Goal: Task Accomplishment & Management: Use online tool/utility

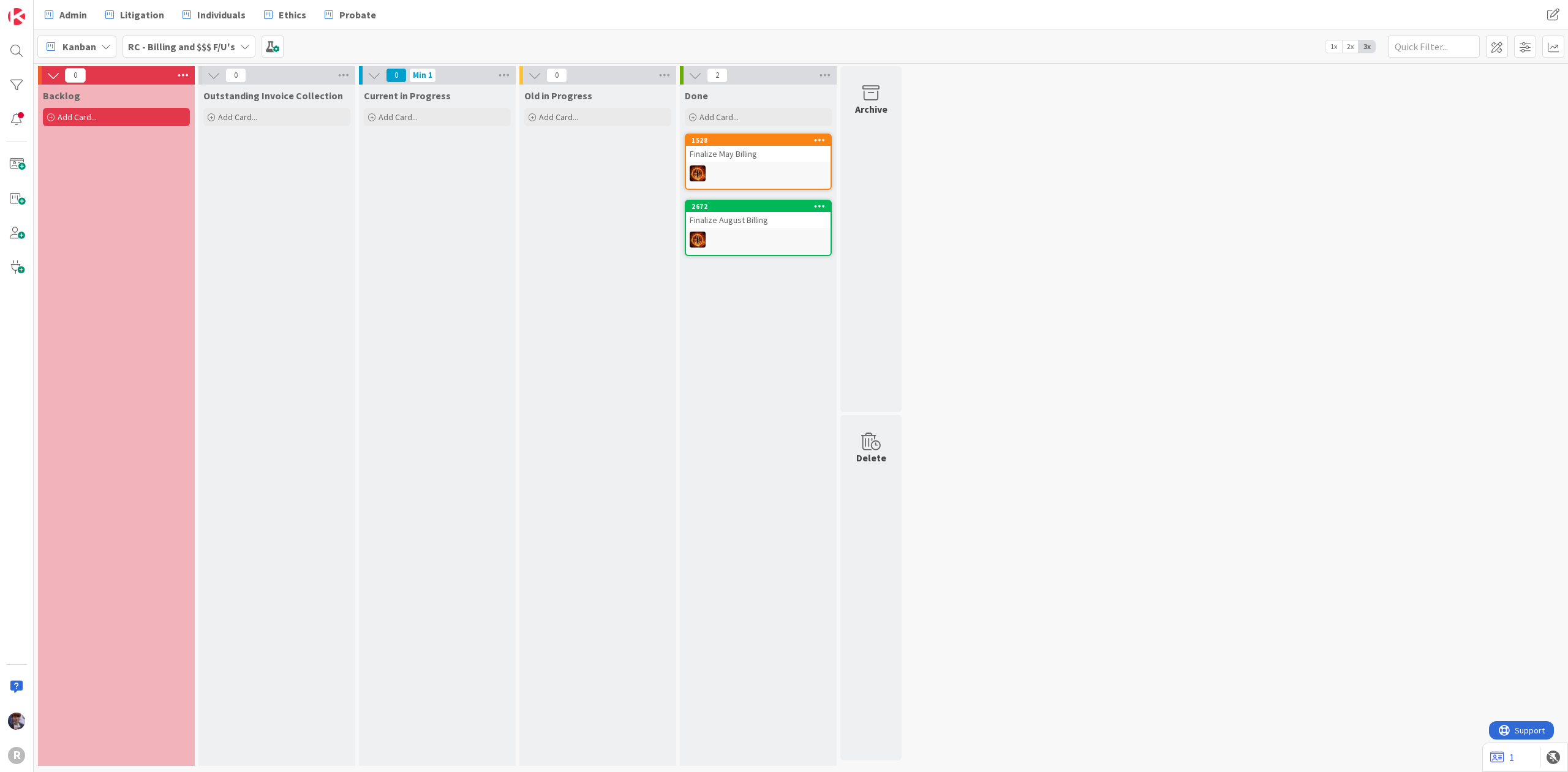
click at [216, 51] on b "RC - Billing and $$$ F/U's" at bounding box center [181, 46] width 107 height 12
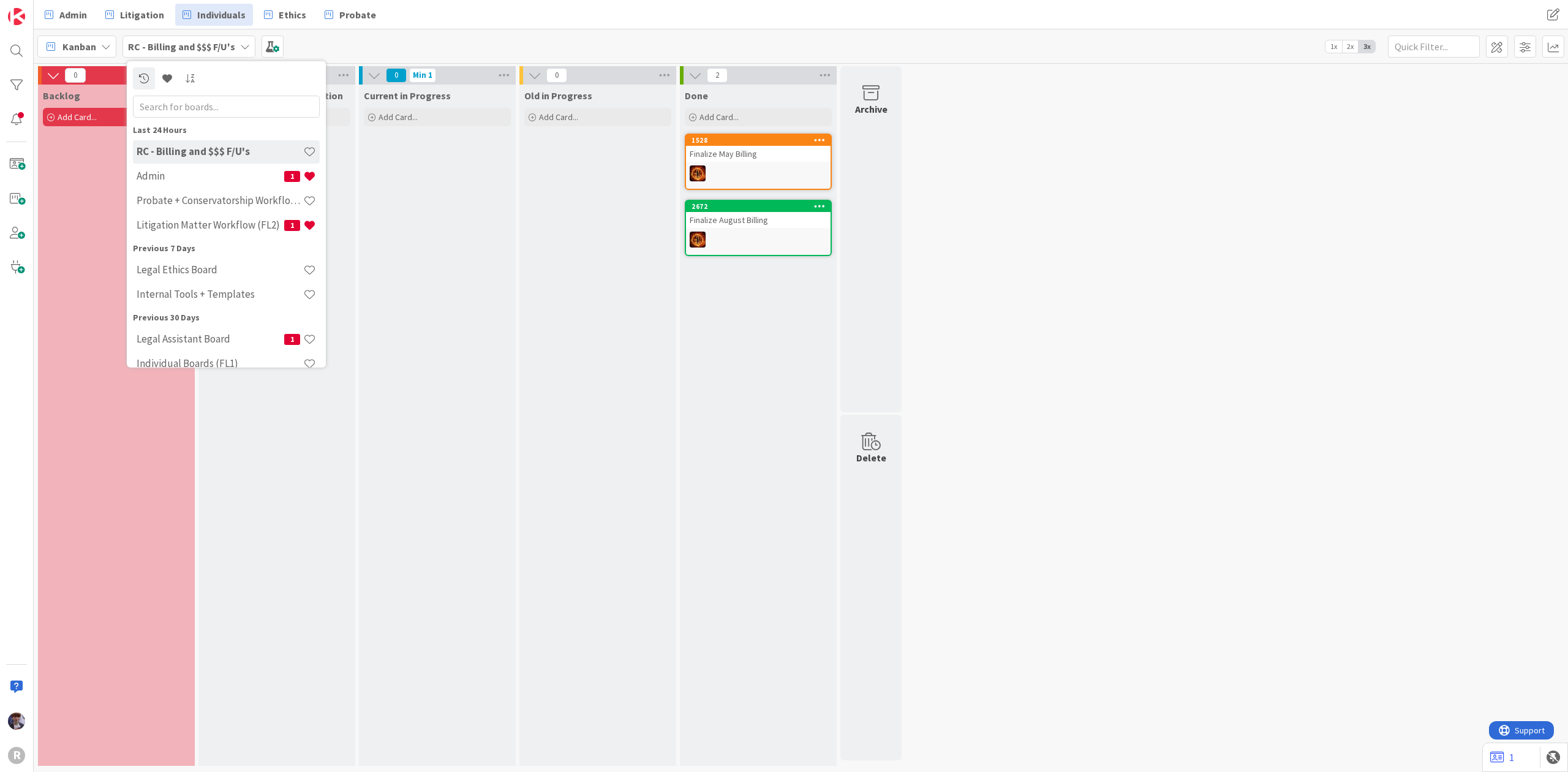
click at [228, 25] on link "Individuals" at bounding box center [214, 15] width 78 height 22
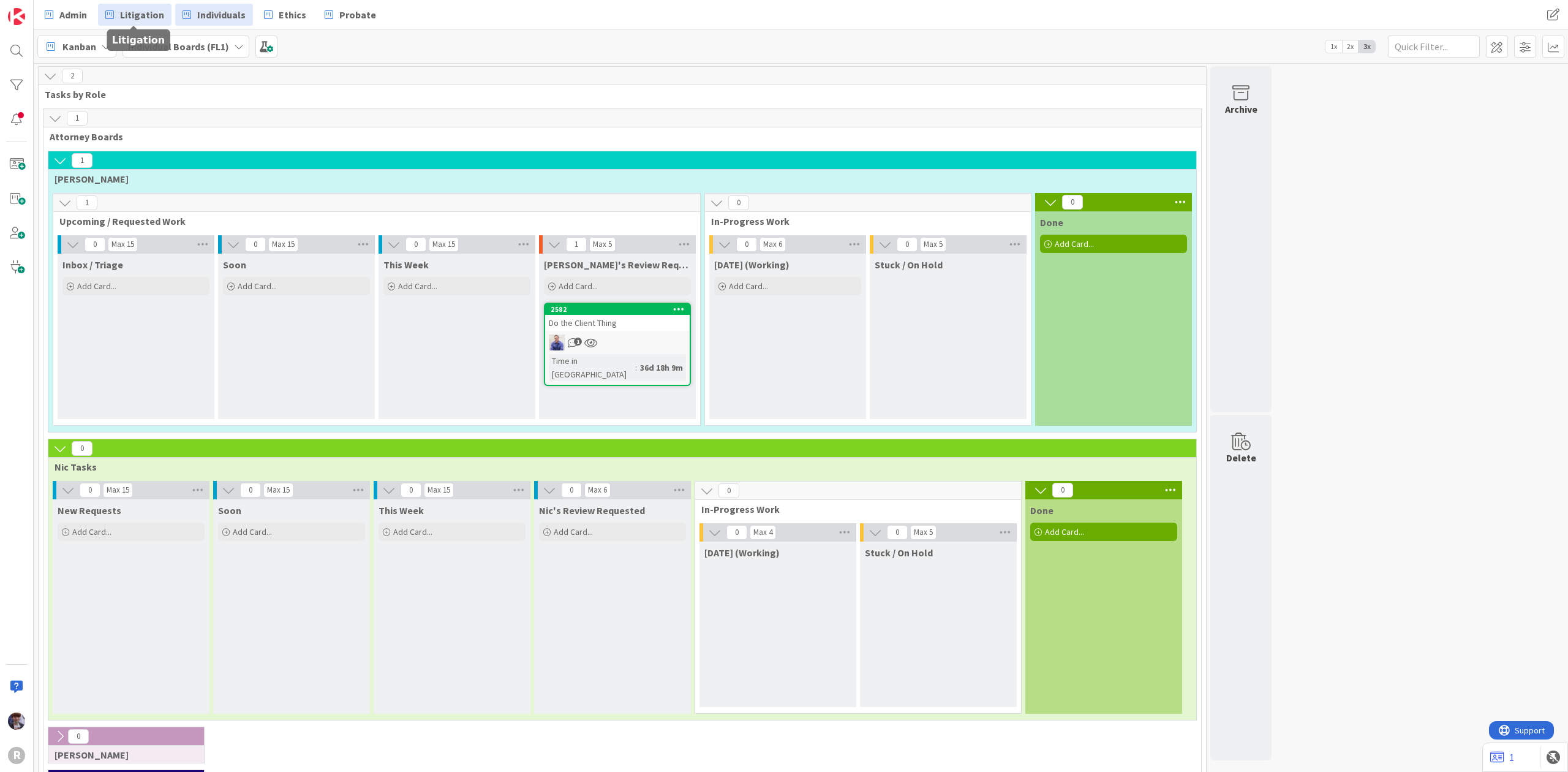
click at [133, 15] on span "Litigation" at bounding box center [142, 14] width 44 height 15
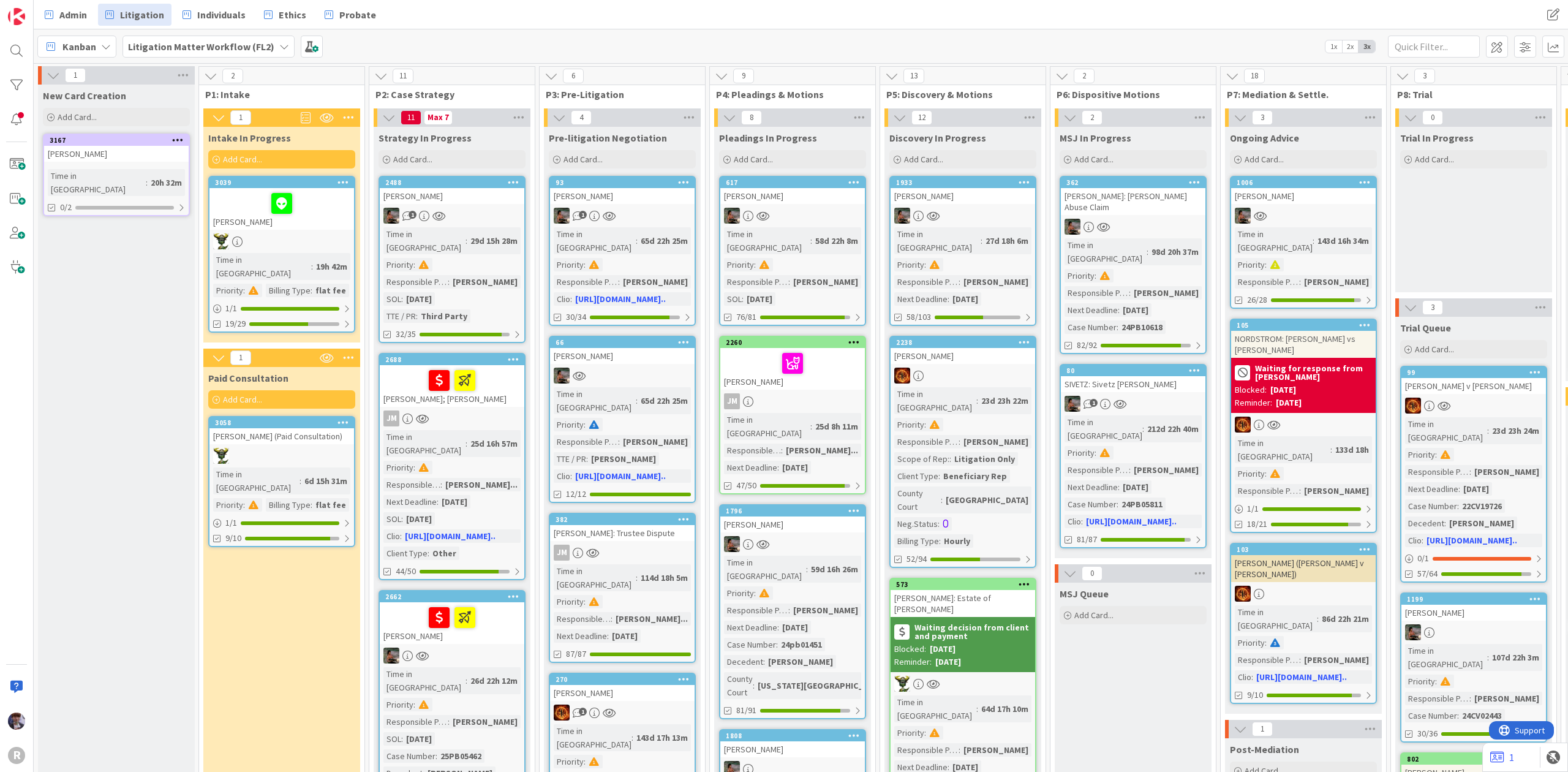
click at [335, 228] on div "[PERSON_NAME]" at bounding box center [281, 209] width 144 height 42
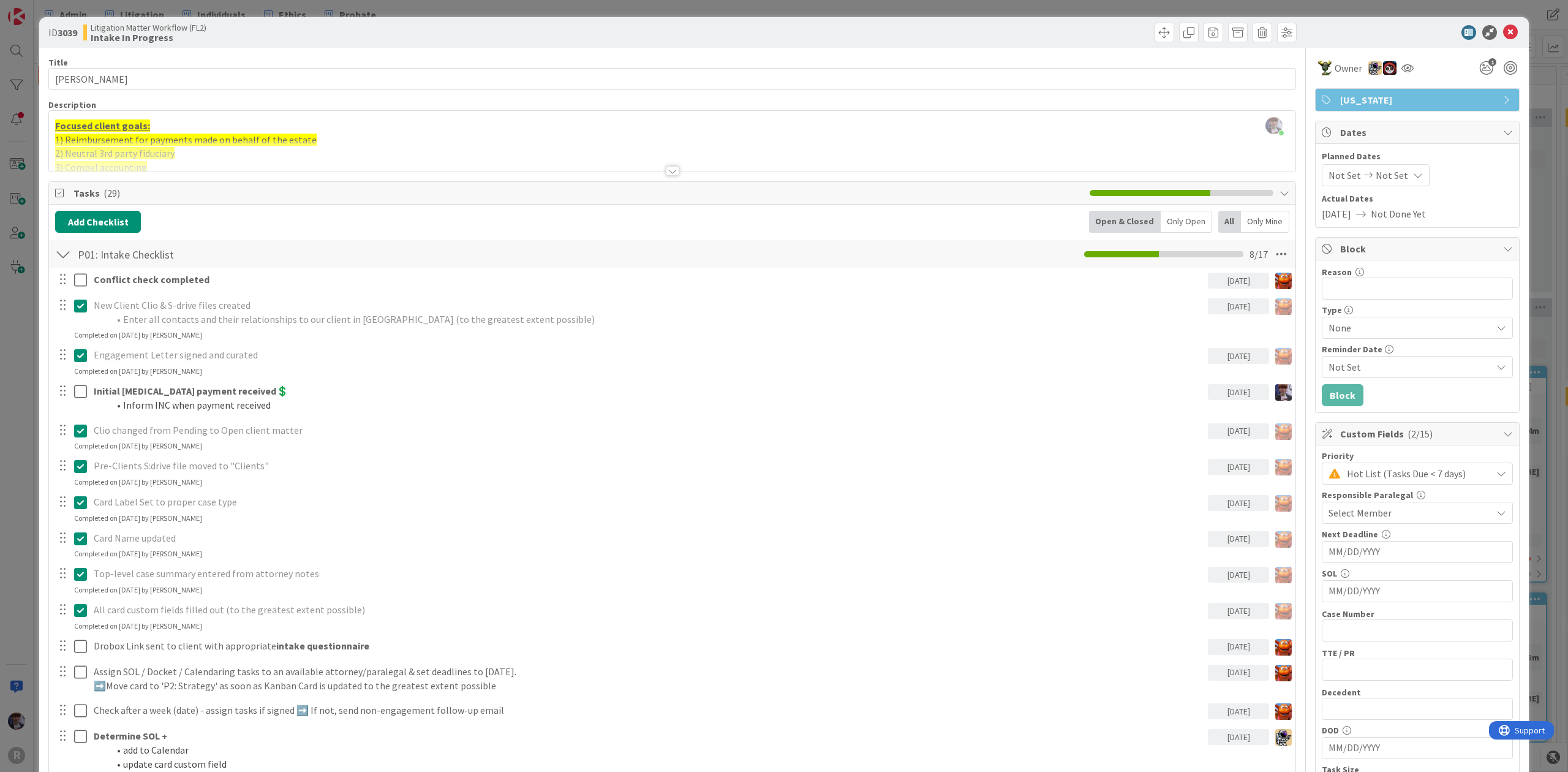
click at [125, 148] on div at bounding box center [672, 156] width 1247 height 31
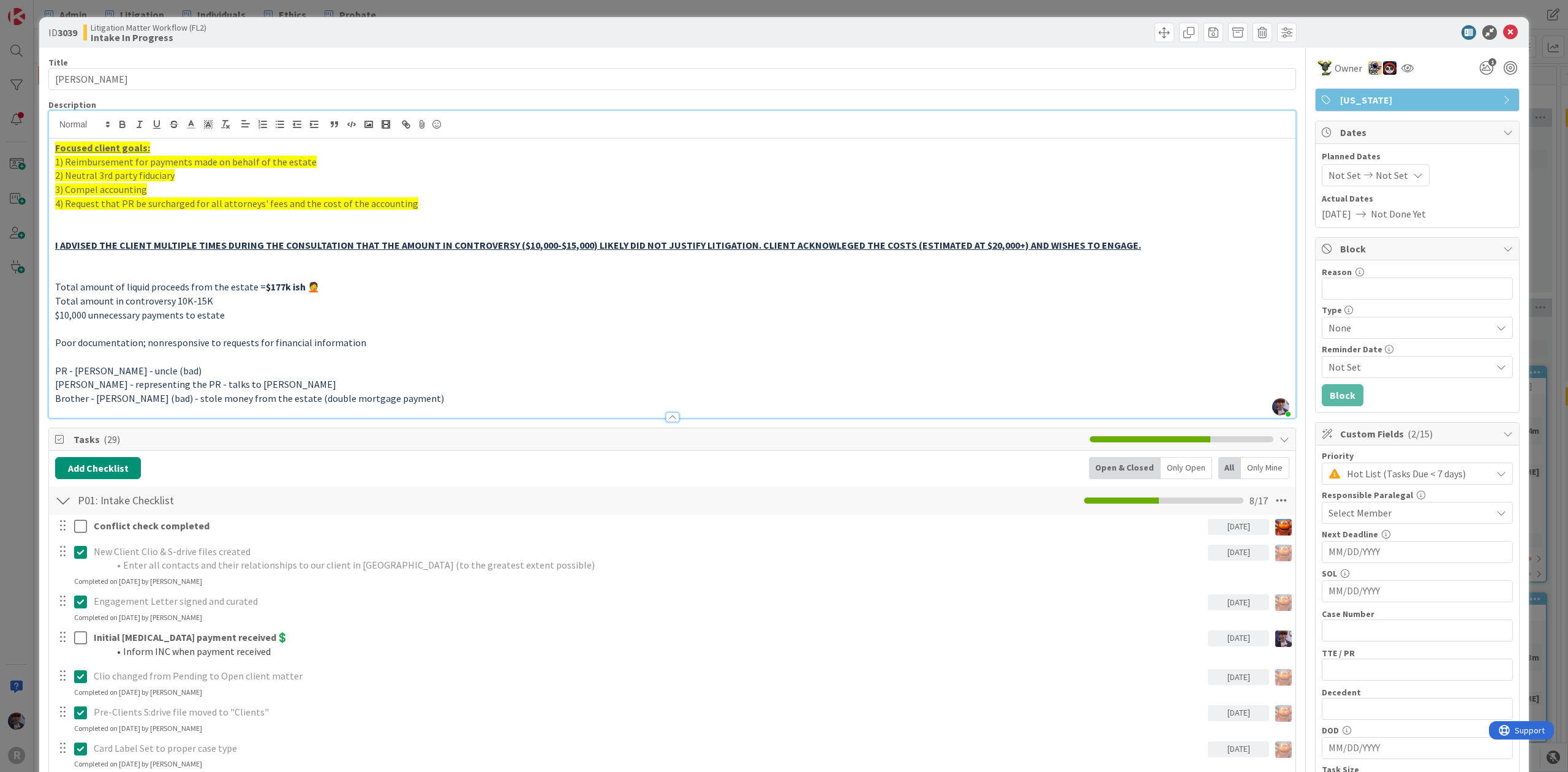
click at [25, 409] on div "ID 3039 Litigation Matter Workflow (FL2) Intake In Progress Title 16 / 128 [PER…" at bounding box center [784, 386] width 1568 height 772
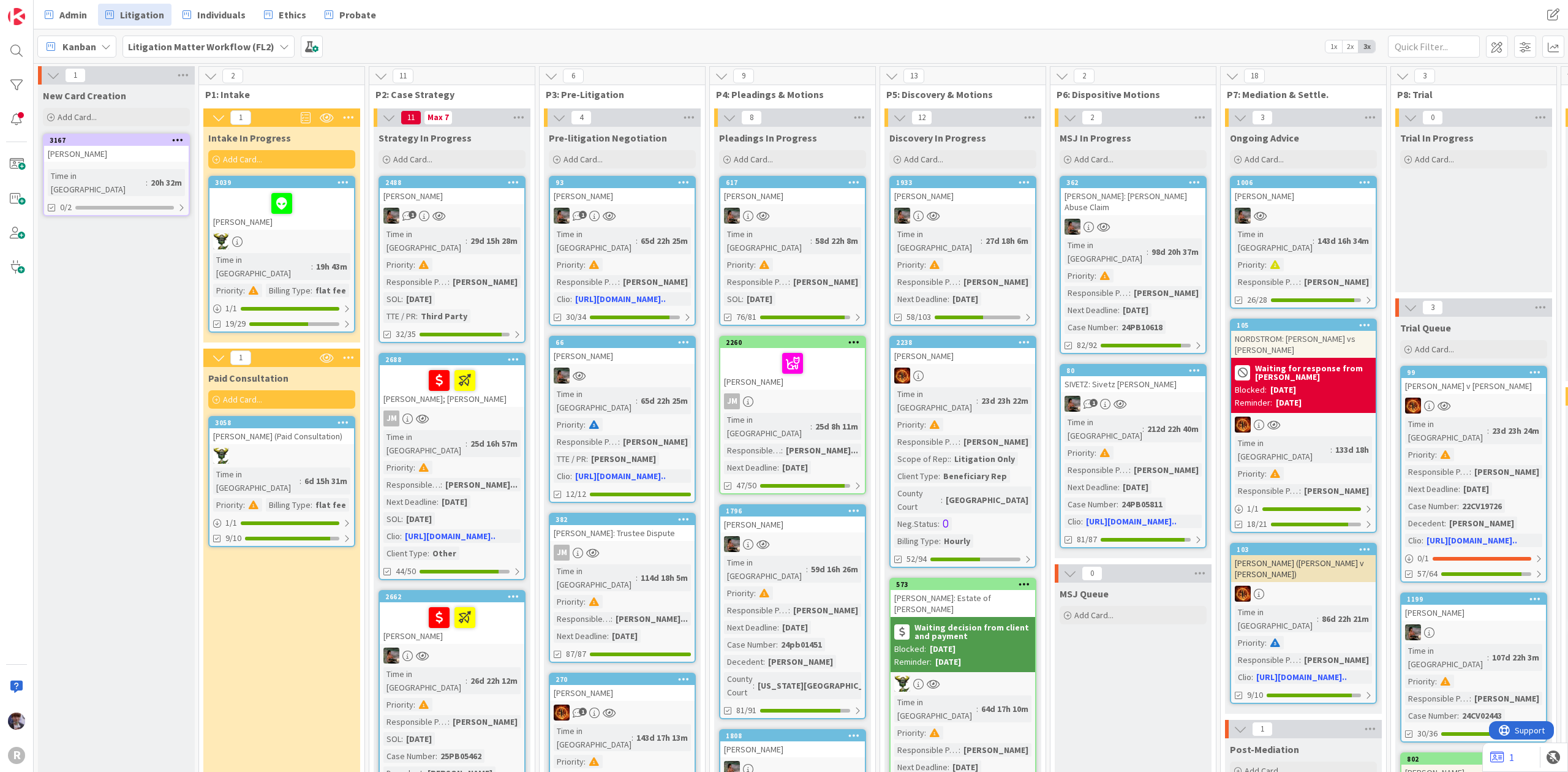
click at [222, 217] on div "[PERSON_NAME]" at bounding box center [281, 209] width 144 height 42
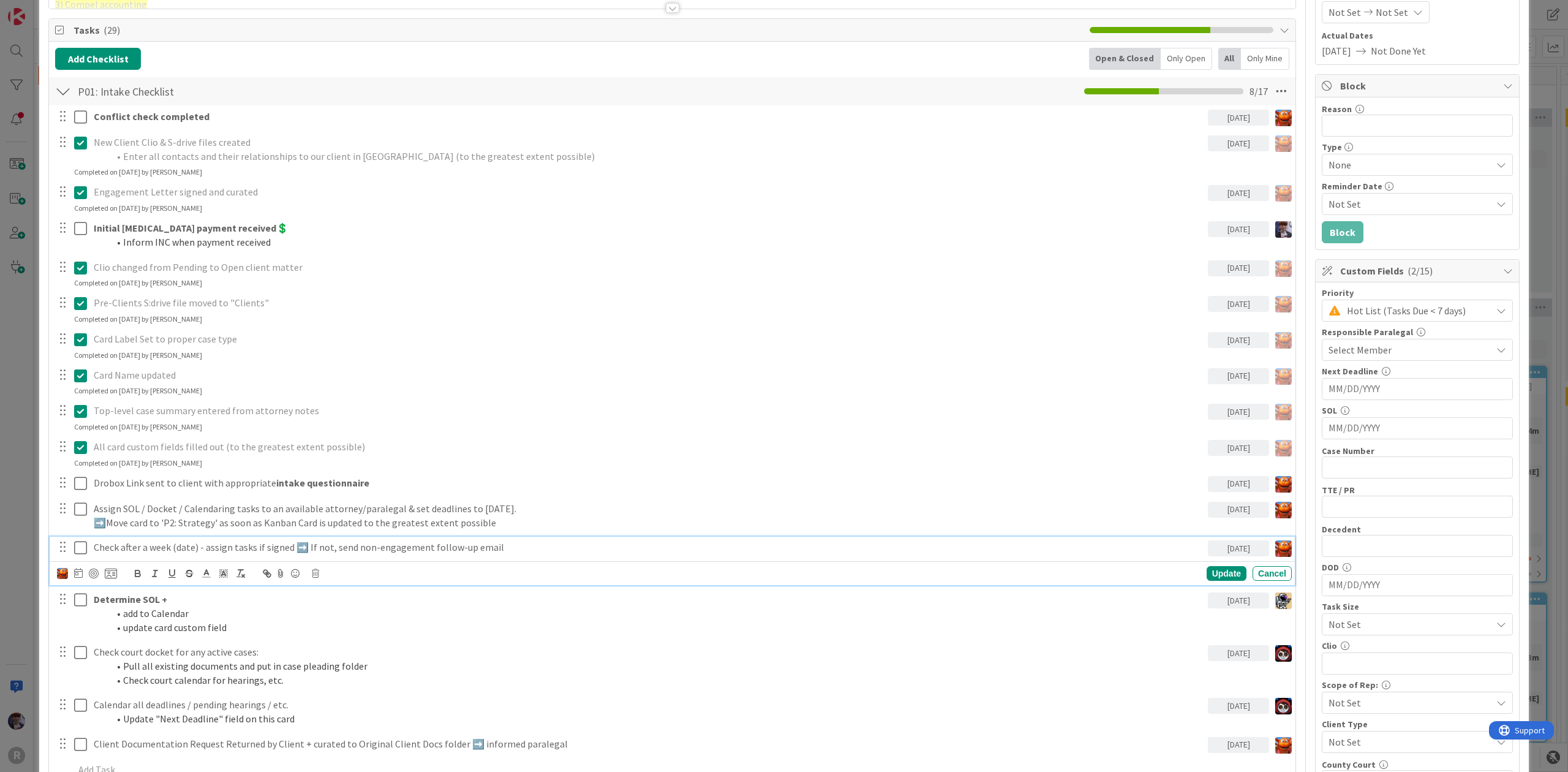
click at [142, 553] on p "Check after a week (date) - assign tasks if signed ➡️ If not, send non-engageme…" at bounding box center [648, 548] width 1110 height 14
click at [315, 575] on icon at bounding box center [315, 573] width 7 height 8
click at [338, 631] on div "Delete" at bounding box center [346, 626] width 46 height 22
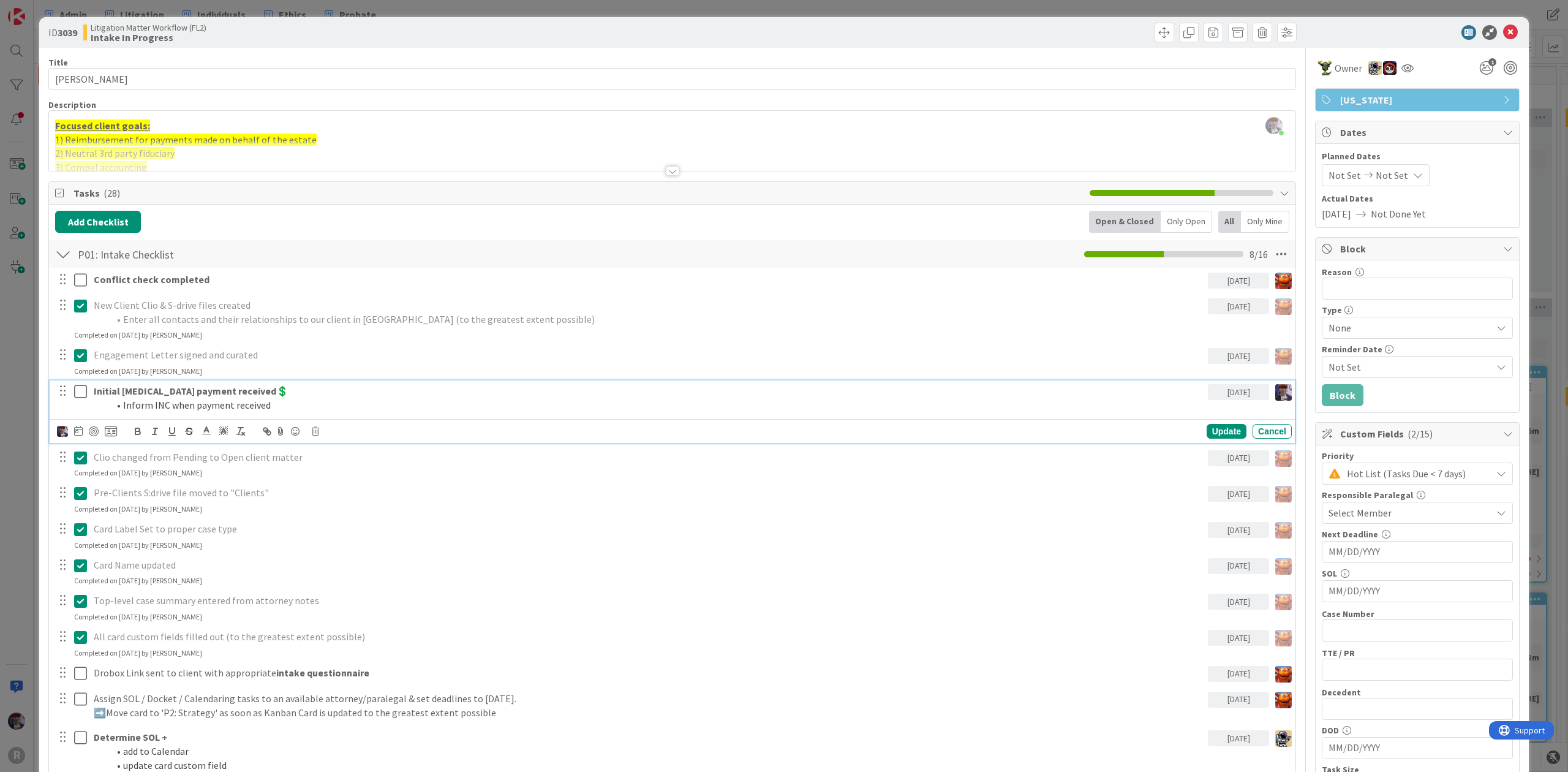
click at [182, 393] on strong "Initial [MEDICAL_DATA] payment received💲" at bounding box center [191, 391] width 195 height 12
click at [314, 433] on icon at bounding box center [315, 431] width 7 height 8
click at [338, 481] on div "Delete" at bounding box center [346, 484] width 46 height 22
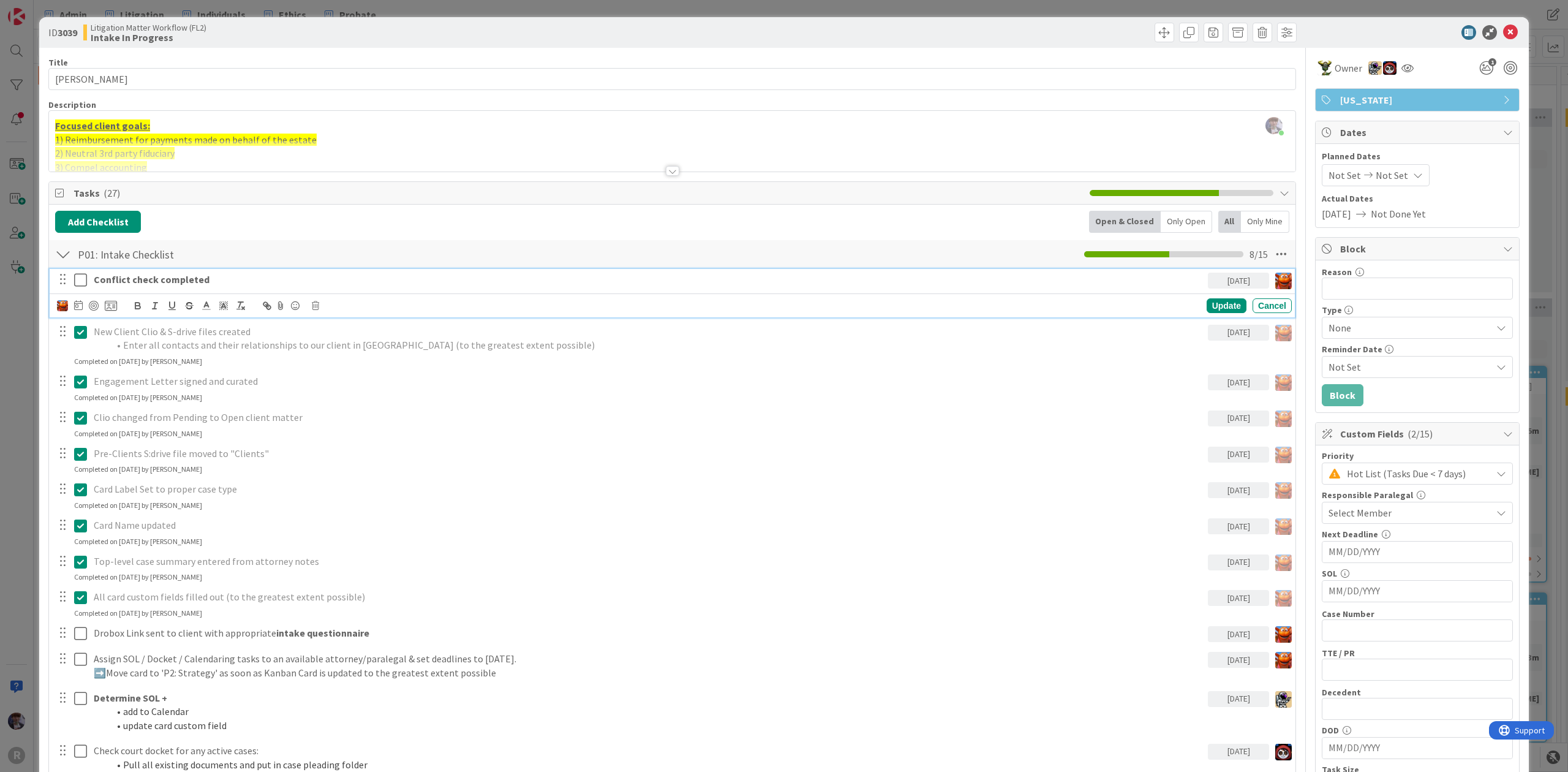
click at [83, 287] on icon at bounding box center [81, 280] width 13 height 15
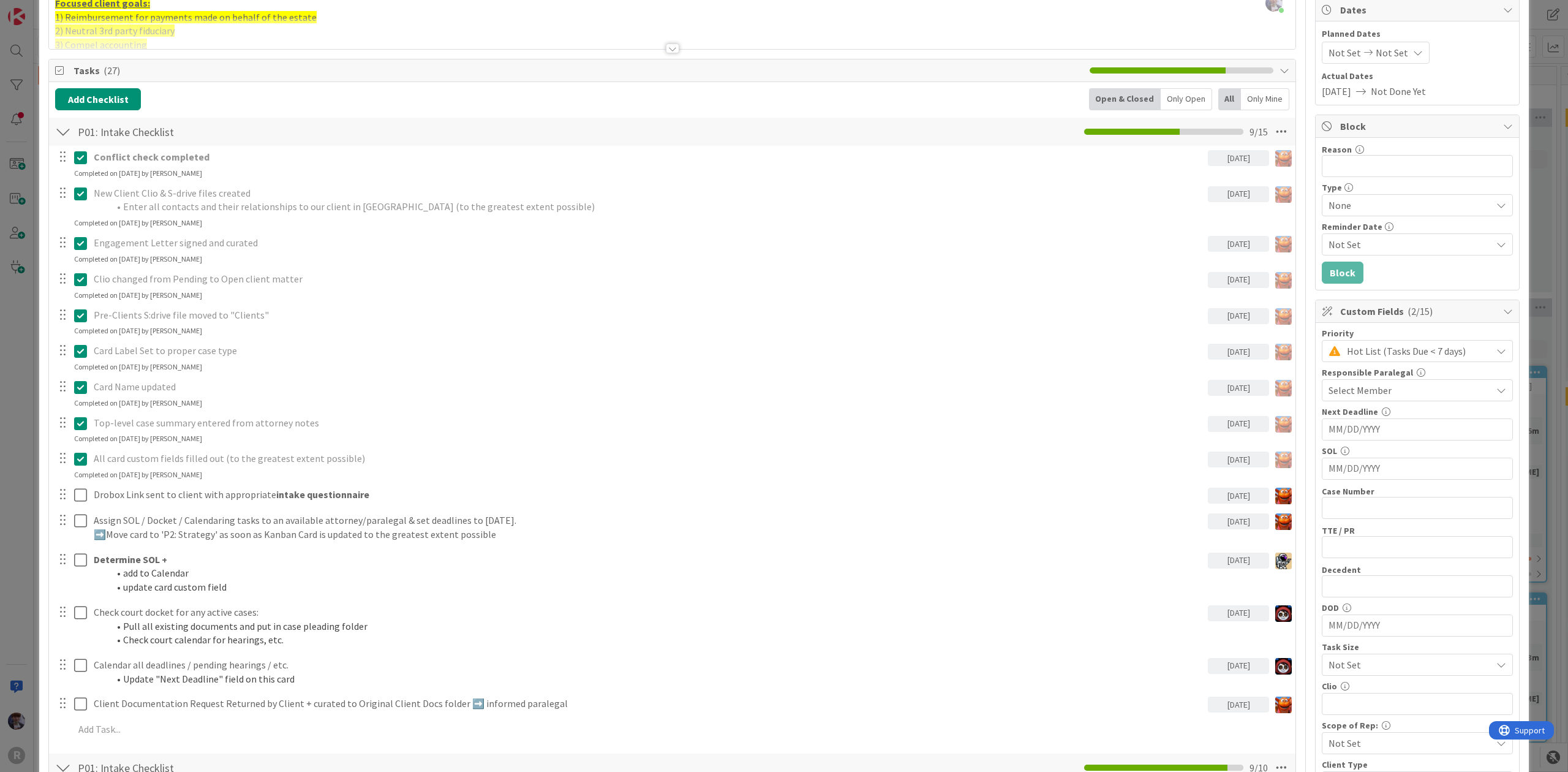
scroll to position [163, 0]
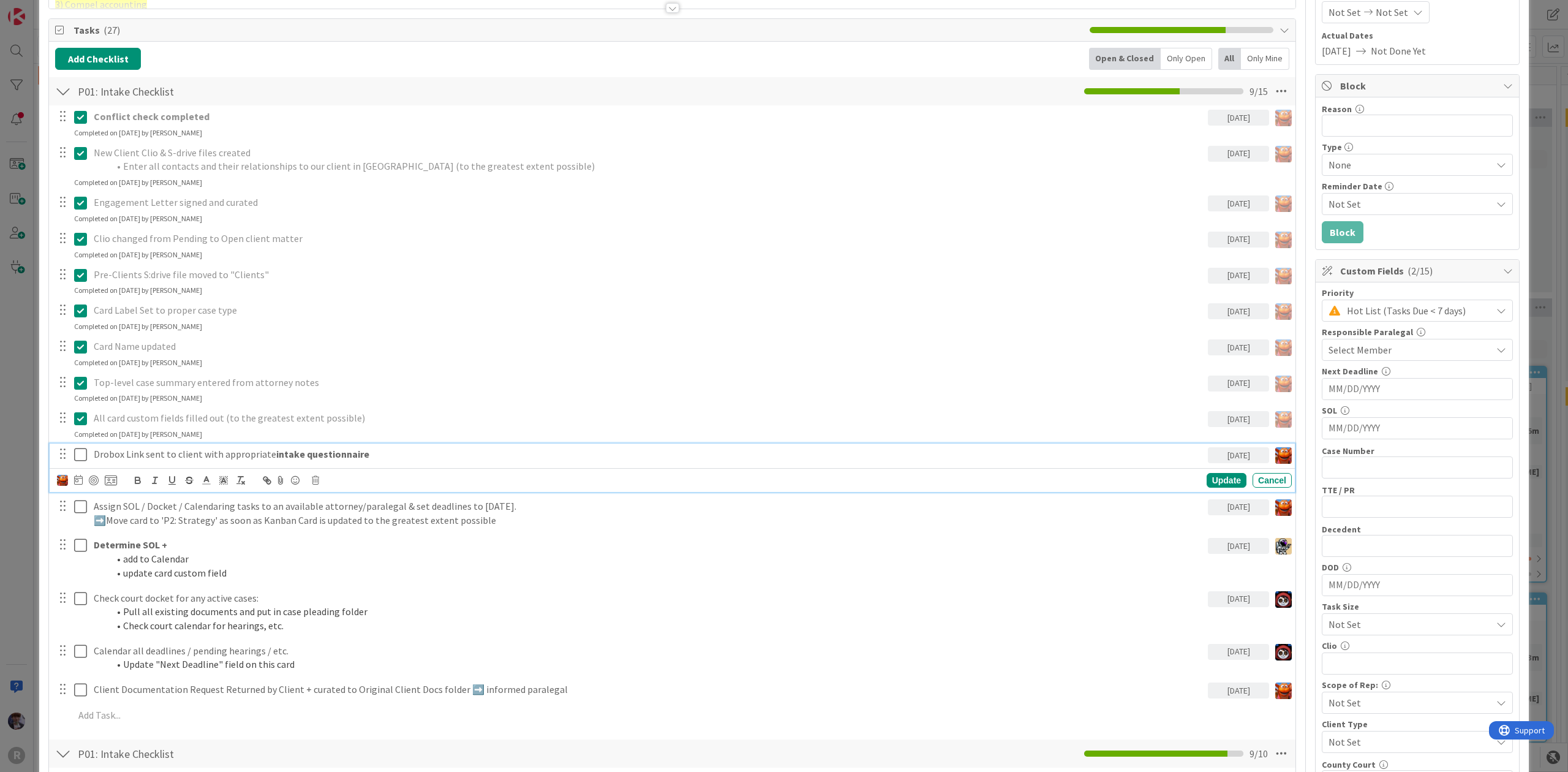
click at [77, 456] on icon at bounding box center [81, 455] width 13 height 15
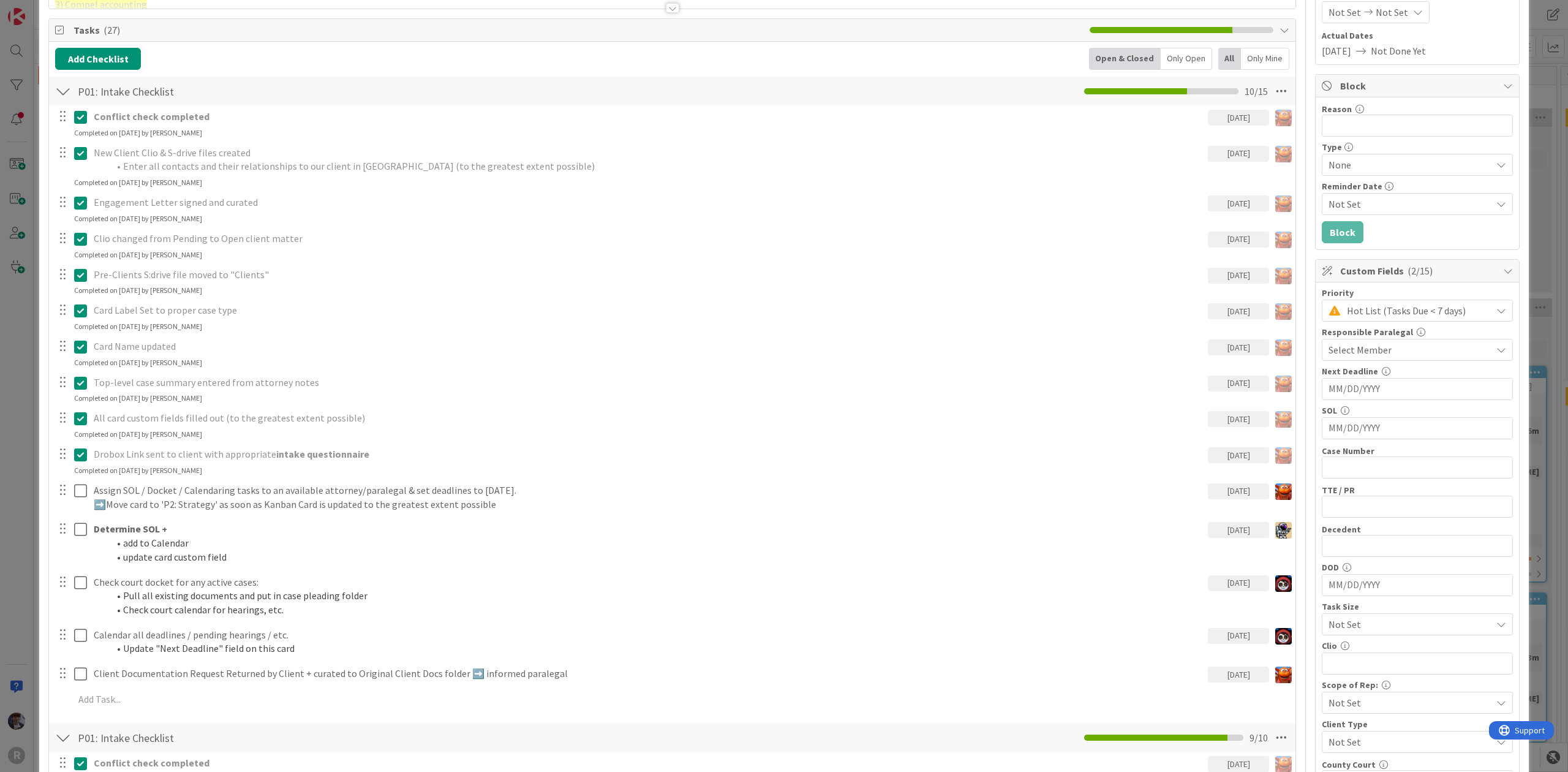
click at [8, 380] on div "ID 3039 Litigation Matter Workflow (FL2) Intake In Progress Title 16 / 128 [PER…" at bounding box center [784, 386] width 1568 height 772
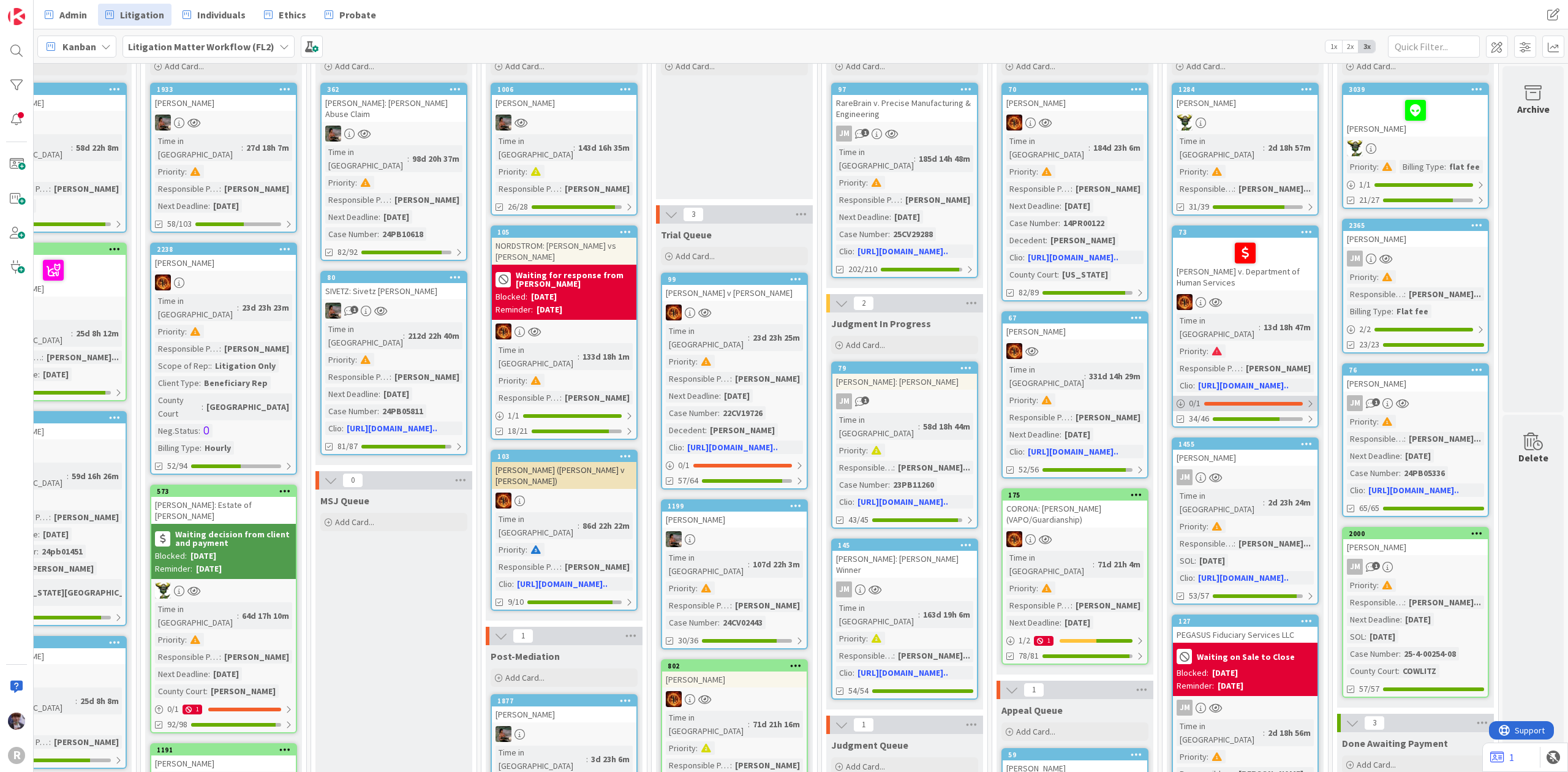
scroll to position [0, 756]
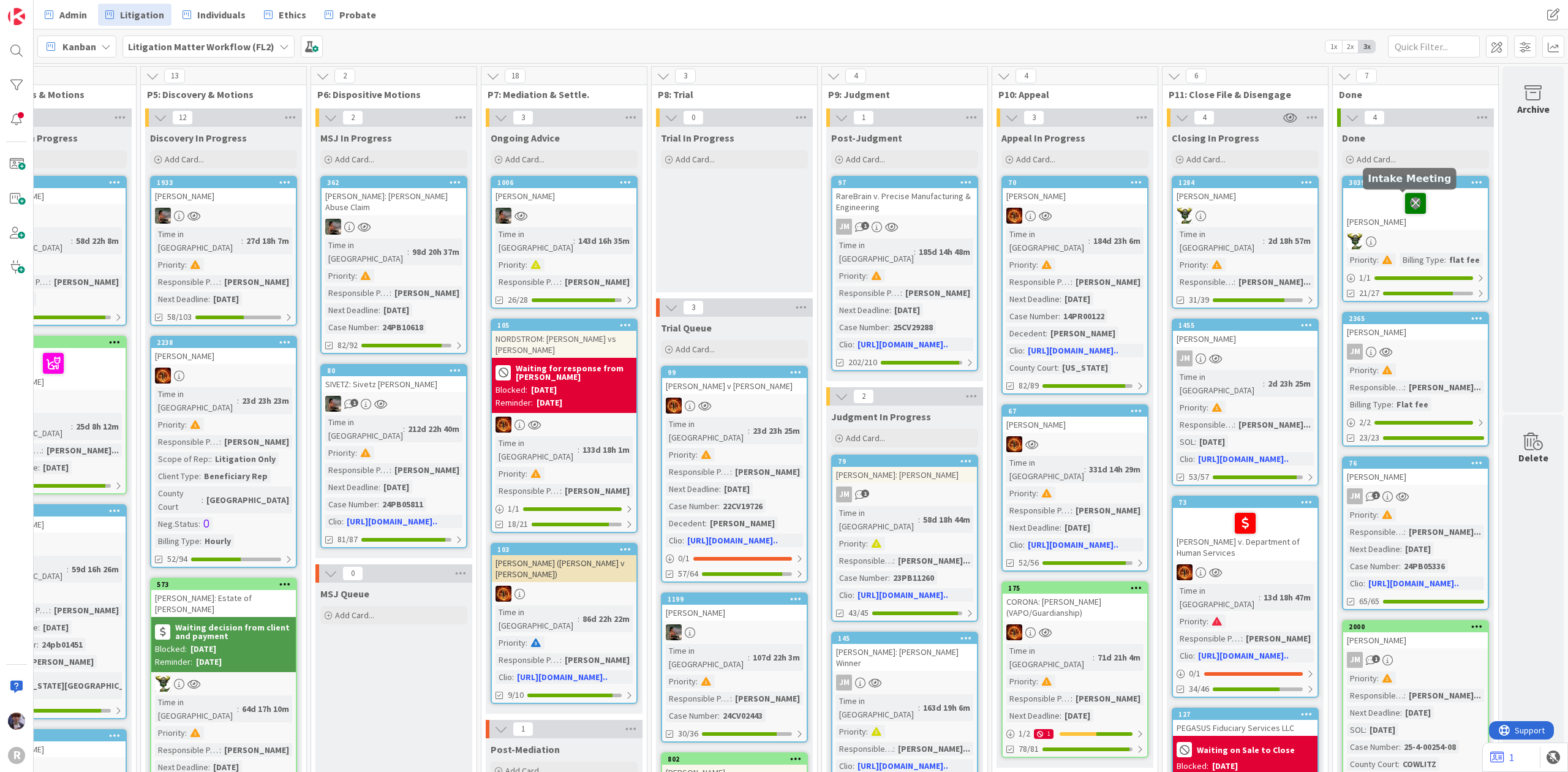
click at [1405, 204] on icon at bounding box center [1416, 203] width 21 height 20
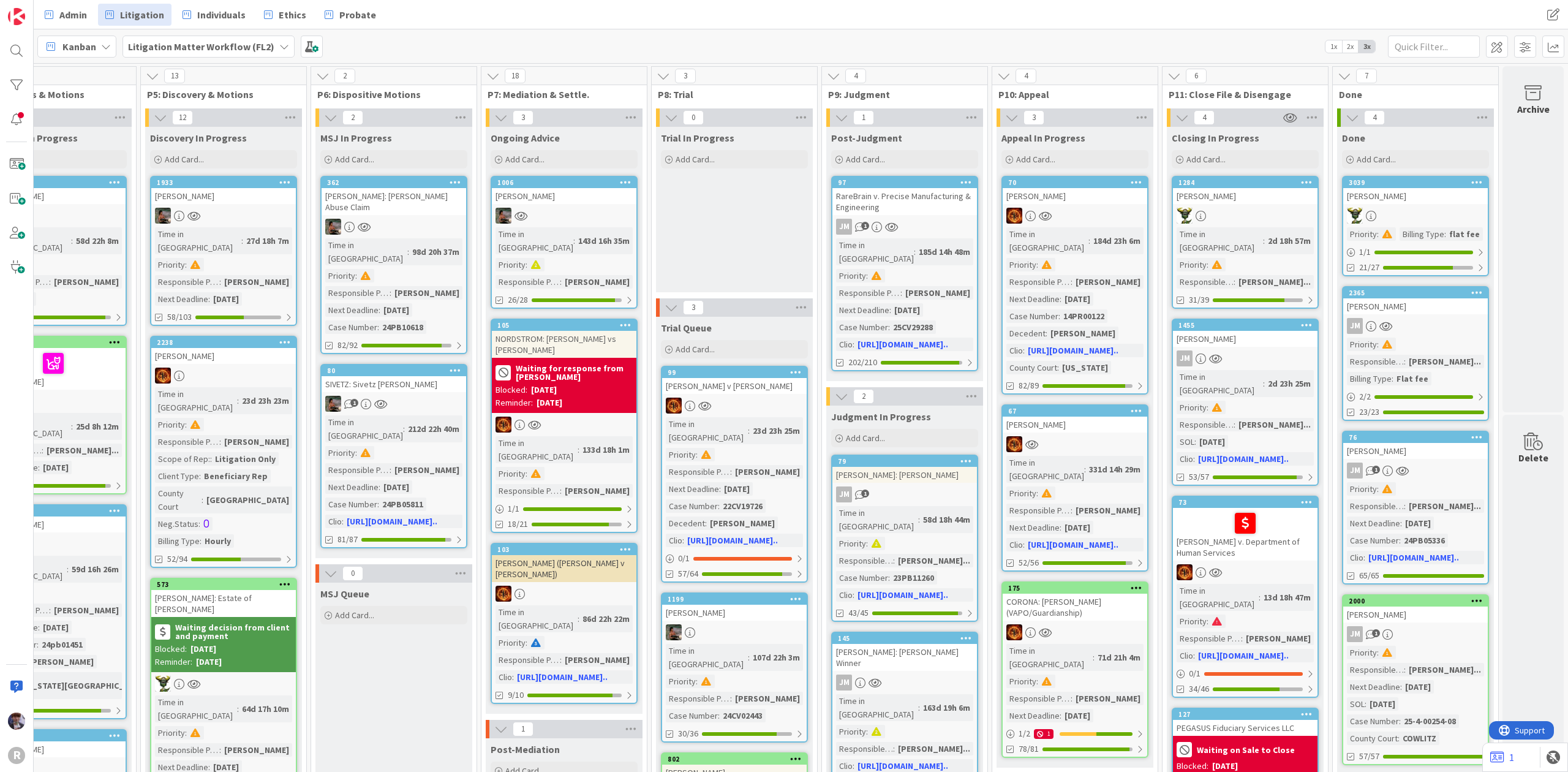
click at [1415, 195] on div "[PERSON_NAME]" at bounding box center [1415, 196] width 144 height 16
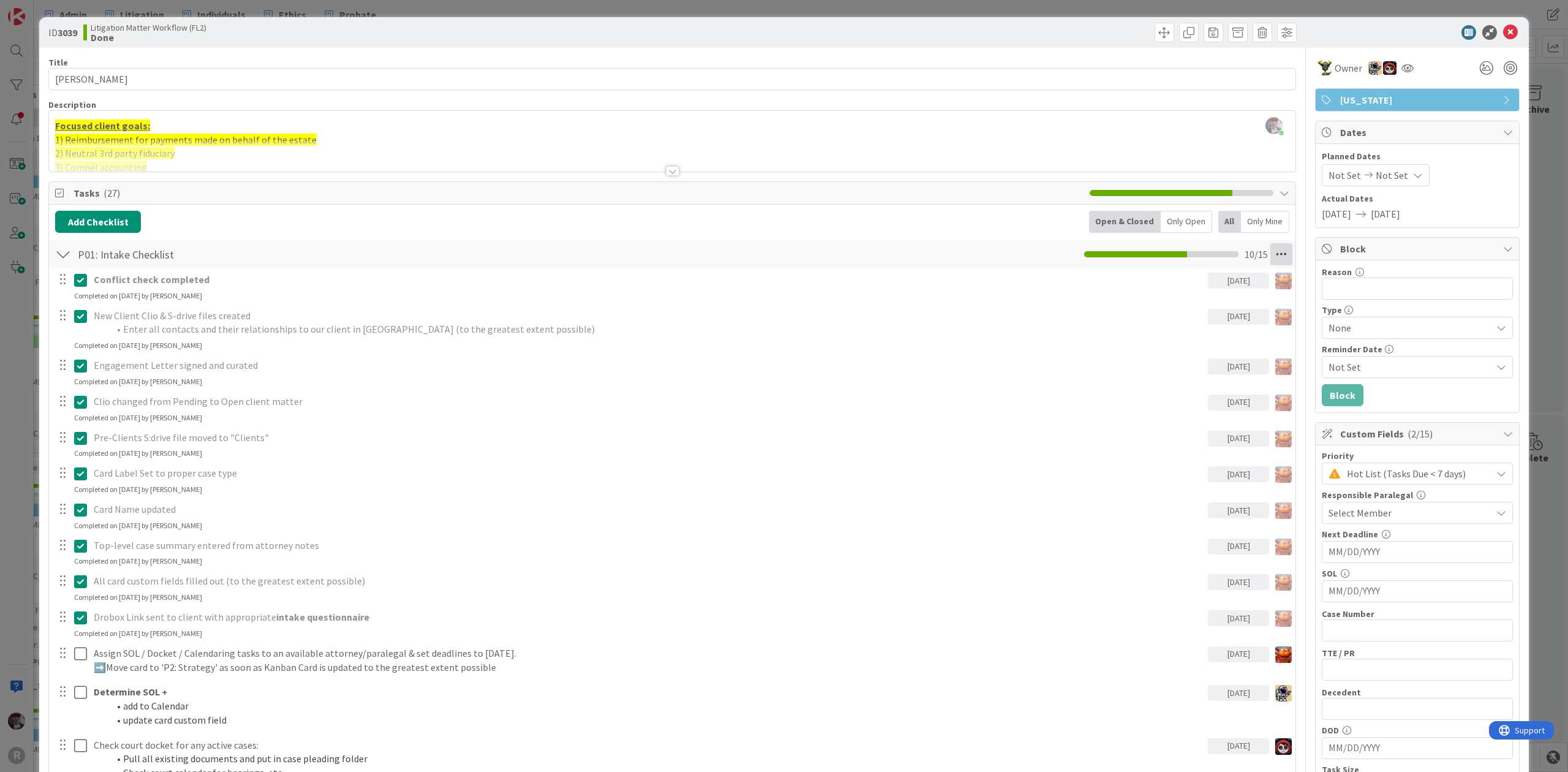
click at [1270, 259] on icon at bounding box center [1281, 254] width 22 height 22
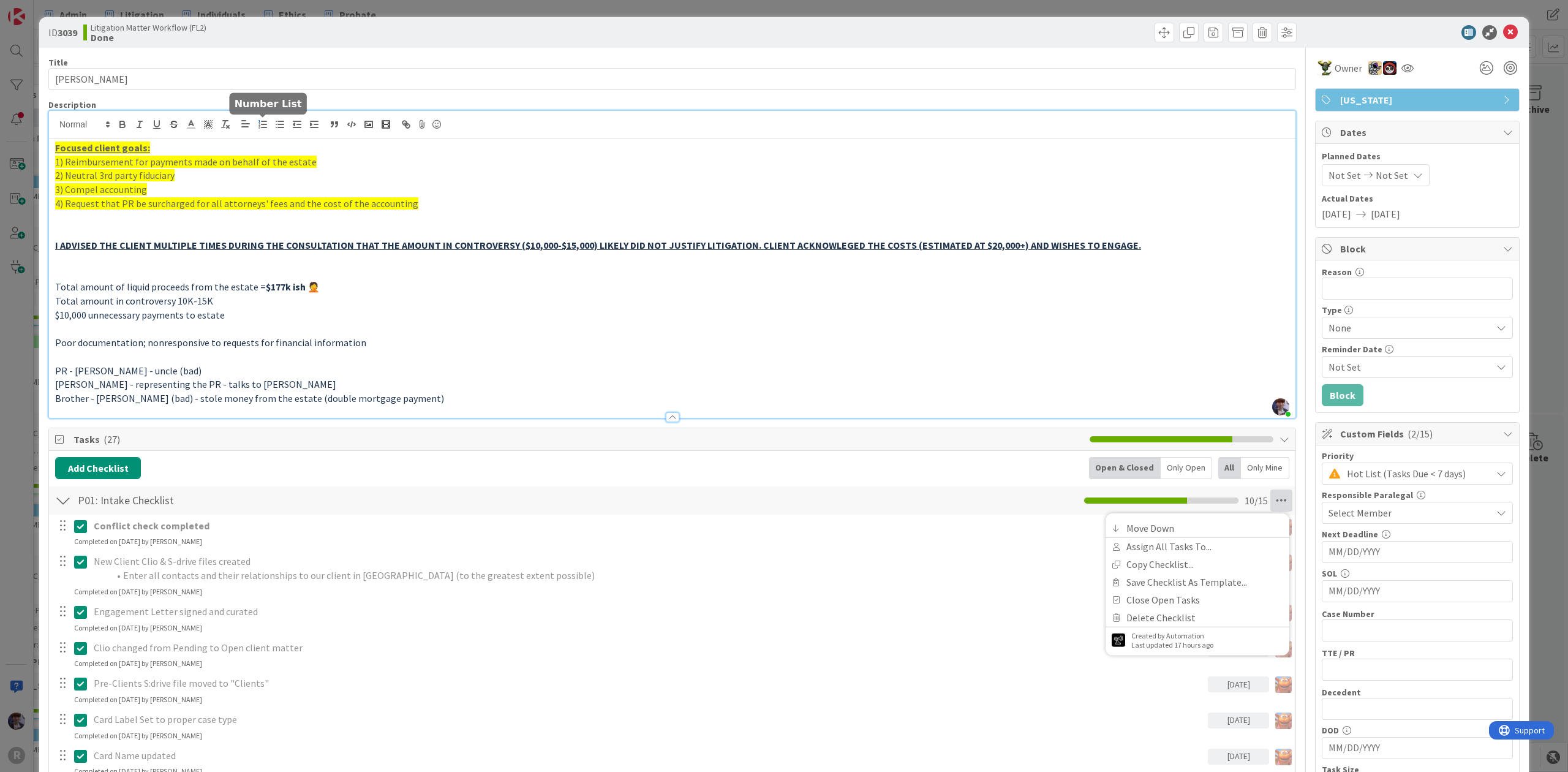
click at [256, 127] on div "[PERSON_NAME] just joined Focused client goals: 1) Reimbursement for payments m…" at bounding box center [672, 265] width 1247 height 307
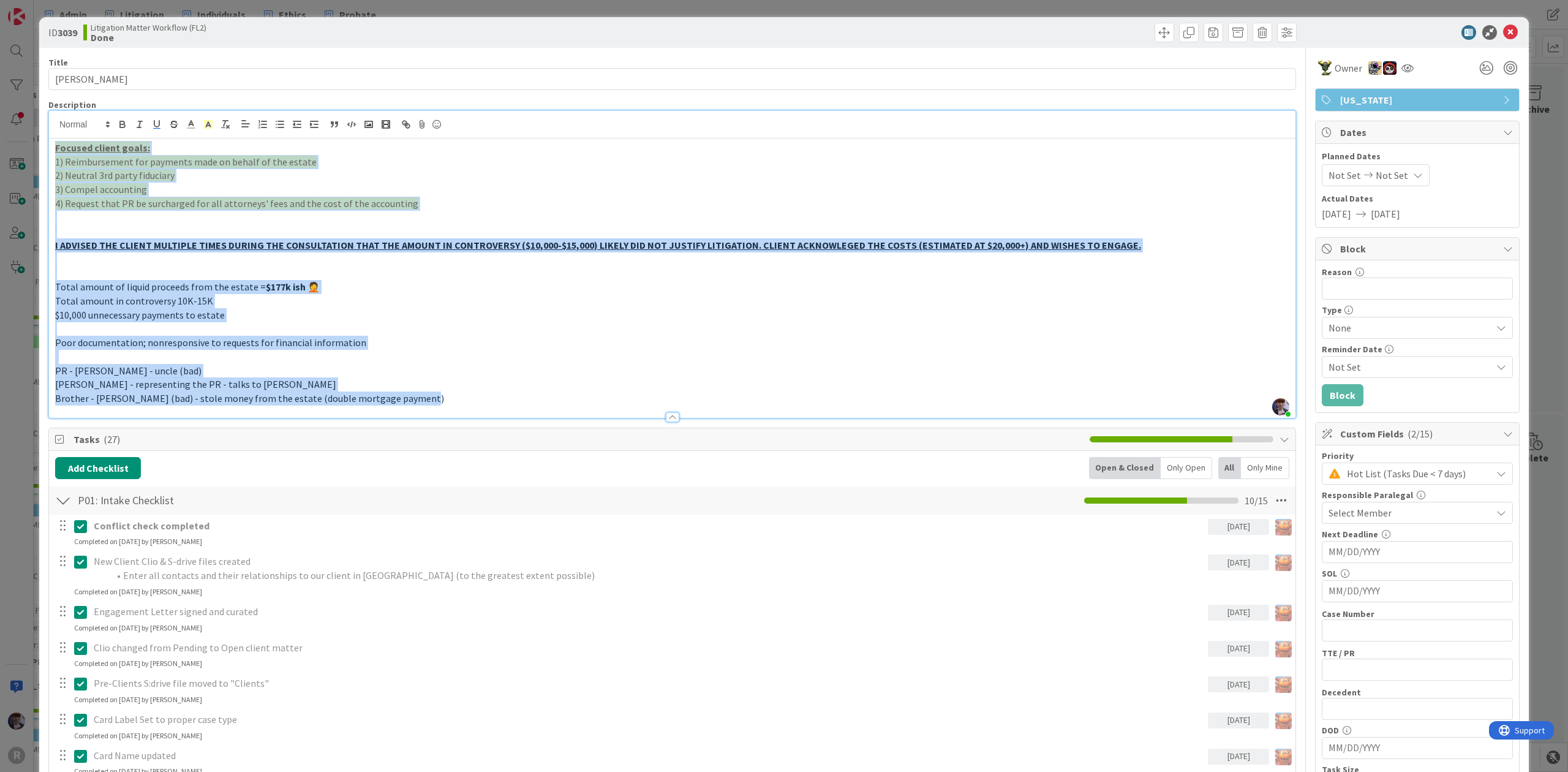
drag, startPoint x: 457, startPoint y: 395, endPoint x: 25, endPoint y: 122, distance: 511.0
click at [25, 122] on div "ID 3039 Litigation Matter Workflow (FL2) Done Title 16 / 128 [PERSON_NAME] Desc…" at bounding box center [784, 386] width 1568 height 772
copy div "Focused client goals: 1) Reimbursement for payments made on behalf of the estat…"
click at [288, 342] on span "Poor documentation; nonresponsive to requests for financial information" at bounding box center [211, 342] width 311 height 12
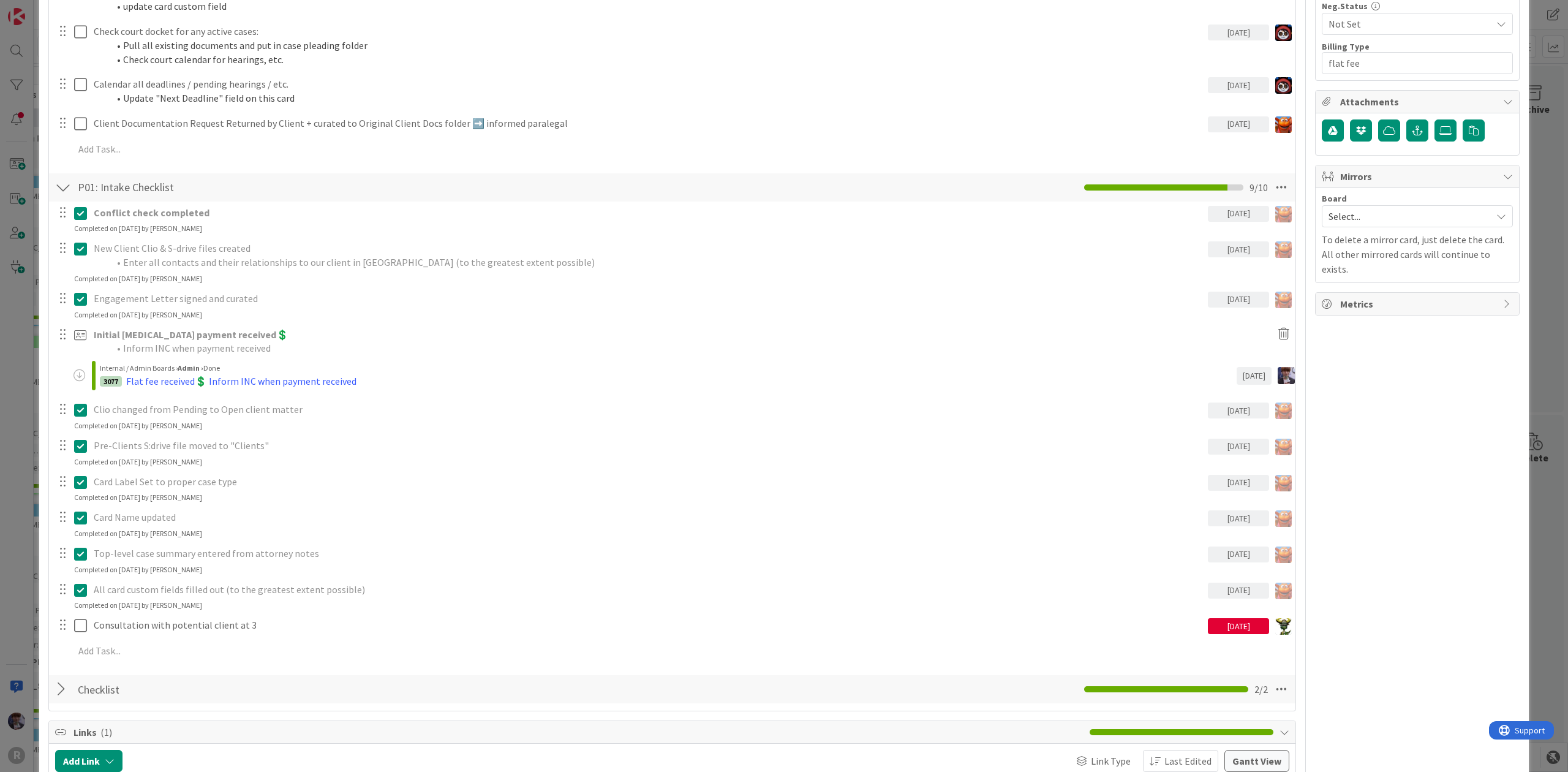
scroll to position [1226, 0]
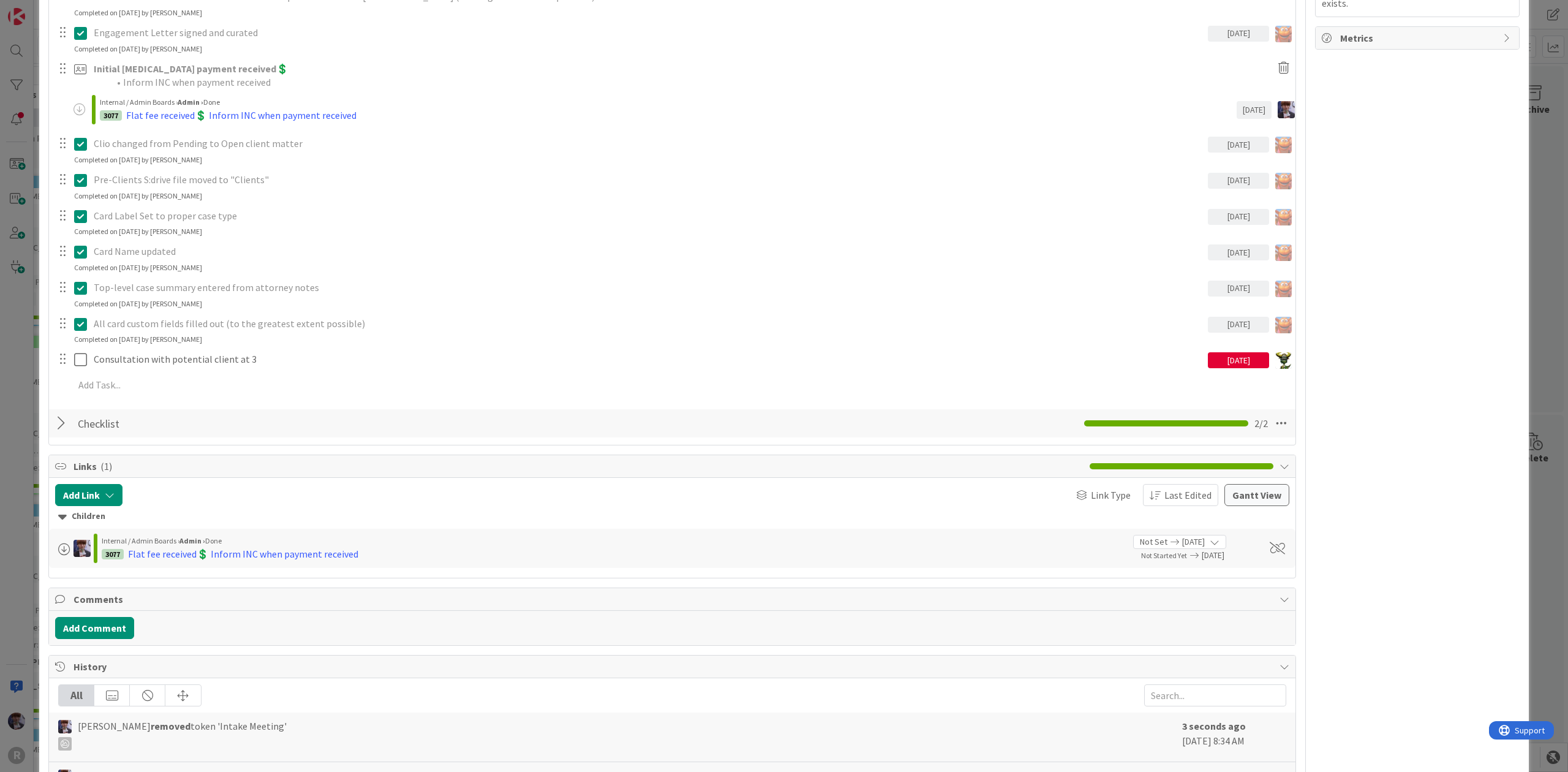
click at [18, 352] on div "ID 3039 Litigation Matter Workflow (FL2) Done Title 16 / 128 [PERSON_NAME] Desc…" at bounding box center [784, 386] width 1568 height 772
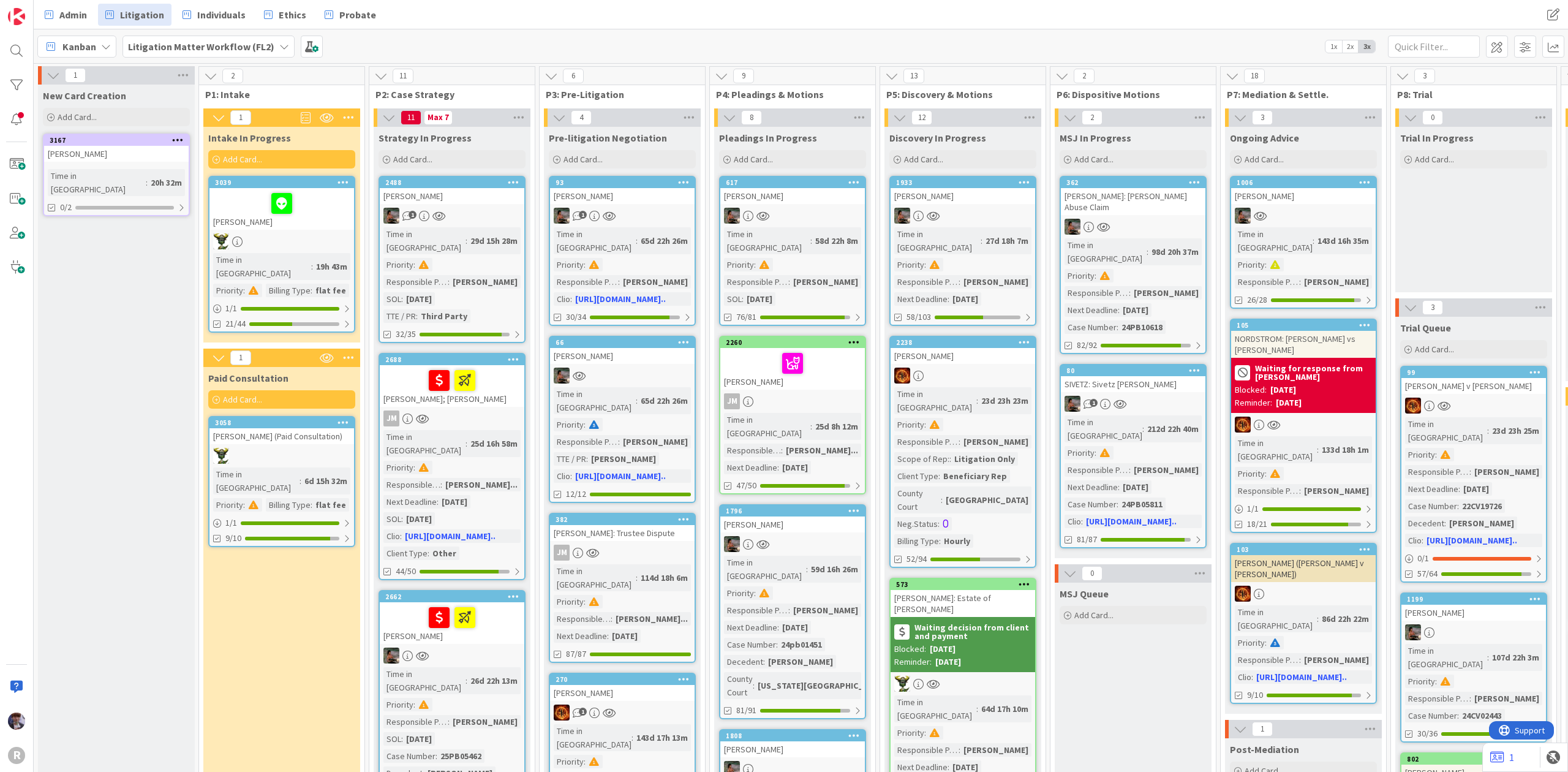
click at [309, 217] on div "[PERSON_NAME]" at bounding box center [281, 209] width 144 height 42
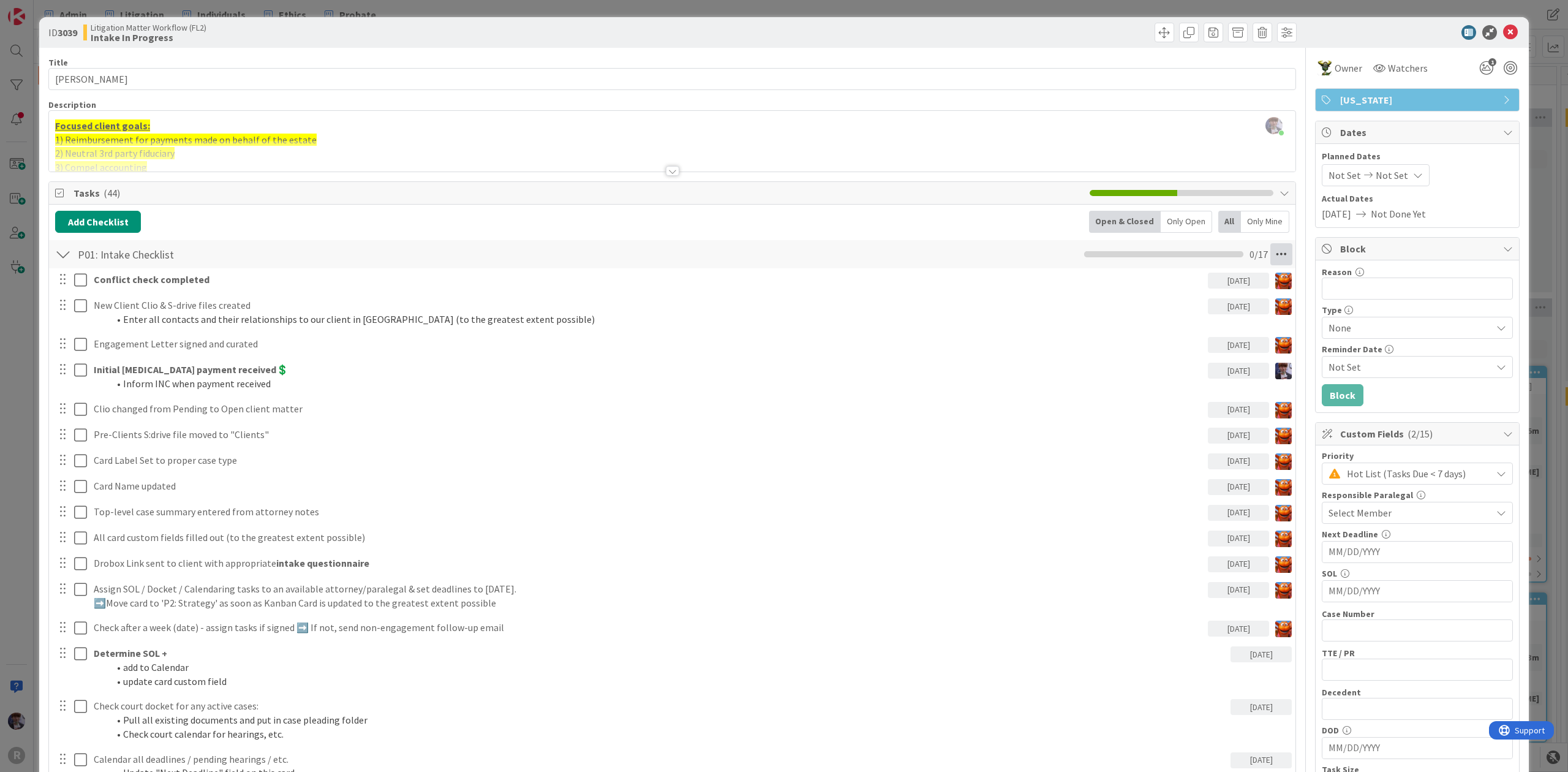
click at [1270, 246] on icon at bounding box center [1281, 254] width 22 height 22
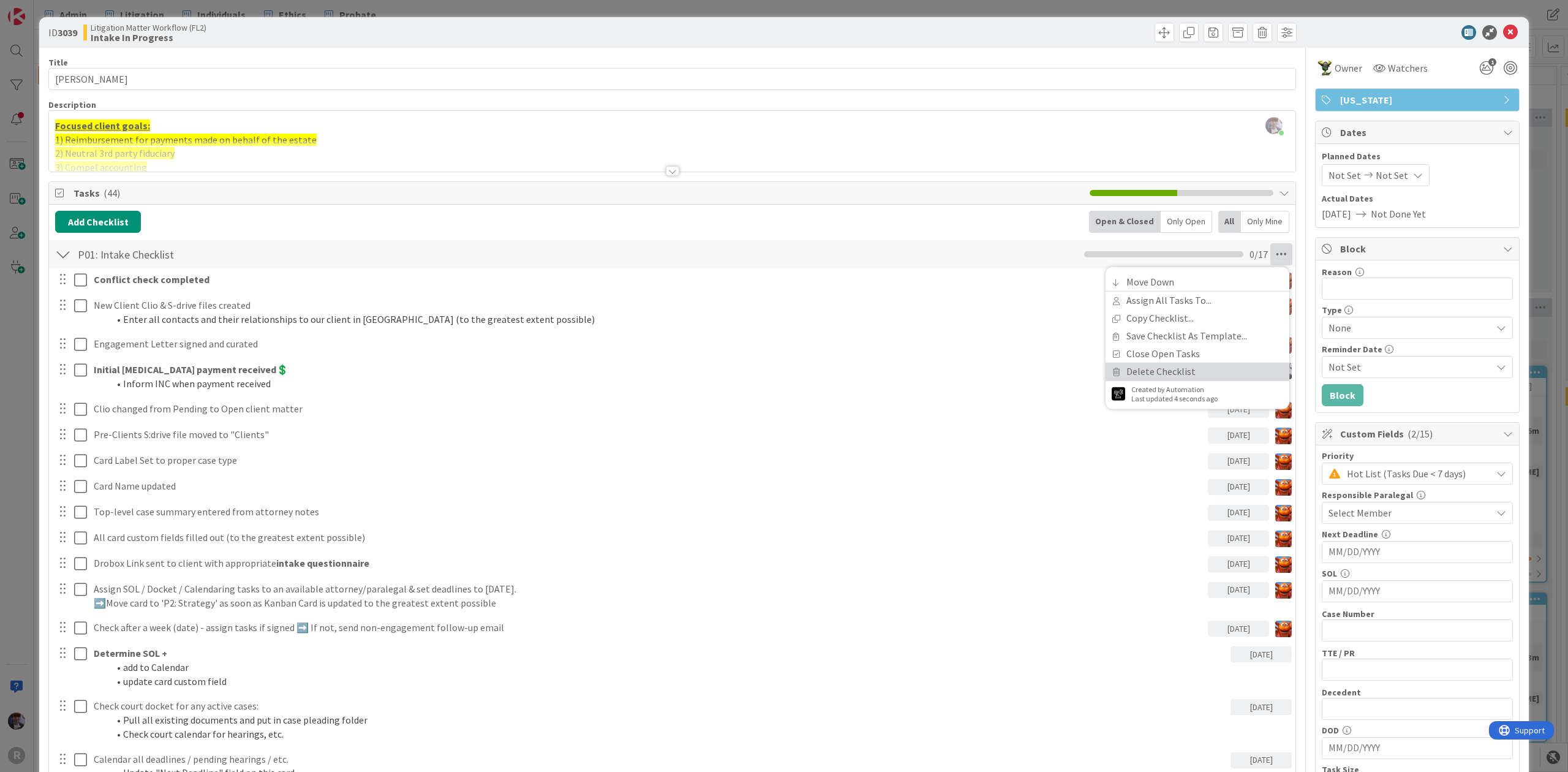
click at [1170, 366] on link "Delete Checklist" at bounding box center [1197, 371] width 184 height 18
click at [1129, 314] on button "Delete" at bounding box center [1141, 313] width 46 height 22
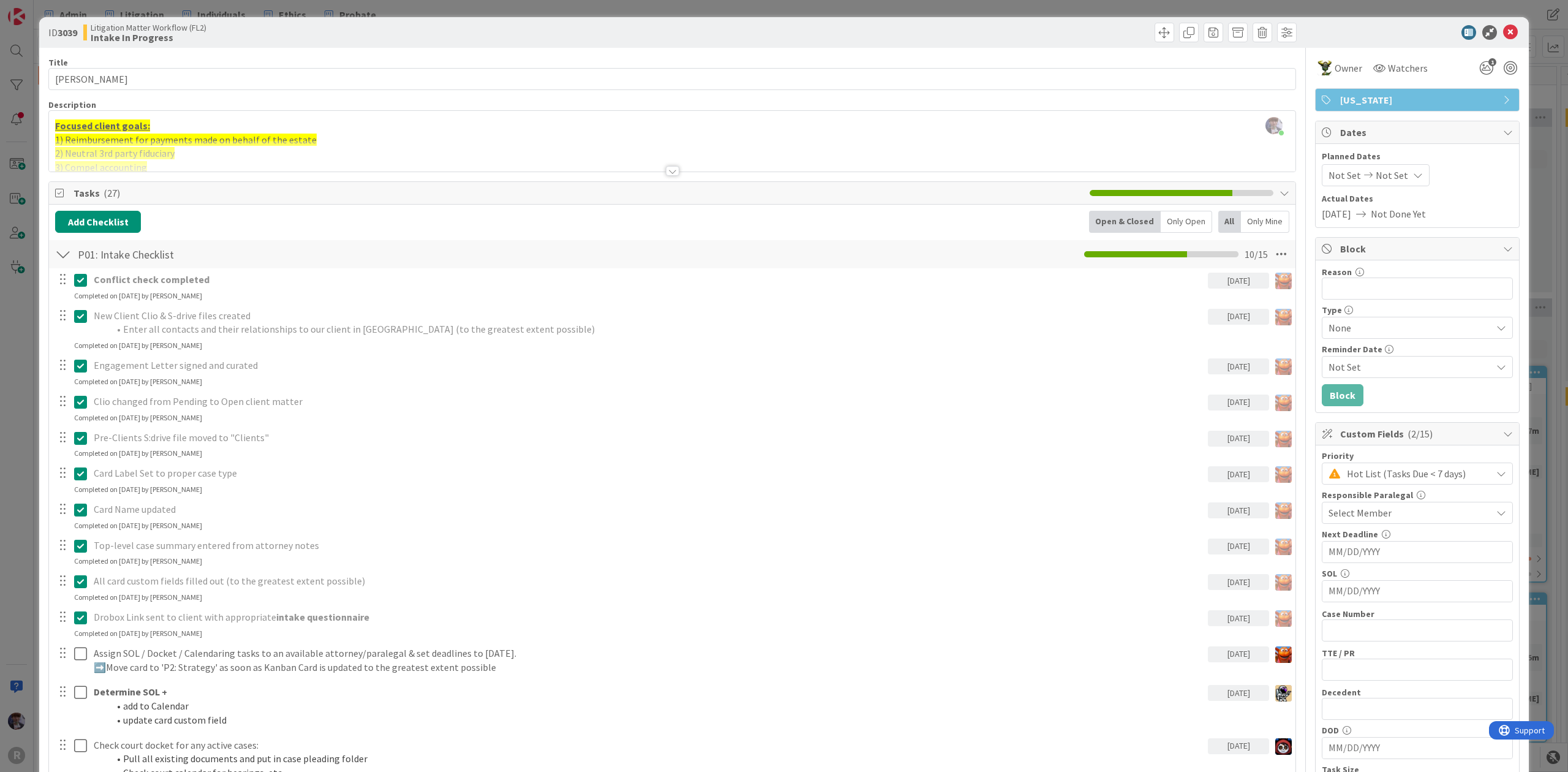
click at [81, 286] on icon at bounding box center [81, 280] width 13 height 15
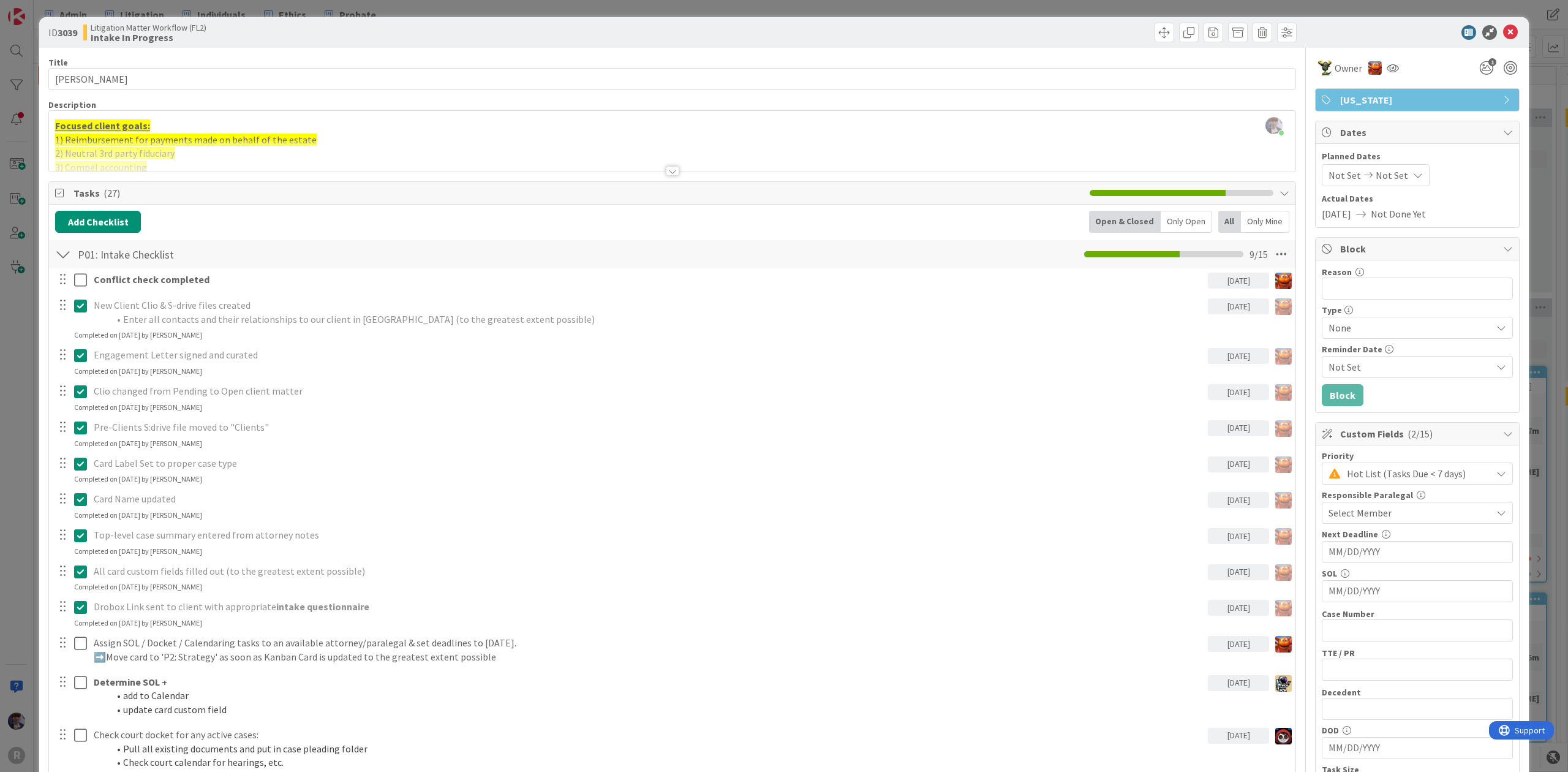
click at [142, 434] on div "Conflict check completed [DATE] Update Cancel New Client Clio & S-drive files c…" at bounding box center [672, 568] width 1235 height 600
click at [89, 611] on div "Drobox Link sent to client with appropriate intake questionnaire" at bounding box center [649, 607] width 1119 height 21
click at [81, 613] on icon at bounding box center [81, 607] width 13 height 15
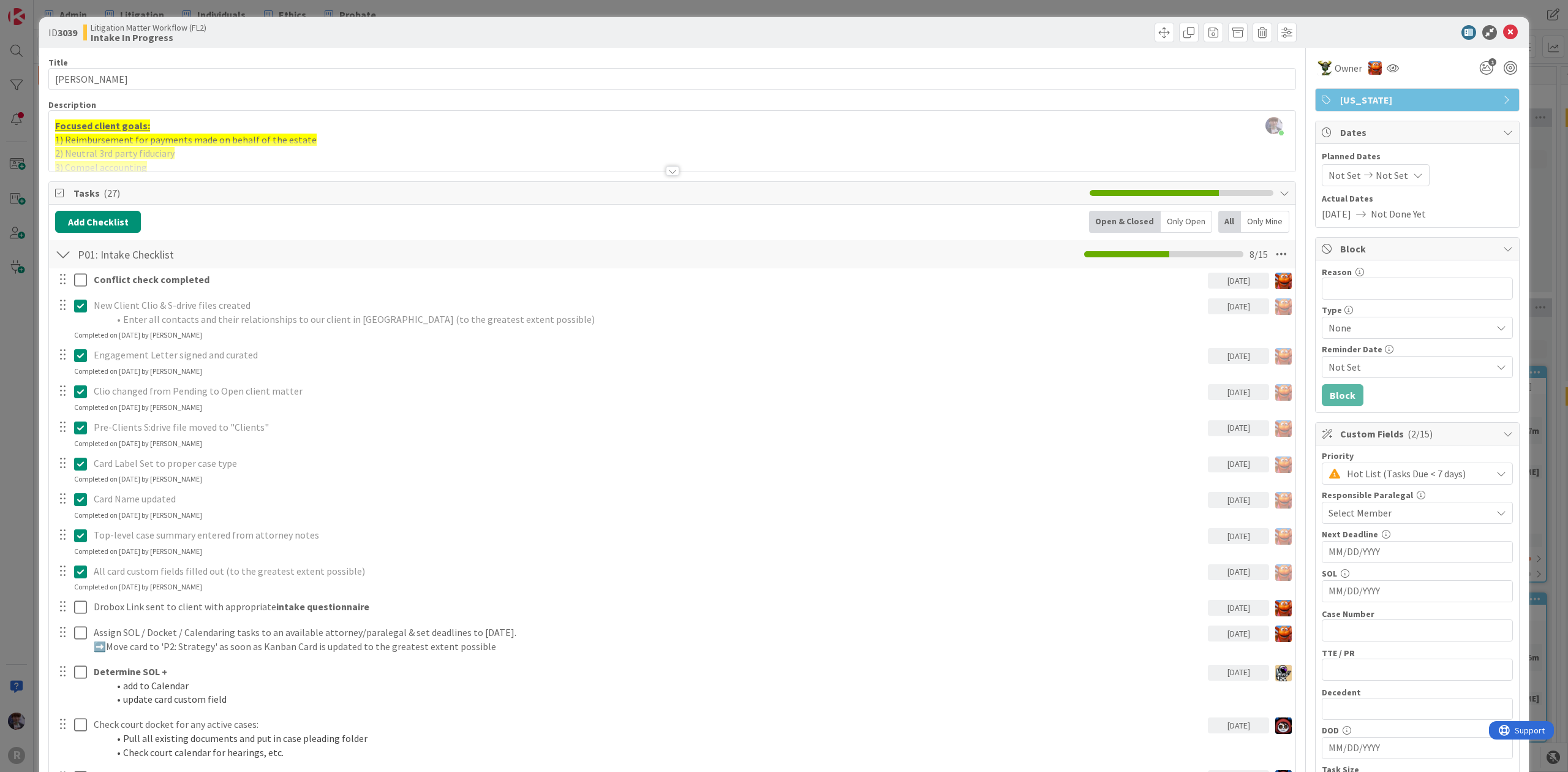
click at [144, 576] on p "All card custom fields filled out (to the greatest extent possible)" at bounding box center [648, 572] width 1110 height 14
click at [33, 373] on div "ID 3039 Litigation Matter Workflow (FL2) Intake In Progress Title 16 / 128 [PER…" at bounding box center [784, 386] width 1568 height 772
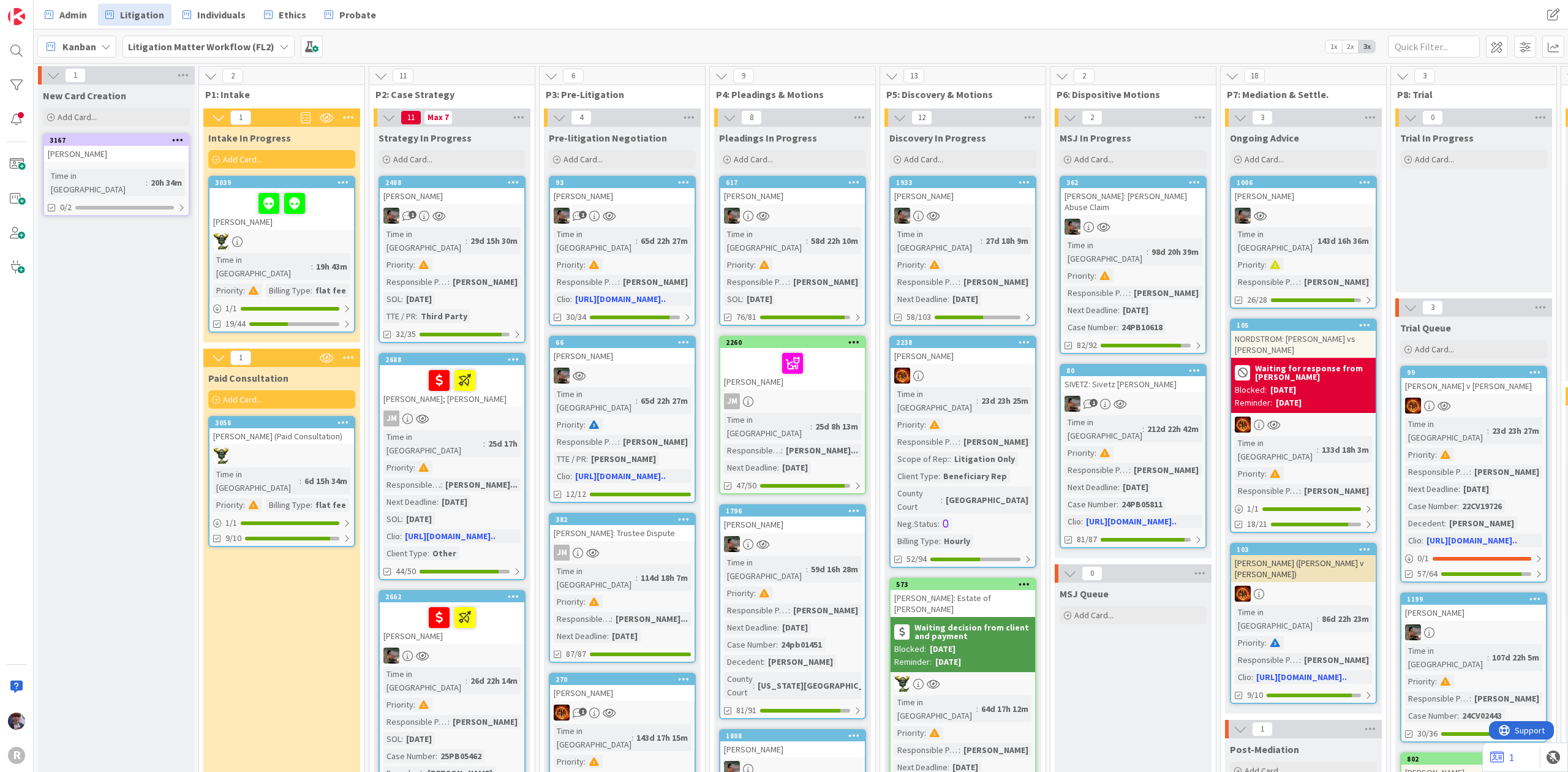
click at [253, 209] on div at bounding box center [281, 204] width 137 height 26
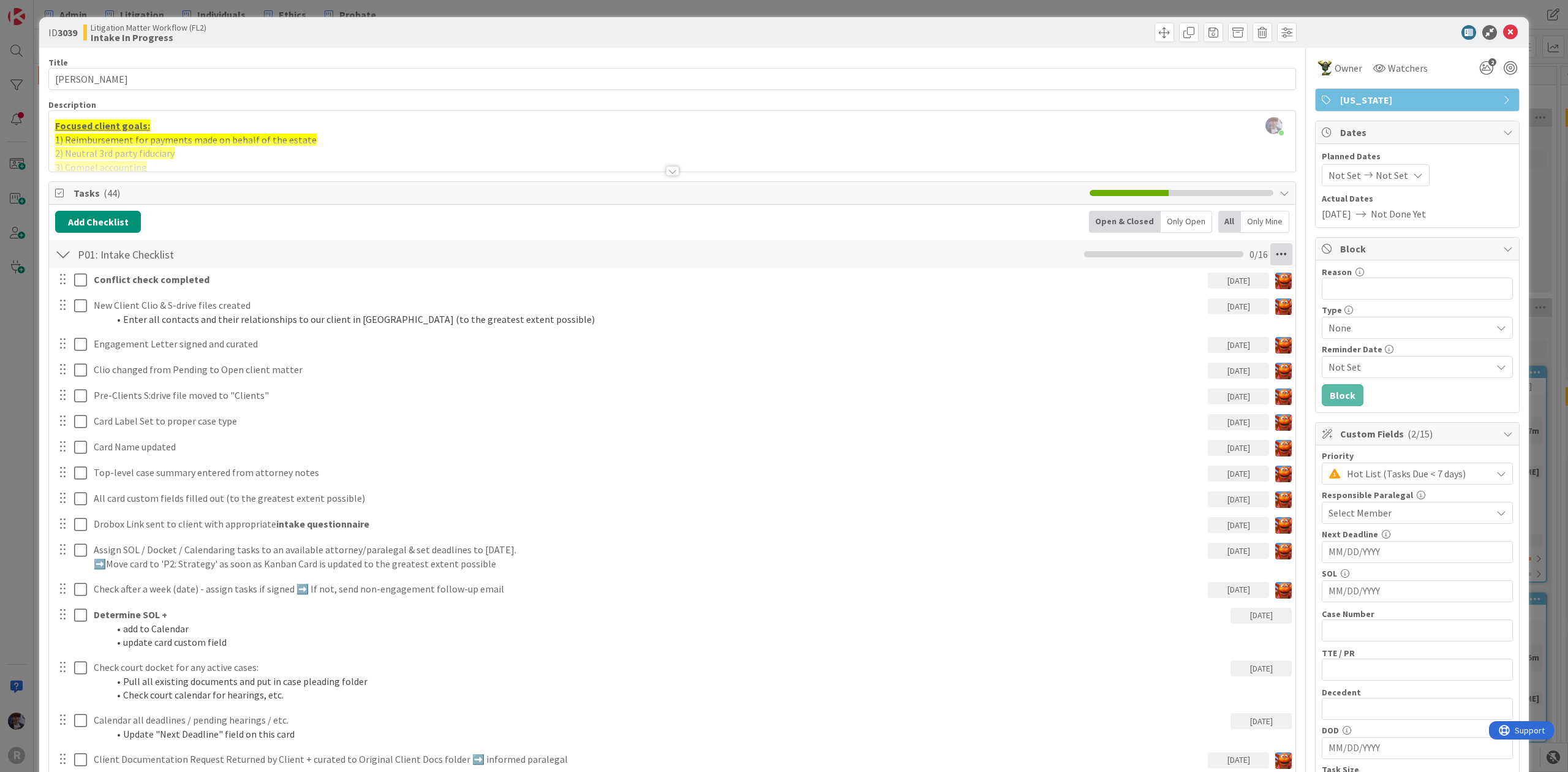
click at [1275, 251] on icon at bounding box center [1281, 254] width 22 height 22
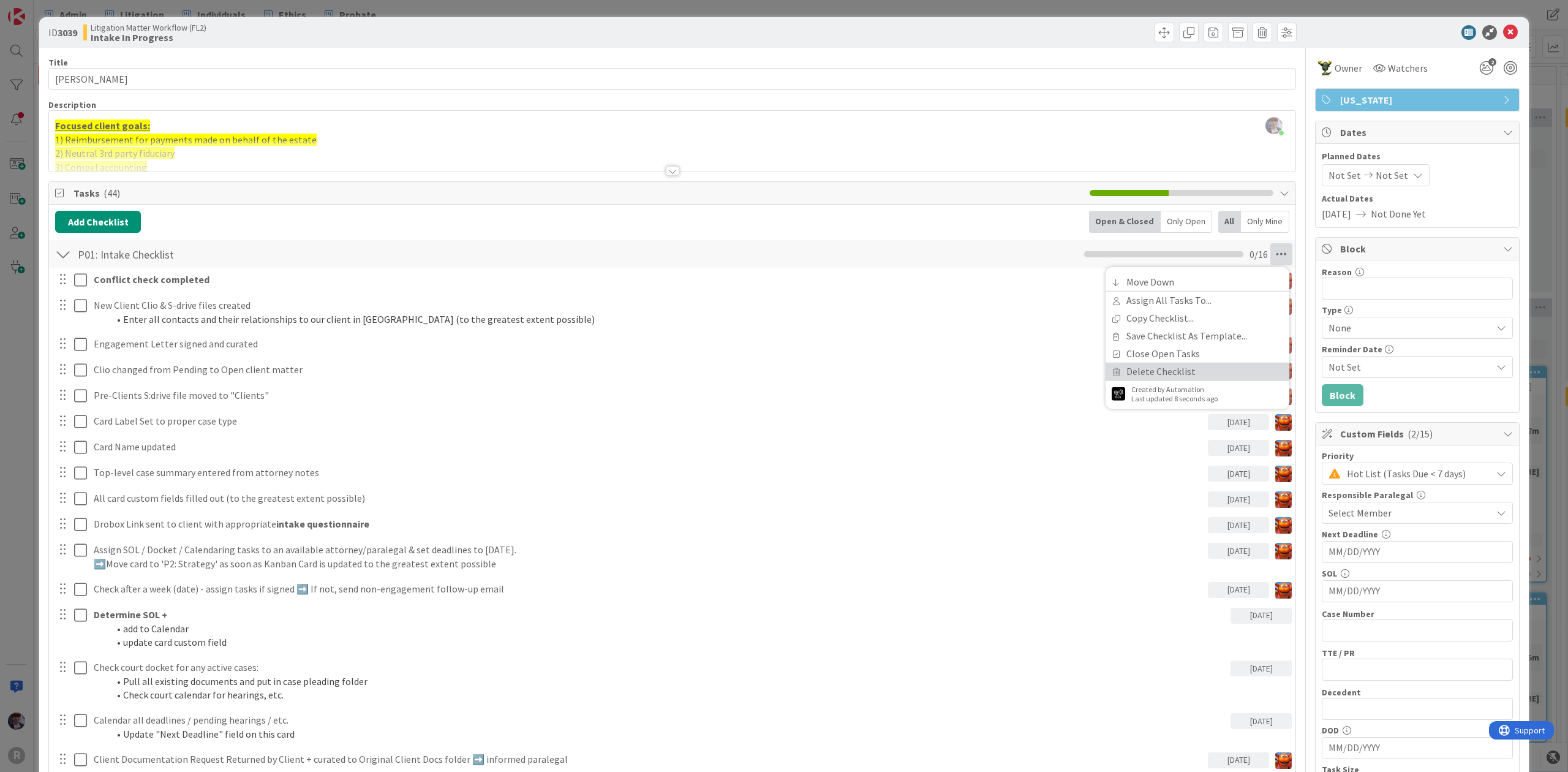
click at [1173, 371] on link "Delete Checklist" at bounding box center [1197, 371] width 184 height 18
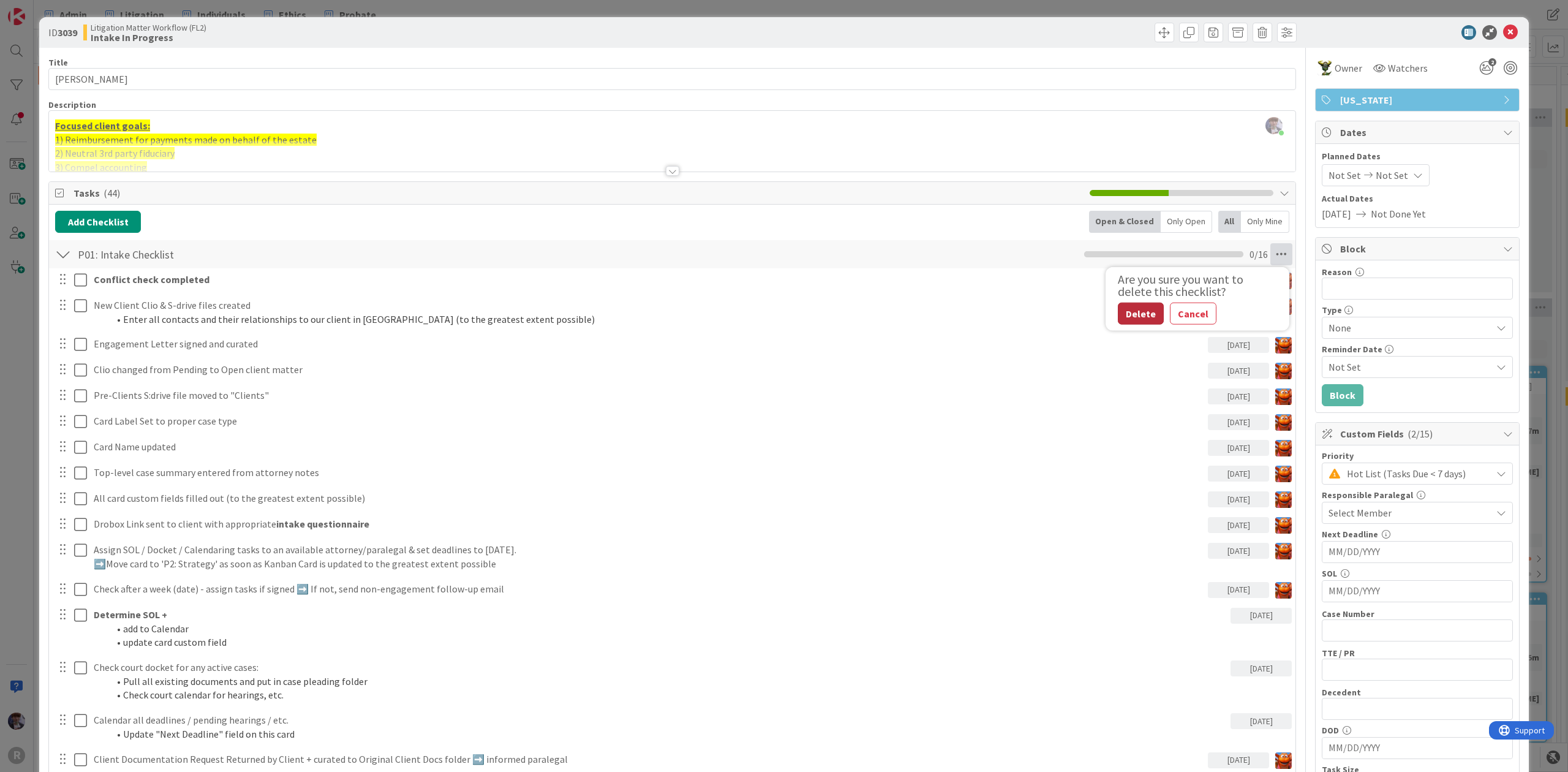
click at [1140, 324] on button "Delete" at bounding box center [1141, 313] width 46 height 22
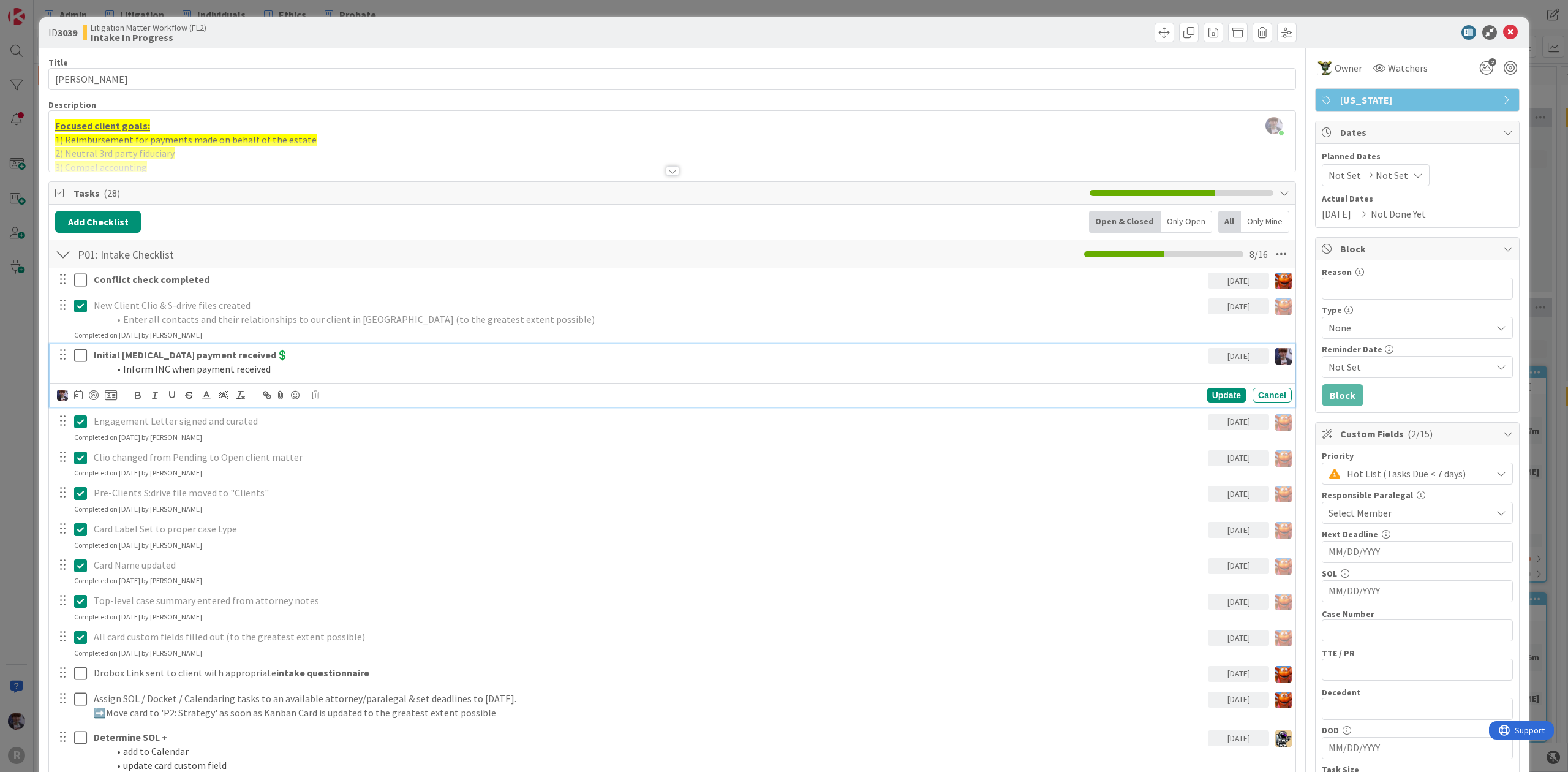
click at [181, 351] on strong "Initial [MEDICAL_DATA] payment received💲" at bounding box center [191, 354] width 195 height 12
click at [79, 395] on icon at bounding box center [78, 394] width 8 height 10
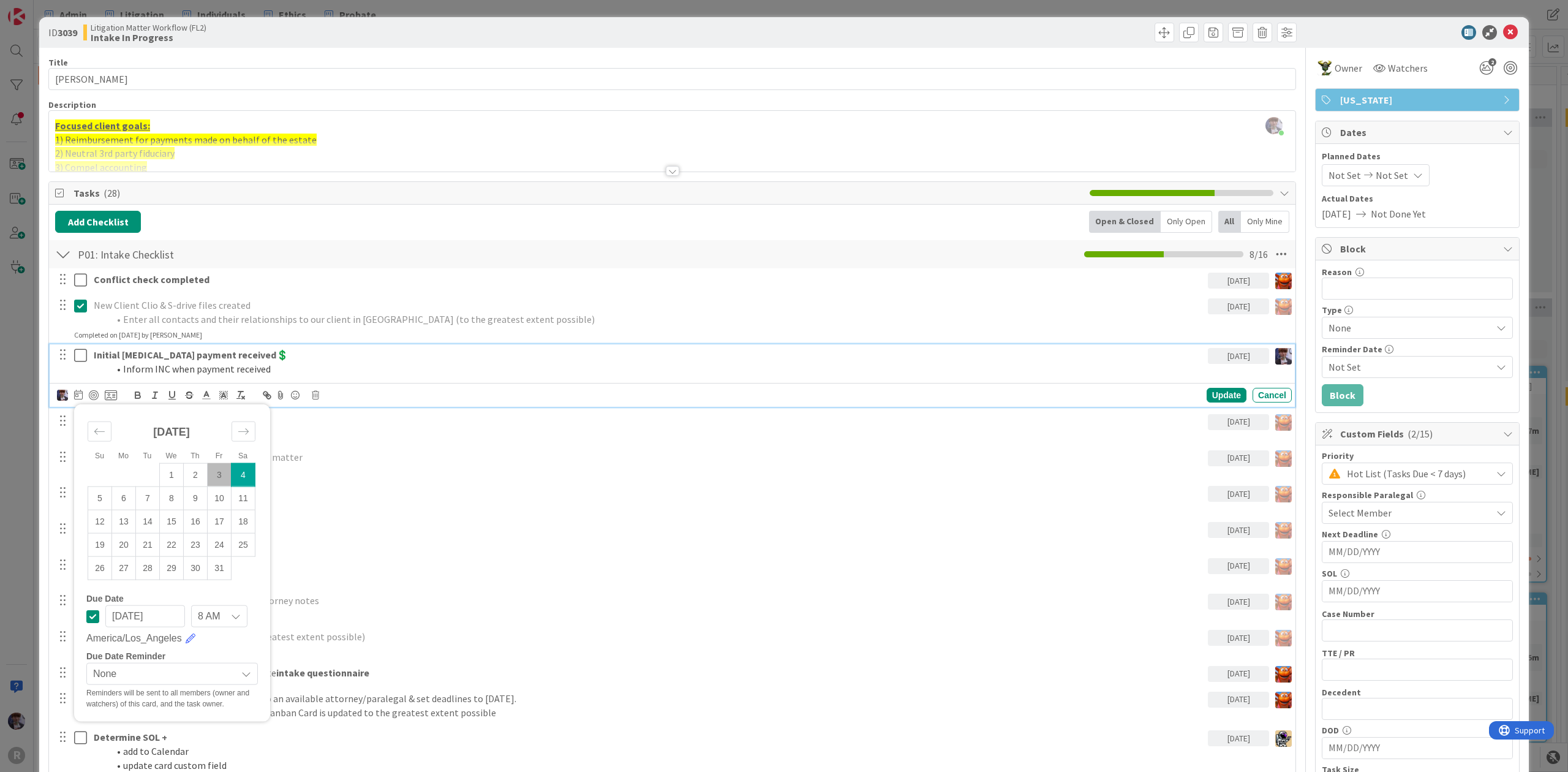
click at [218, 479] on td "3" at bounding box center [219, 475] width 24 height 23
type input "[DATE]"
click at [1220, 395] on div "Update" at bounding box center [1226, 395] width 40 height 15
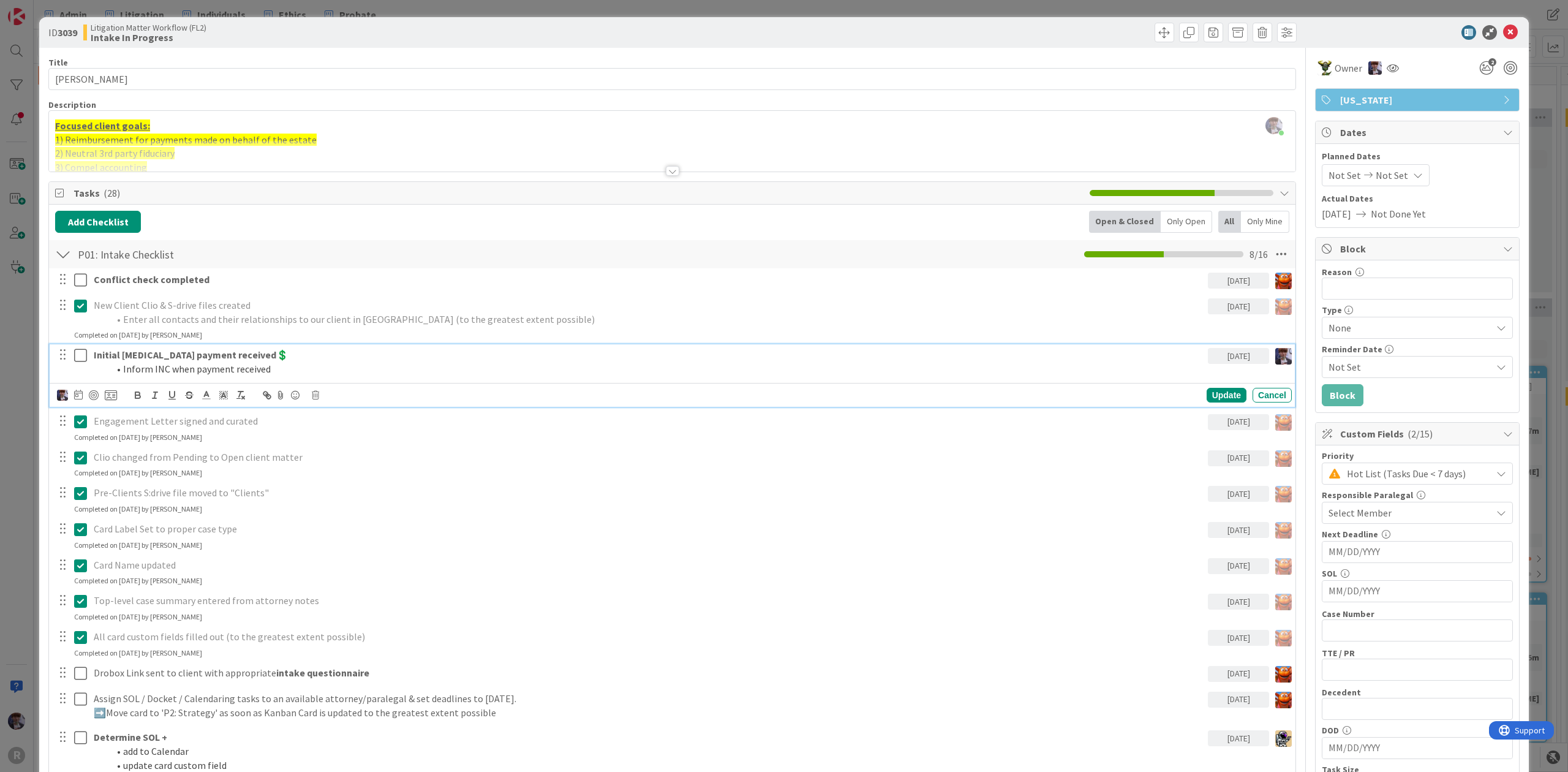
click at [103, 361] on strong "Initial [MEDICAL_DATA] payment received💲" at bounding box center [191, 354] width 195 height 12
click at [111, 395] on icon at bounding box center [111, 395] width 12 height 11
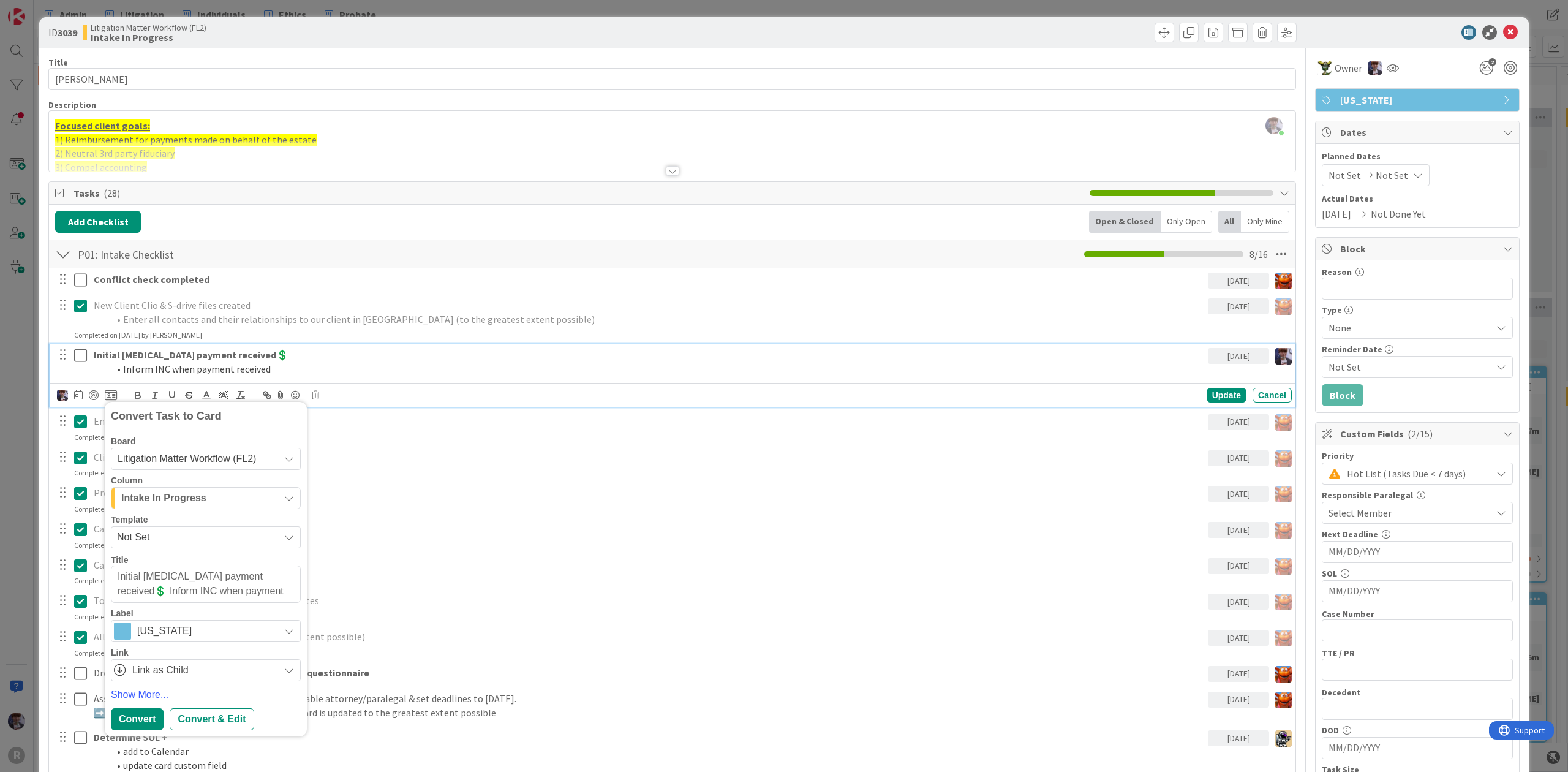
click at [211, 495] on div "Intake In Progress" at bounding box center [199, 498] width 161 height 20
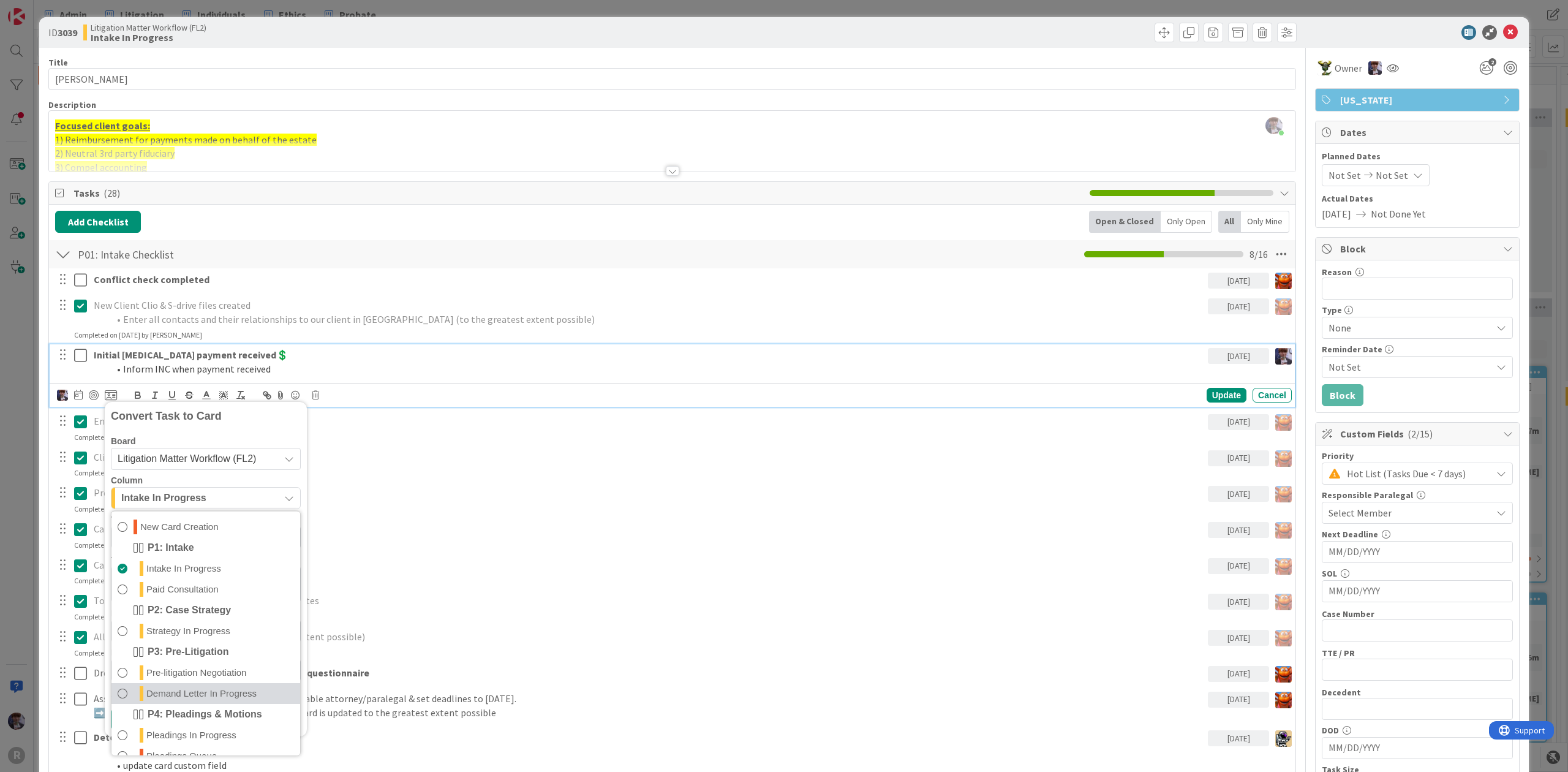
scroll to position [572, 0]
click at [186, 456] on span "Litigation Matter Workflow (FL2)" at bounding box center [187, 459] width 138 height 10
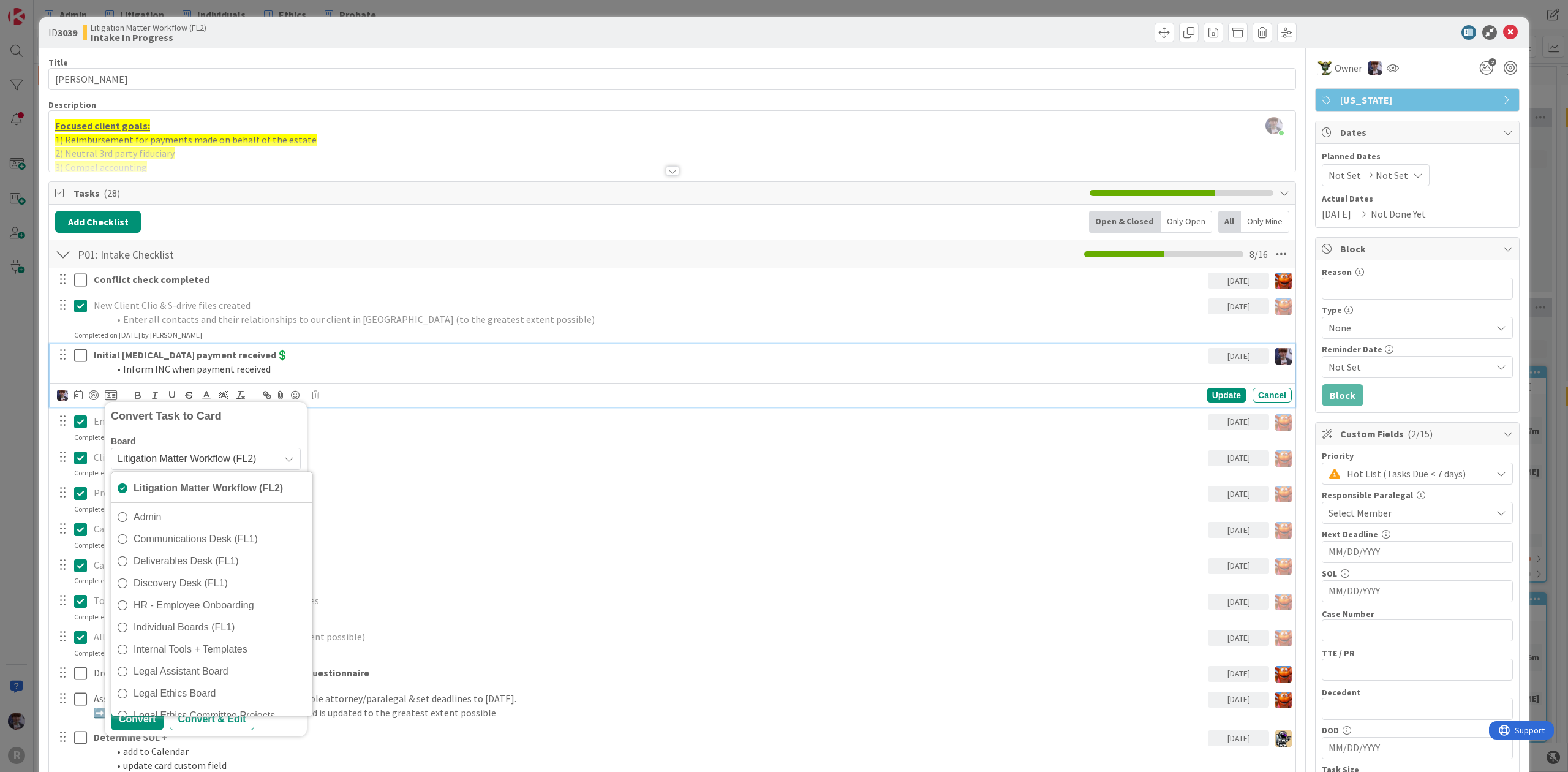
click at [179, 505] on div "Litigation Matter Workflow (FL2) Admin Communications Desk (FL1) Deliverables D…" at bounding box center [212, 594] width 202 height 245
click at [177, 516] on span "Admin" at bounding box center [220, 517] width 173 height 18
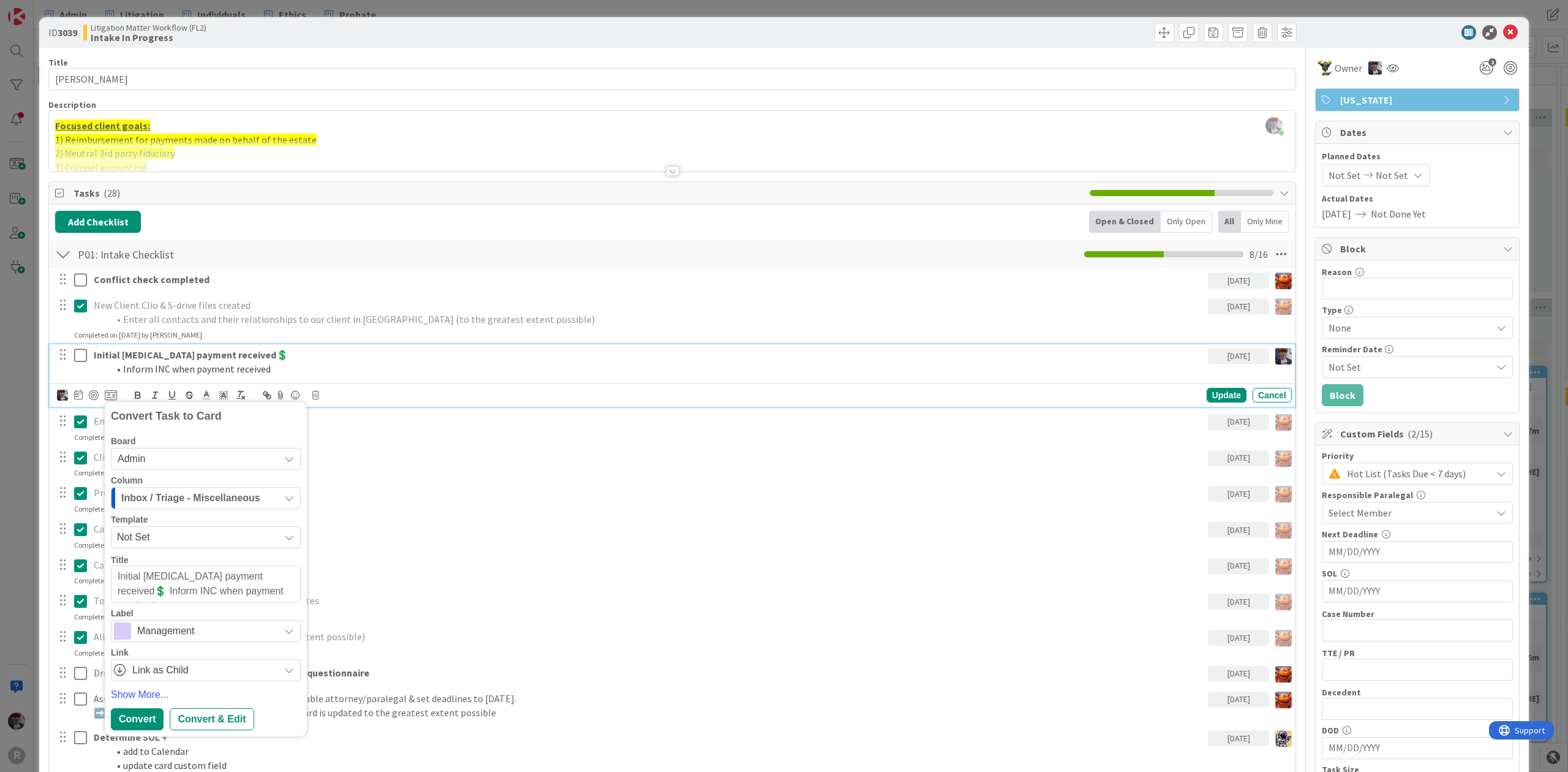
click at [179, 492] on span "Inbox / Triage - Miscellaneous" at bounding box center [191, 498] width 139 height 16
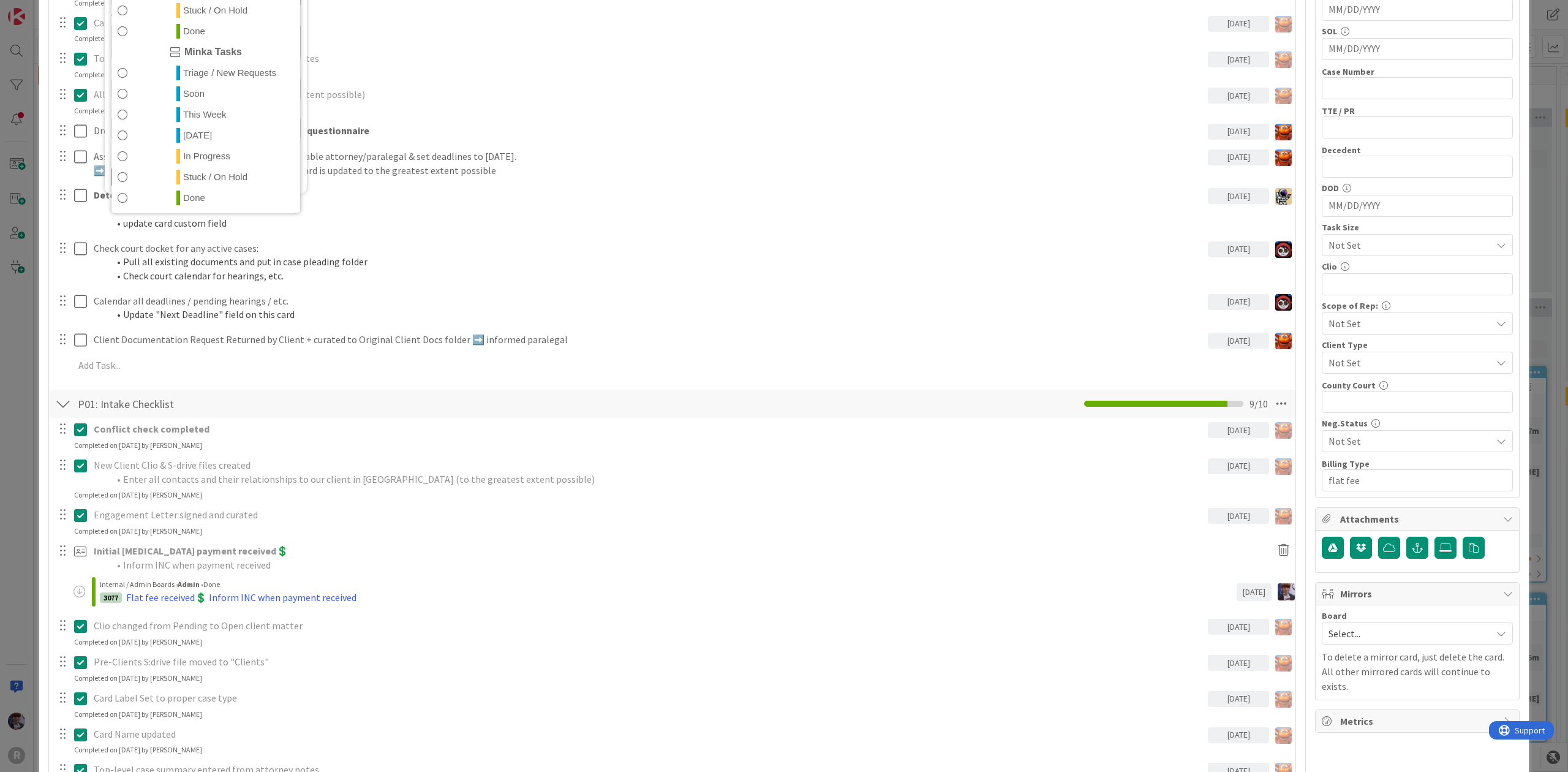
scroll to position [317, 0]
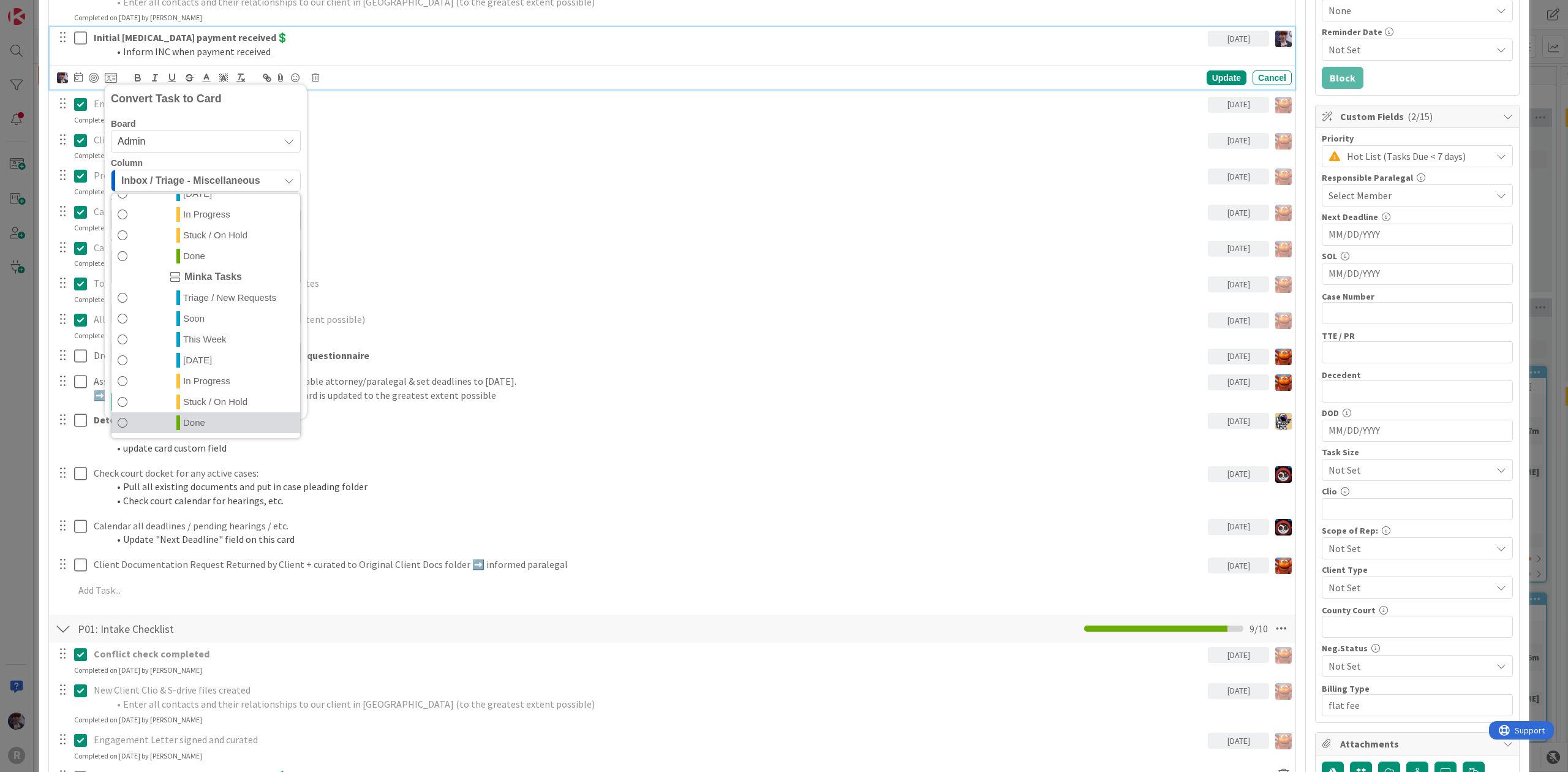
click at [204, 413] on link "Done" at bounding box center [205, 423] width 189 height 21
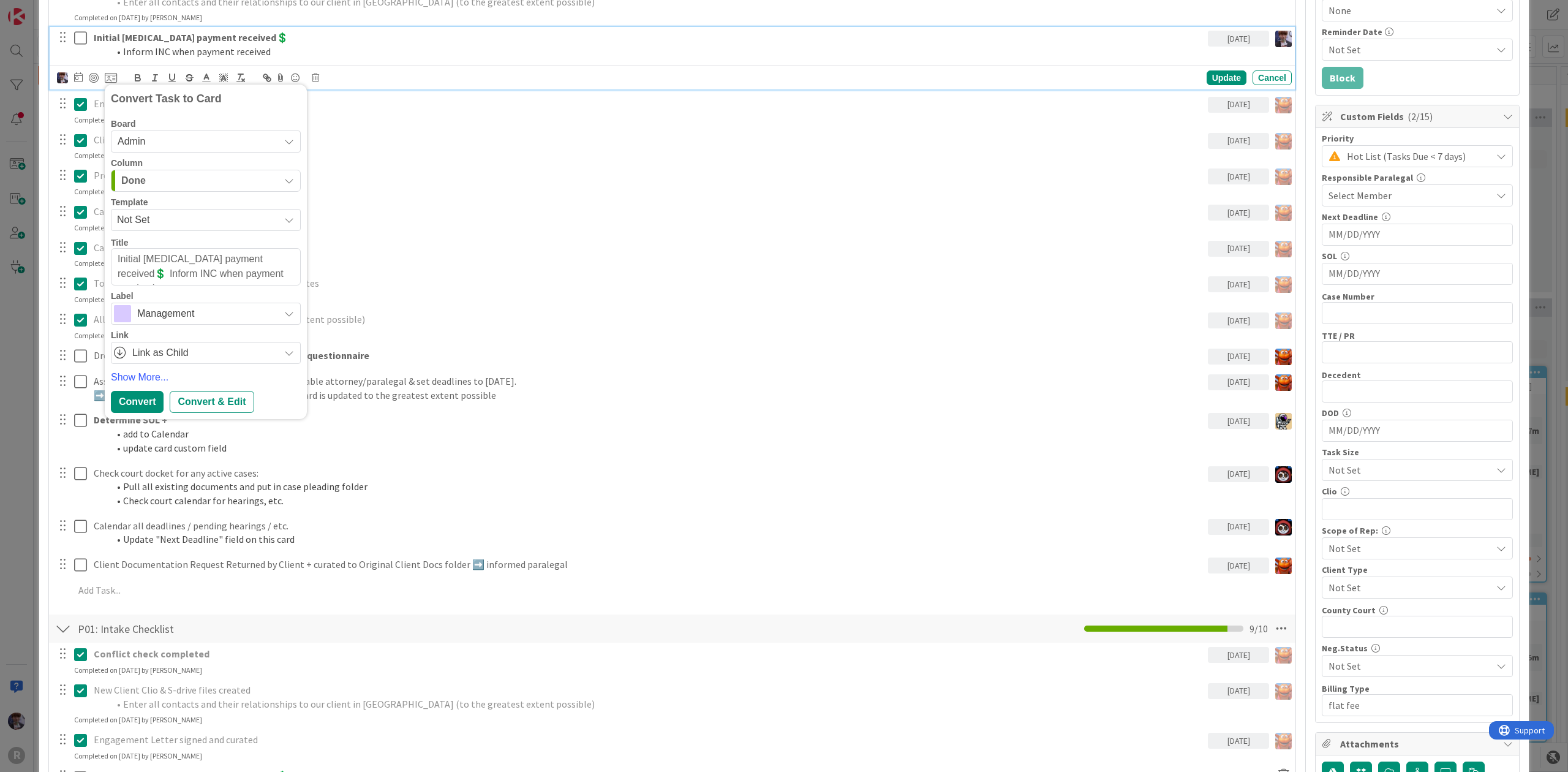
click at [151, 312] on span "Management" at bounding box center [205, 313] width 136 height 17
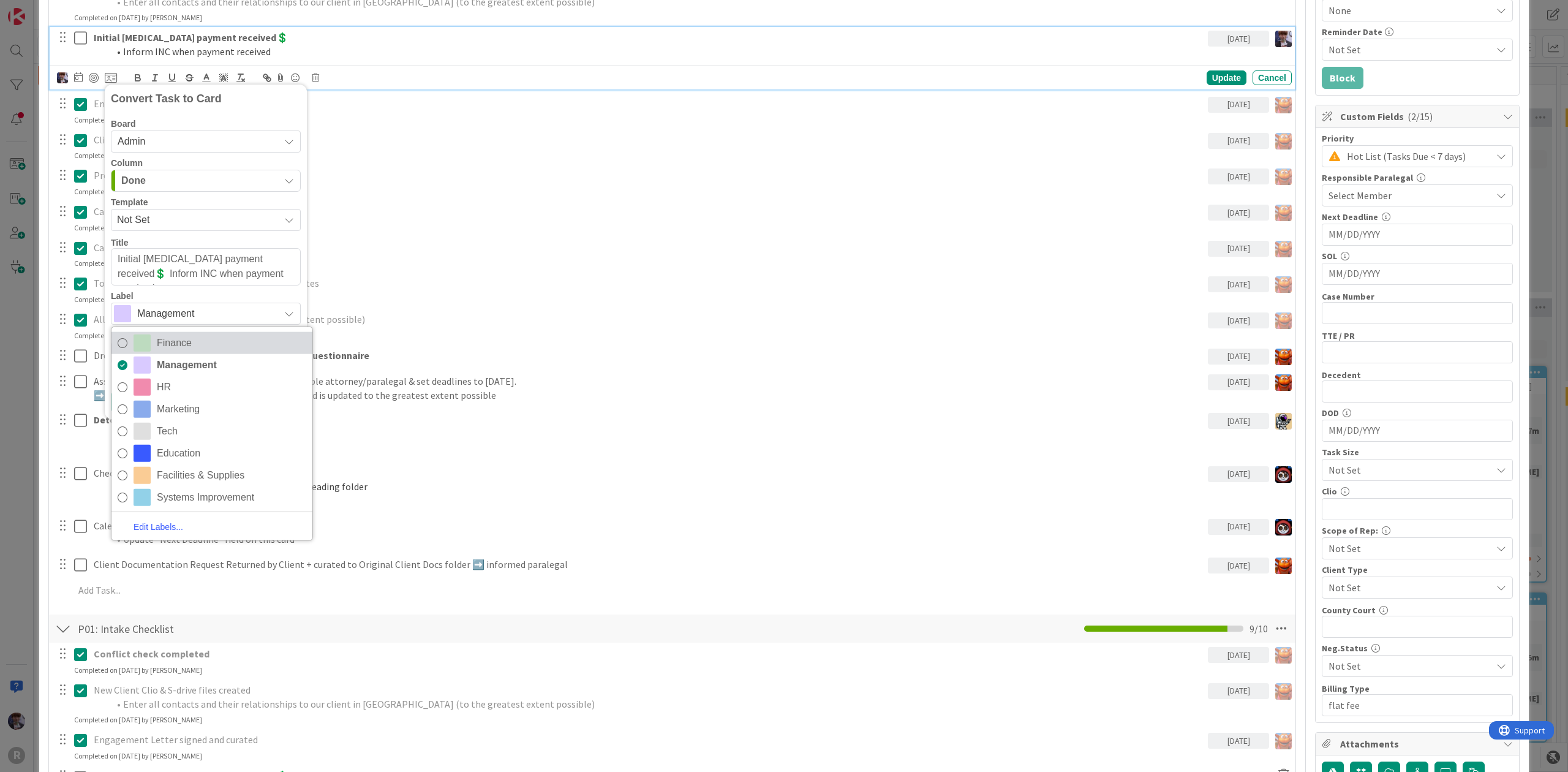
click at [179, 348] on span "Finance" at bounding box center [231, 343] width 150 height 18
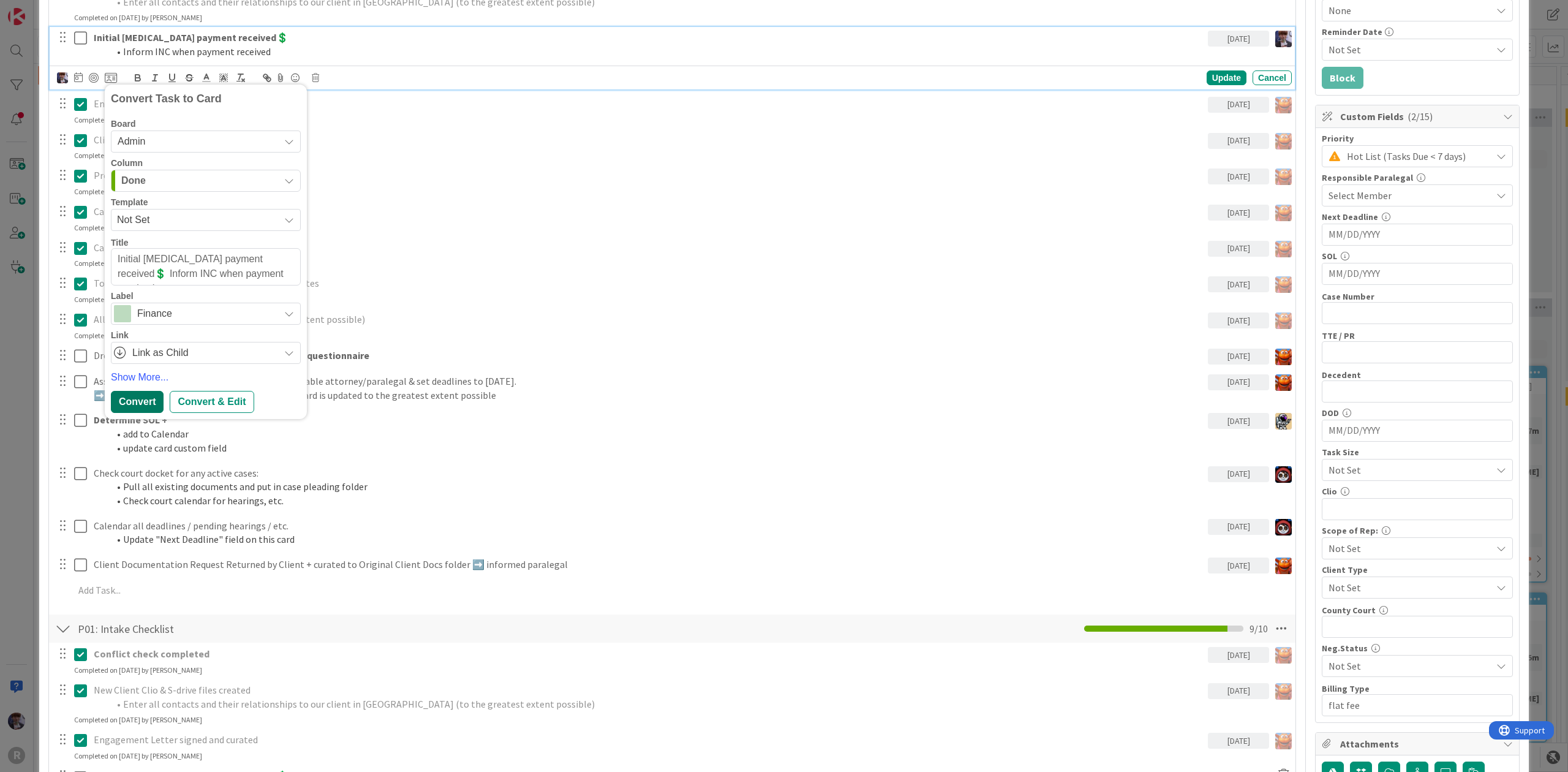
click at [151, 398] on div "Convert" at bounding box center [137, 402] width 53 height 22
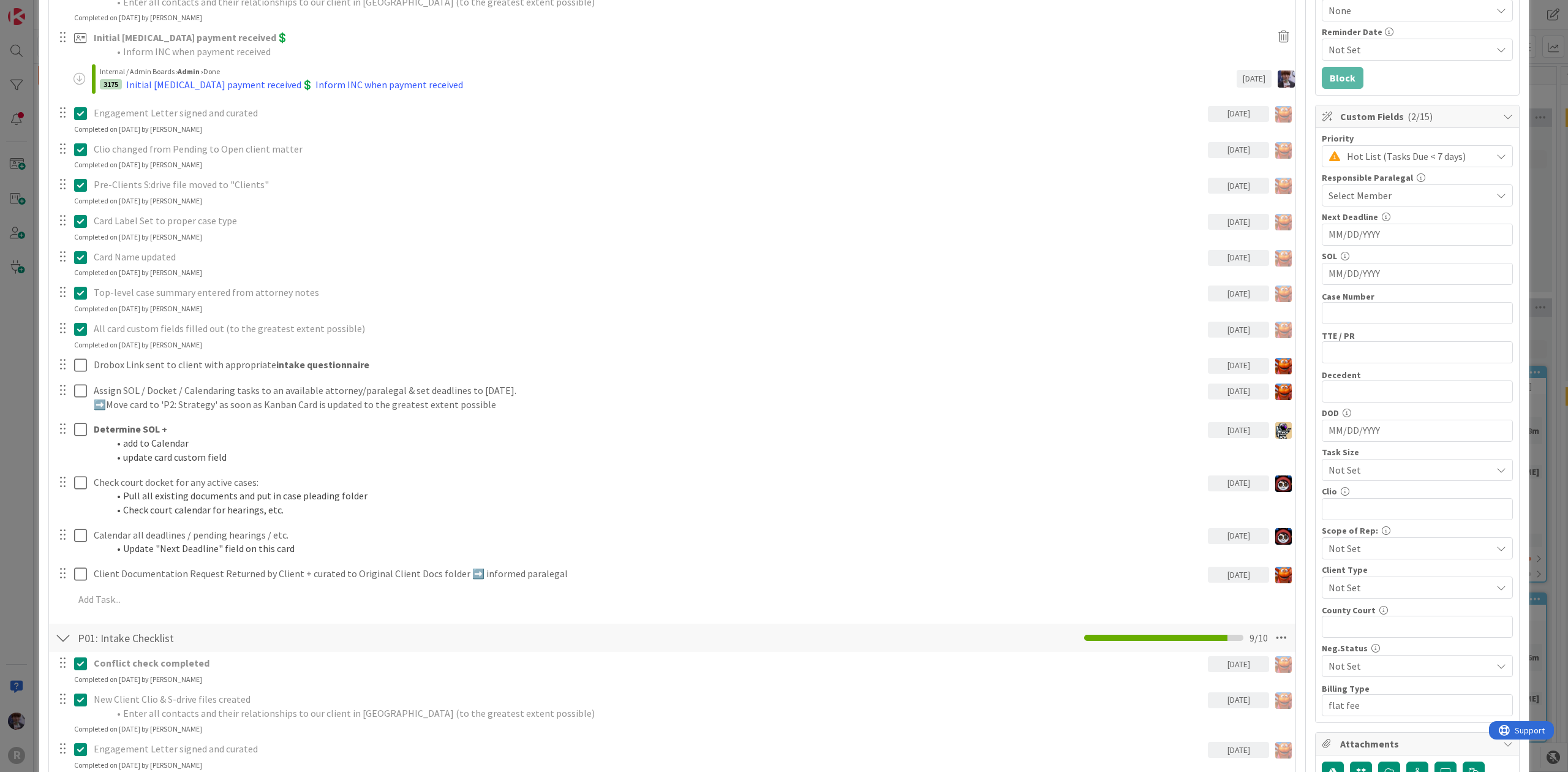
type textarea "x"
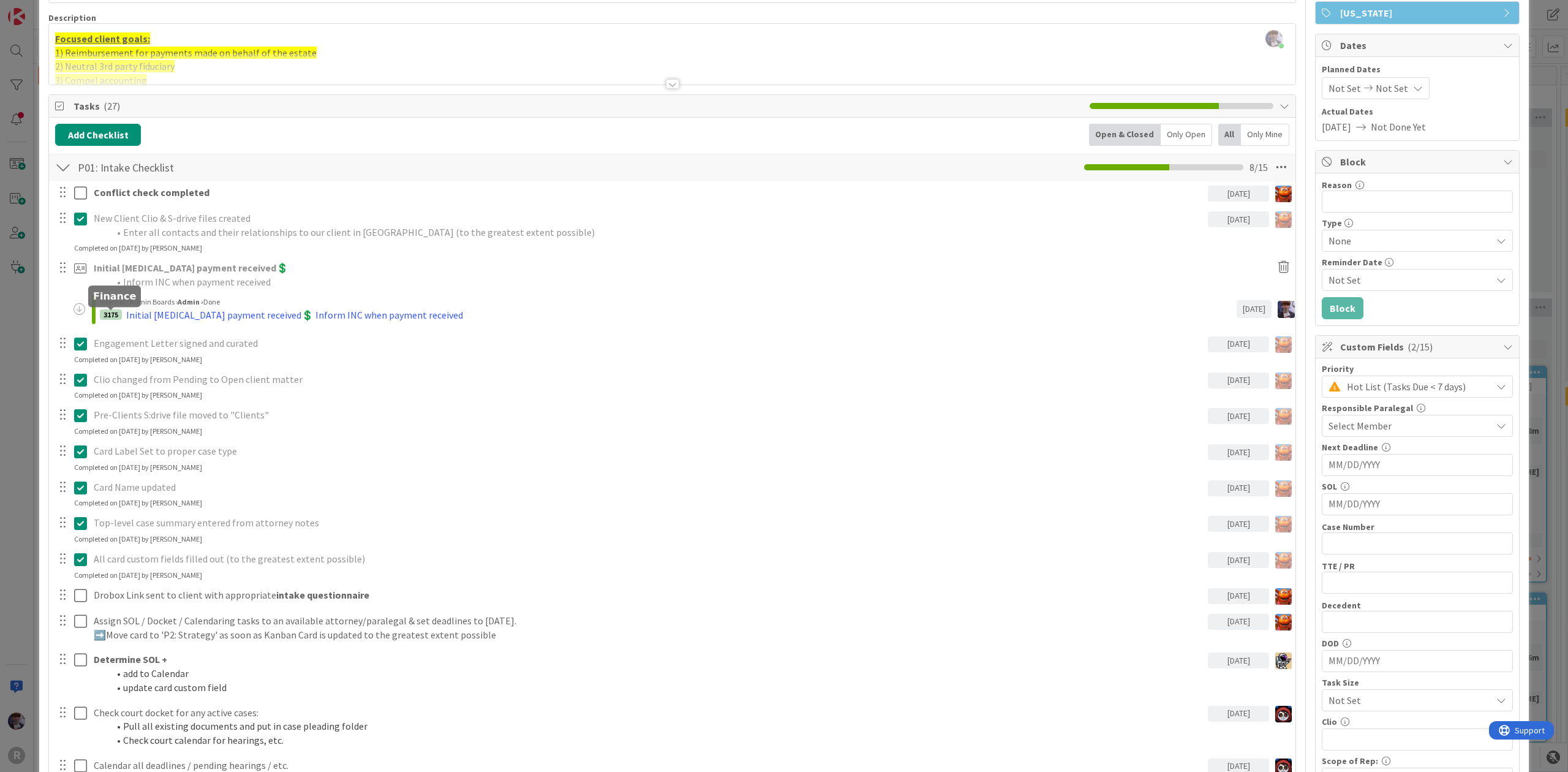
scroll to position [72, 0]
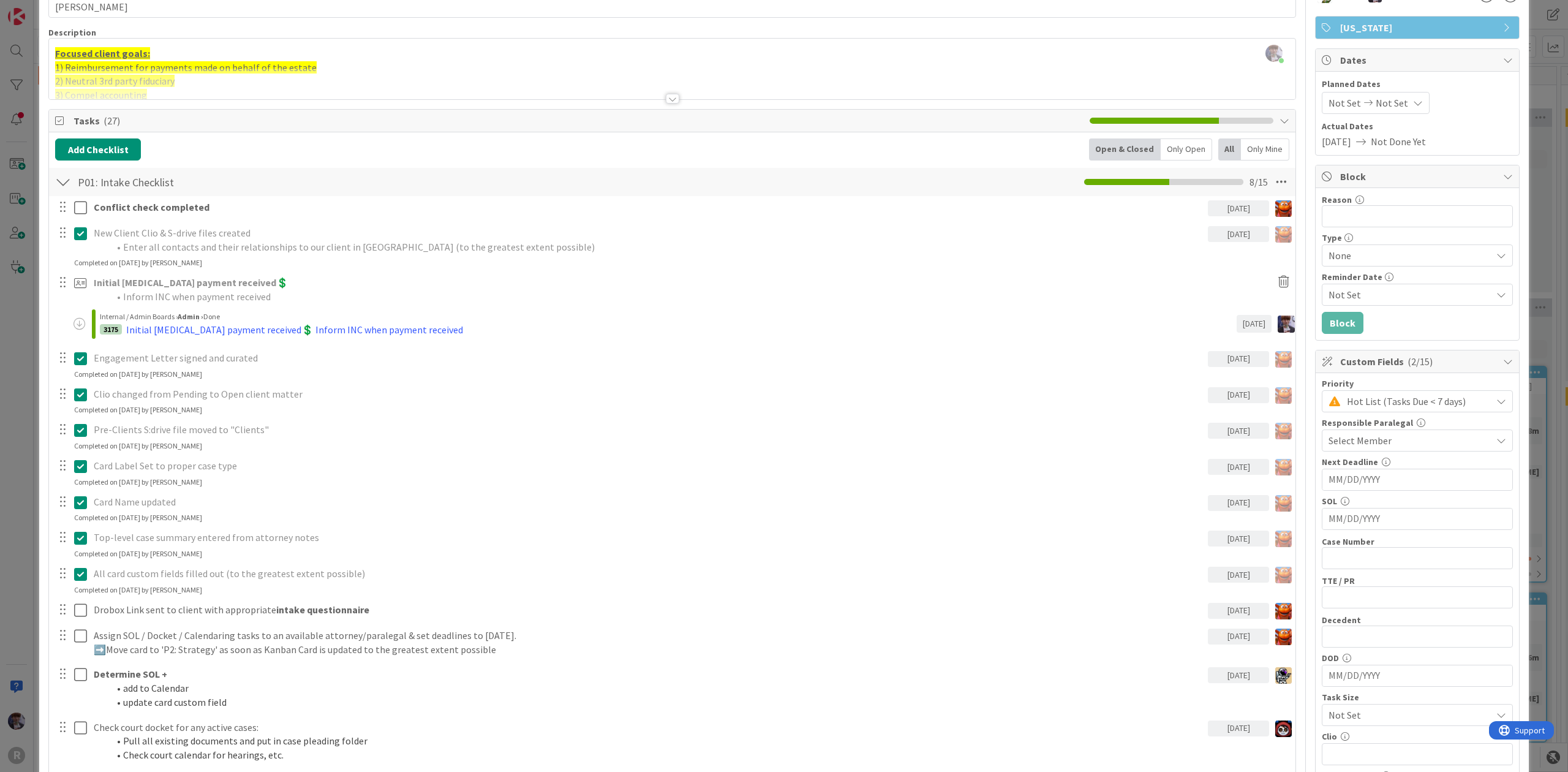
drag, startPoint x: 36, startPoint y: 401, endPoint x: 18, endPoint y: 403, distance: 18.1
click at [35, 401] on div "ID 3039 Litigation Matter Workflow (FL2) Intake In Progress Title 16 / 128 [PER…" at bounding box center [784, 386] width 1568 height 772
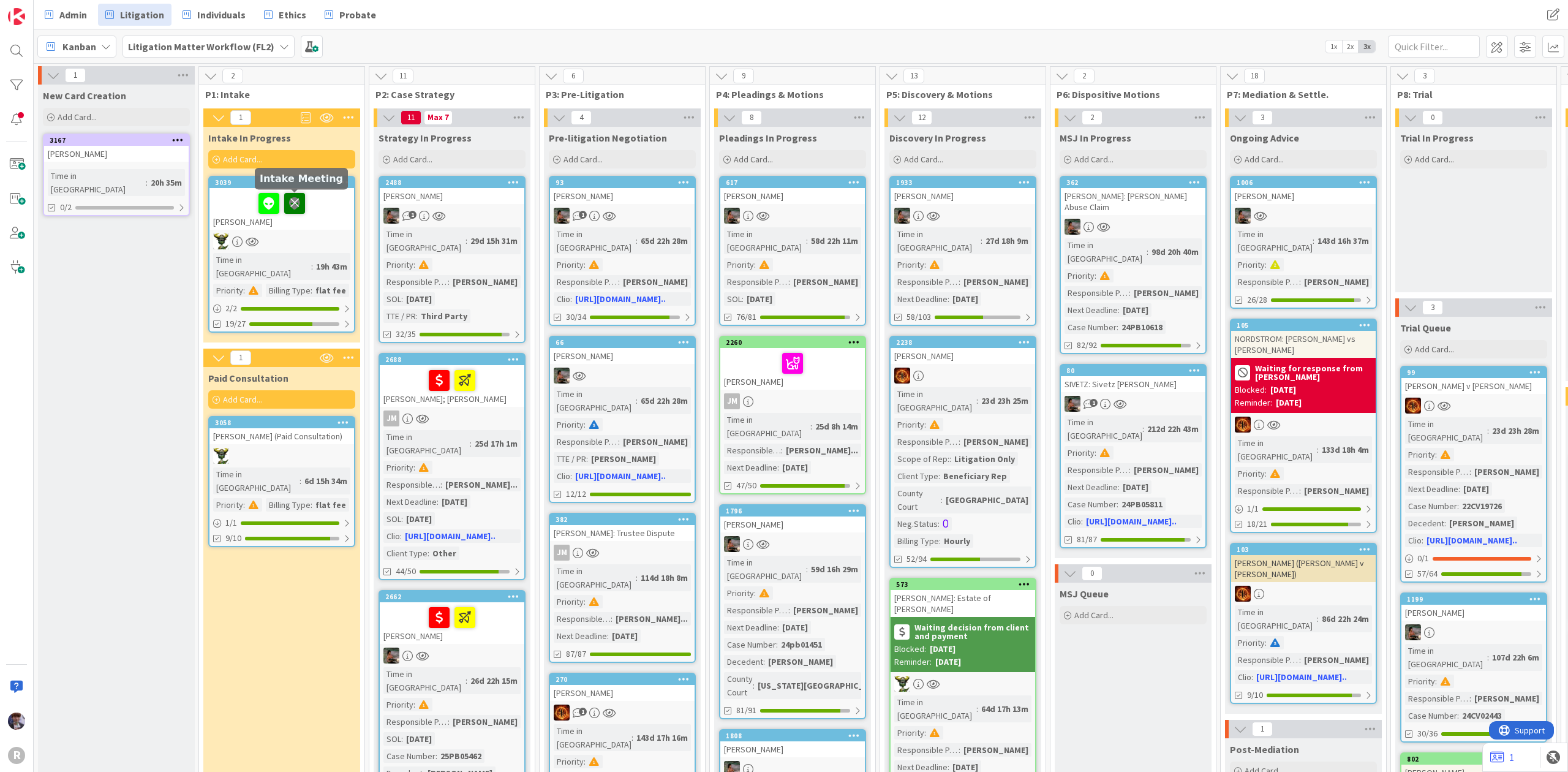
click at [295, 202] on icon at bounding box center [294, 203] width 21 height 20
click at [310, 448] on div at bounding box center [281, 456] width 144 height 16
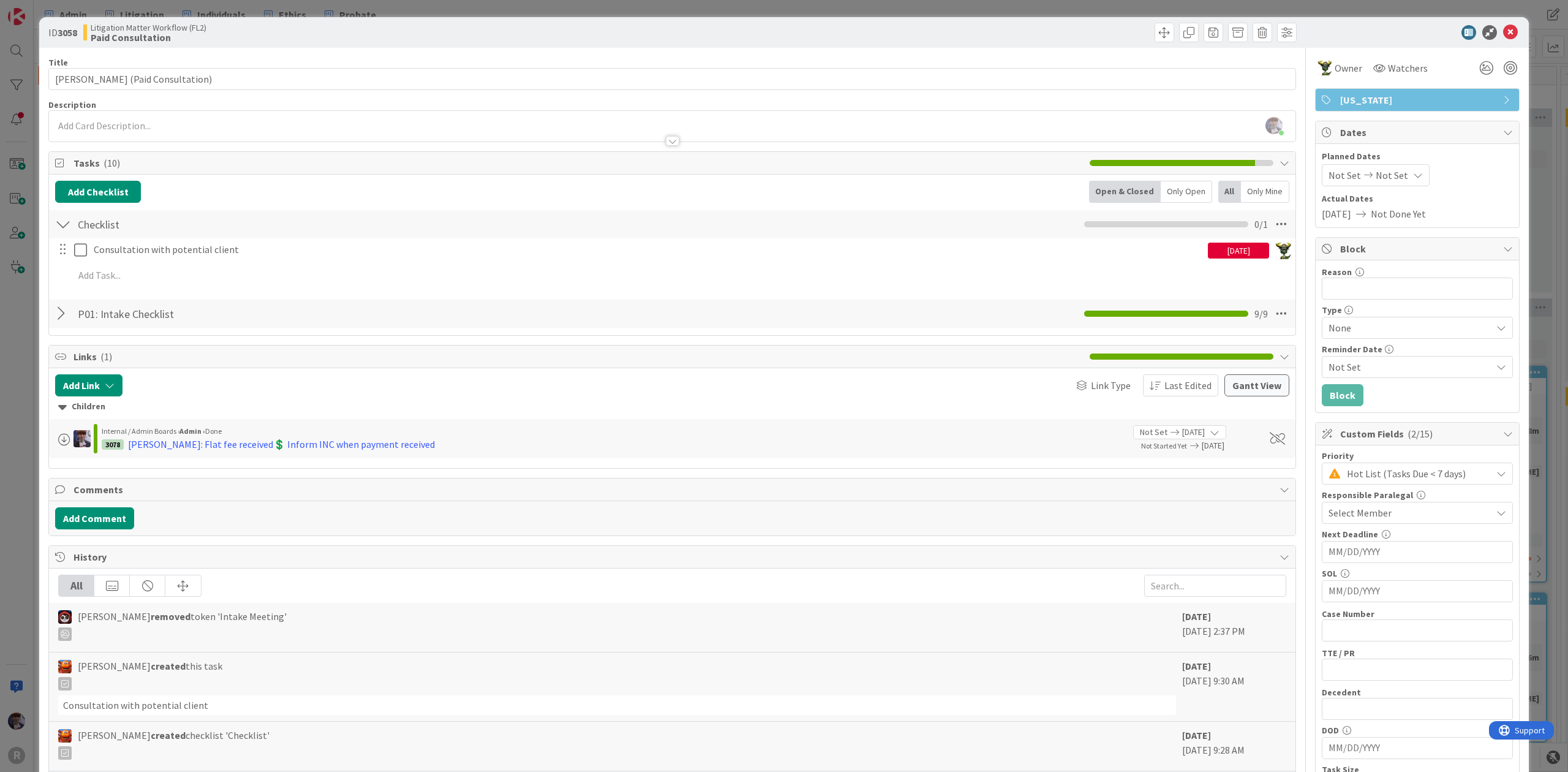
click at [8, 370] on div "ID 3058 Litigation Matter Workflow (FL2) Paid Consultation Title 34 / 128 [PERS…" at bounding box center [784, 386] width 1568 height 772
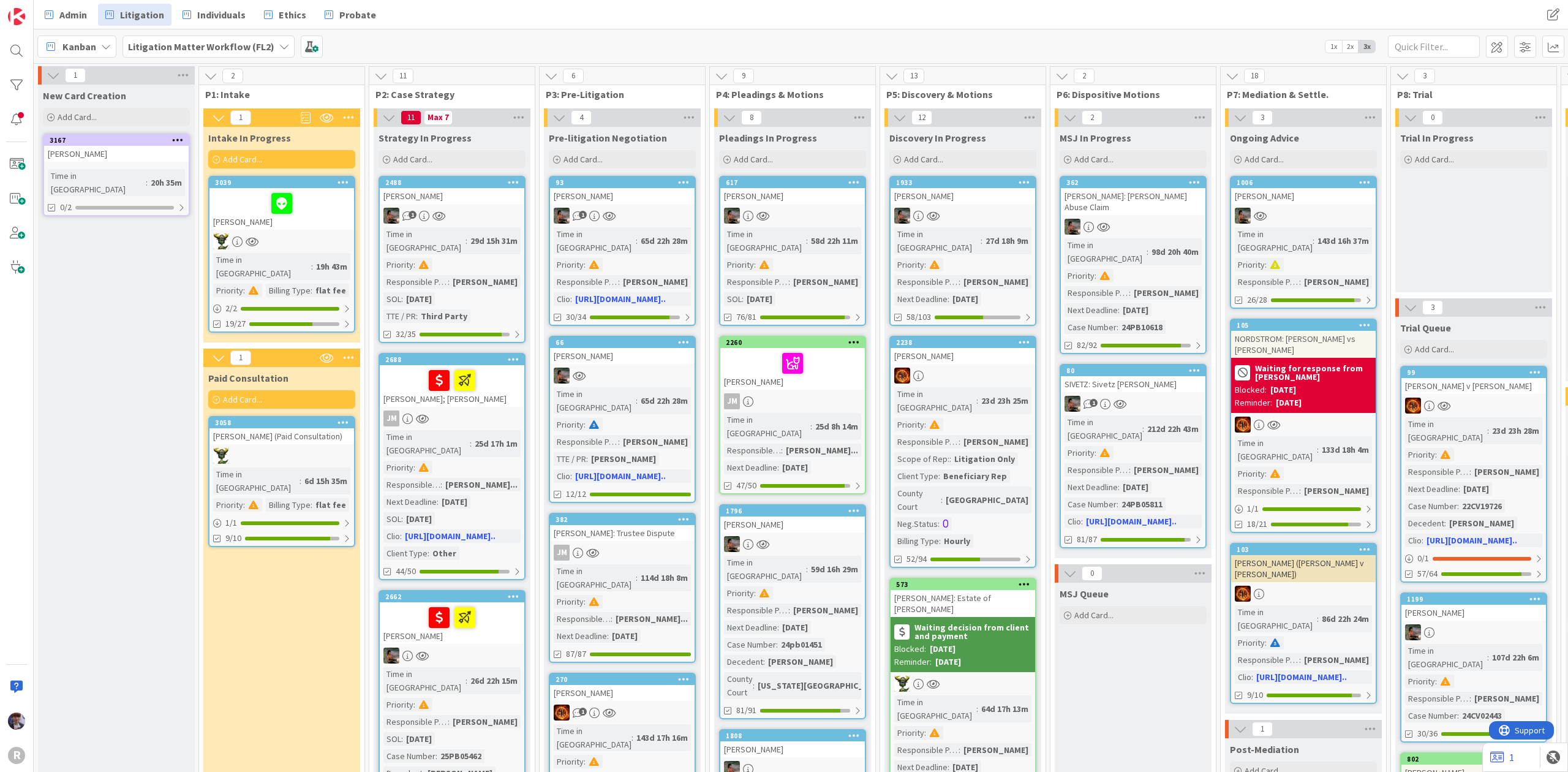
click at [998, 623] on b "Waiting decision from client and payment" at bounding box center [973, 632] width 117 height 17
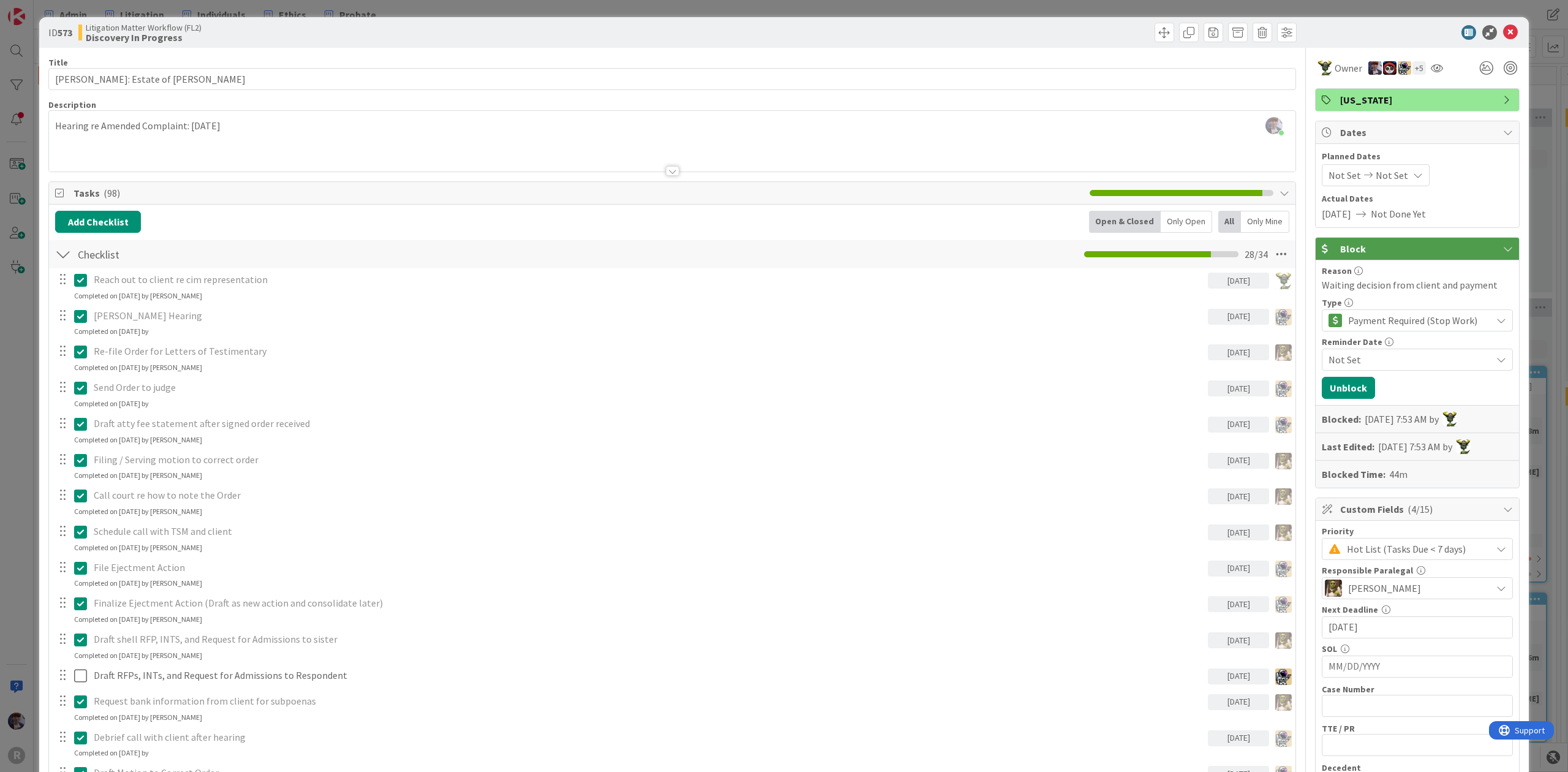
click at [61, 258] on div at bounding box center [63, 254] width 16 height 22
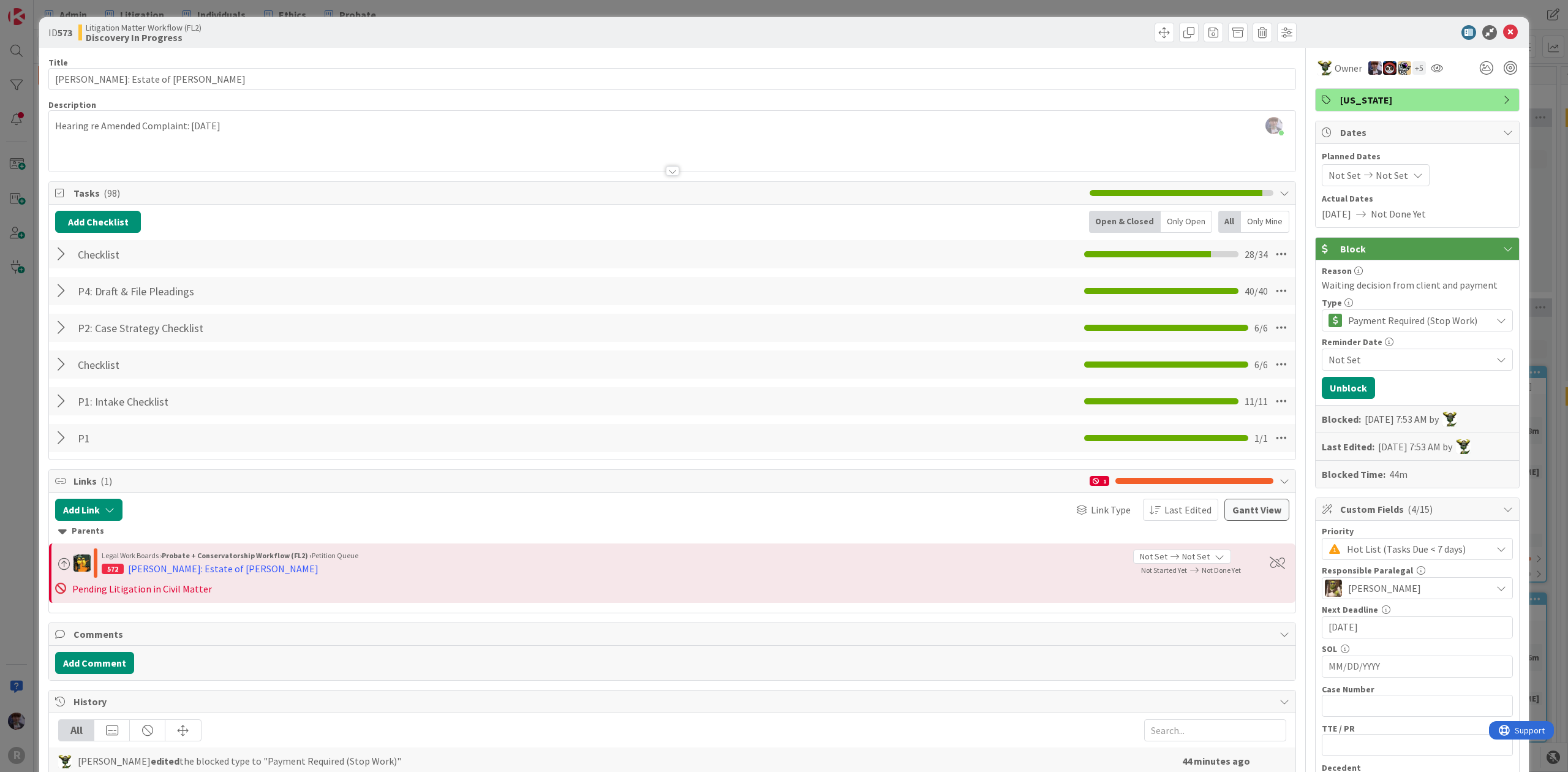
click at [1407, 317] on span "Payment Required (Stop Work)" at bounding box center [1417, 321] width 137 height 17
click at [1407, 317] on span "Payment Required (Stop Work)" at bounding box center [1417, 321] width 136 height 17
click at [1527, 260] on div "ID 573 Litigation Matter Workflow (FL2) Discovery In Progress Title 31 / 128 [P…" at bounding box center [784, 386] width 1568 height 772
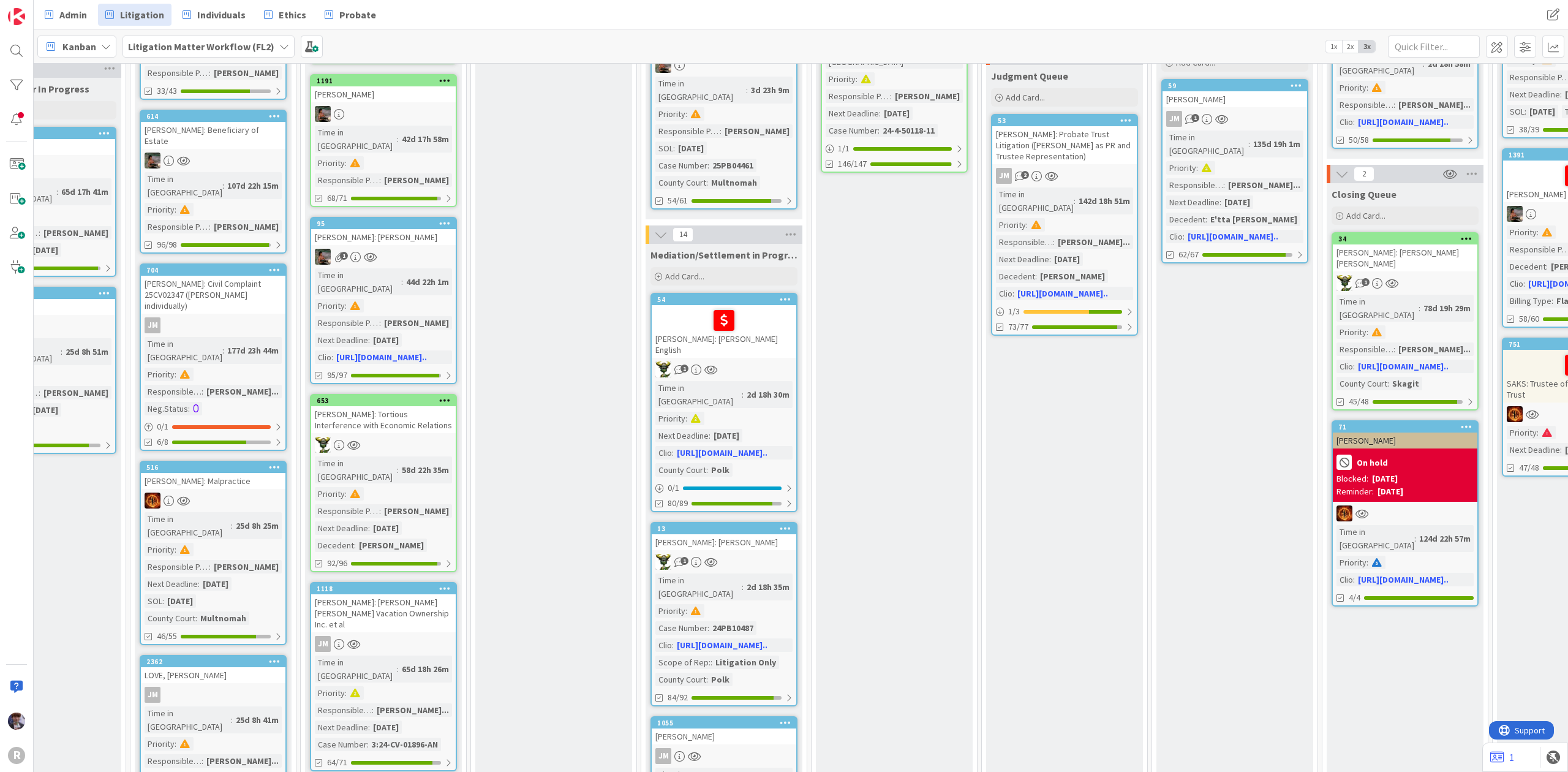
scroll to position [736, 579]
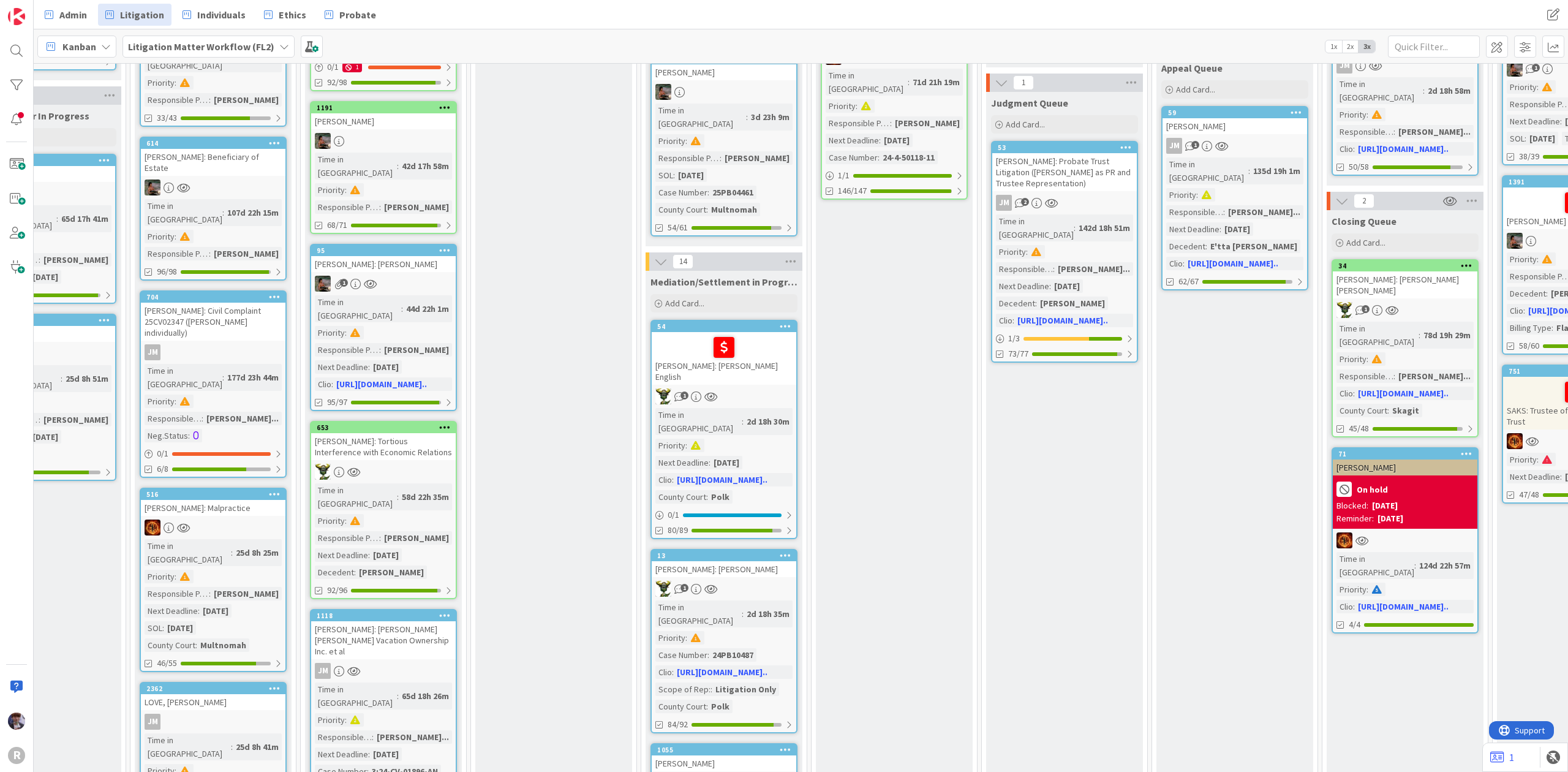
click at [1424, 479] on div "On hold" at bounding box center [1405, 489] width 137 height 20
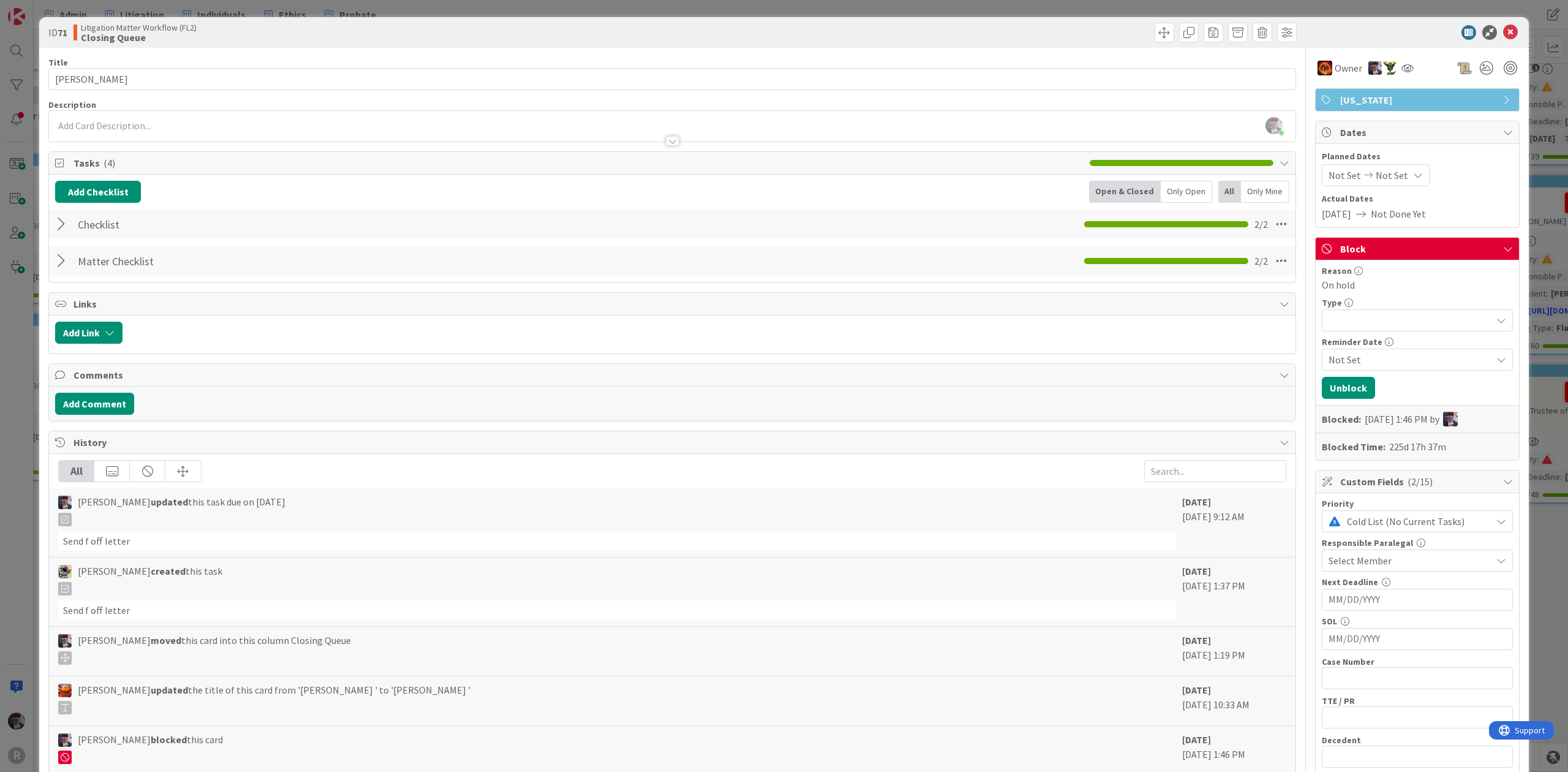
click at [1429, 244] on span "Block" at bounding box center [1418, 248] width 157 height 15
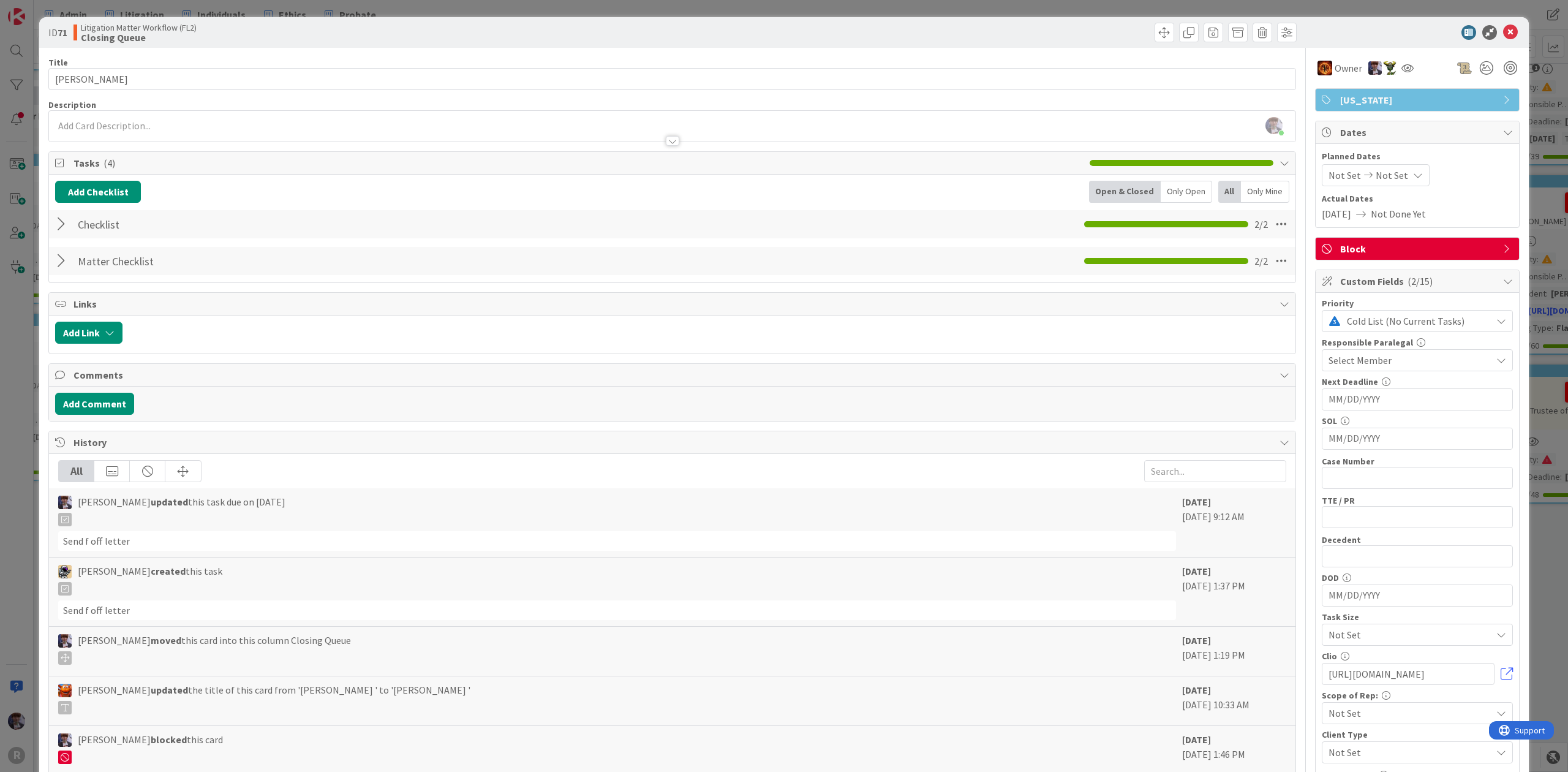
click at [1429, 244] on span "Block" at bounding box center [1418, 248] width 157 height 15
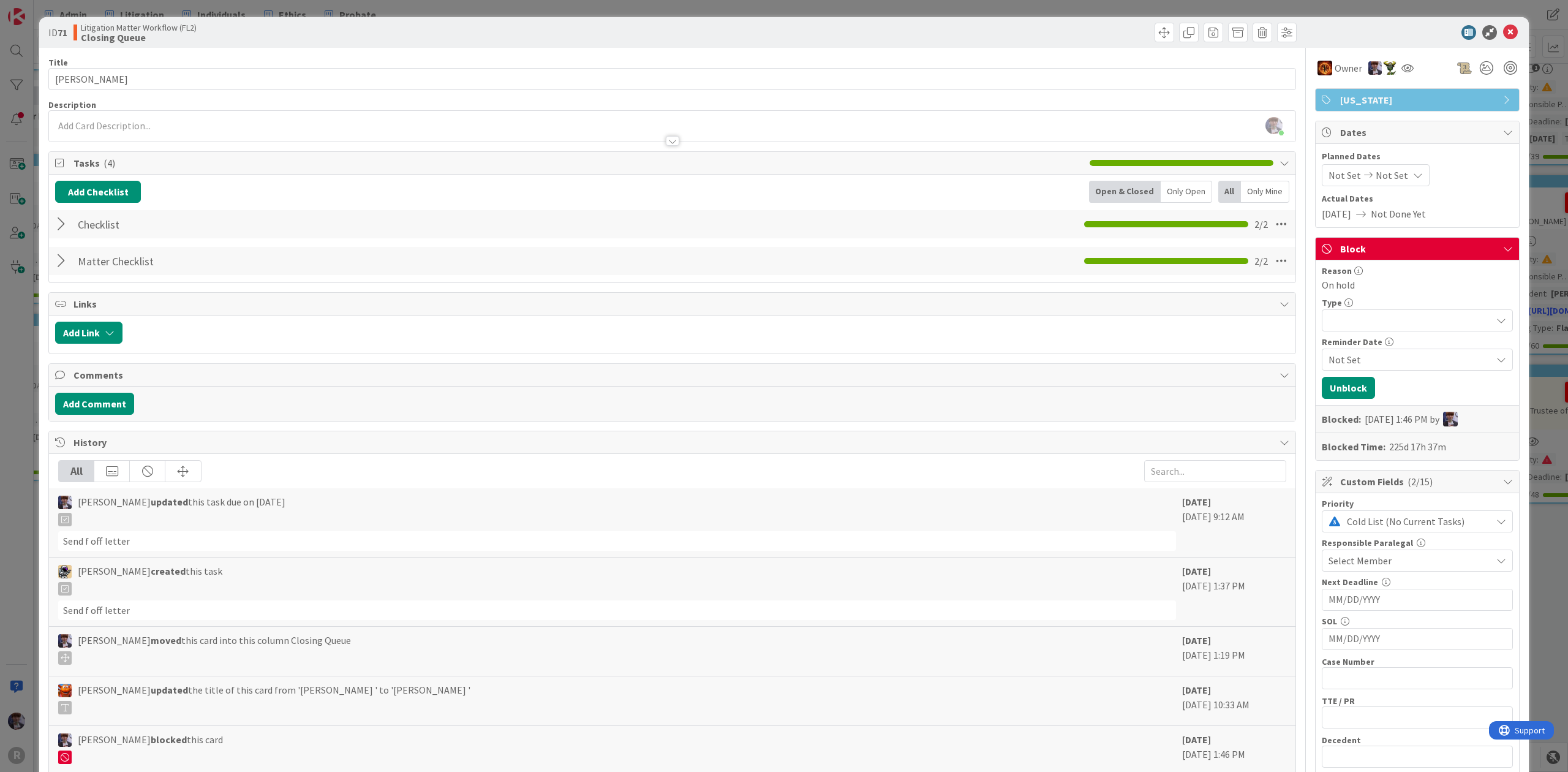
click at [1435, 370] on div "Not Set" at bounding box center [1417, 360] width 191 height 22
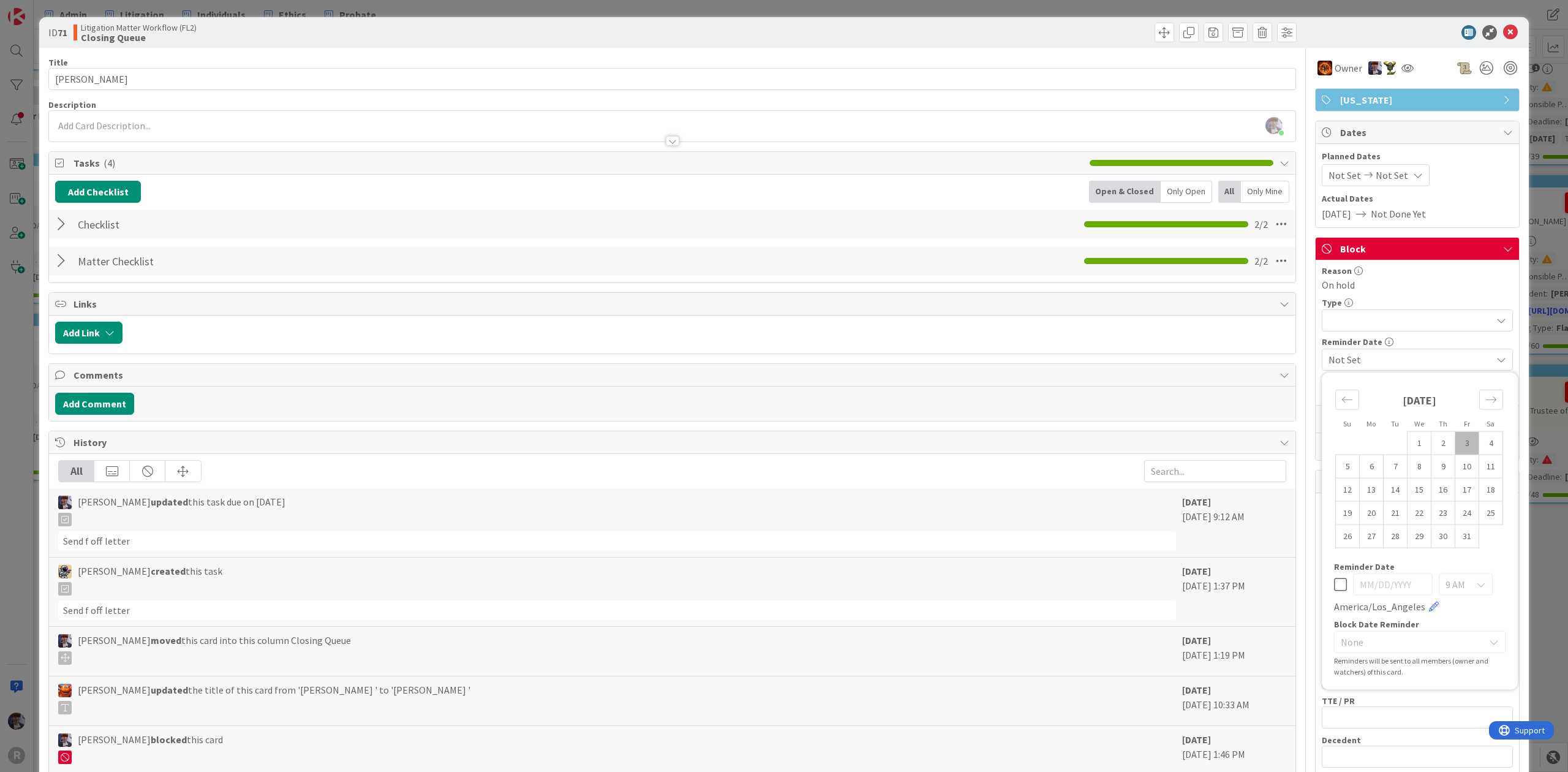
click at [1435, 367] on span "Not Set" at bounding box center [1410, 360] width 163 height 15
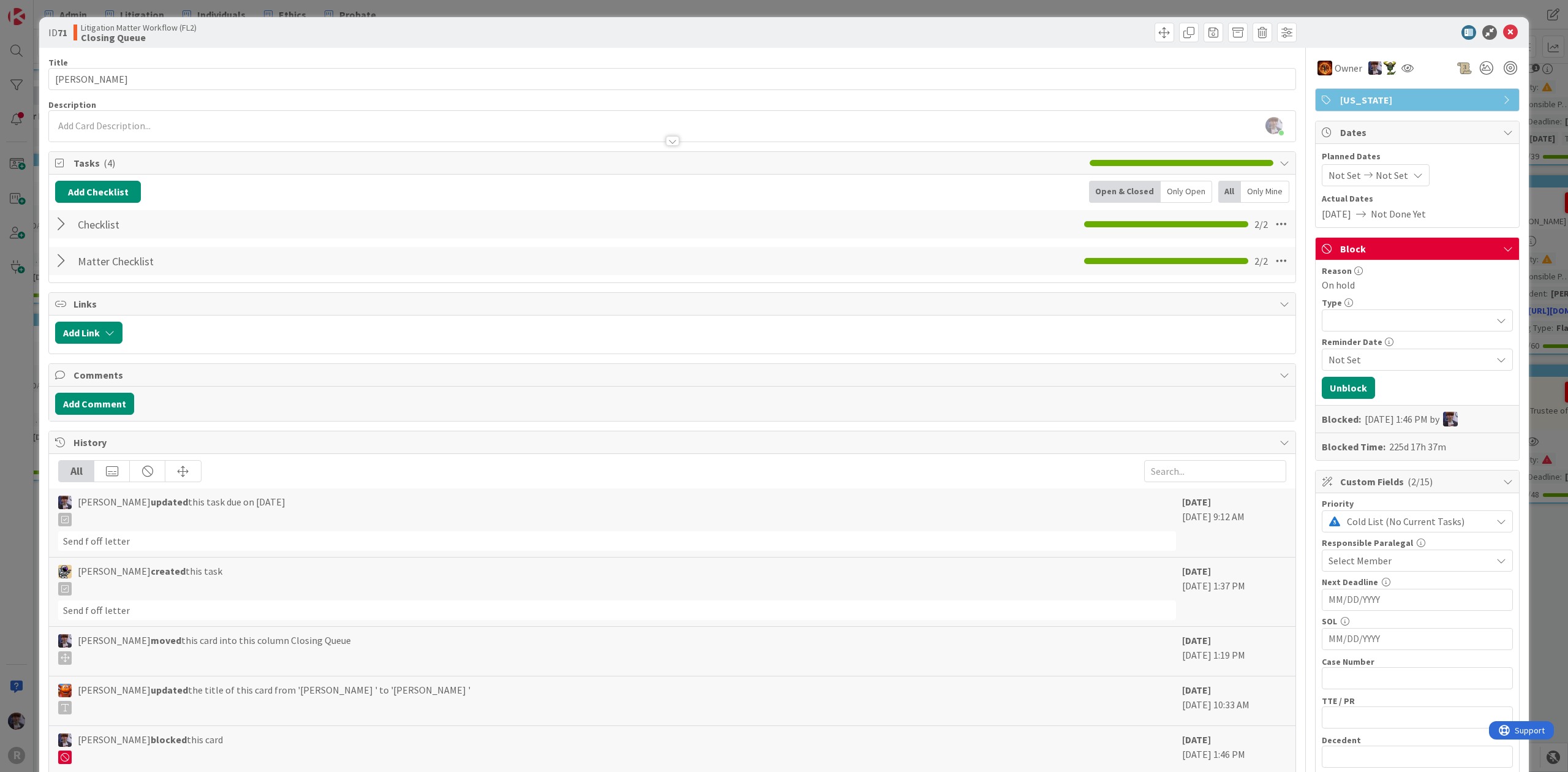
click at [1435, 325] on div at bounding box center [1417, 321] width 191 height 22
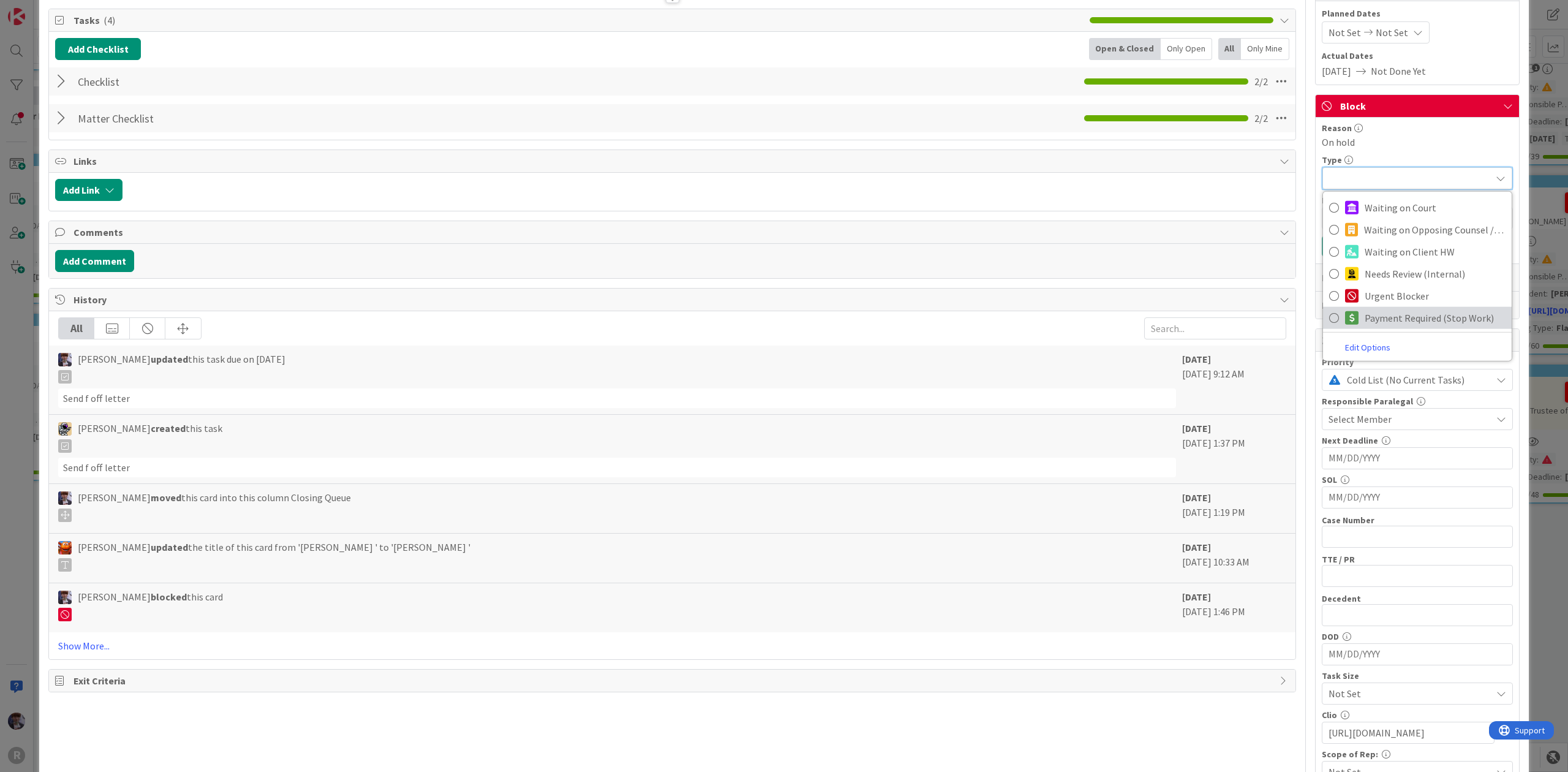
scroll to position [81, 0]
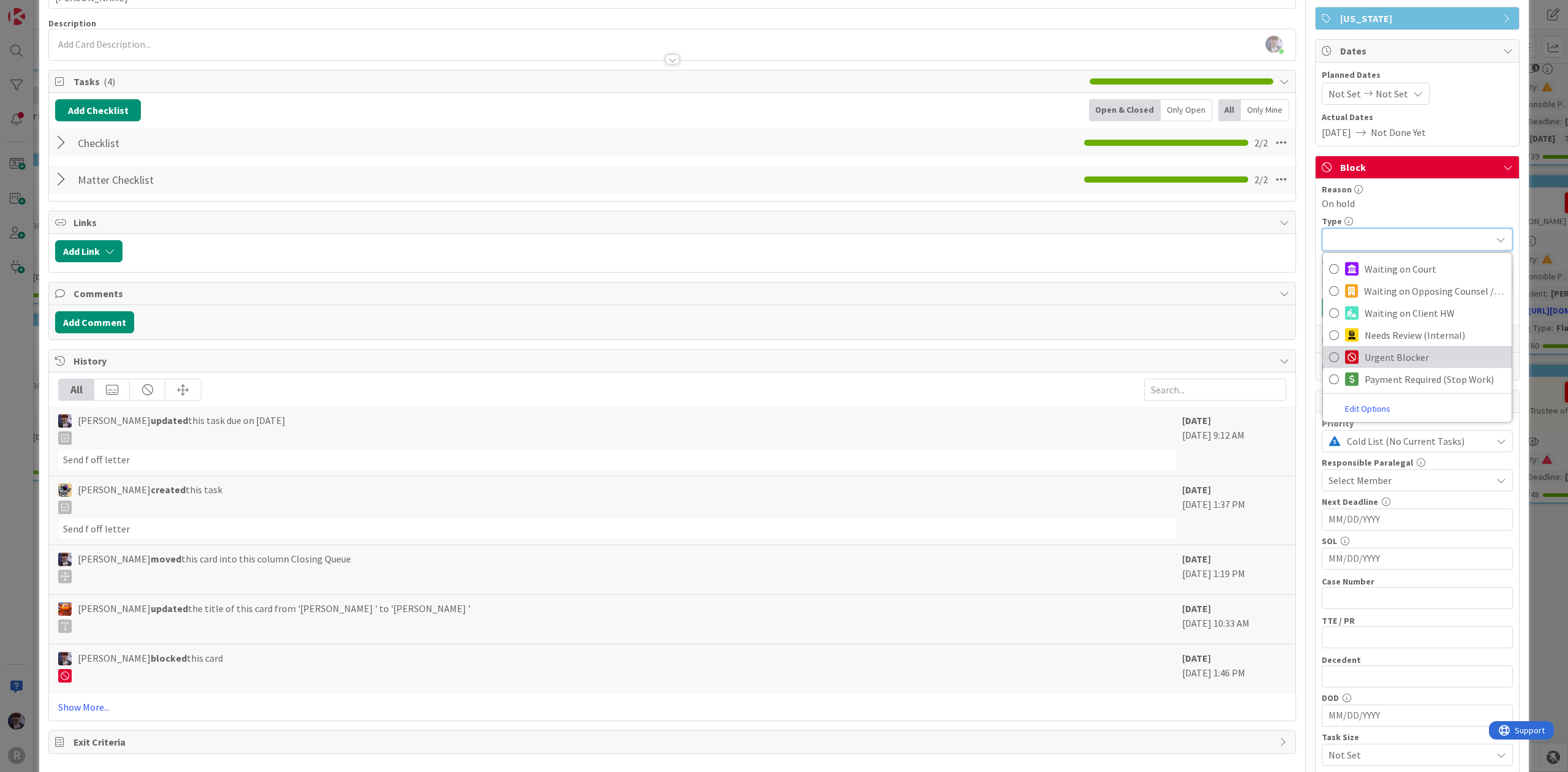
click at [1422, 348] on link "Urgent Blocker" at bounding box center [1417, 357] width 189 height 22
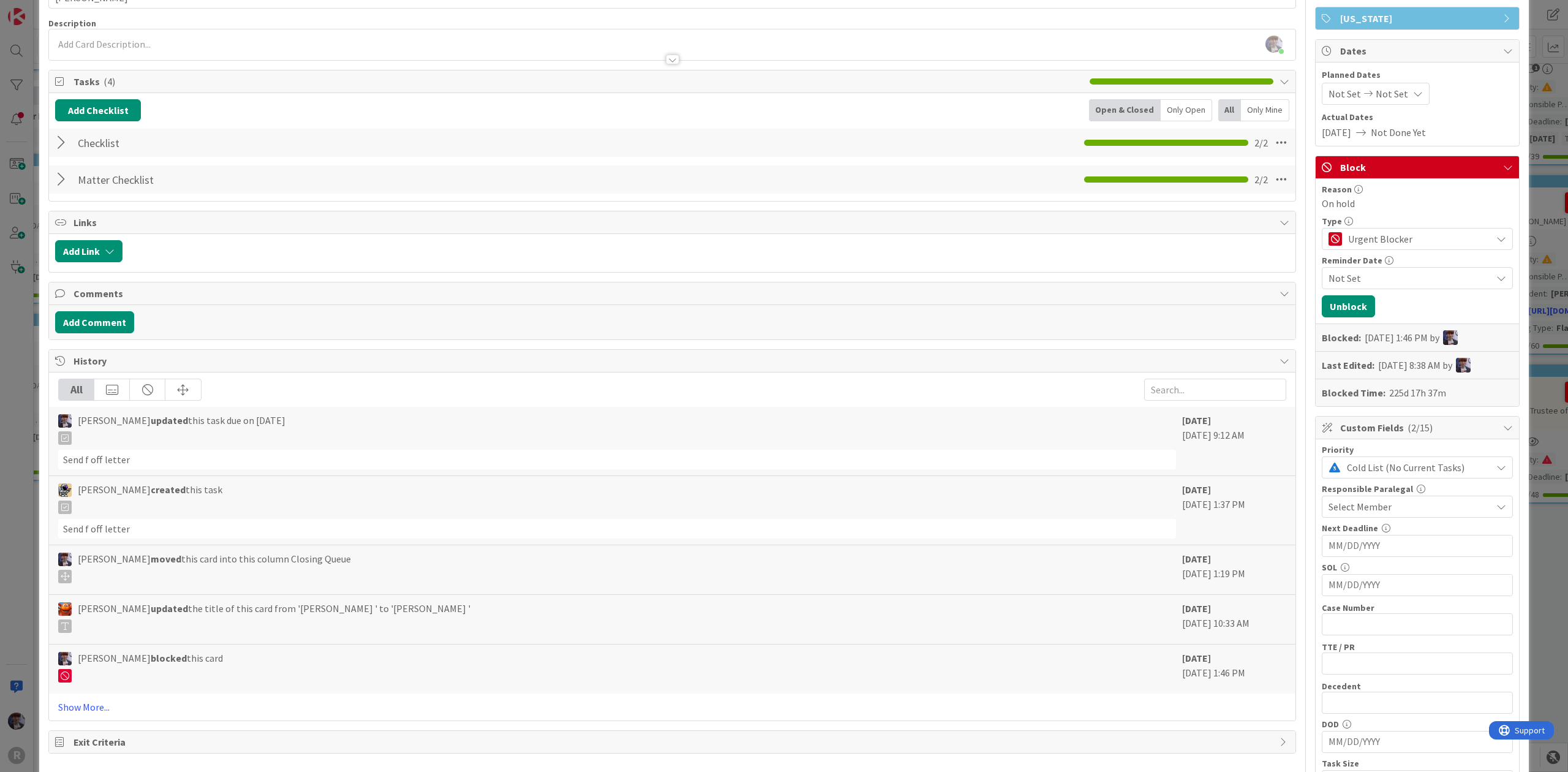
click at [1534, 231] on div "ID 71 Litigation Matter Workflow (FL2) Closing Queue Title 14 / 128 [PERSON_NAM…" at bounding box center [784, 386] width 1568 height 772
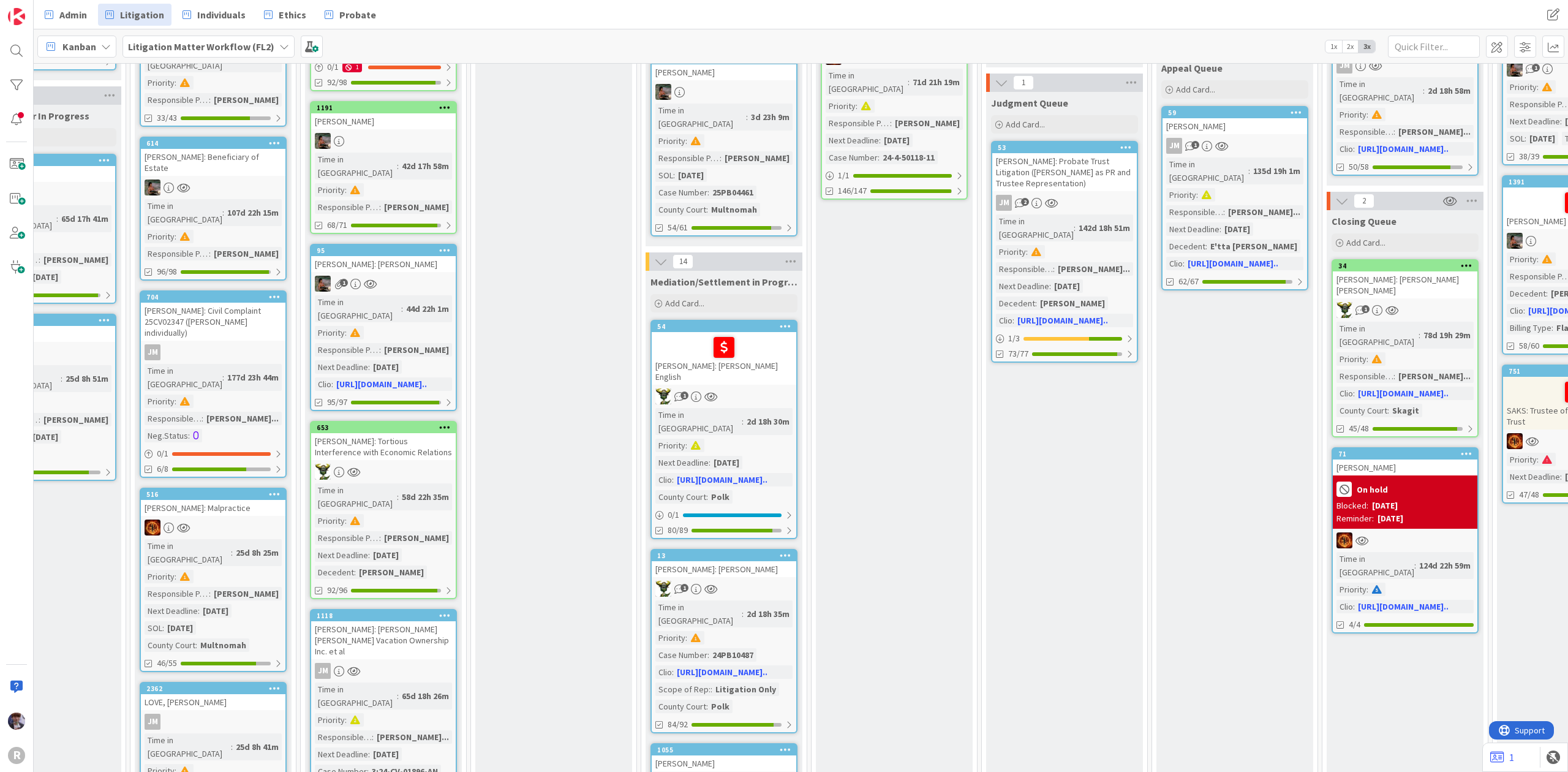
click at [1418, 499] on div "Blocked: [DATE]" at bounding box center [1405, 506] width 137 height 13
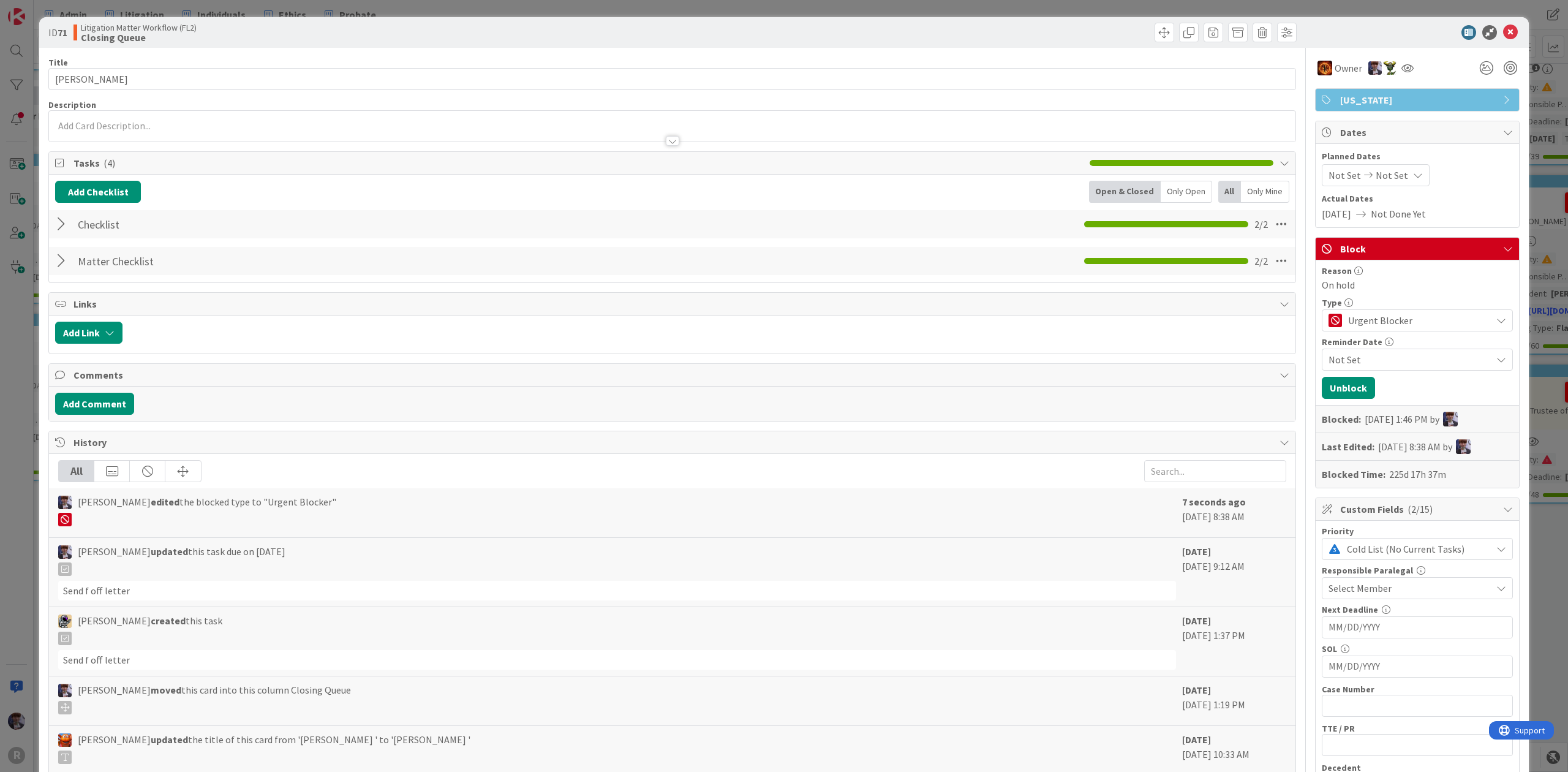
click at [1545, 195] on div "ID 71 Litigation Matter Workflow (FL2) Closing Queue Title 14 / 128 [PERSON_NAM…" at bounding box center [784, 386] width 1568 height 772
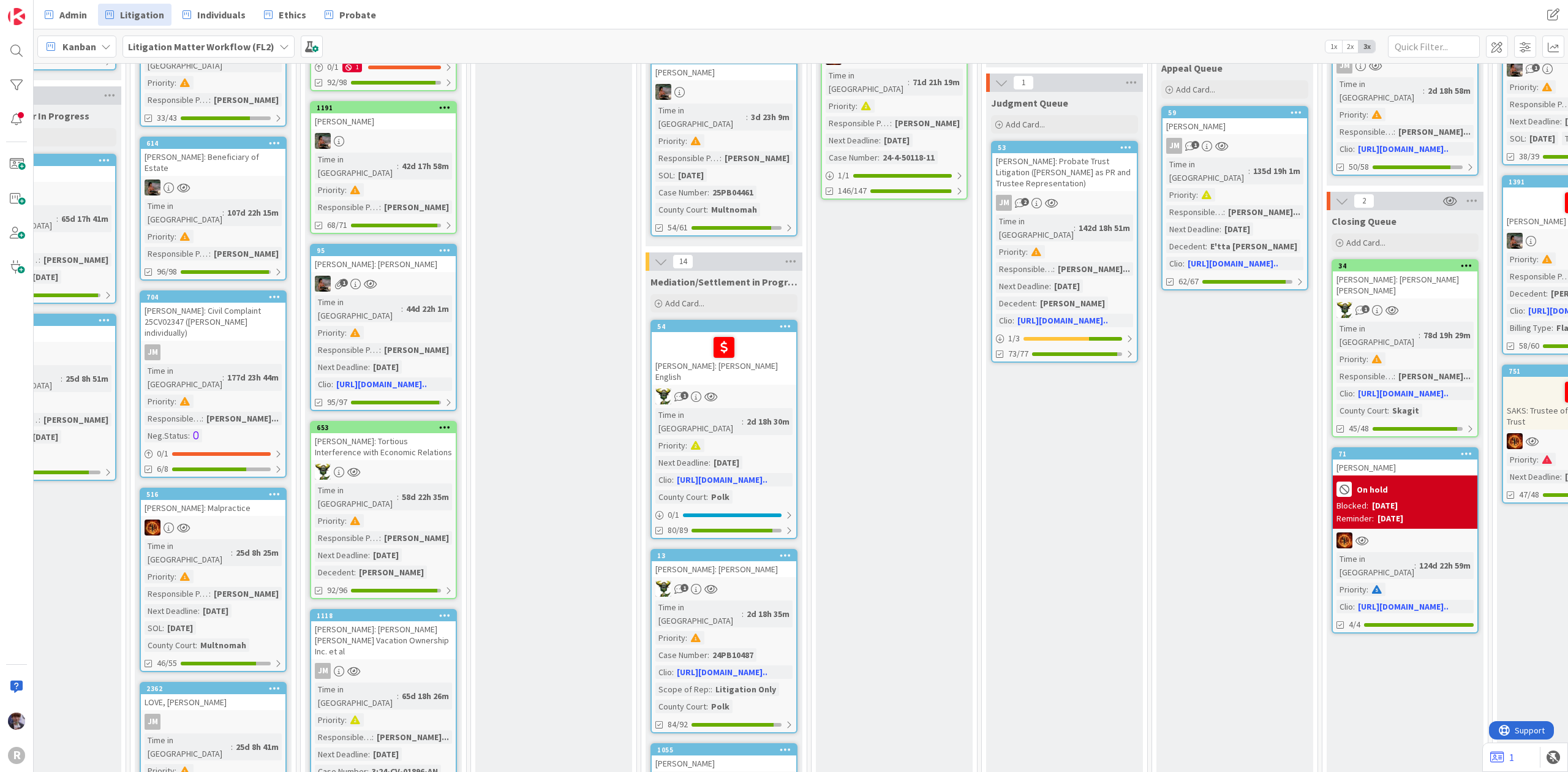
click at [88, 12] on link "Admin" at bounding box center [66, 15] width 57 height 22
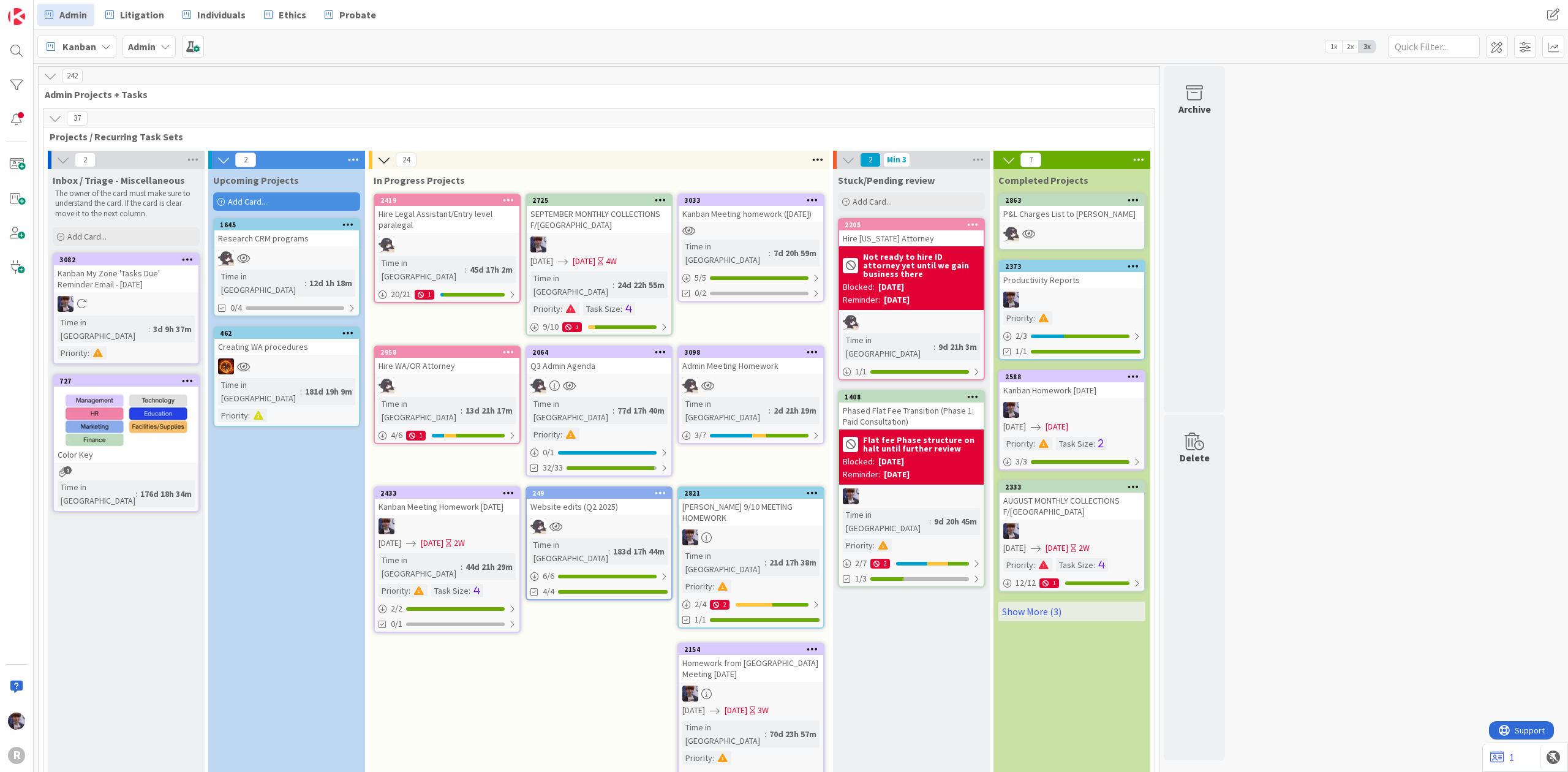
click at [748, 218] on div "Kanban Meeting homework ([DATE])" at bounding box center [751, 214] width 144 height 16
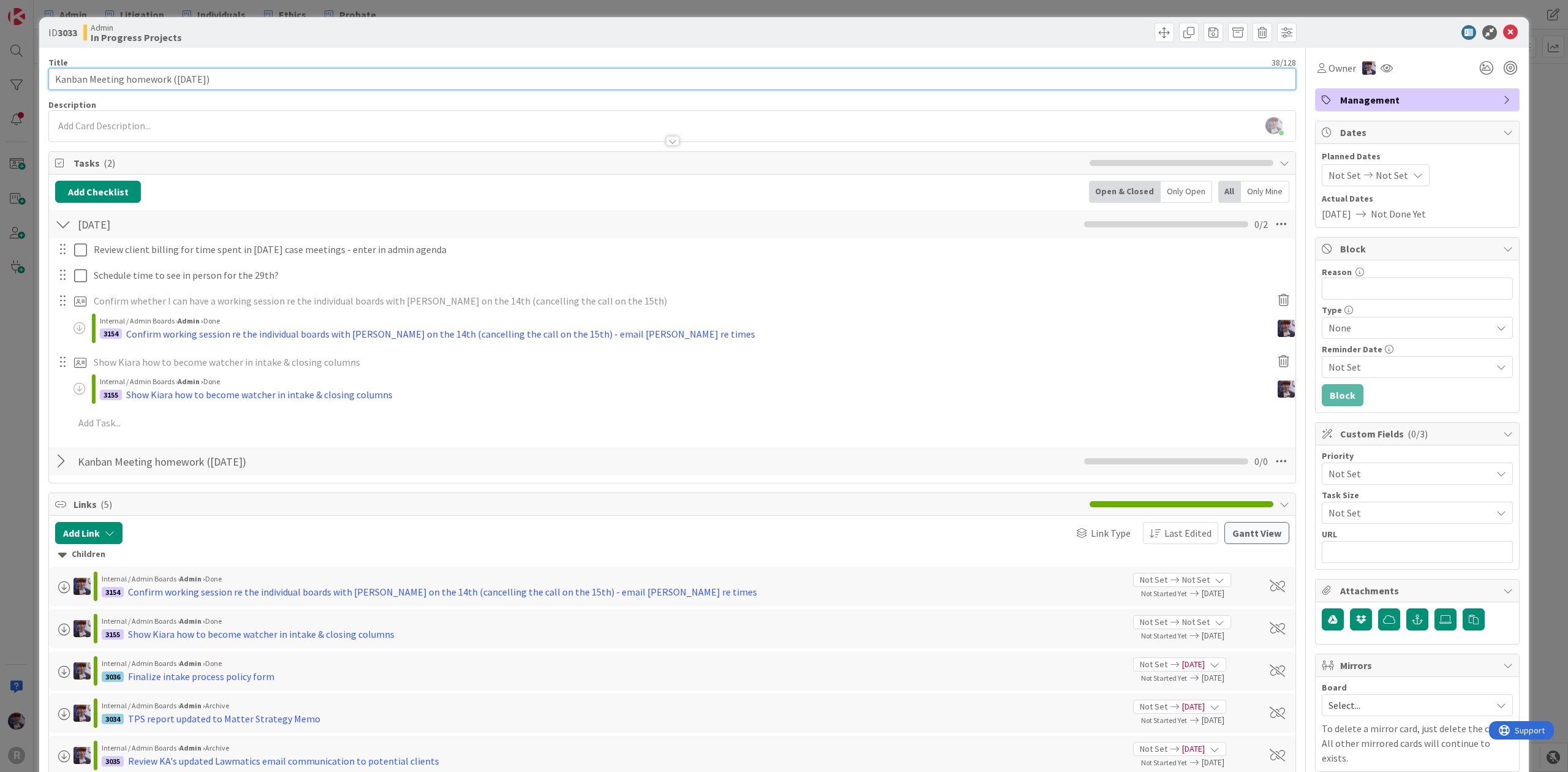
drag, startPoint x: 260, startPoint y: 77, endPoint x: 172, endPoint y: 73, distance: 88.1
click at [172, 73] on input "Kanban Meeting homework ([DATE])" at bounding box center [672, 79] width 1248 height 22
type input "Kanban Meeting homework"
click at [39, 367] on div "ID 3033 Admin In Progress Projects Title 24 / 128 Kanban Meeting homework Descr…" at bounding box center [784, 650] width 1490 height 1266
click at [17, 362] on div "ID 3033 Admin In Progress Projects Title 24 / 128 Kanban Meeting homework Descr…" at bounding box center [784, 386] width 1568 height 772
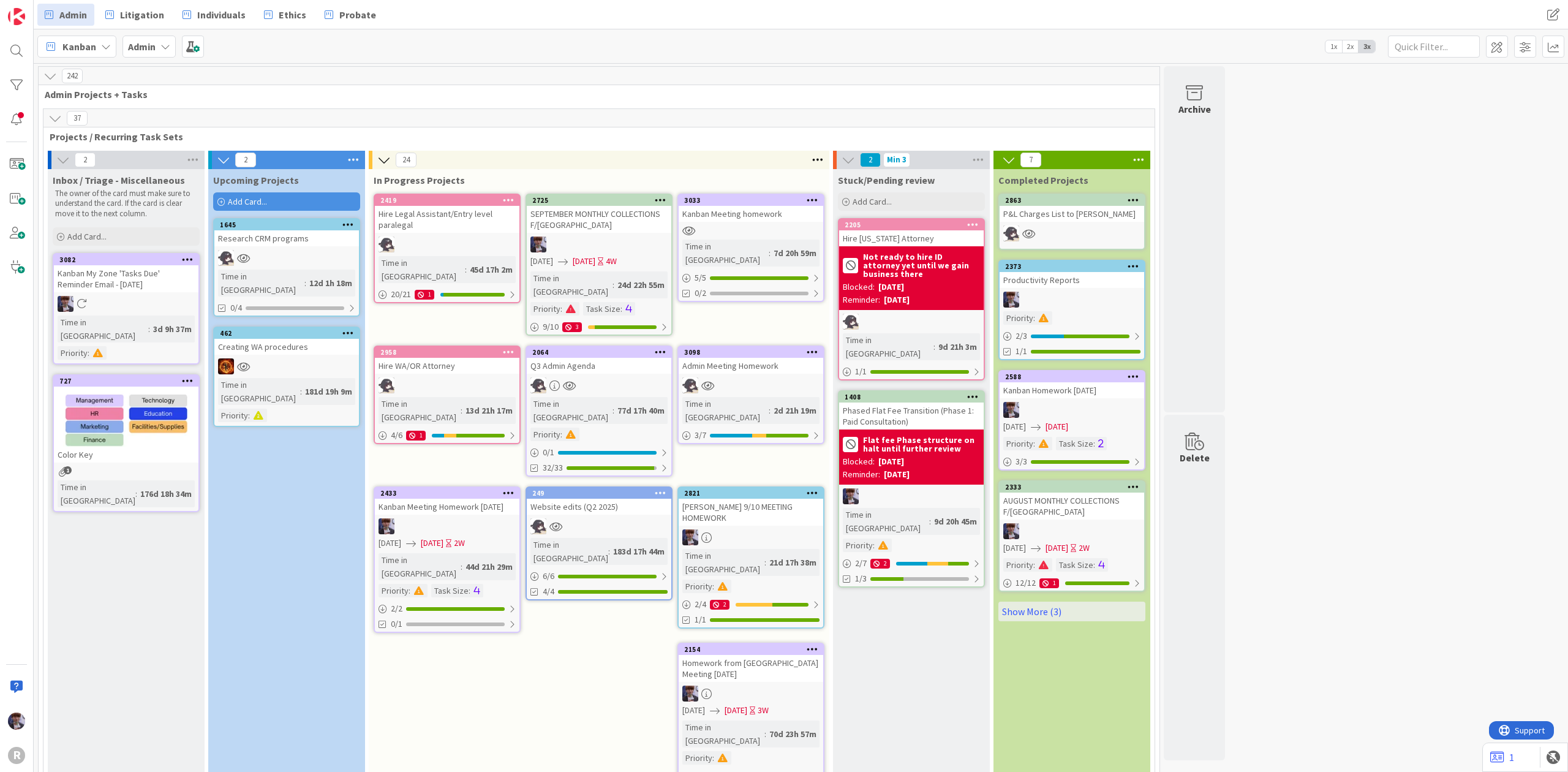
click at [727, 209] on div "Kanban Meeting homework" at bounding box center [751, 214] width 144 height 16
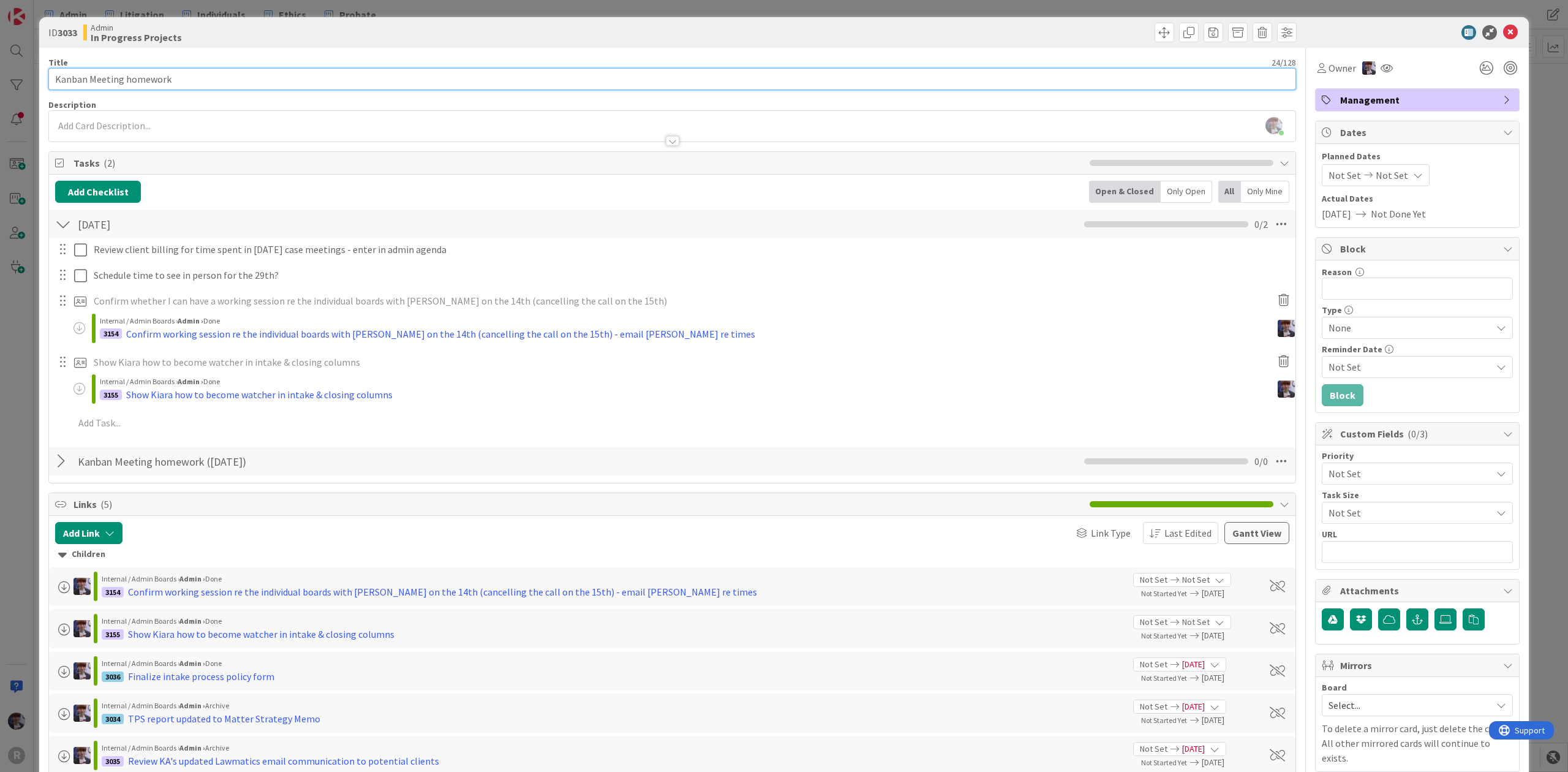
drag, startPoint x: 194, startPoint y: 87, endPoint x: 125, endPoint y: 90, distance: 69.1
click at [125, 90] on input "Kanban Meeting homework" at bounding box center [672, 79] width 1248 height 22
type input "Kanban Meeting HW"
click at [23, 334] on div "ID 3033 Admin In Progress Projects Title 17 / 128 Kanban Meeting HW Description…" at bounding box center [784, 386] width 1568 height 772
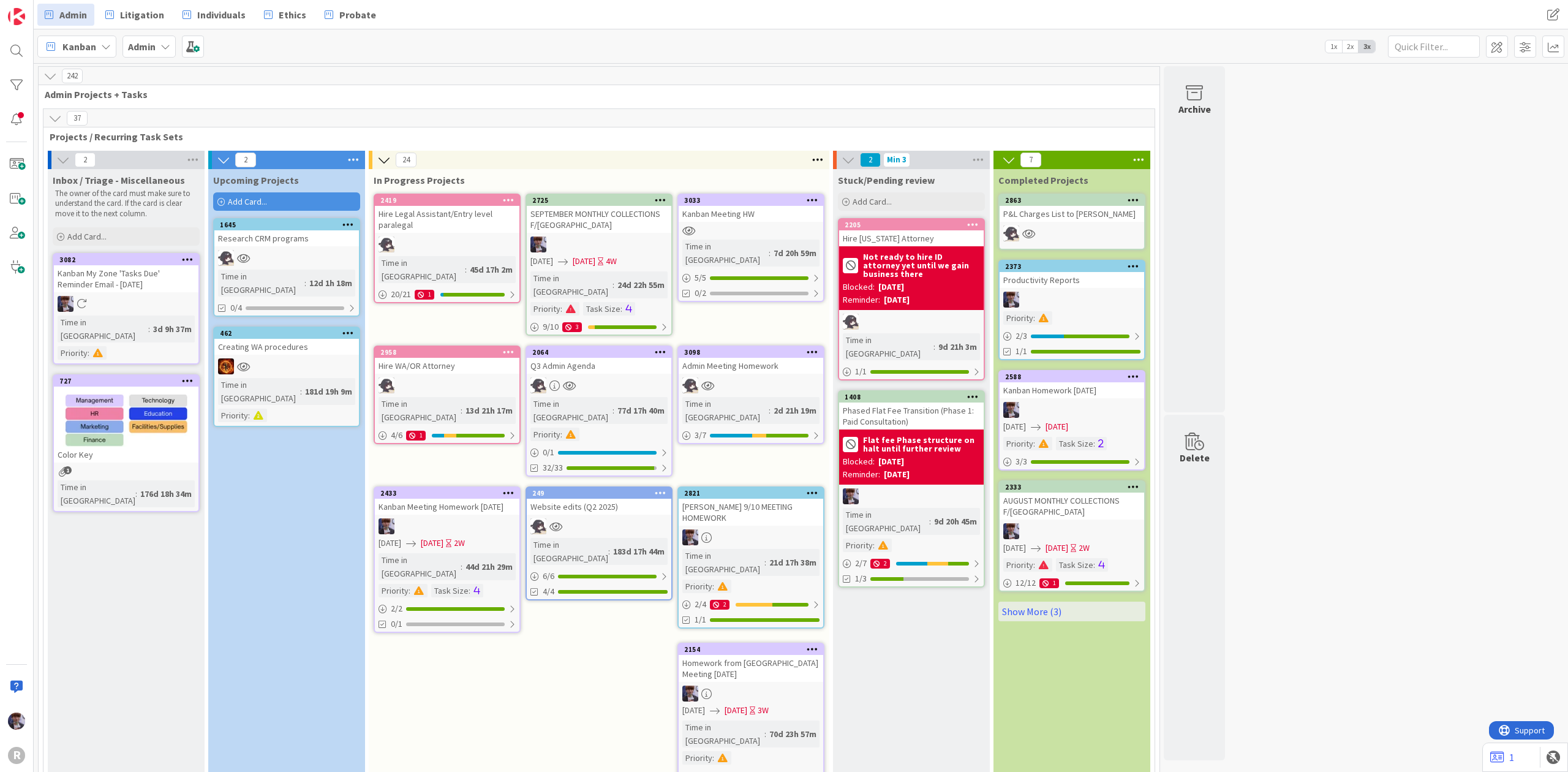
click at [787, 358] on div "Admin Meeting Homework" at bounding box center [751, 366] width 144 height 16
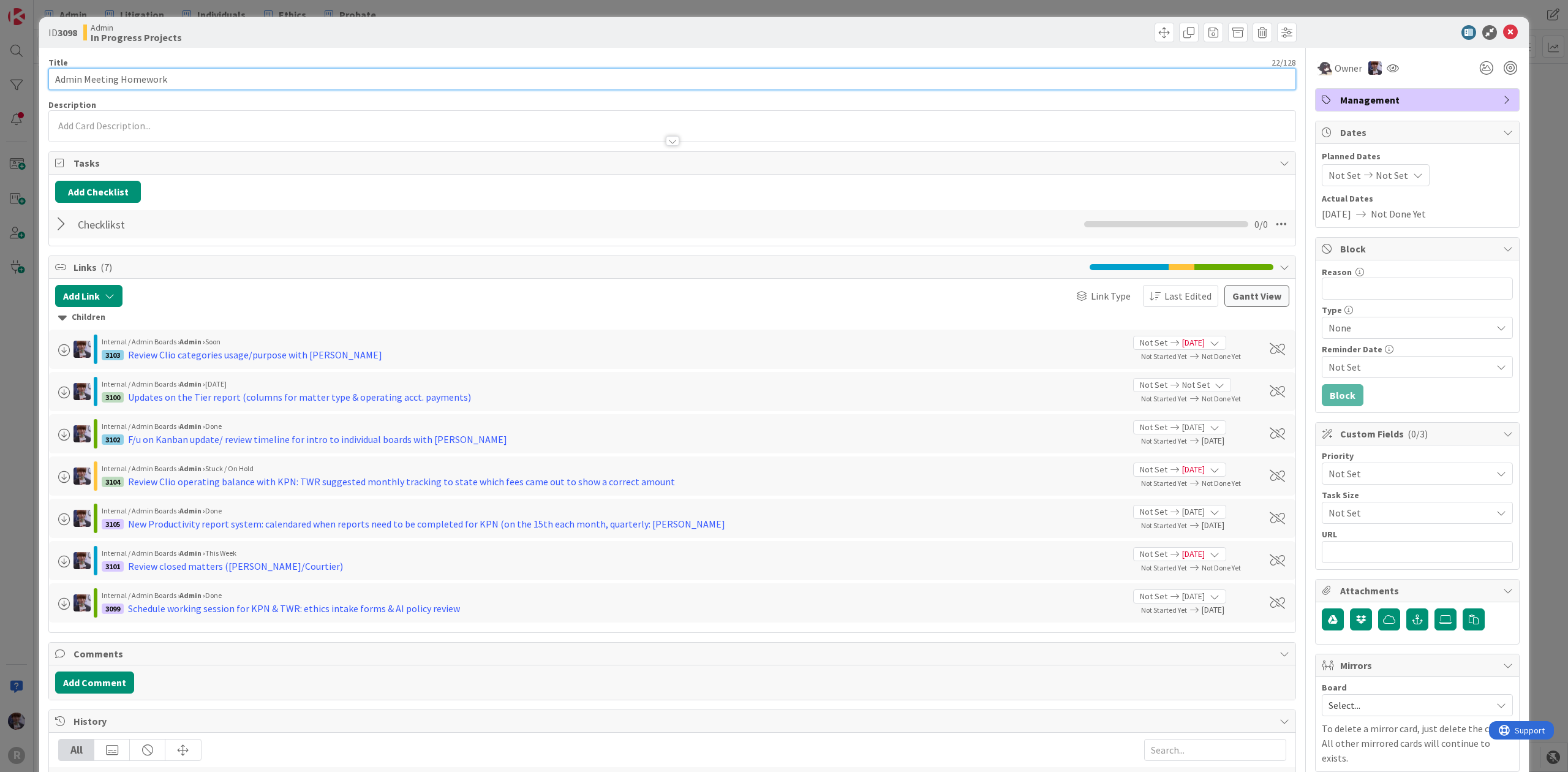
drag, startPoint x: 197, startPoint y: 82, endPoint x: 119, endPoint y: 79, distance: 78.1
click at [119, 79] on input "Admin Meeting Homework" at bounding box center [672, 79] width 1248 height 22
type input "Admin Meeting HW"
click at [35, 312] on div "ID 3098 Admin In Progress Projects Title 16 / 128 Admin Meeting HW Description …" at bounding box center [784, 386] width 1568 height 772
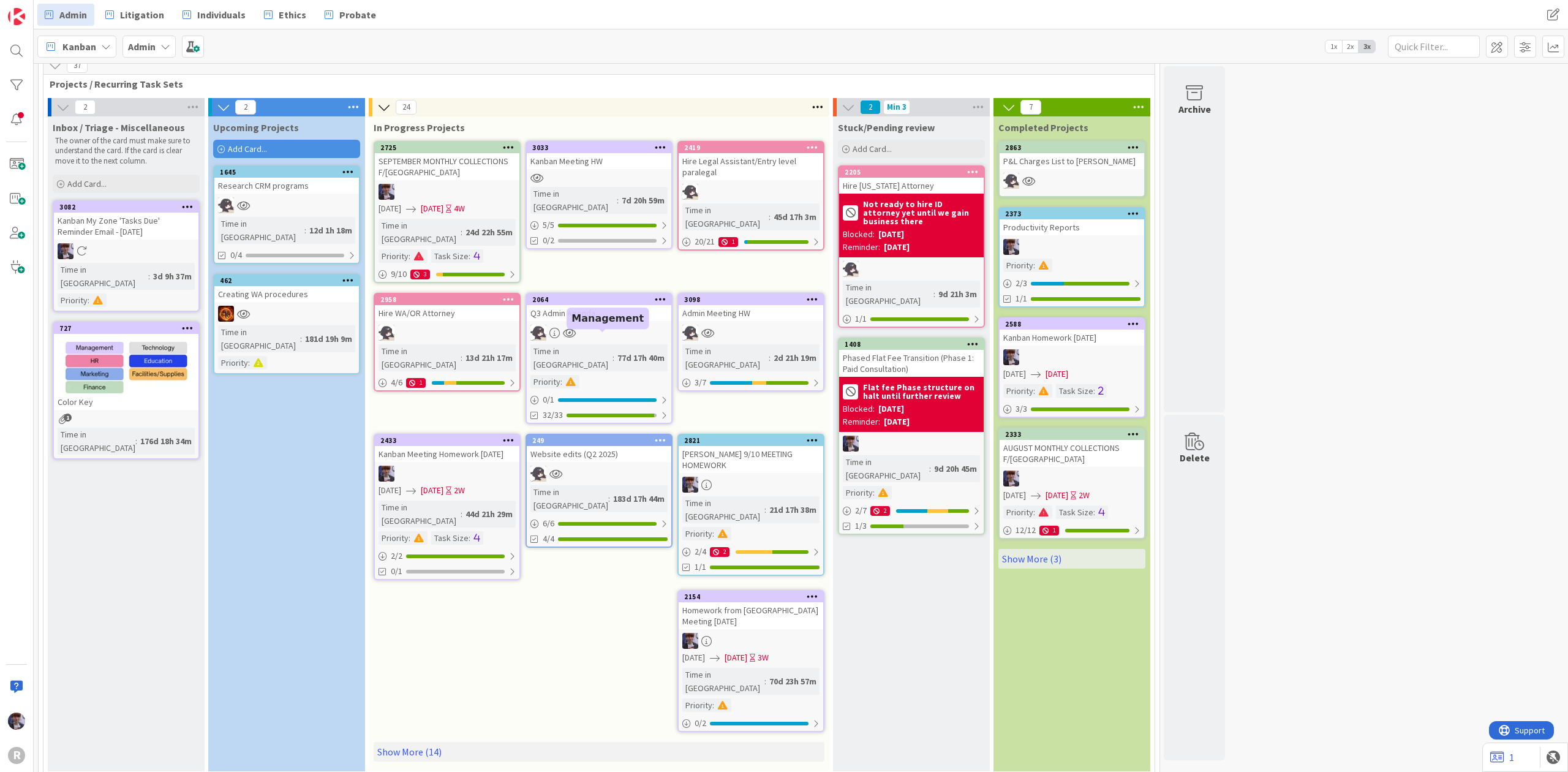
scroll to position [81, 0]
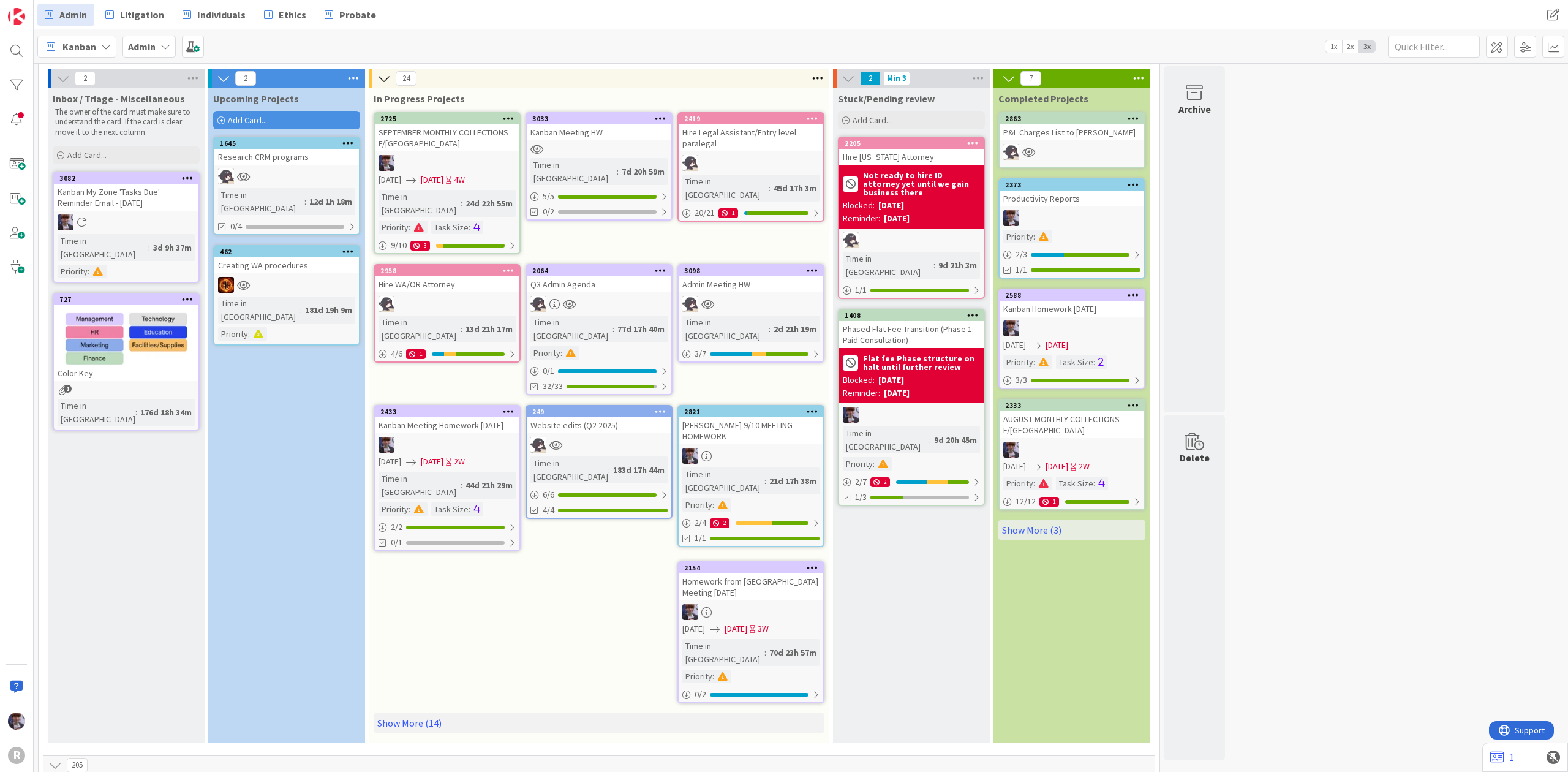
click at [728, 405] on div "2821 [PERSON_NAME] 9/10 MEETING HOMEWORK Time in [GEOGRAPHIC_DATA] : 21d 17h 38…" at bounding box center [751, 476] width 147 height 142
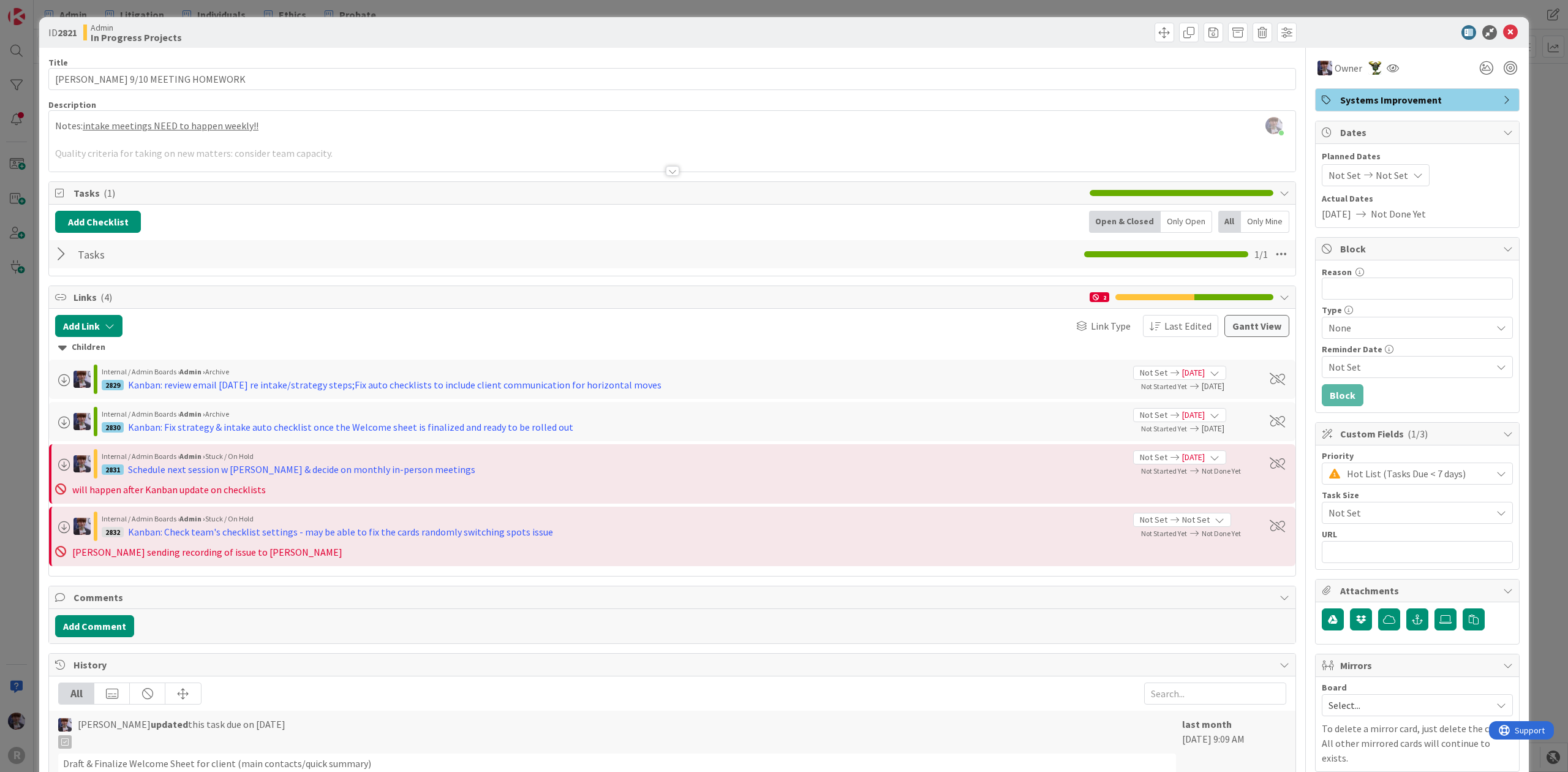
click at [57, 259] on div at bounding box center [63, 254] width 16 height 22
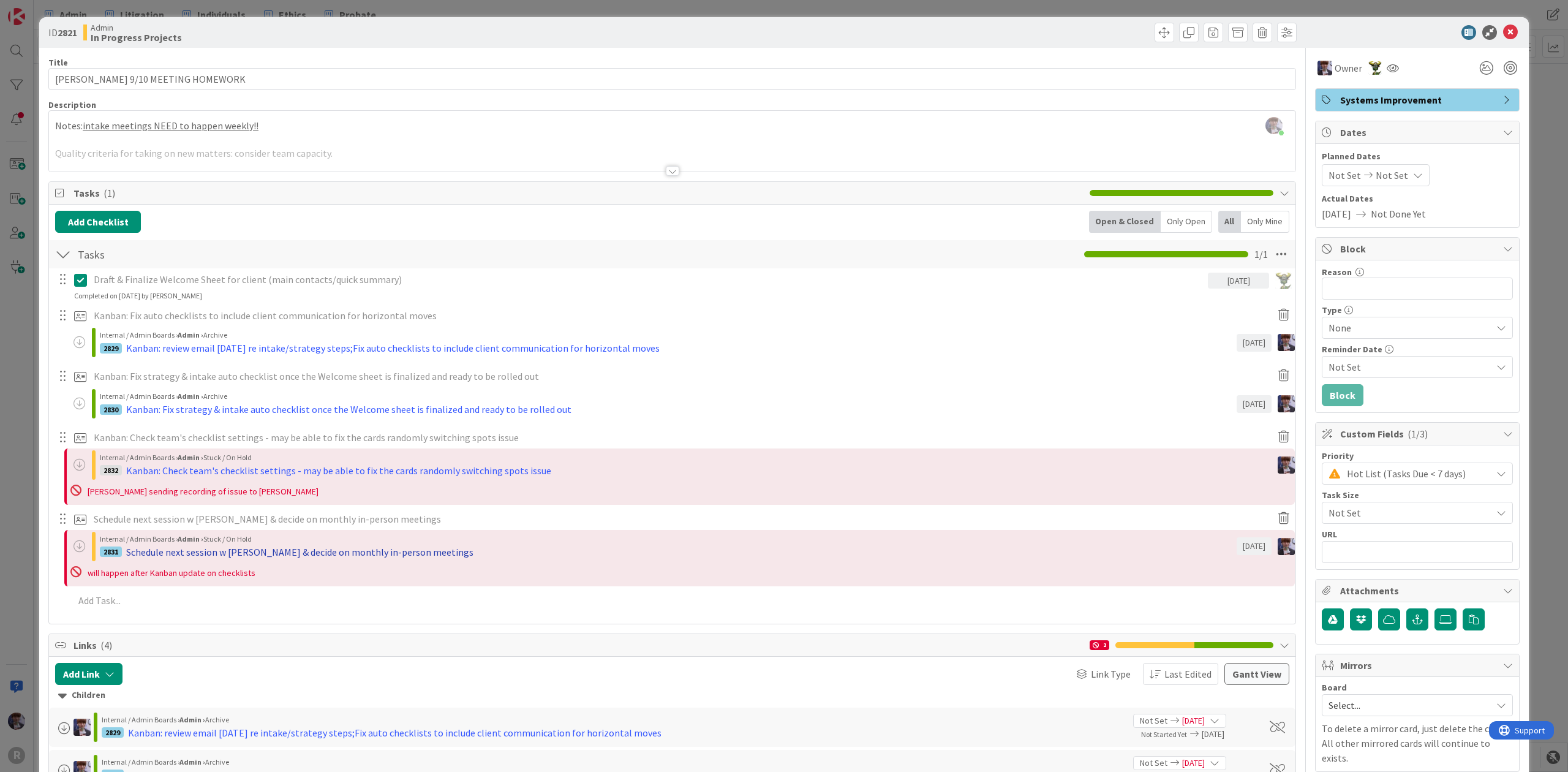
click at [241, 552] on div "Schedule next session w [PERSON_NAME] & decide on monthly in-person meetings" at bounding box center [300, 552] width 347 height 15
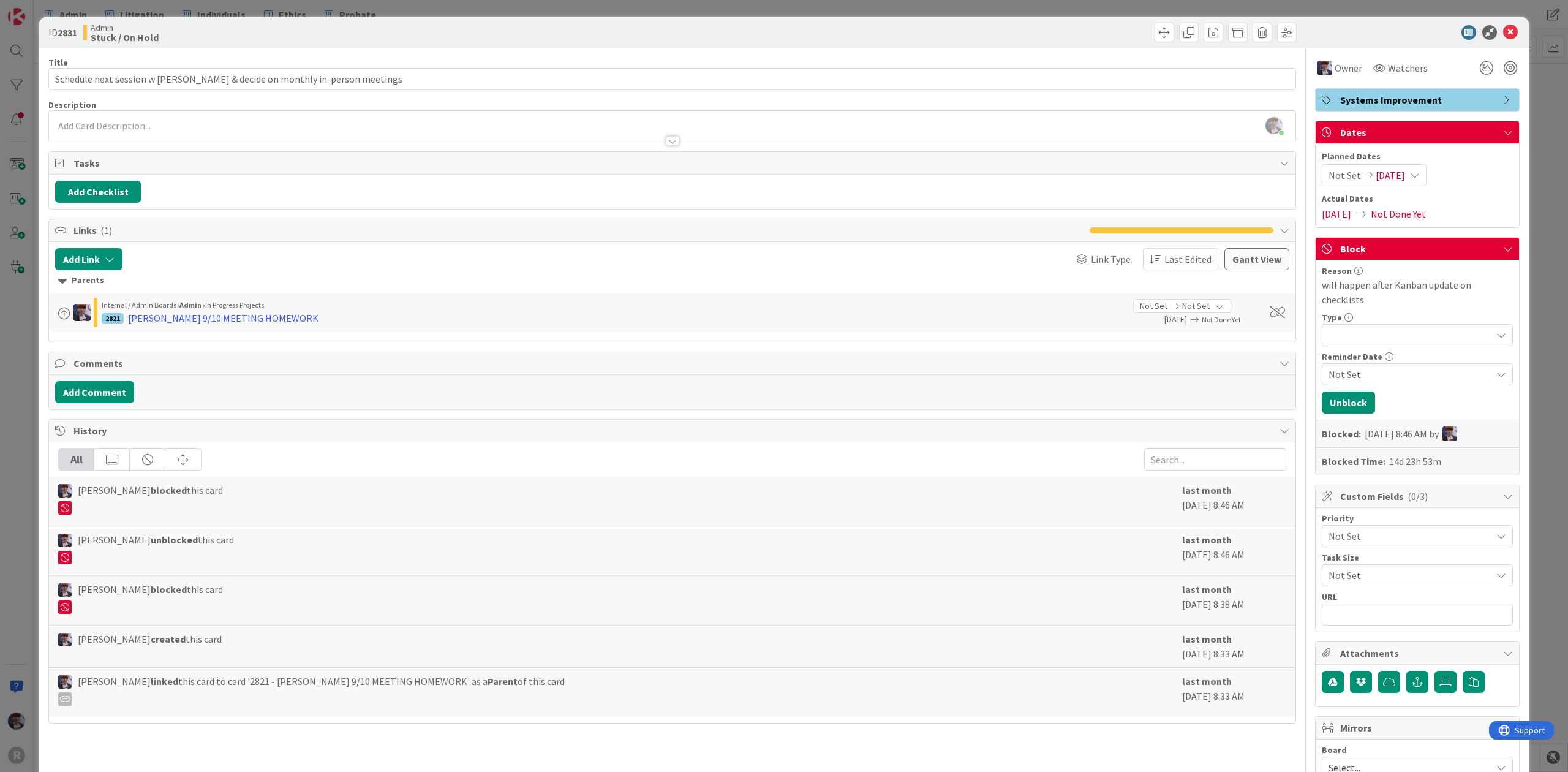
click at [10, 421] on div "ID 2831 Admin Stuck / On Hold Title 67 / 128 Schedule next session w [PERSON_NA…" at bounding box center [784, 386] width 1568 height 772
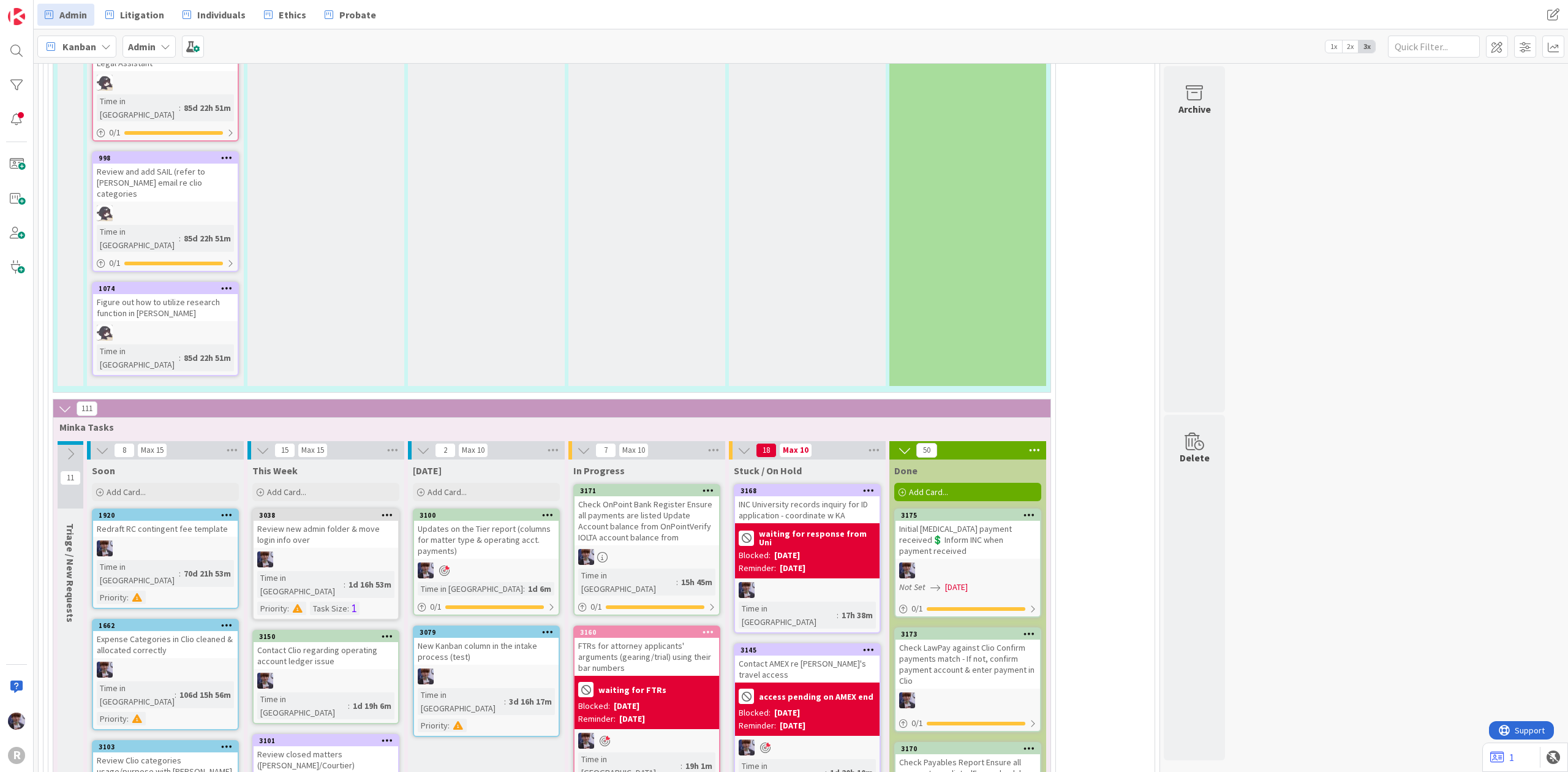
scroll to position [2672, 0]
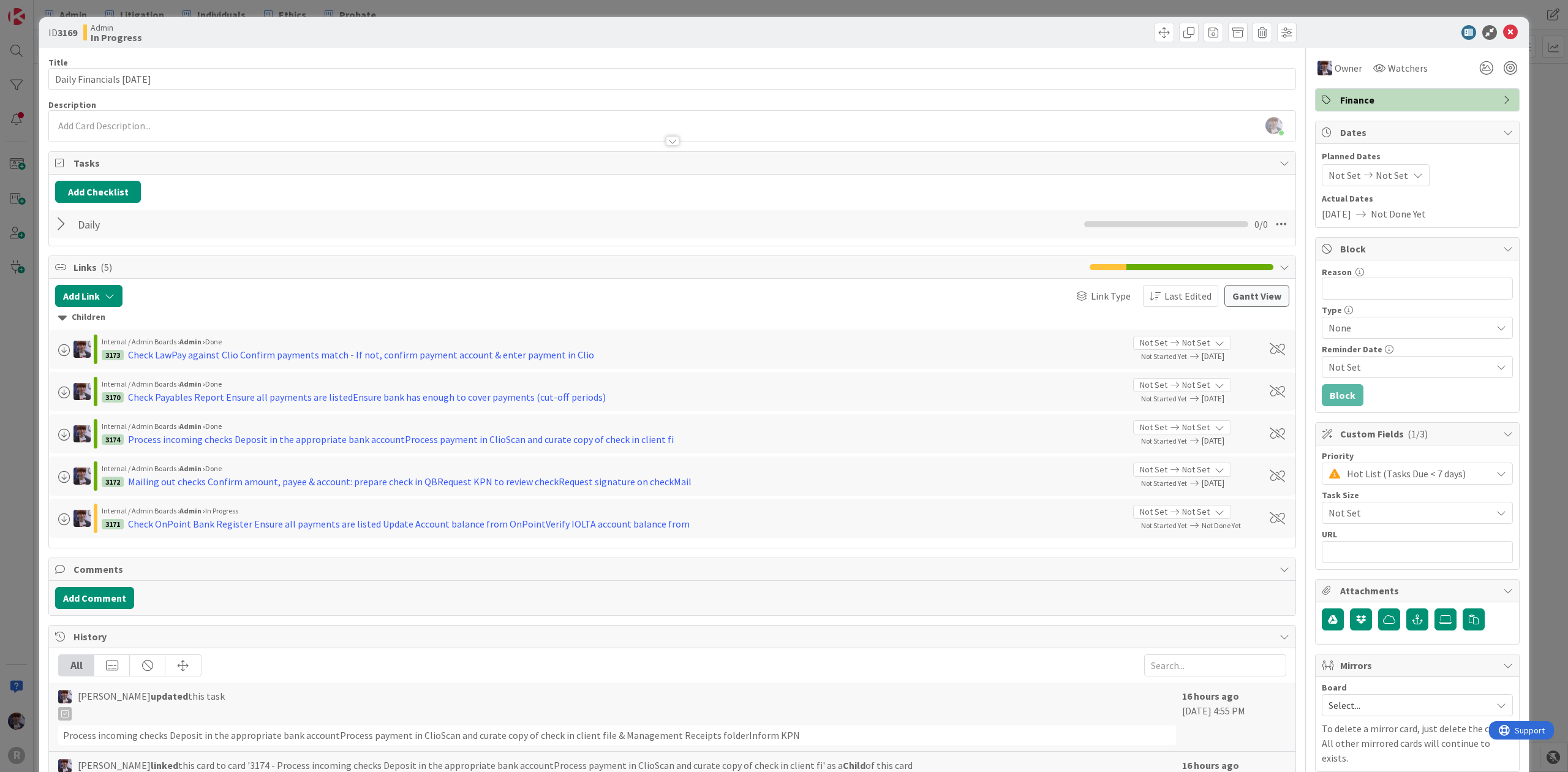
click at [22, 526] on div "ID 3169 Admin In Progress Title 22 / 128 Daily Financials [DATE] Description [P…" at bounding box center [784, 386] width 1568 height 772
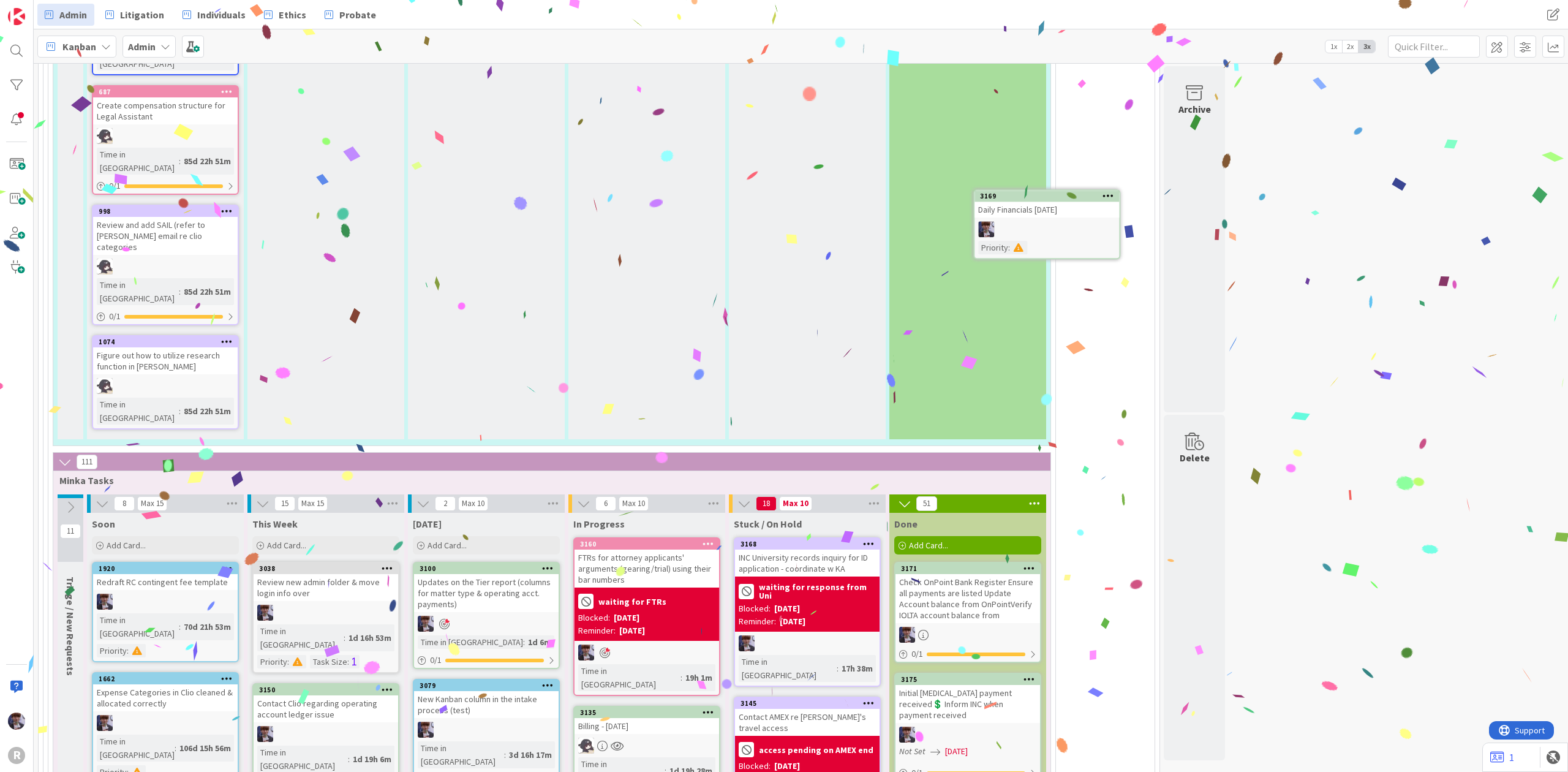
scroll to position [2624, 0]
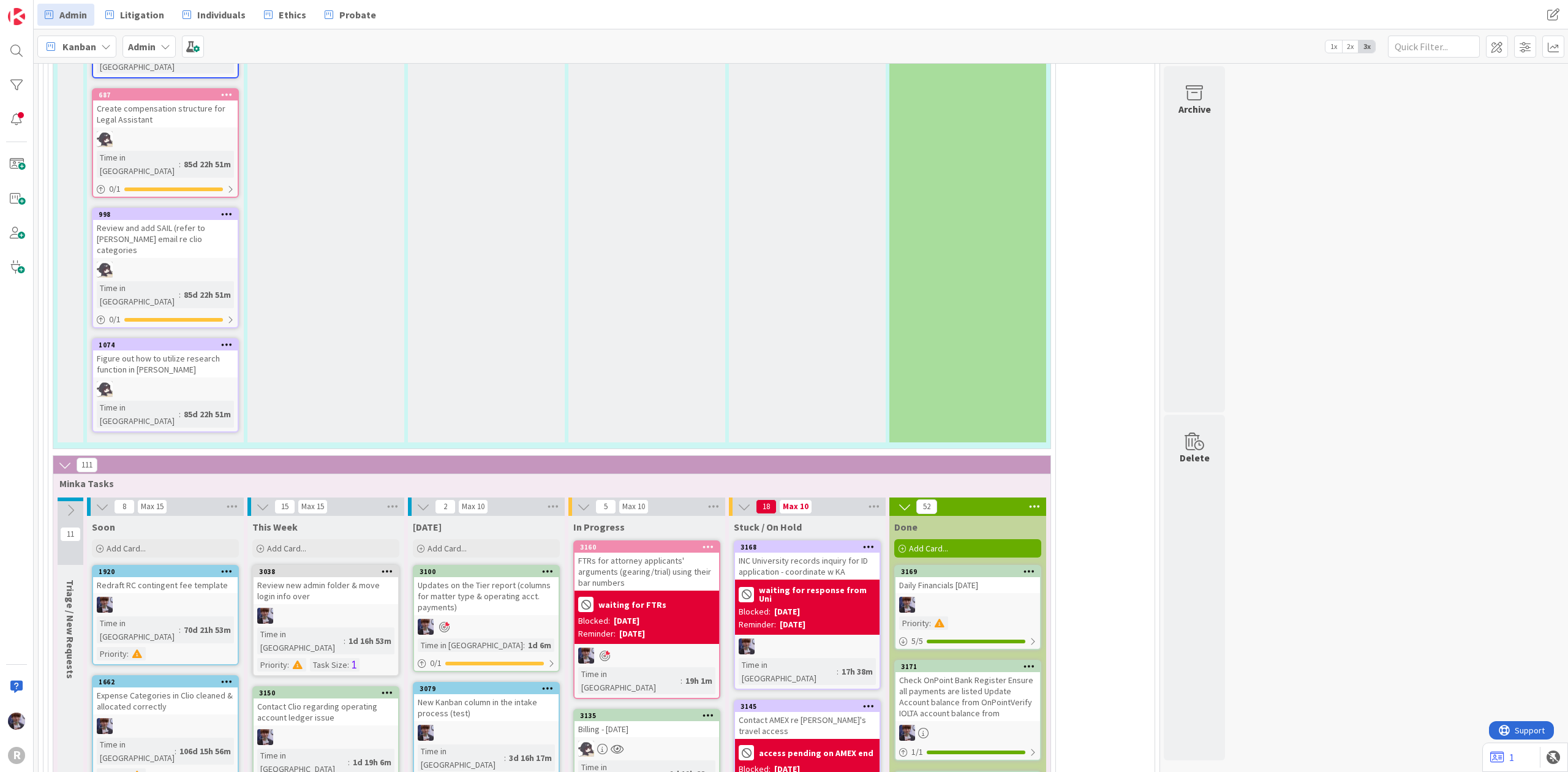
click at [503, 578] on div "Updates on the Tier report (columns for matter type & operating acct. payments)" at bounding box center [486, 596] width 144 height 38
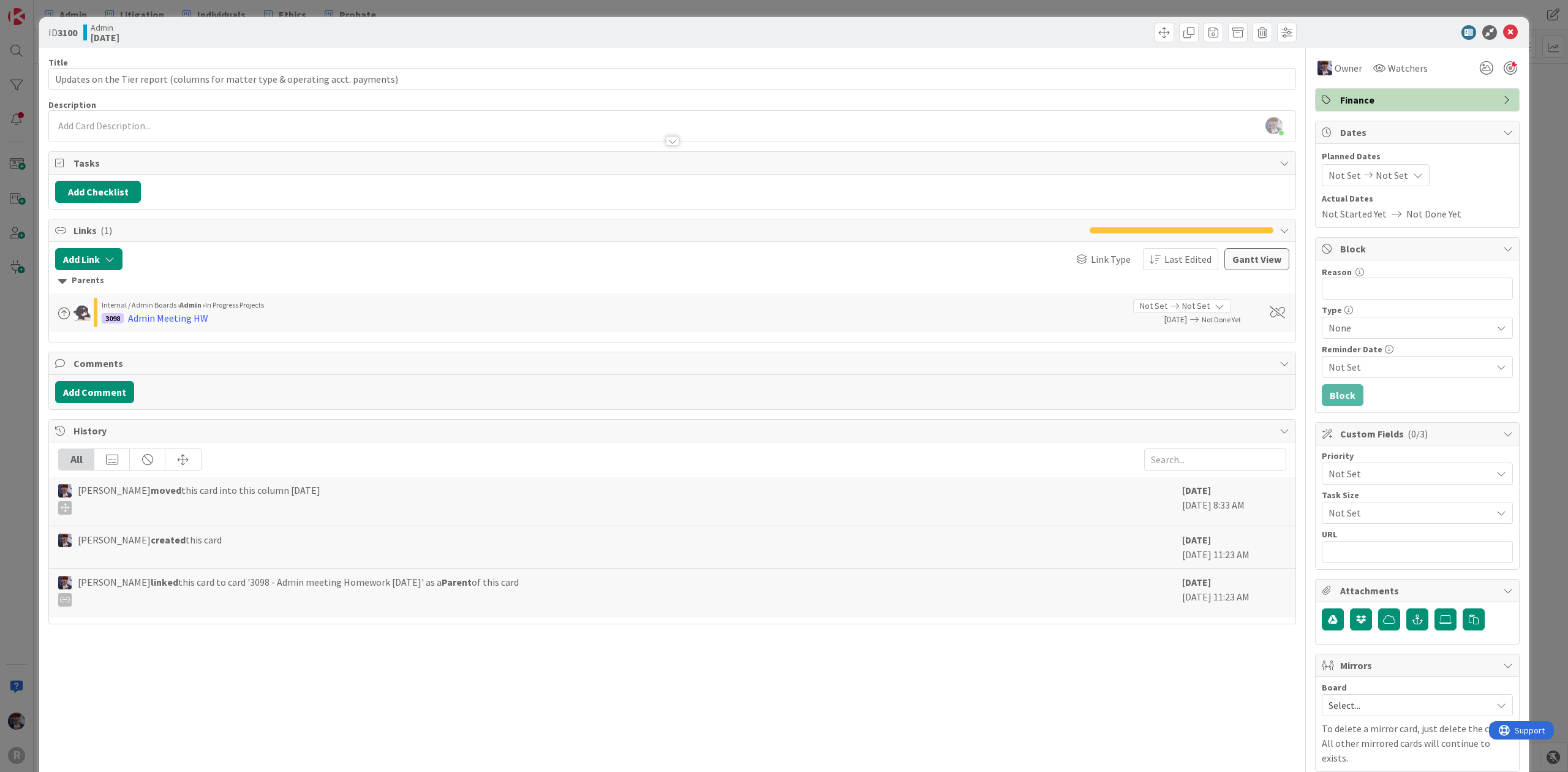
click at [1522, 69] on div "ID 3100 Admin [DATE] Title 79 / 128 Updates on the Tier report (columns for mat…" at bounding box center [784, 386] width 1568 height 772
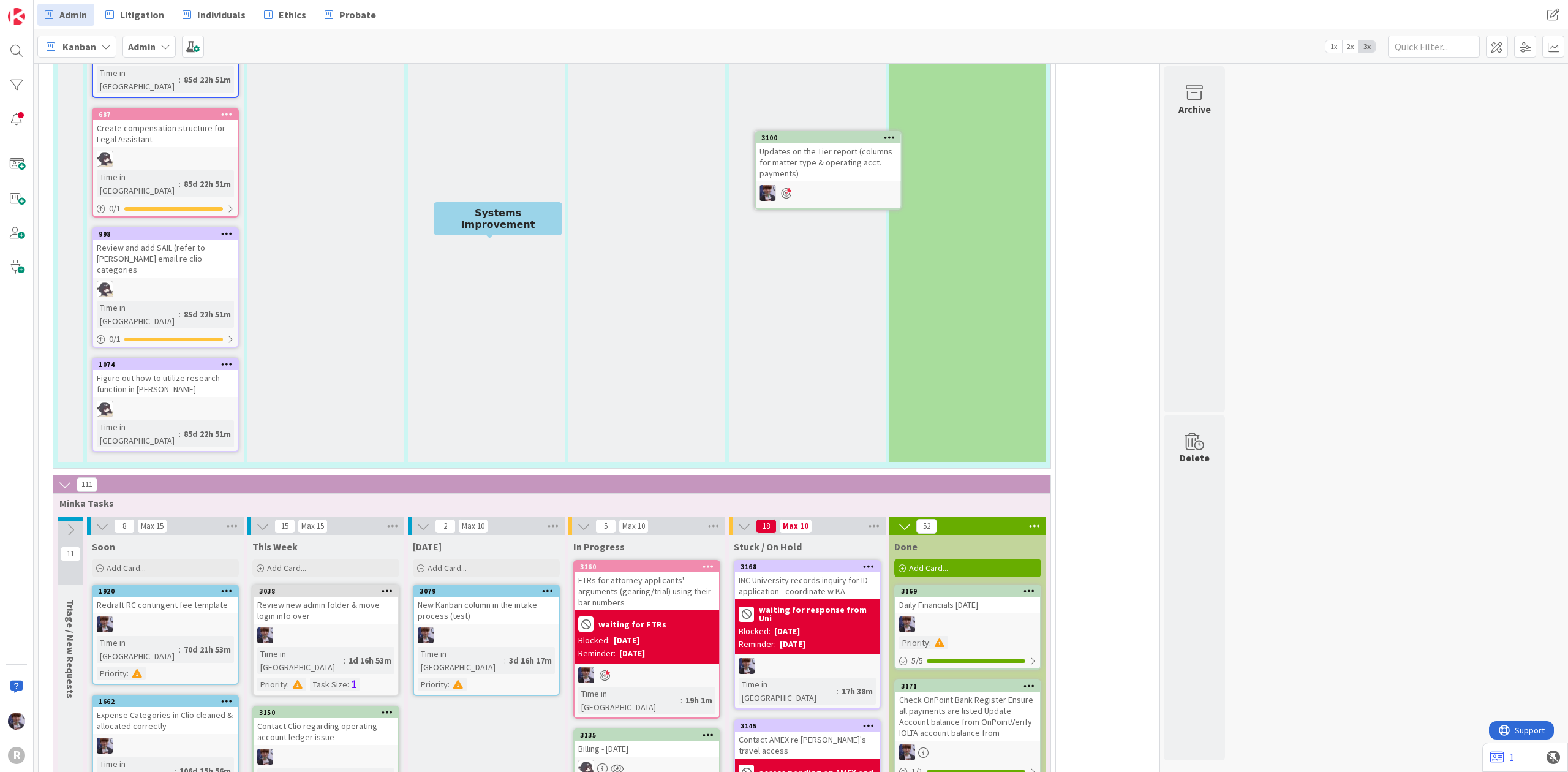
scroll to position [2570, 0]
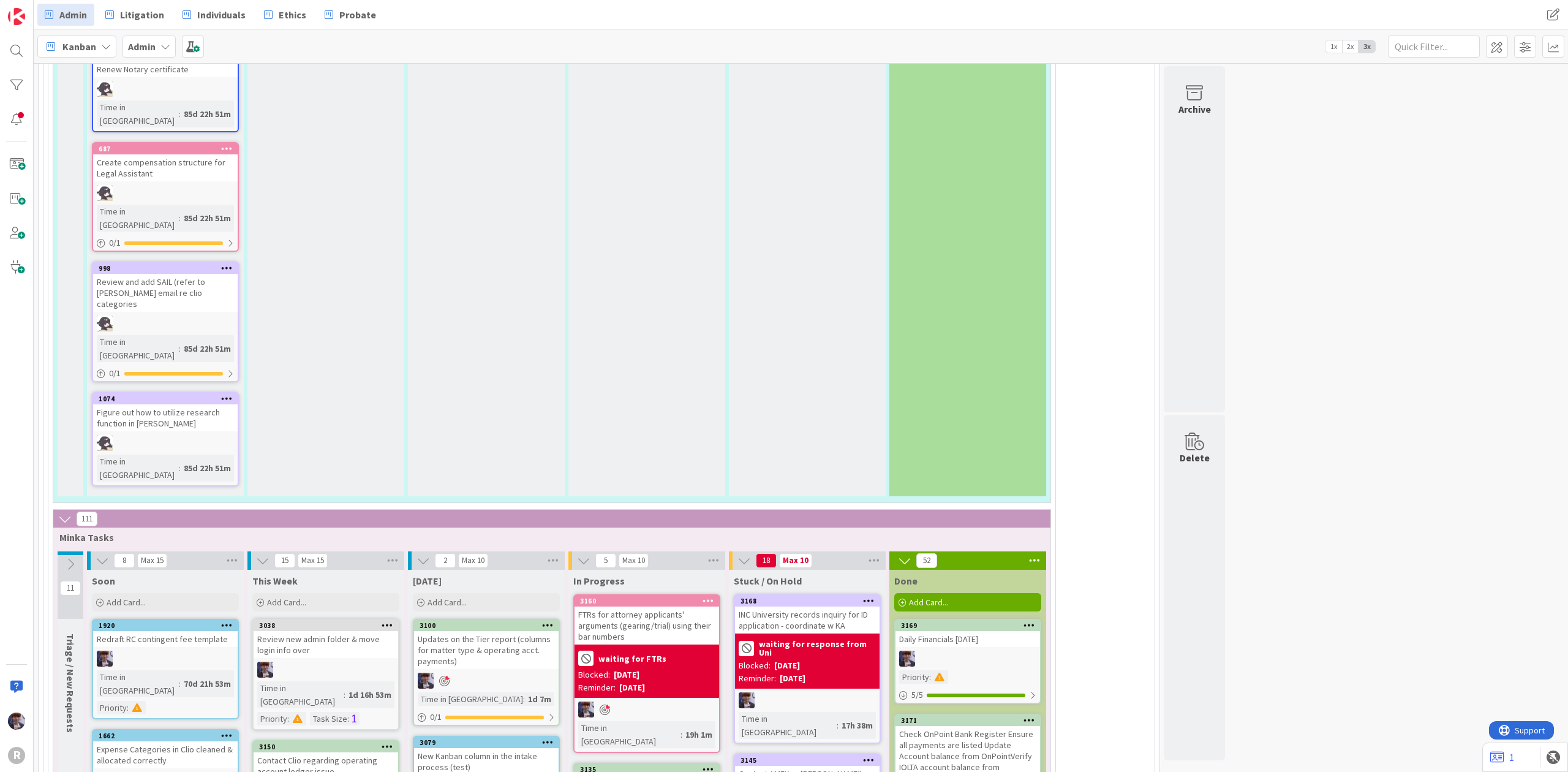
click at [547, 738] on icon at bounding box center [548, 742] width 12 height 8
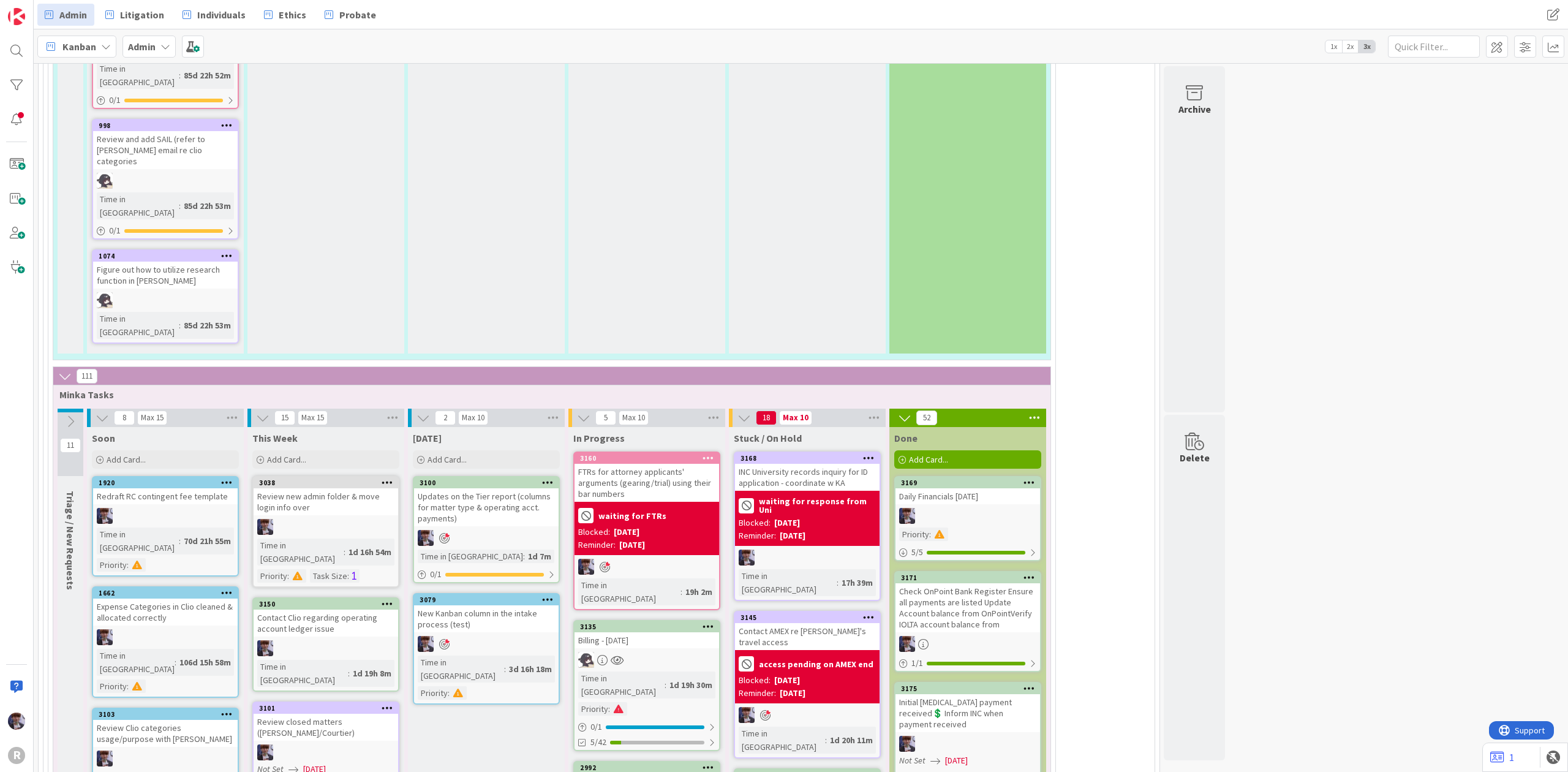
scroll to position [2734, 0]
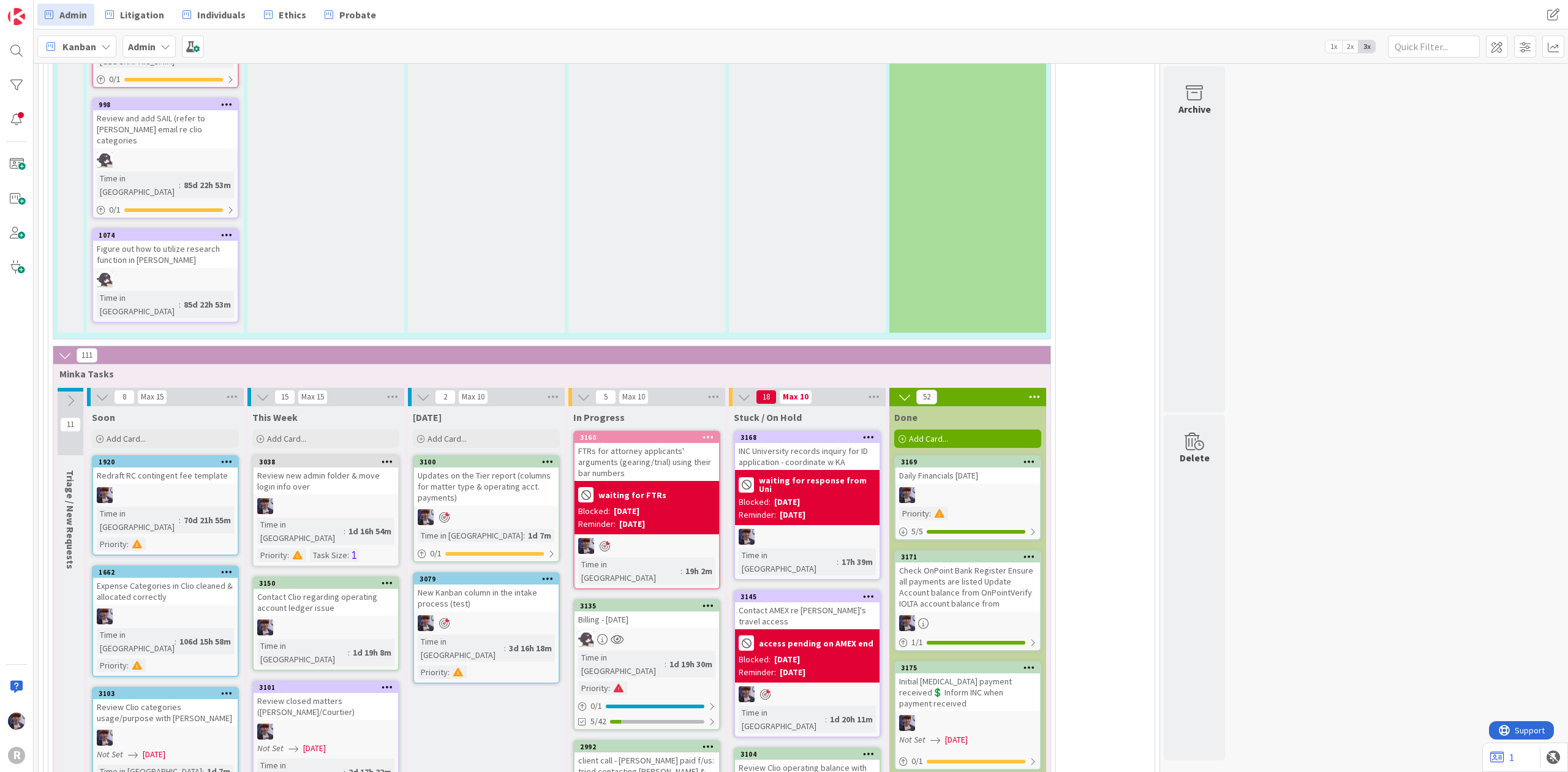
click at [663, 752] on div "client call - [PERSON_NAME] paid f/us: tried contacting [PERSON_NAME] & [PERSON…" at bounding box center [647, 771] width 144 height 38
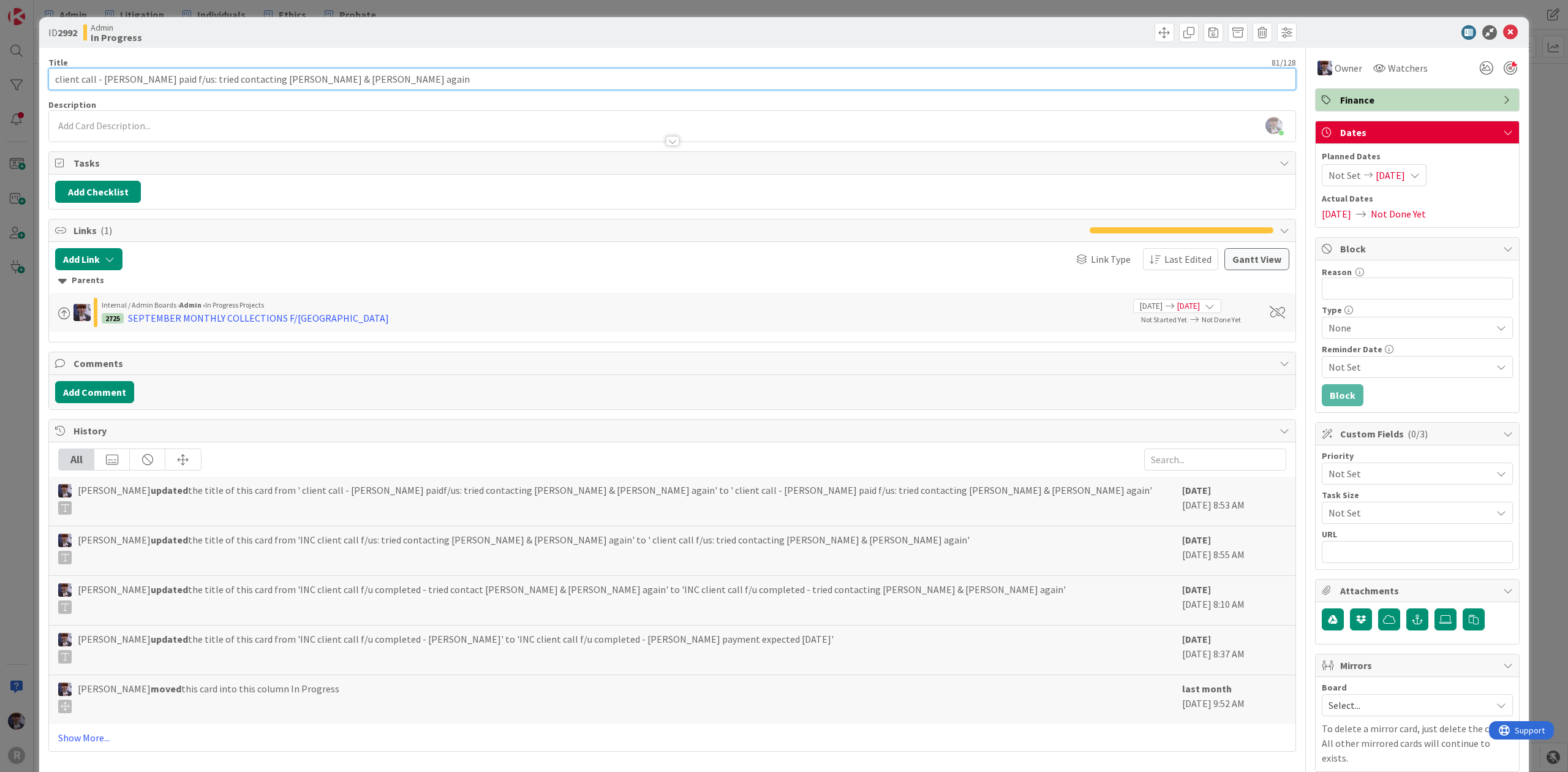
drag, startPoint x: 352, startPoint y: 81, endPoint x: 315, endPoint y: 79, distance: 37.1
click at [315, 79] on input "client call - [PERSON_NAME] paid f/us: tried contacting [PERSON_NAME] & [PERSON…" at bounding box center [672, 79] width 1248 height 22
type input "client call - [PERSON_NAME] paid f/us: tried contacting [PERSON_NAME] again"
click at [28, 321] on div "ID 2992 Admin In Progress Title 73 / 128 client call - [PERSON_NAME] paid f/us:…" at bounding box center [784, 386] width 1568 height 772
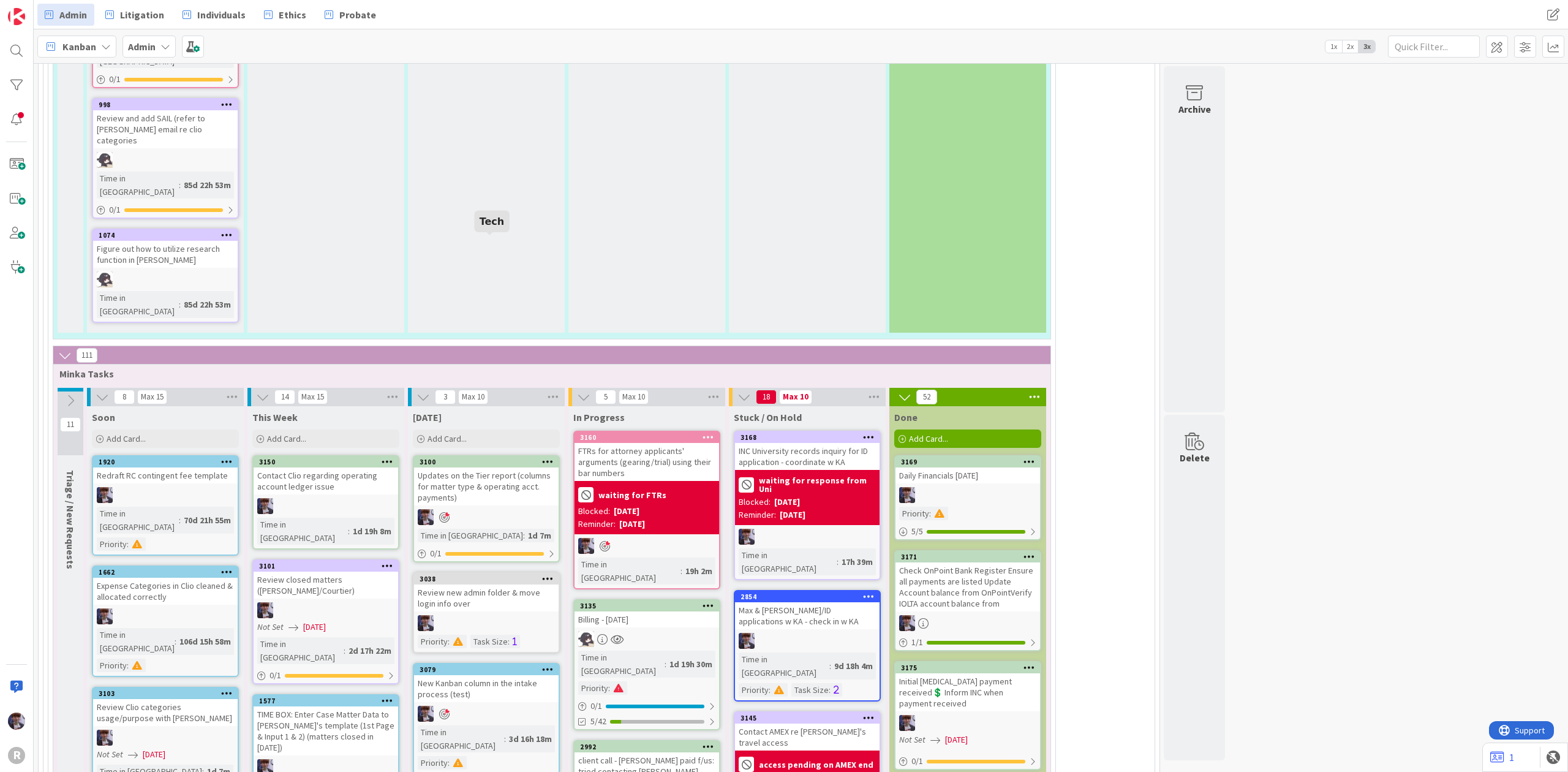
click at [547, 574] on icon at bounding box center [548, 578] width 12 height 8
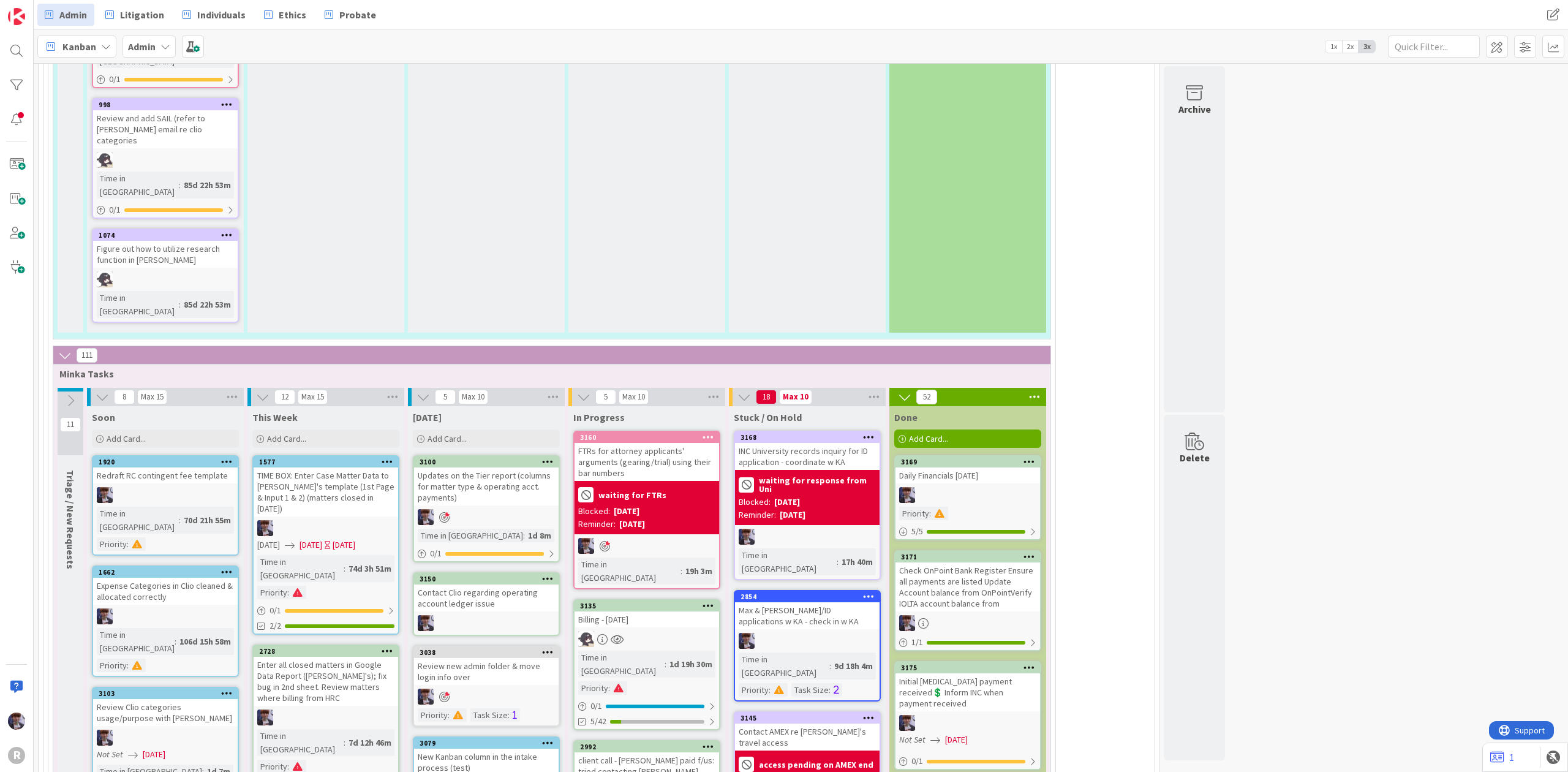
click at [547, 574] on icon at bounding box center [548, 578] width 12 height 8
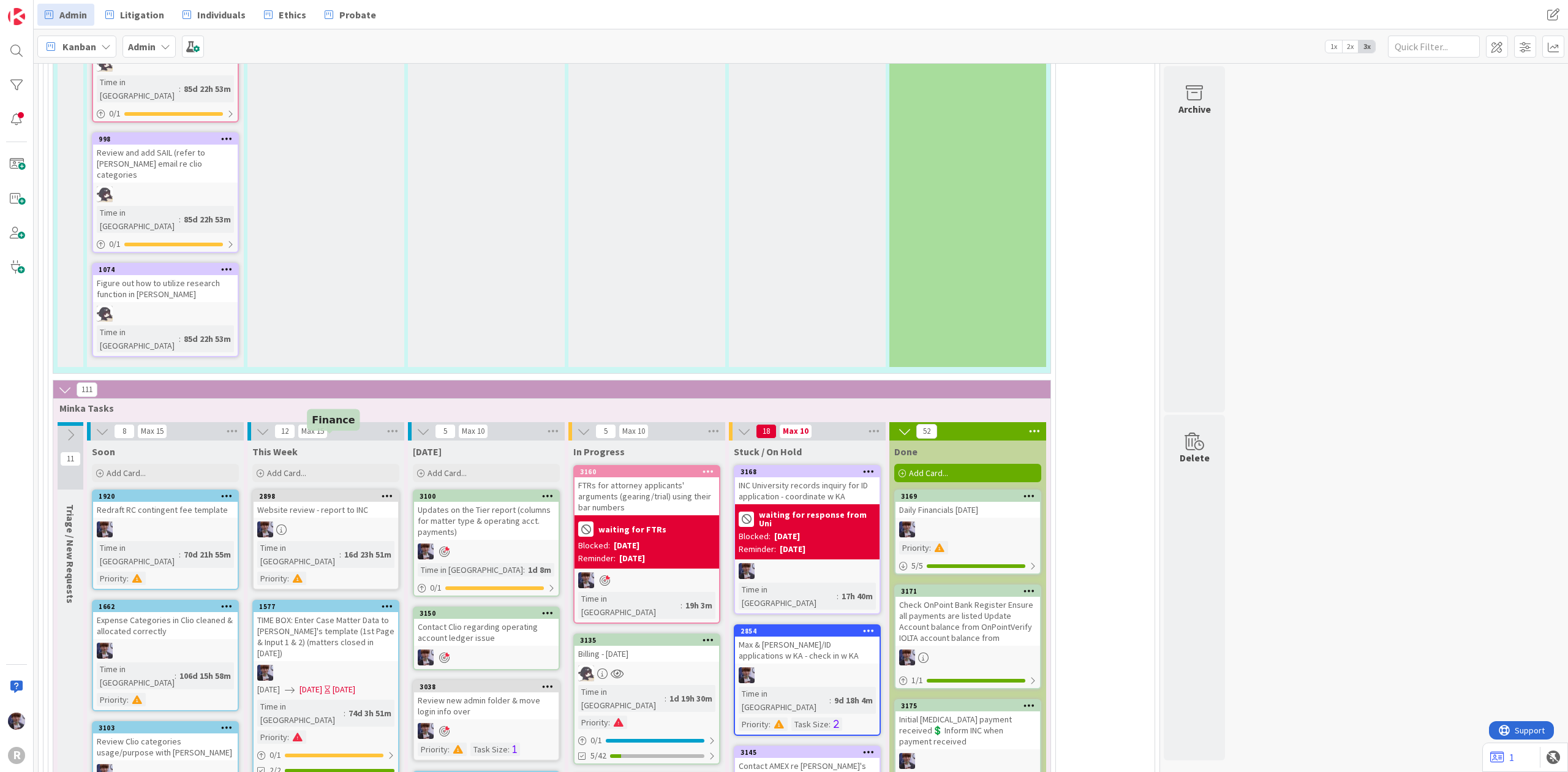
scroll to position [2678, 0]
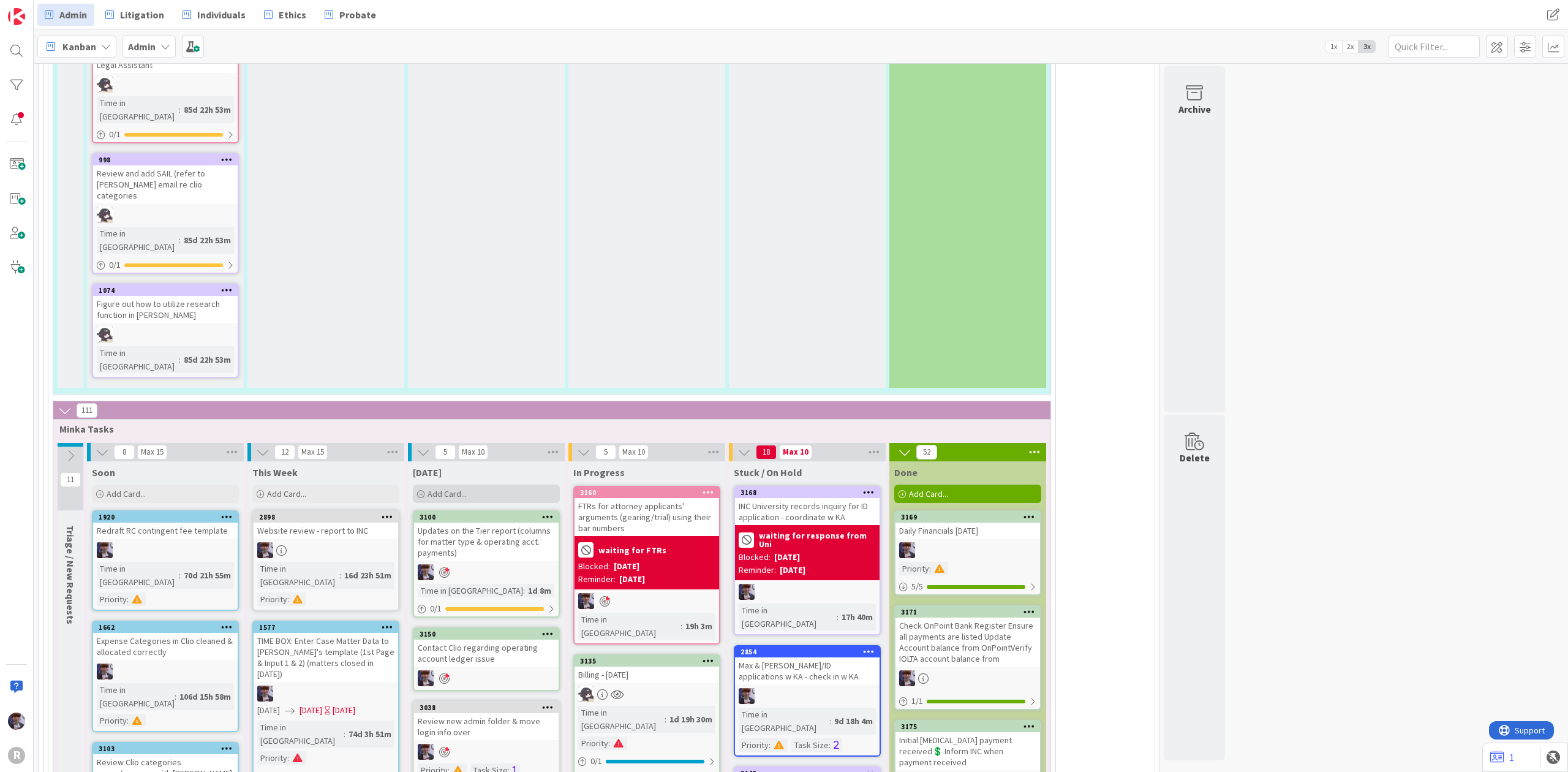
click at [460, 488] on span "Add Card..." at bounding box center [447, 494] width 39 height 11
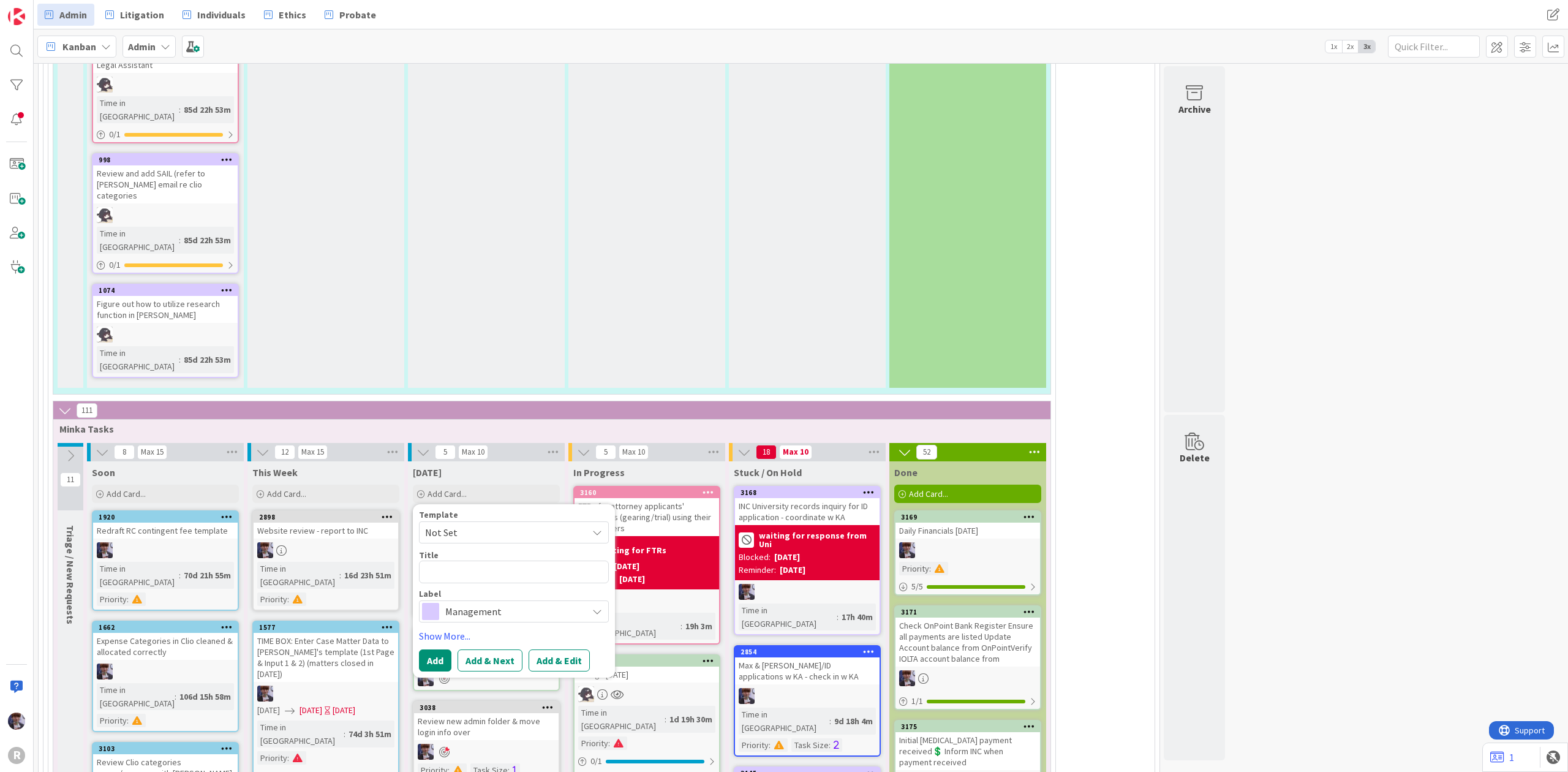
click at [462, 525] on span "Not Set" at bounding box center [502, 533] width 153 height 16
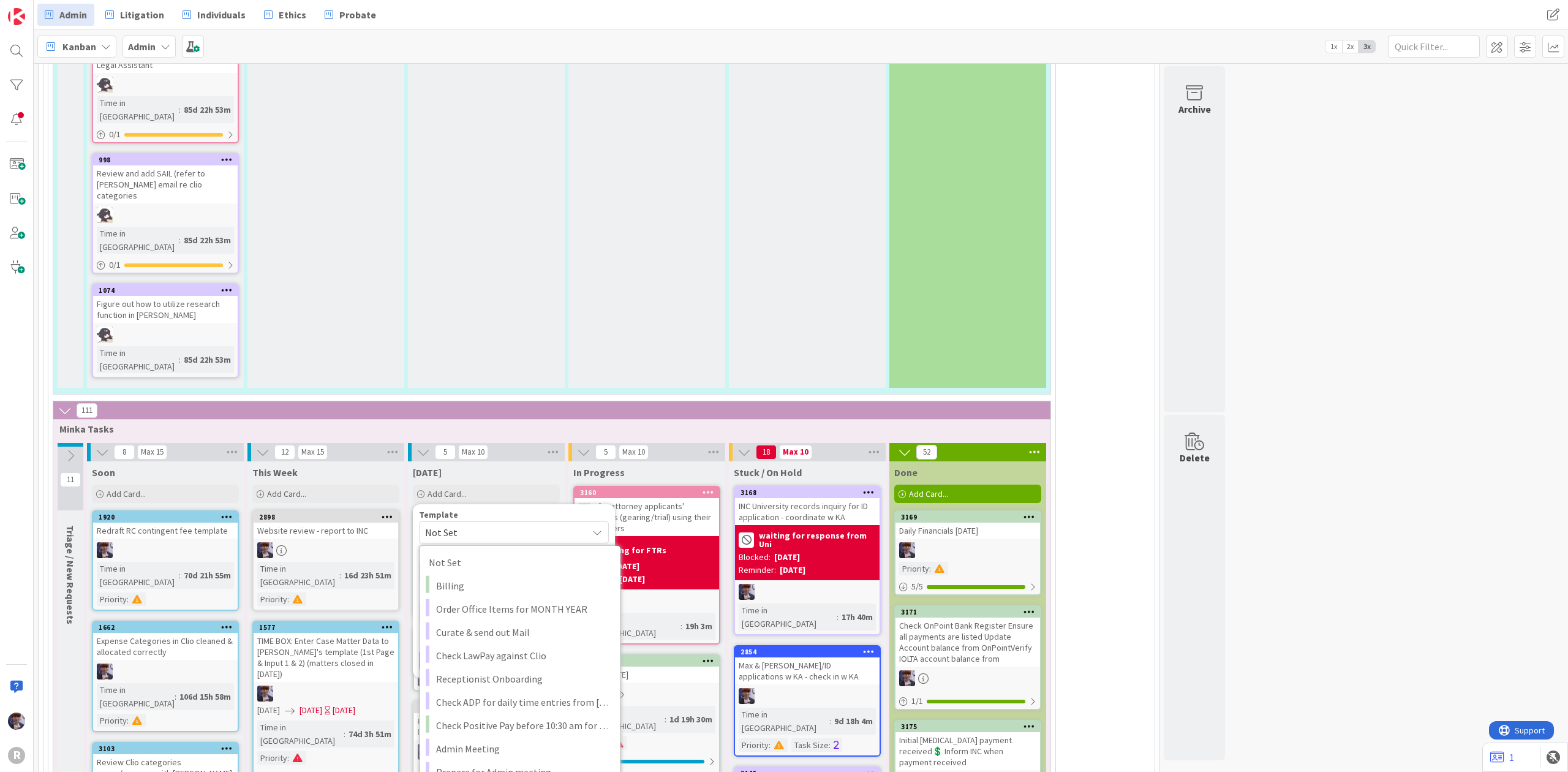
type textarea "x"
type textarea "Daily Financials"
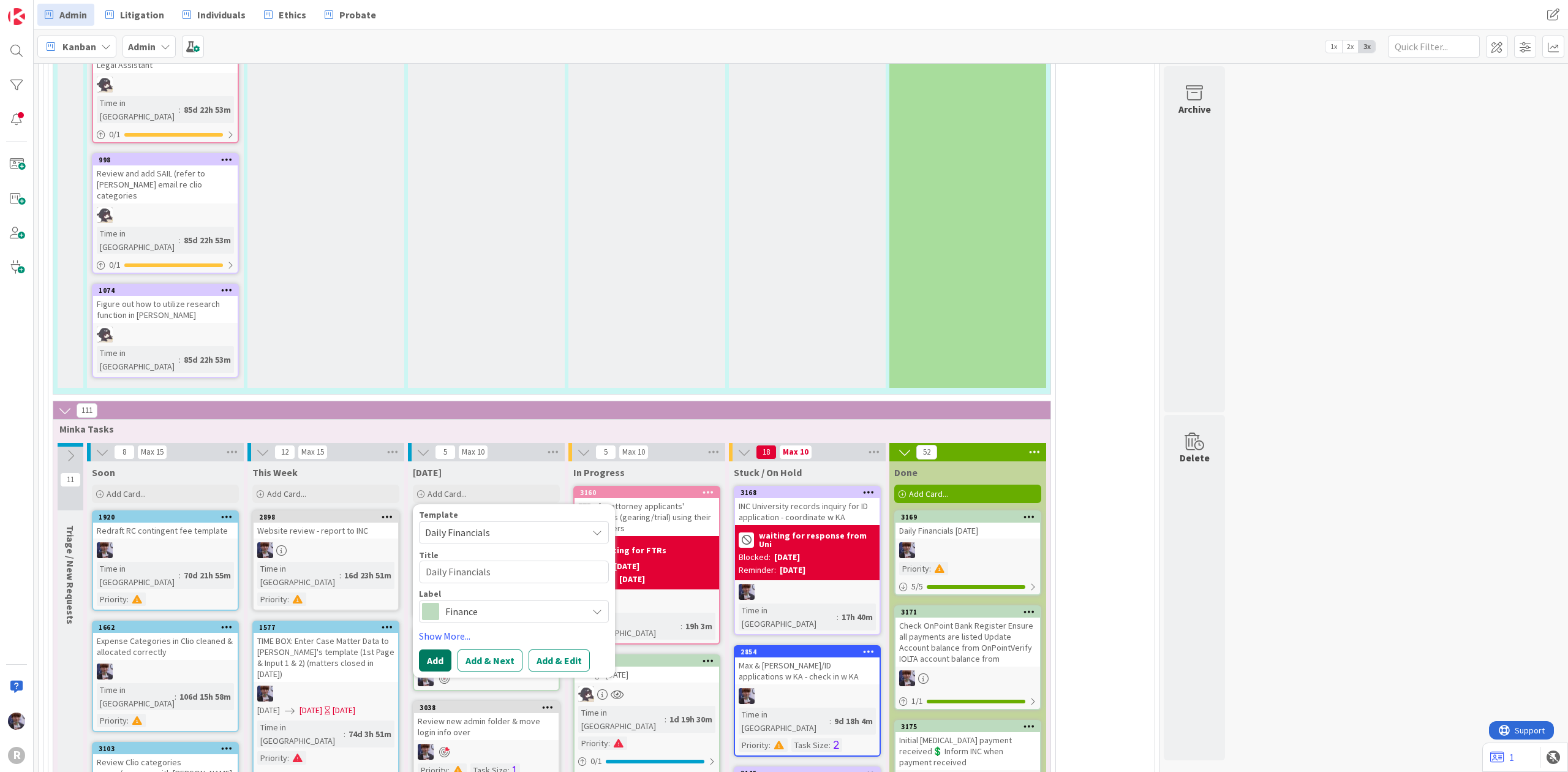
click at [435, 650] on button "Add" at bounding box center [436, 661] width 33 height 22
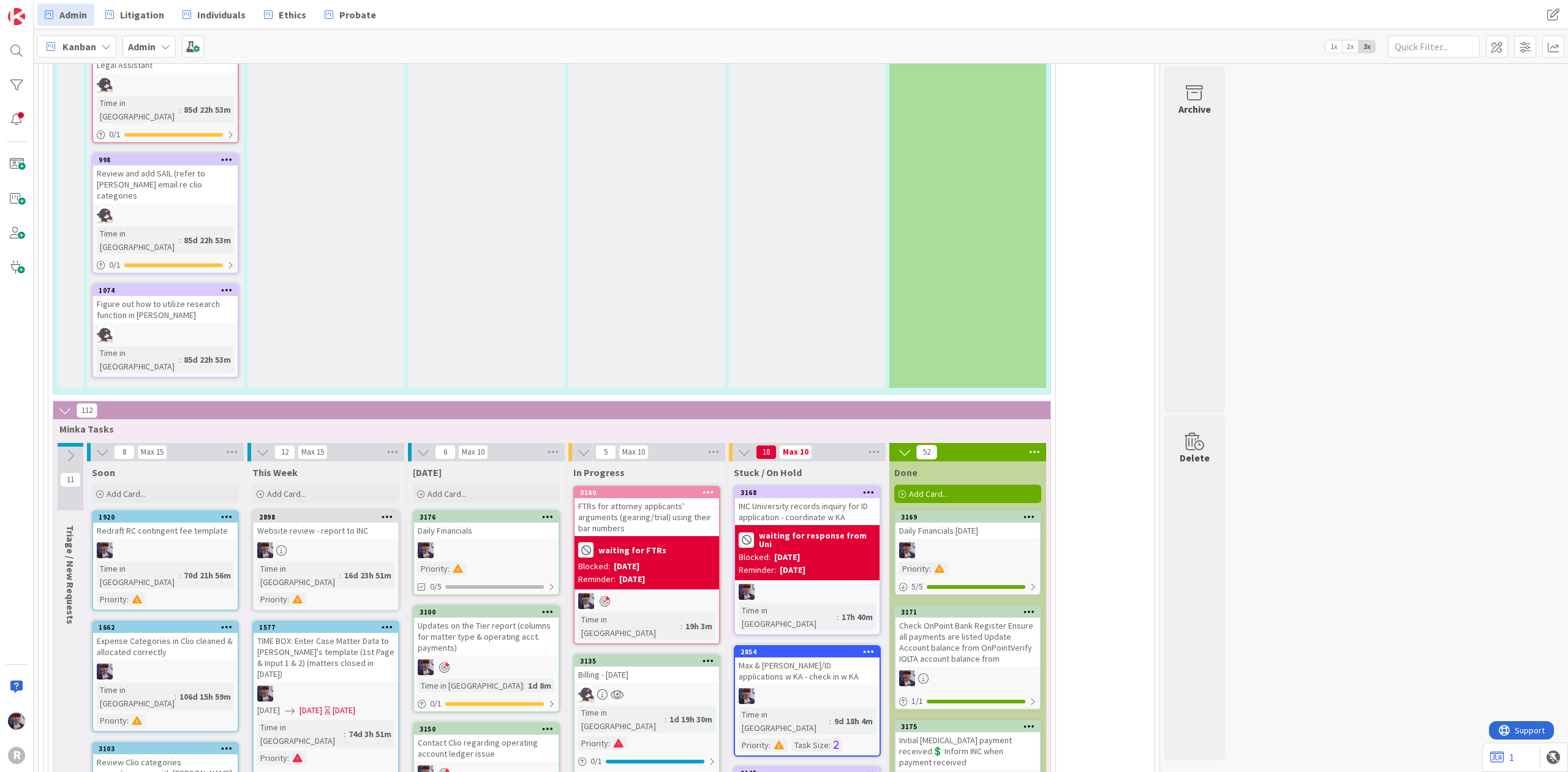
click at [471, 523] on div "Daily Financials" at bounding box center [486, 531] width 144 height 16
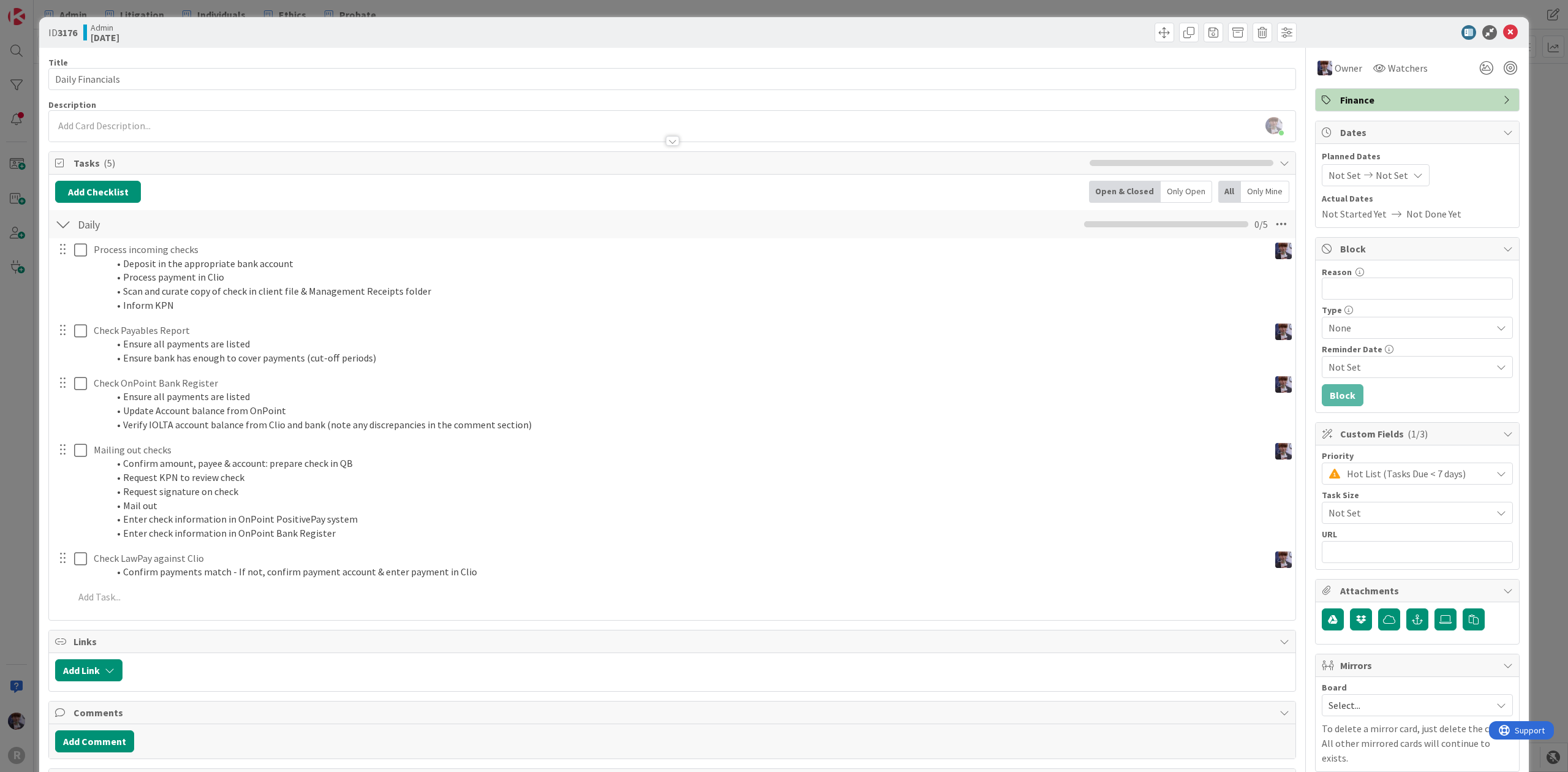
click at [1507, 64] on div at bounding box center [1498, 68] width 44 height 22
click at [1504, 66] on div at bounding box center [1510, 68] width 14 height 14
click at [311, 77] on input "Daily Financials" at bounding box center [672, 79] width 1248 height 22
type input "Daily Financials [DATE]"
click at [28, 320] on div "ID 3176 Admin [DATE] Title 26 / 128 Daily Financials [DATE] Description [PERSON…" at bounding box center [784, 386] width 1568 height 772
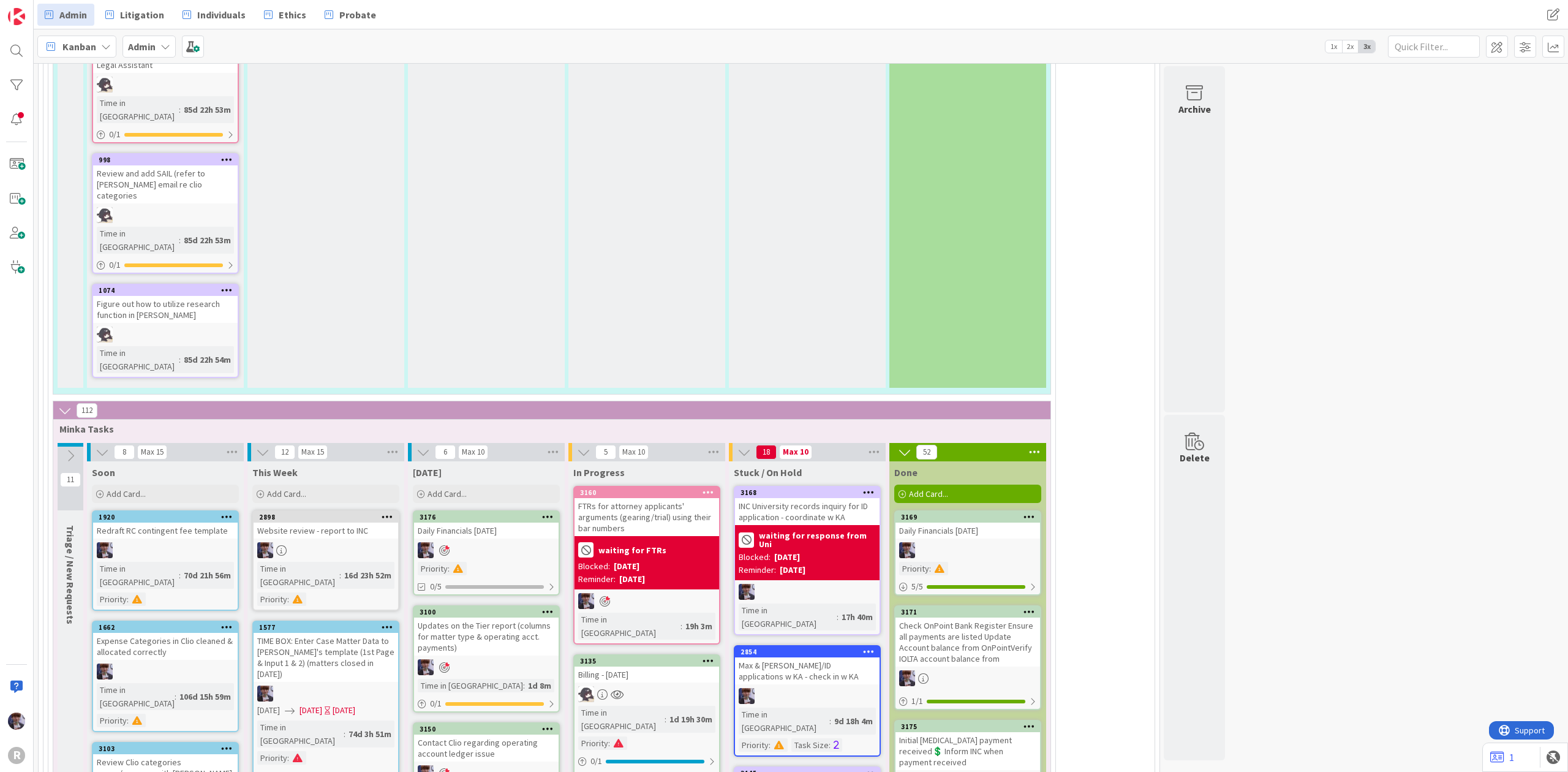
click at [93, 46] on span "Kanban" at bounding box center [79, 46] width 34 height 15
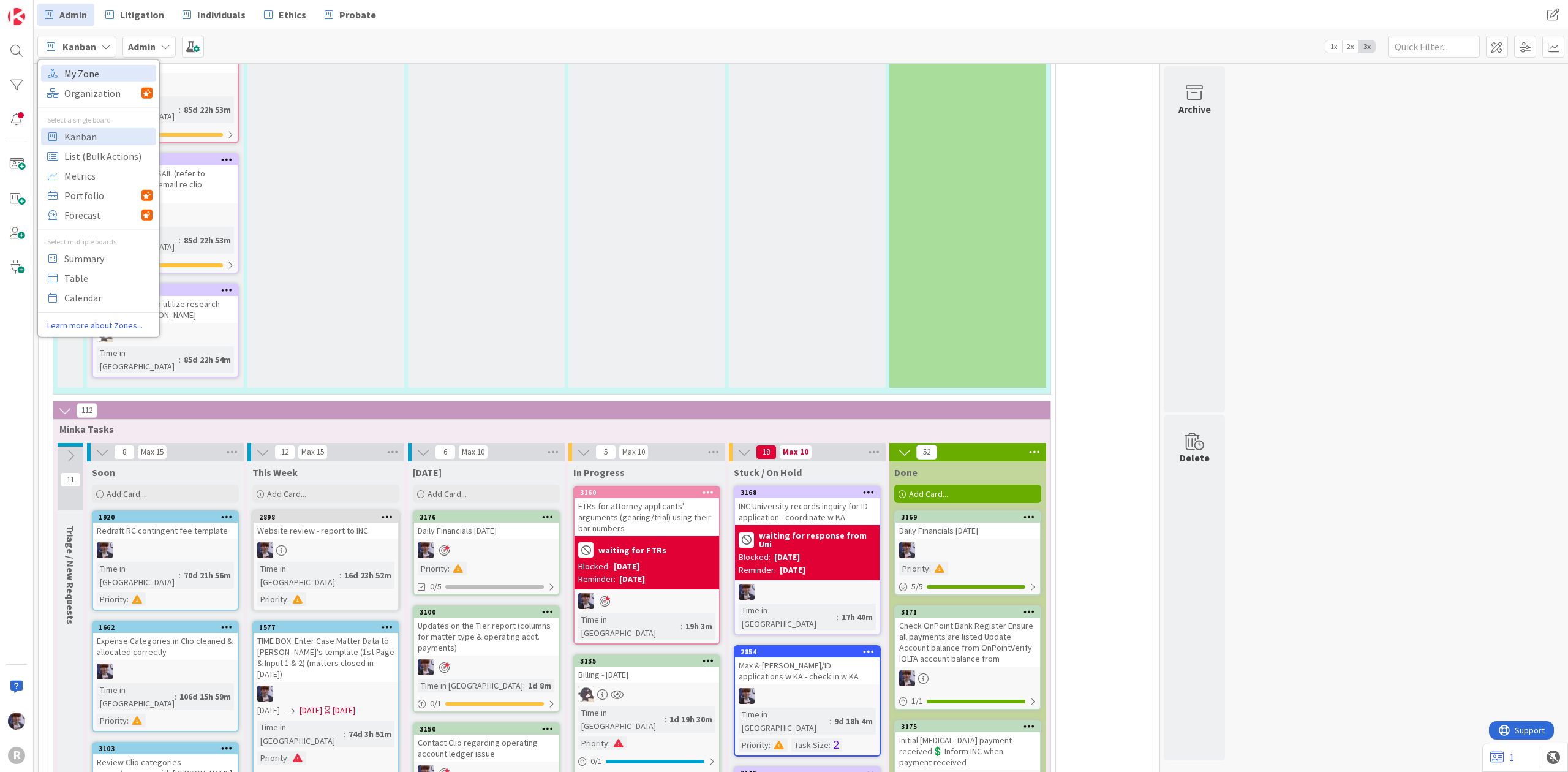
click at [106, 74] on span "My Zone" at bounding box center [109, 73] width 88 height 18
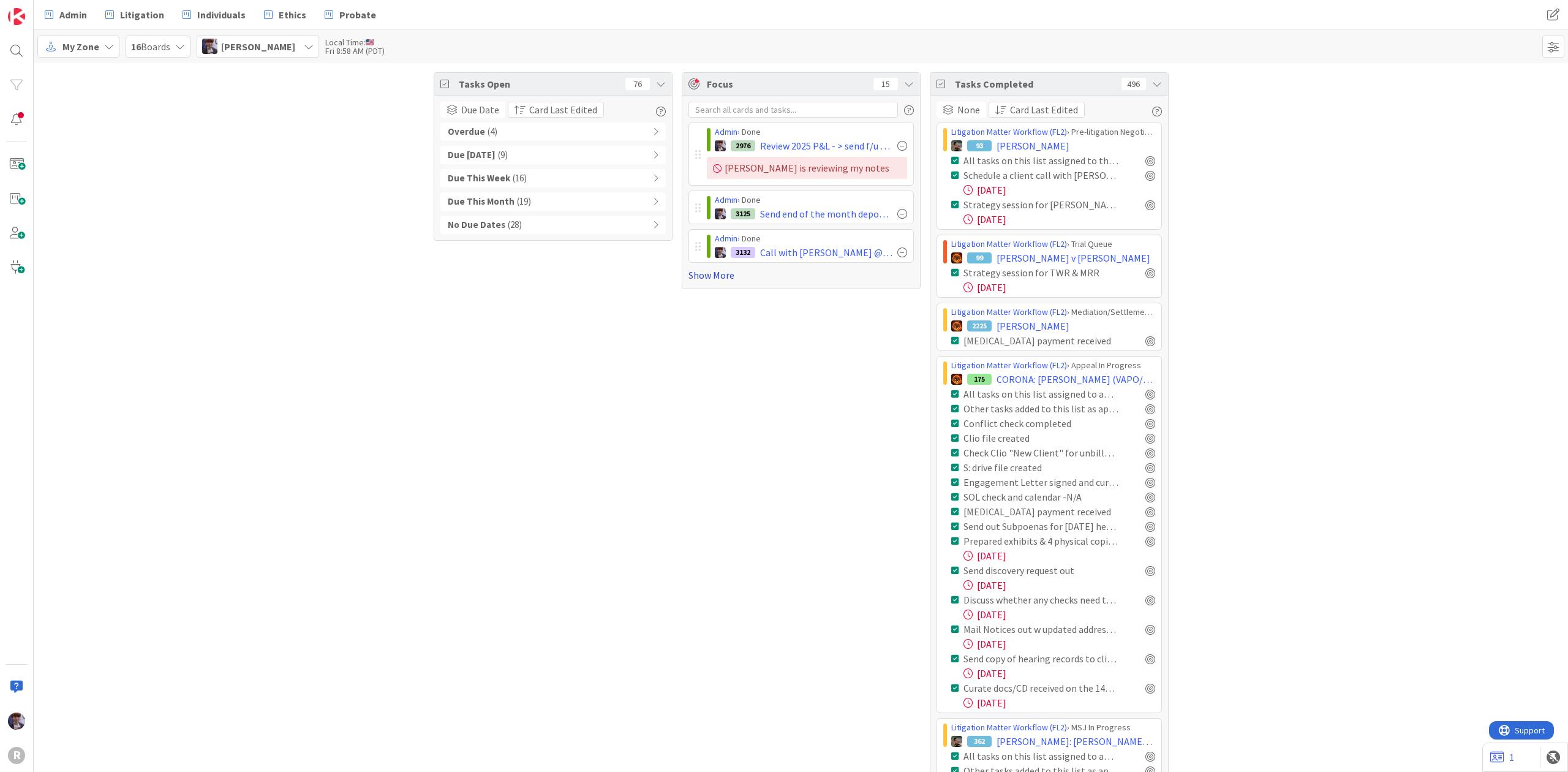
click at [694, 275] on link "Show More" at bounding box center [801, 275] width 226 height 15
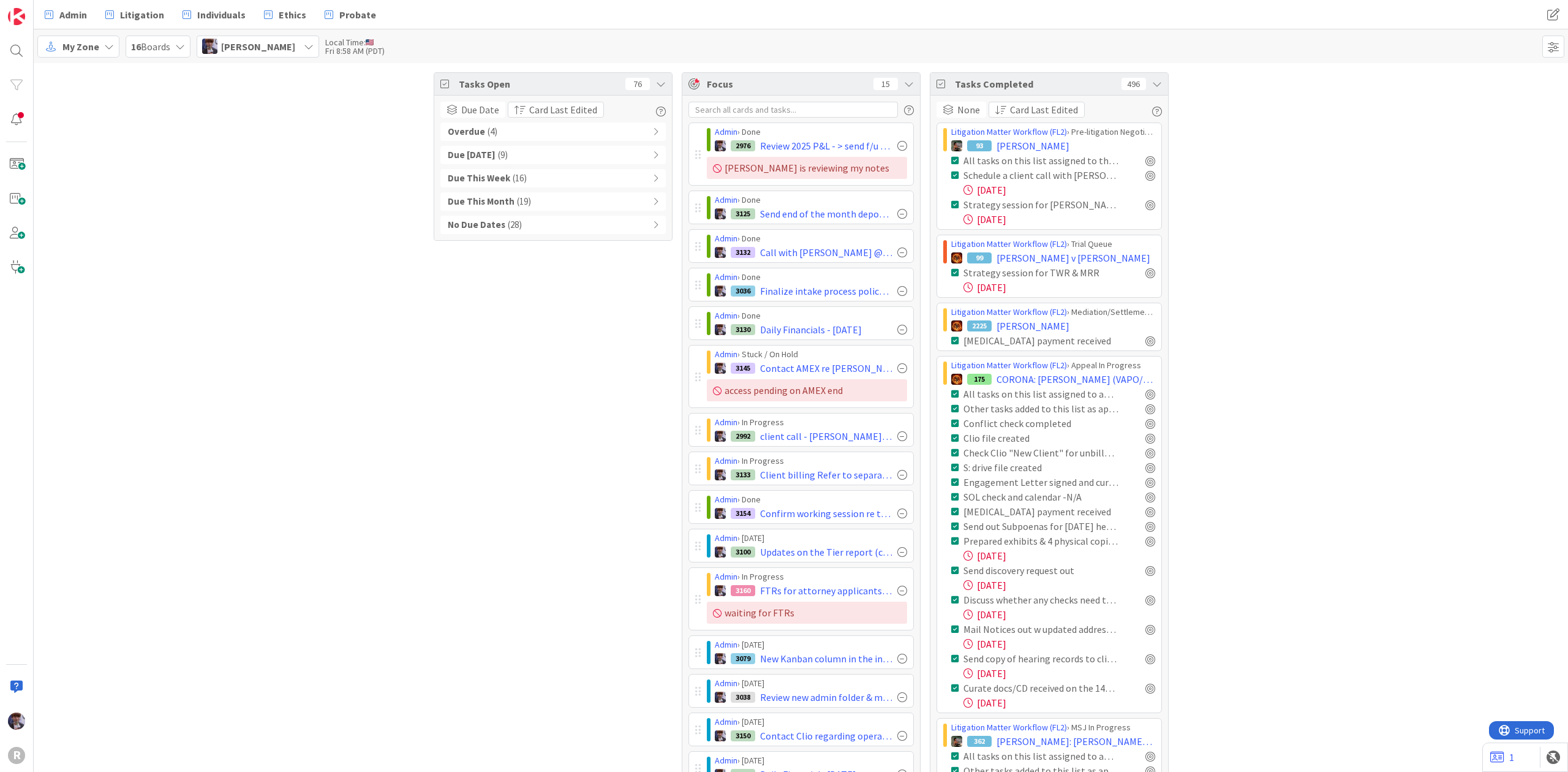
click at [827, 138] on div "Admin › Done" at bounding box center [811, 132] width 192 height 13
click at [830, 140] on span "Review 2025 P&L - > send f/u email to [PERSON_NAME]" at bounding box center [826, 146] width 133 height 15
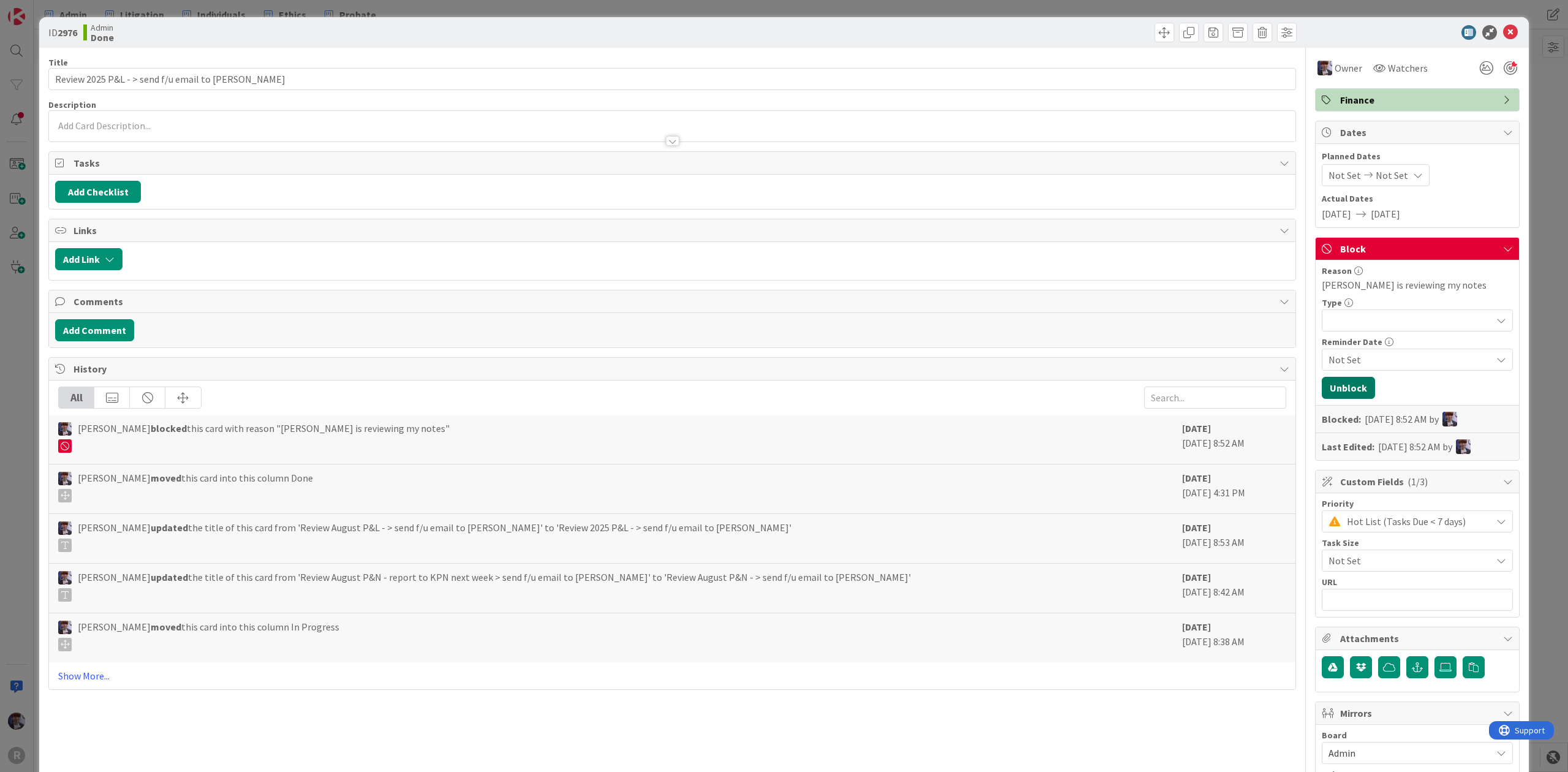
click at [1333, 383] on button "Unblock" at bounding box center [1348, 388] width 53 height 22
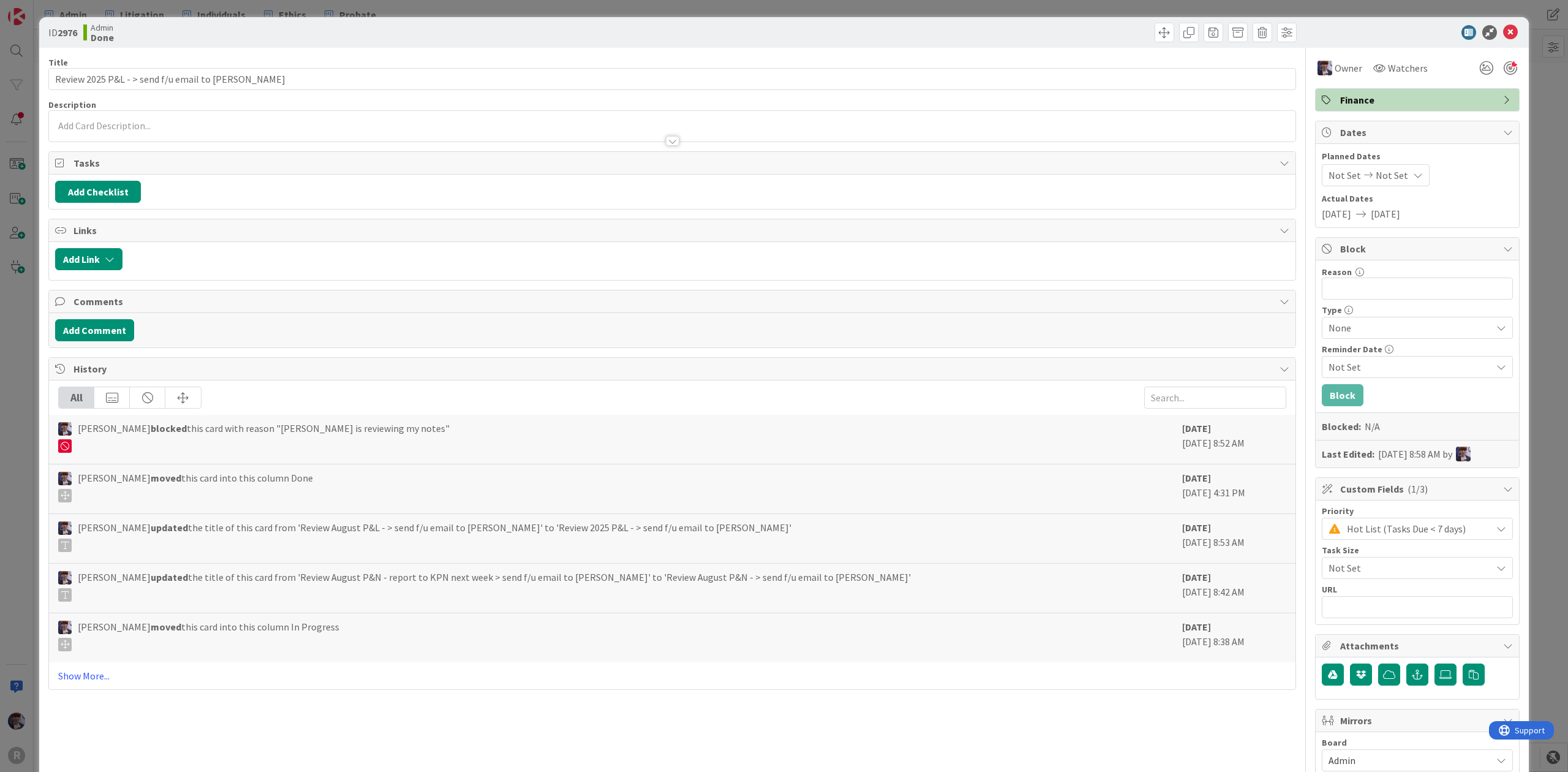
click at [1528, 168] on div "ID 2976 Admin Done Title 48 / 128 Review 2025 P&L - > send f/u email to [PERSON…" at bounding box center [784, 386] width 1568 height 772
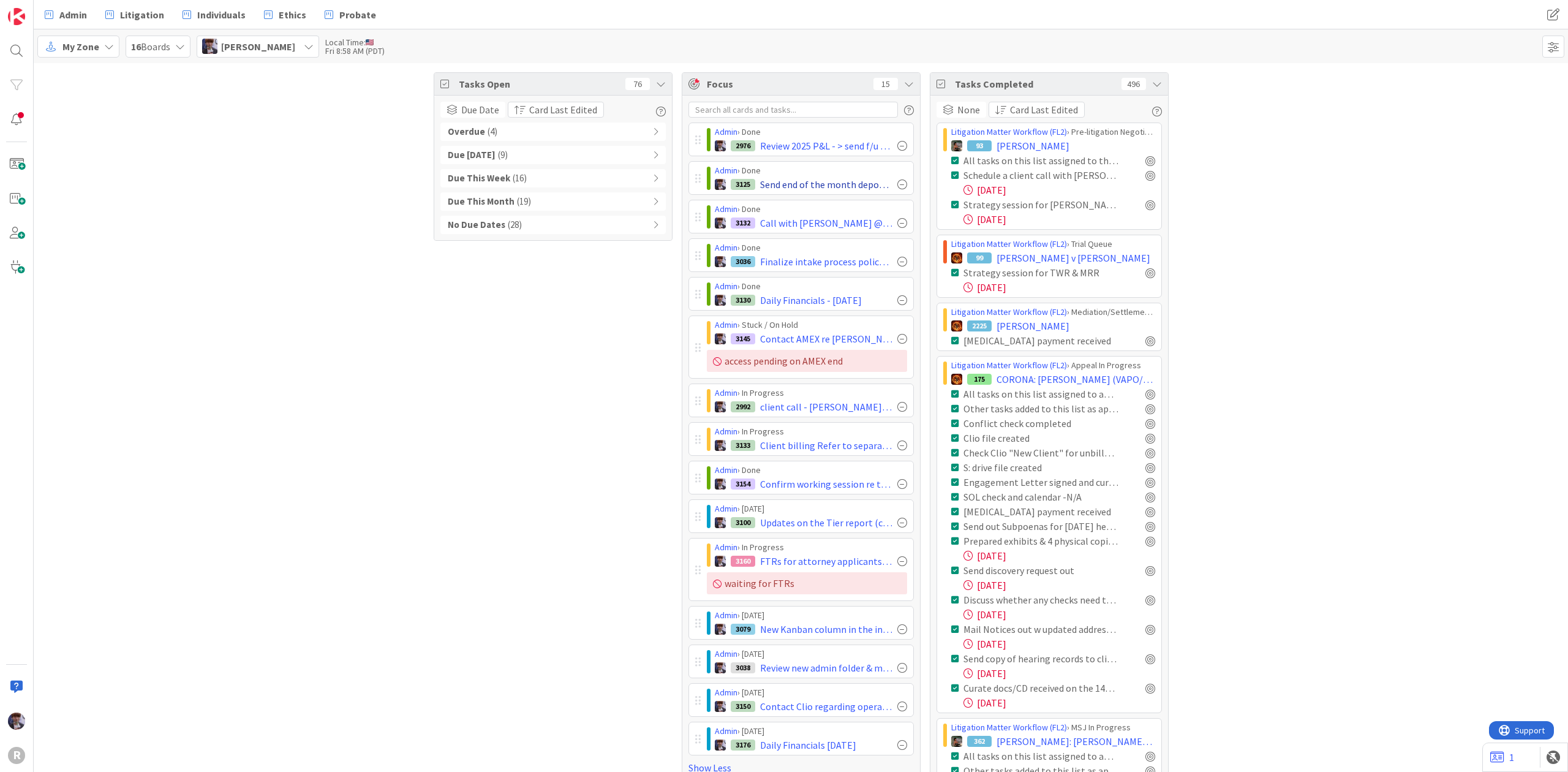
click at [899, 184] on div at bounding box center [902, 184] width 10 height 10
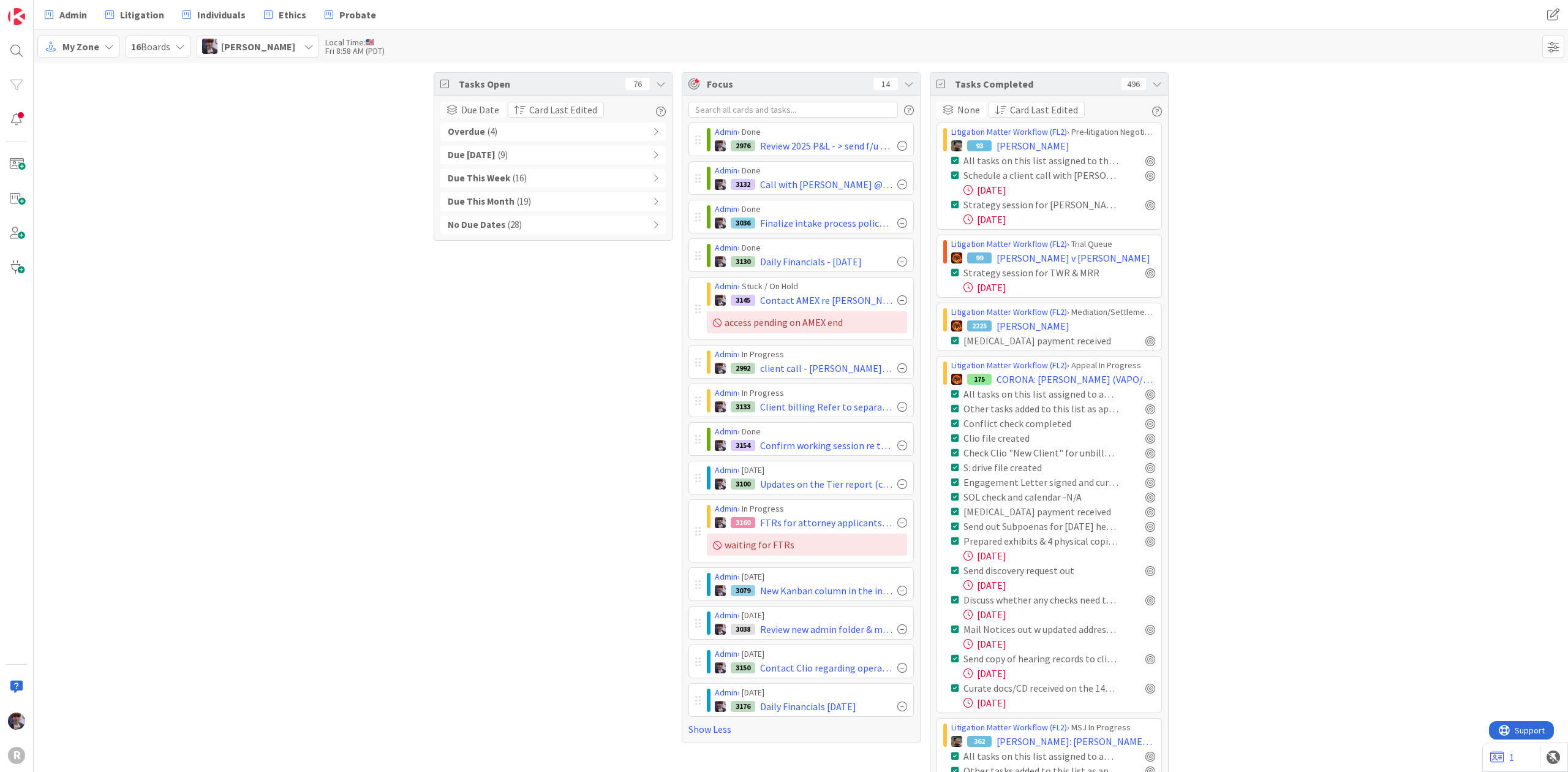
click at [899, 184] on div at bounding box center [902, 184] width 10 height 10
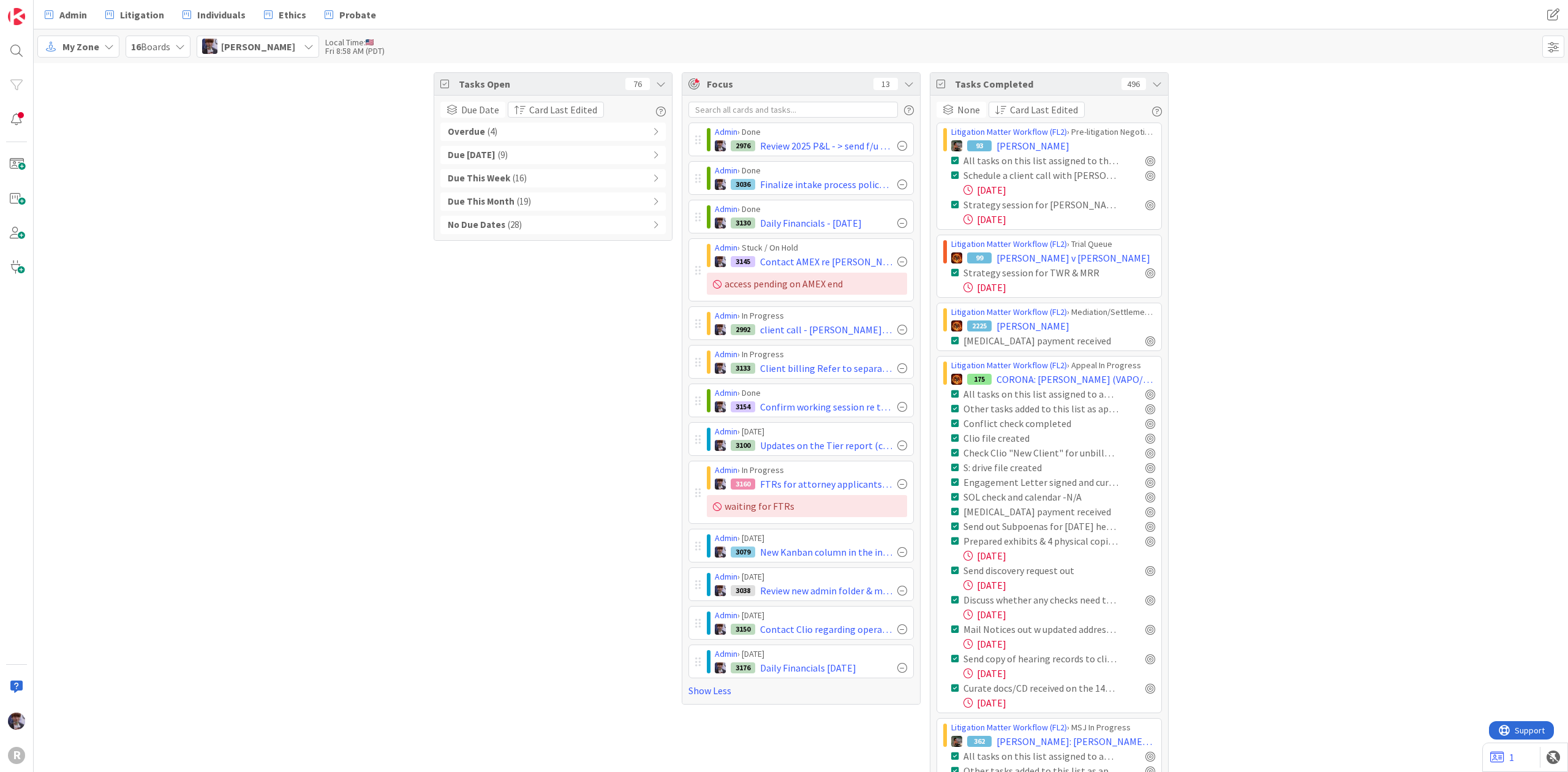
click at [899, 184] on div at bounding box center [902, 184] width 10 height 10
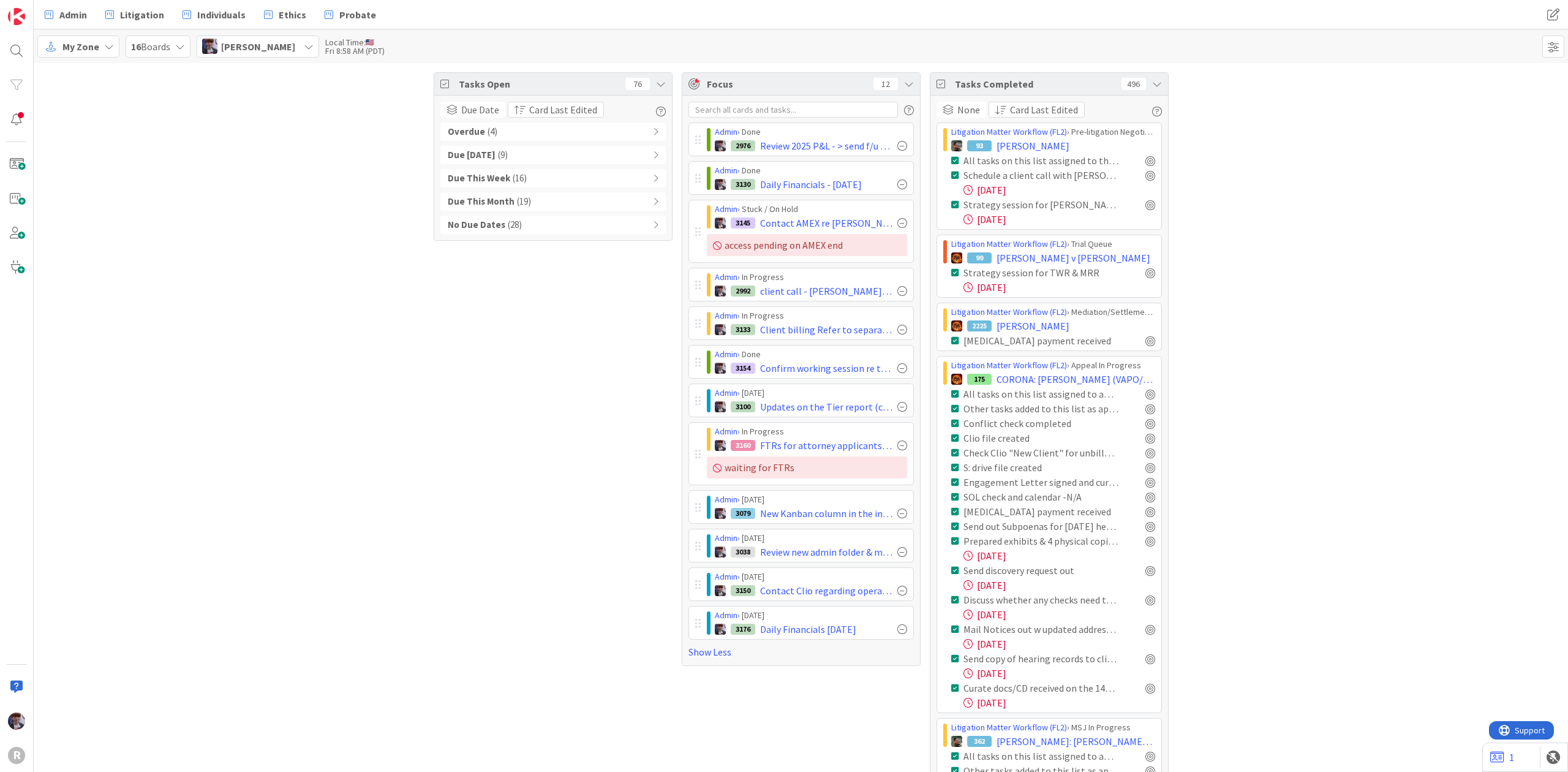
click at [899, 184] on div at bounding box center [902, 184] width 10 height 10
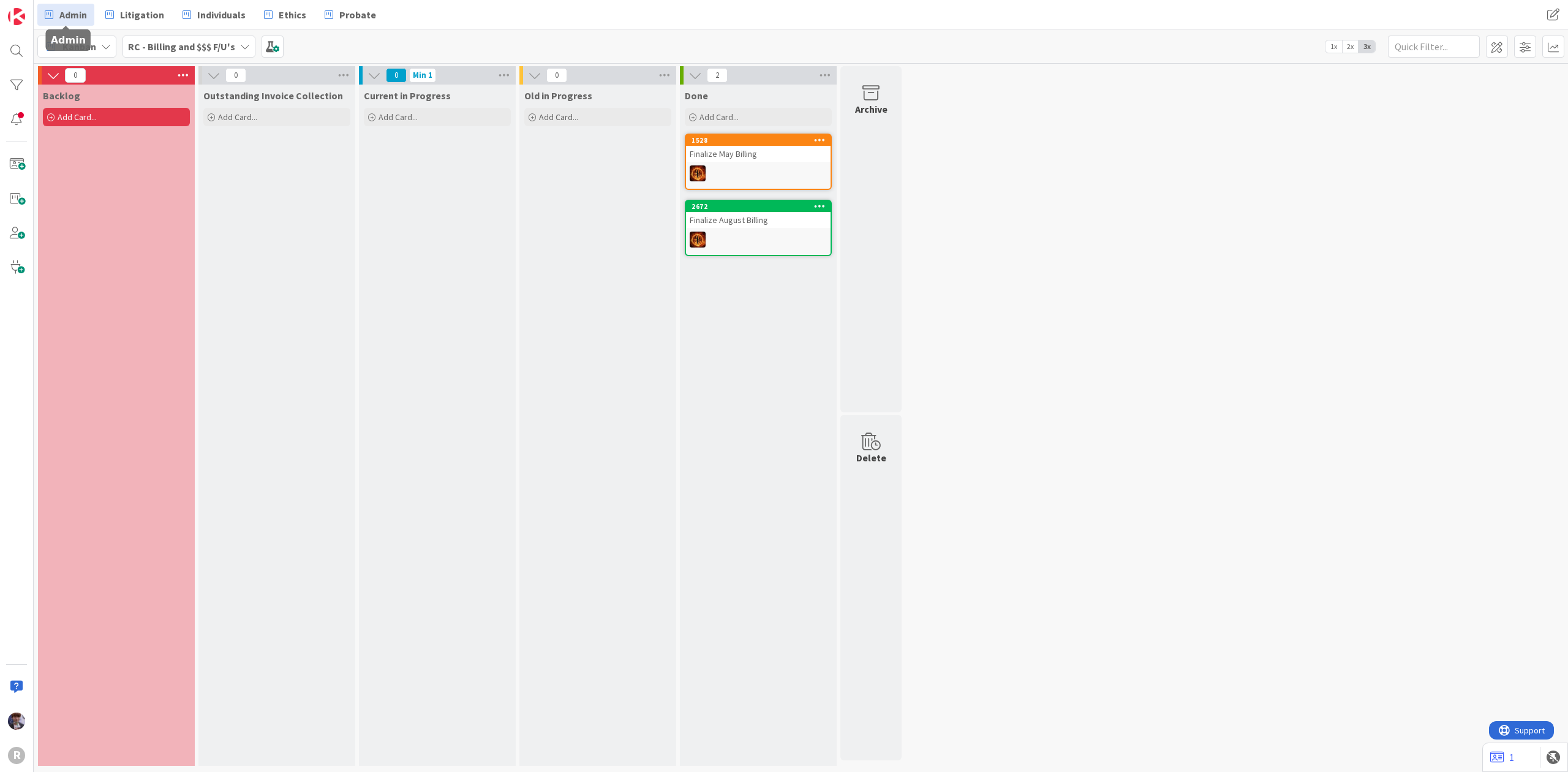
click at [81, 10] on span "Admin" at bounding box center [73, 14] width 27 height 15
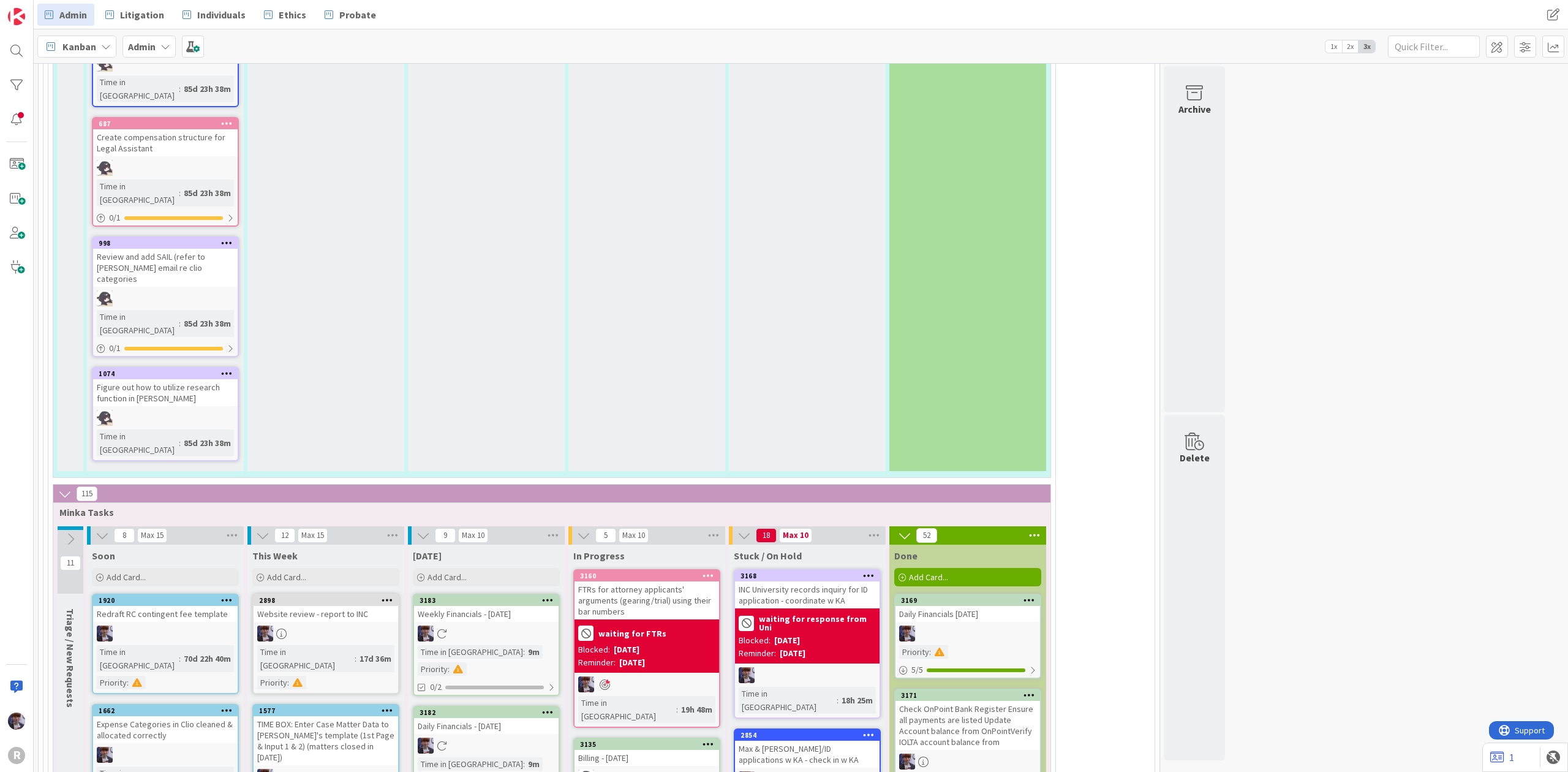
scroll to position [2623, 0]
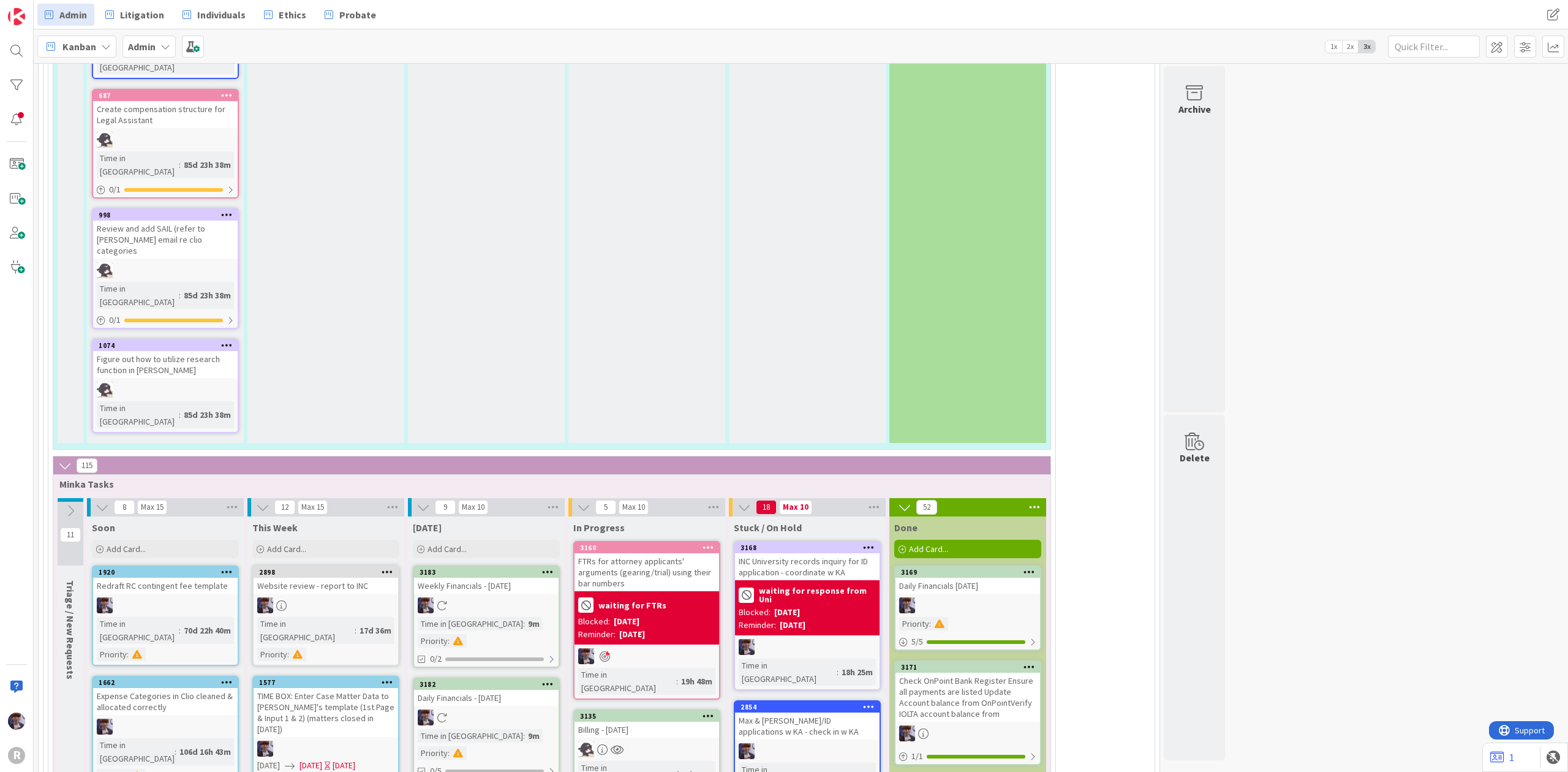
click at [532, 679] on div "3182" at bounding box center [486, 684] width 144 height 11
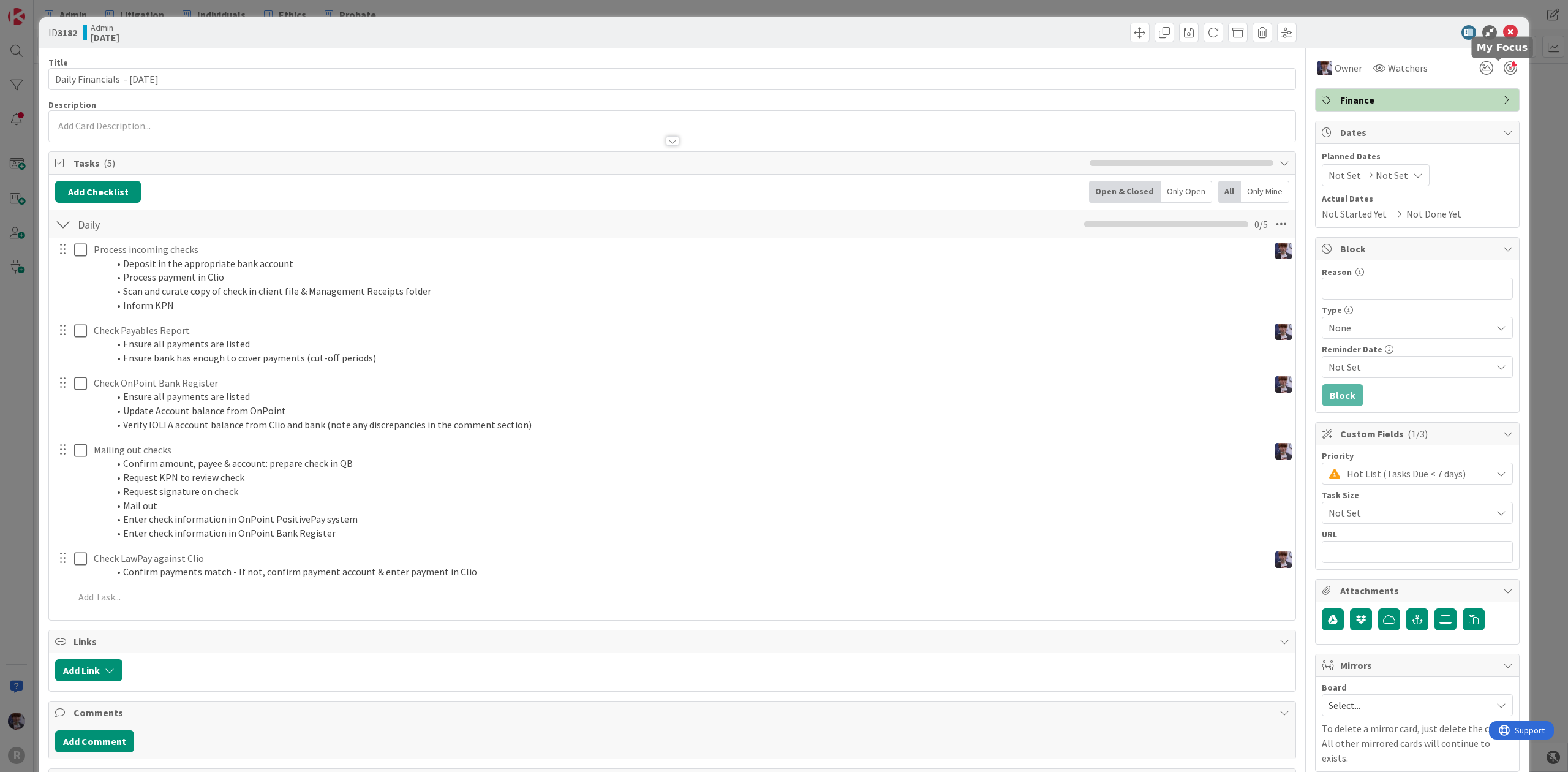
click at [1504, 70] on div at bounding box center [1510, 68] width 14 height 14
click at [1541, 94] on div "ID 3182 Admin Today Title 30 / 128 Daily Financials - 10/03/2025 Description Ow…" at bounding box center [784, 386] width 1568 height 772
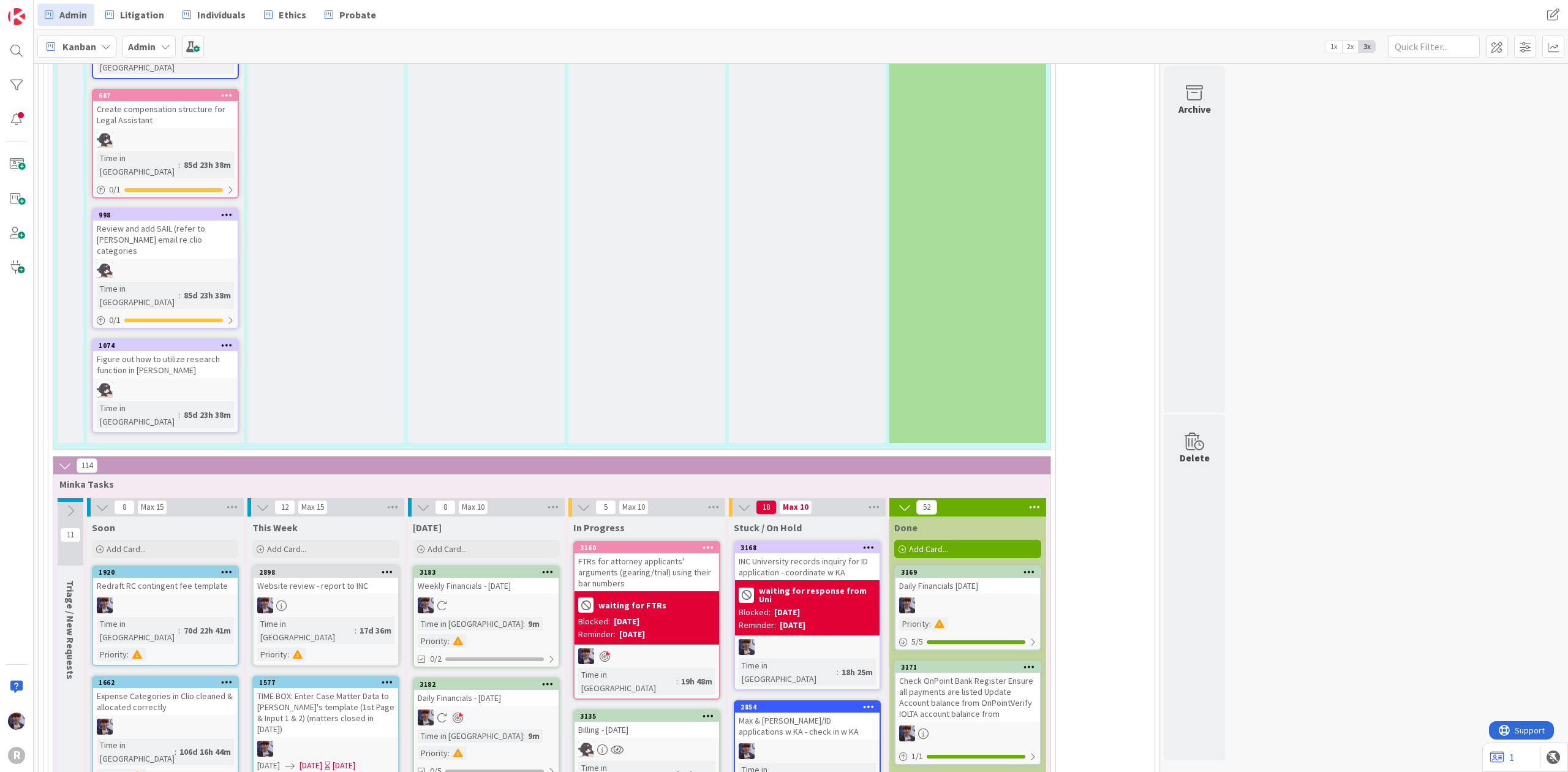
click at [510, 578] on div "Weekly Financials - 10/03/2025" at bounding box center [486, 586] width 144 height 16
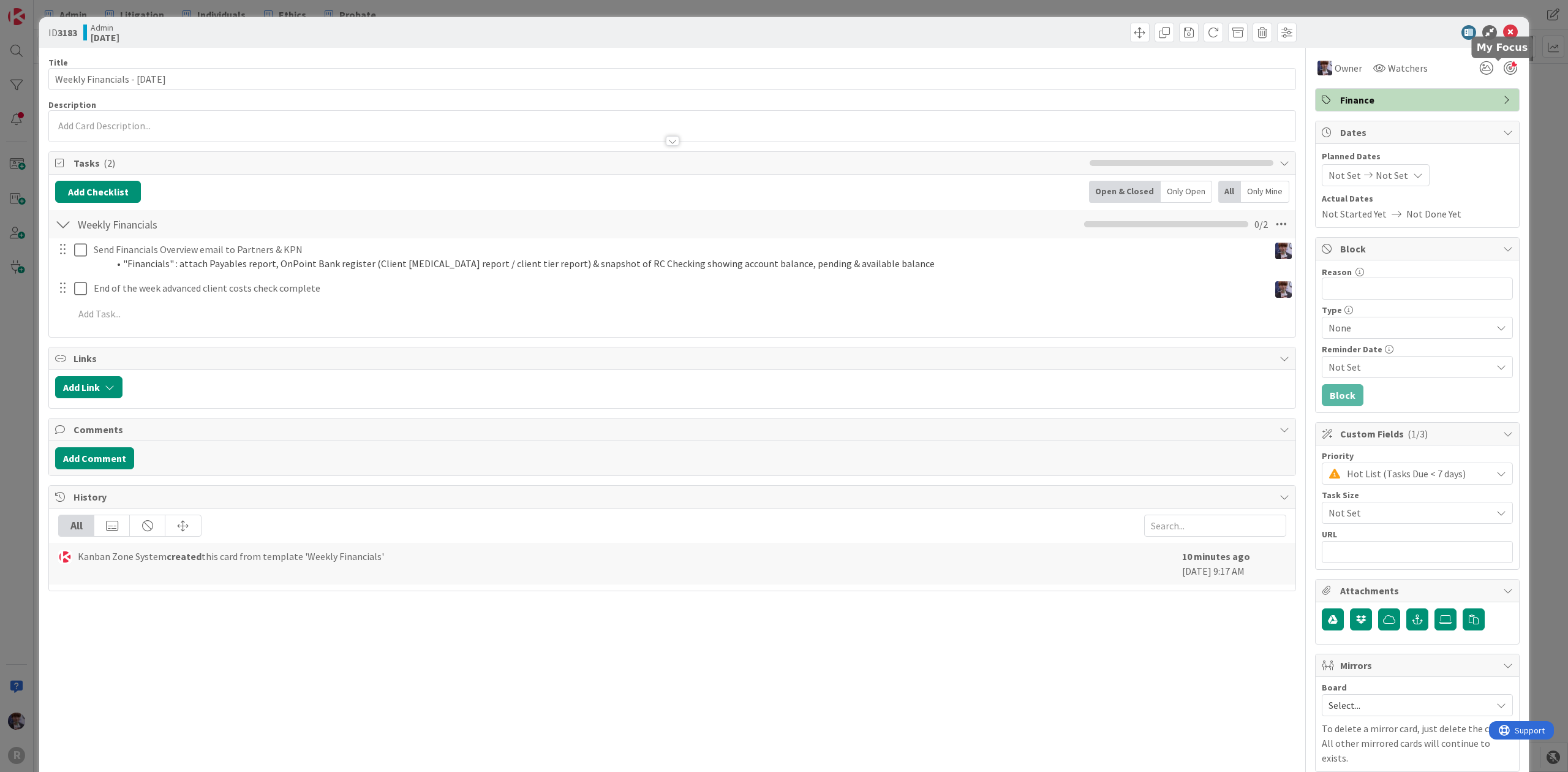
click at [1504, 67] on div at bounding box center [1510, 68] width 14 height 14
click at [1536, 85] on div "ID 3183 Admin Today Title 30 / 128 Weekly Financials - 10/03/2025 Description M…" at bounding box center [784, 386] width 1568 height 772
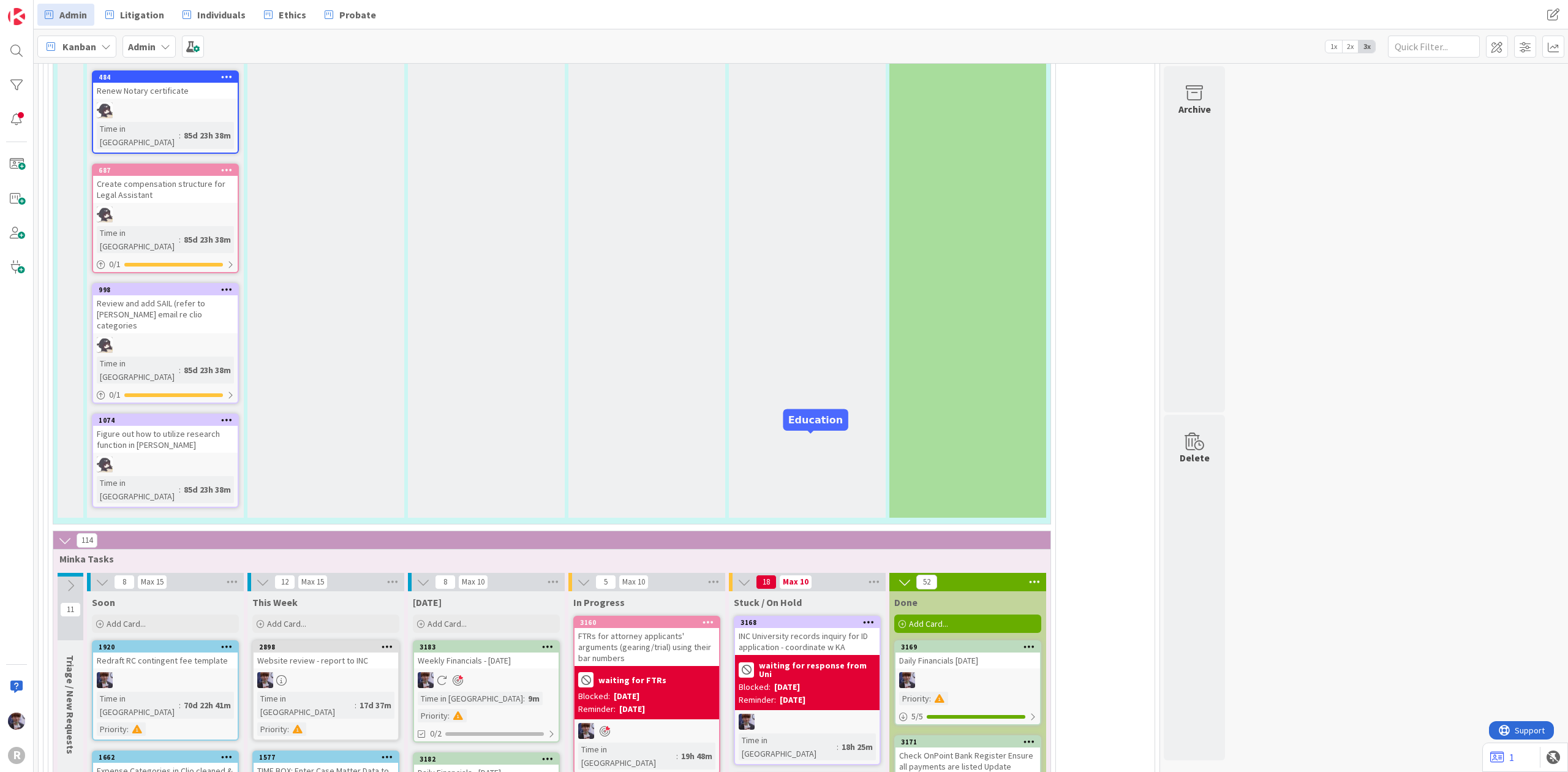
scroll to position [2577, 0]
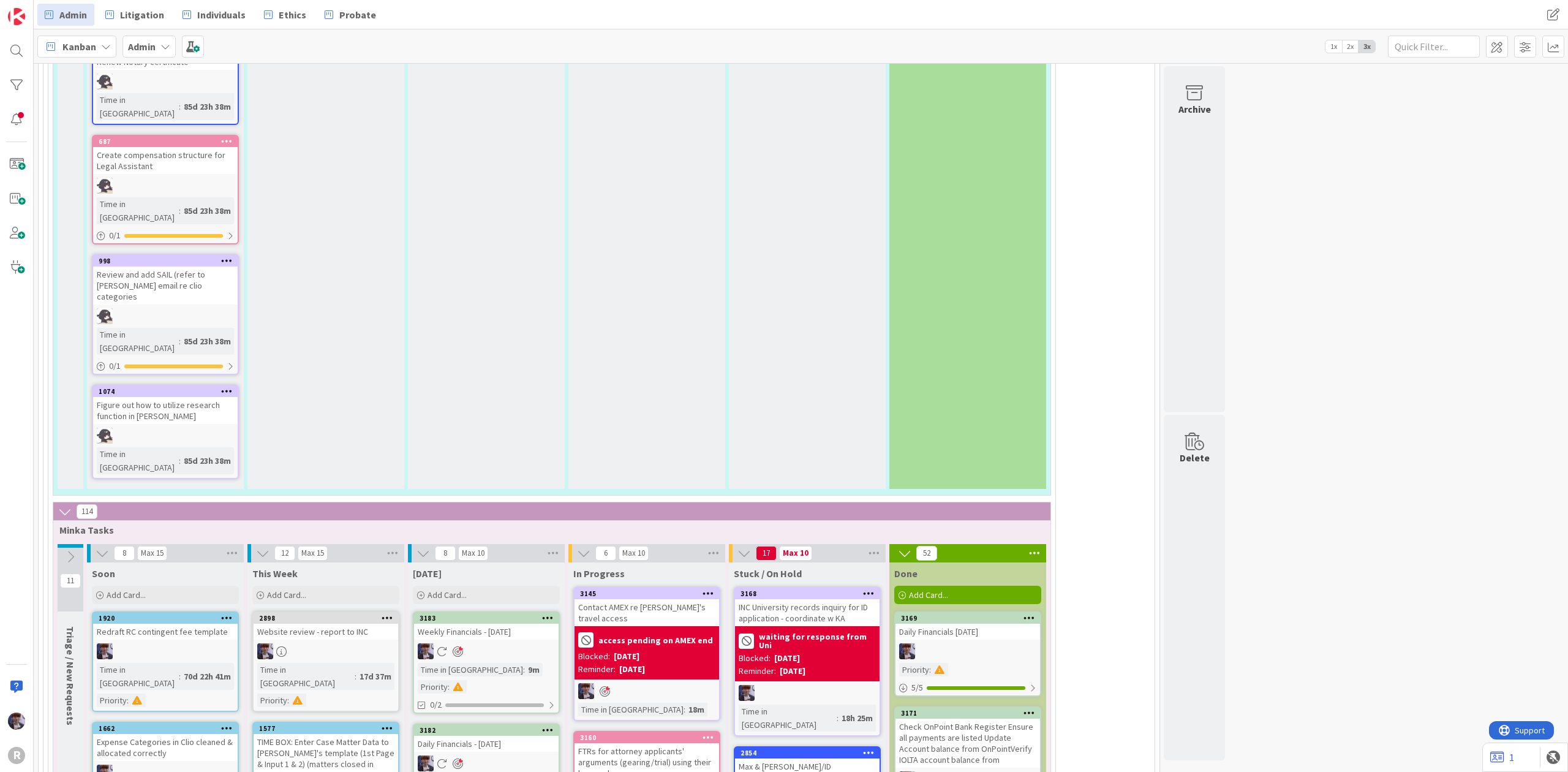
click at [664, 636] on b "access pending on AMEX end" at bounding box center [656, 640] width 114 height 8
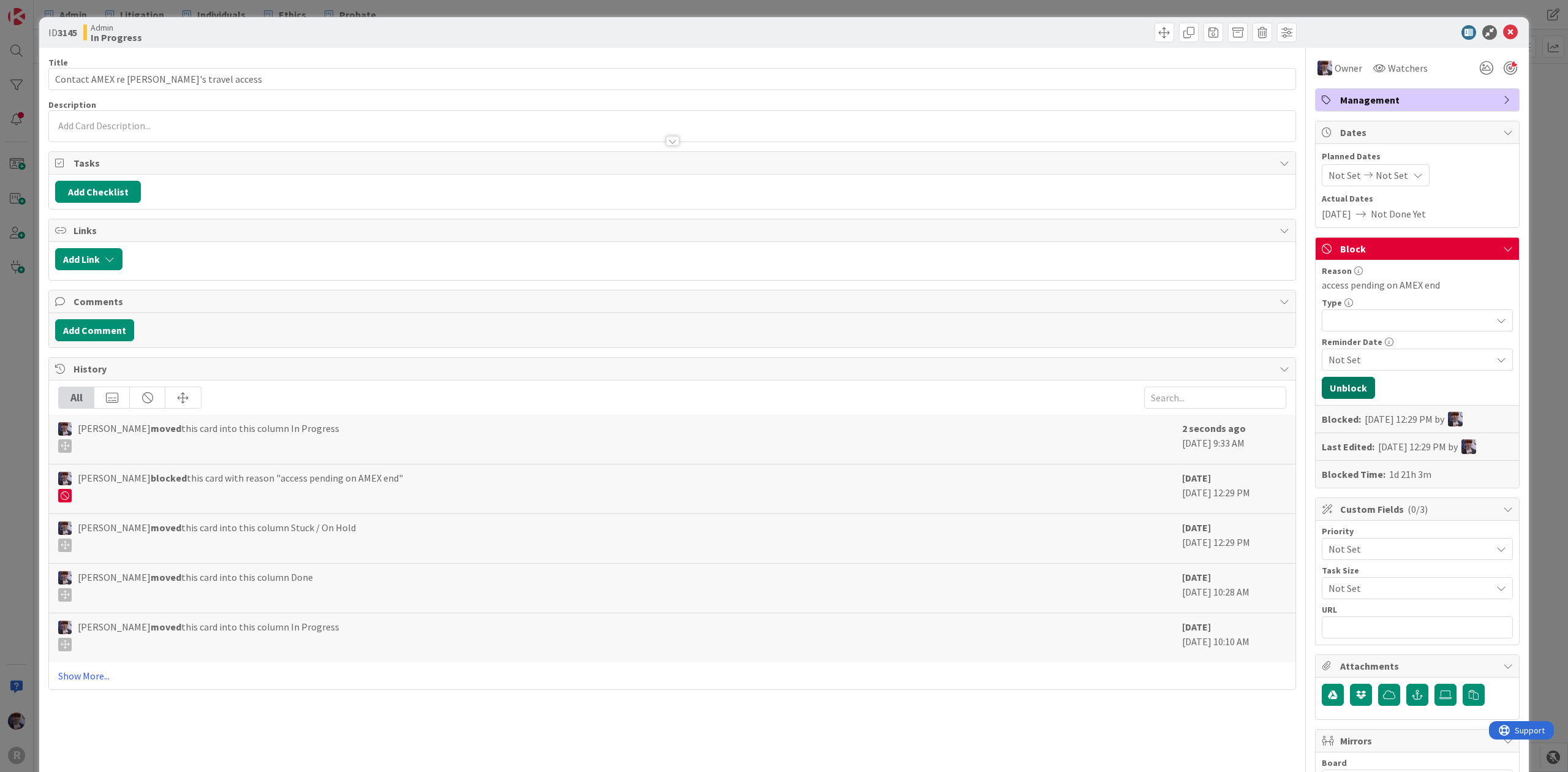
click at [1343, 385] on button "Unblock" at bounding box center [1348, 388] width 53 height 22
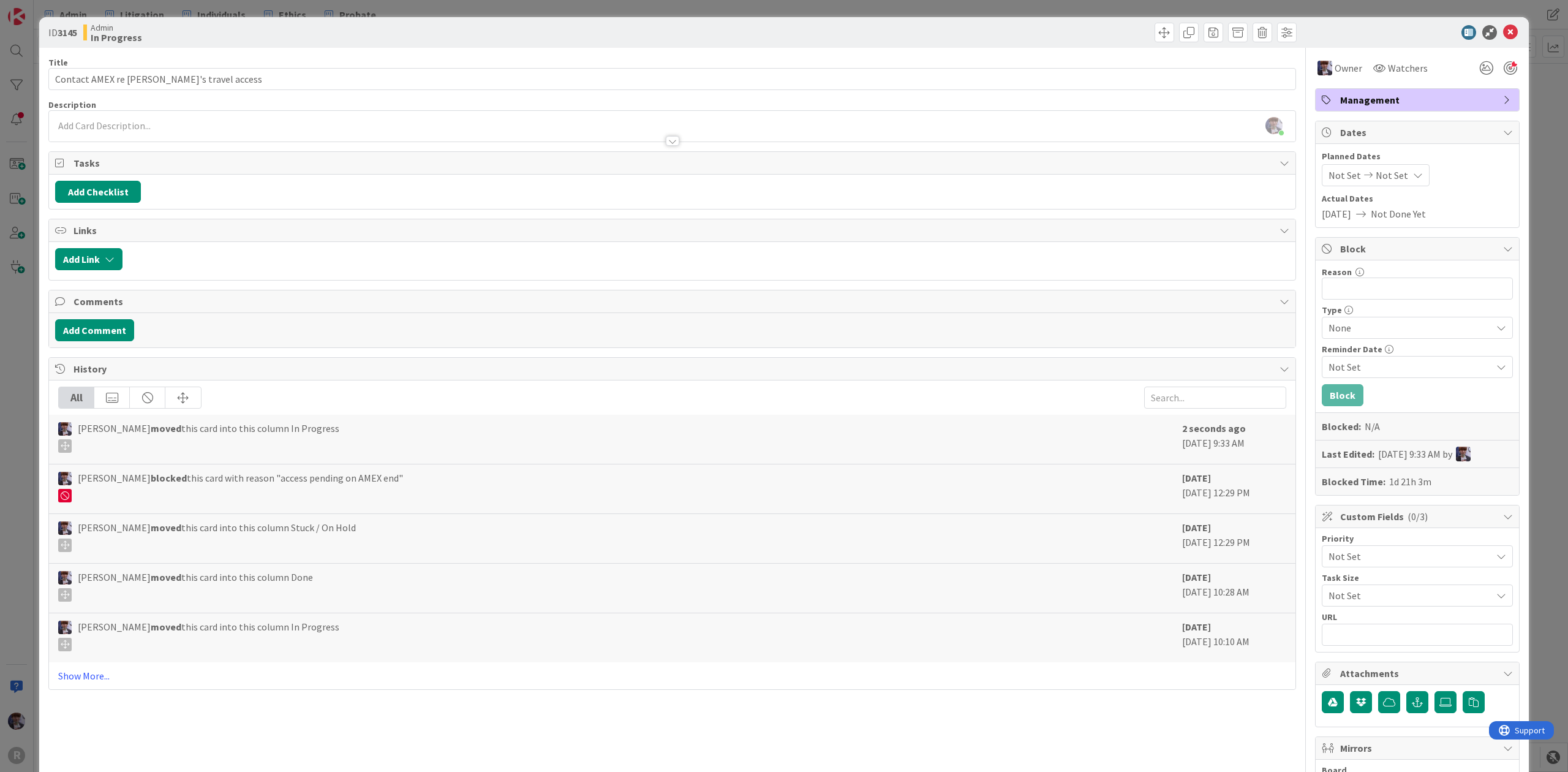
click at [431, 64] on div "Title 37 / 128" at bounding box center [672, 62] width 1248 height 11
click at [423, 77] on input "Contact AMEX re [PERSON_NAME]'s travel access" at bounding box center [672, 79] width 1248 height 22
click at [221, 79] on input "Contact AMEX re Kiara's travel access - sttaus disapperead, need to fix" at bounding box center [672, 79] width 1248 height 22
drag, startPoint x: 221, startPoint y: 79, endPoint x: 216, endPoint y: 88, distance: 10.3
type input "Contact AMEX re Kiara's travel access - status disappeared, need to fix"
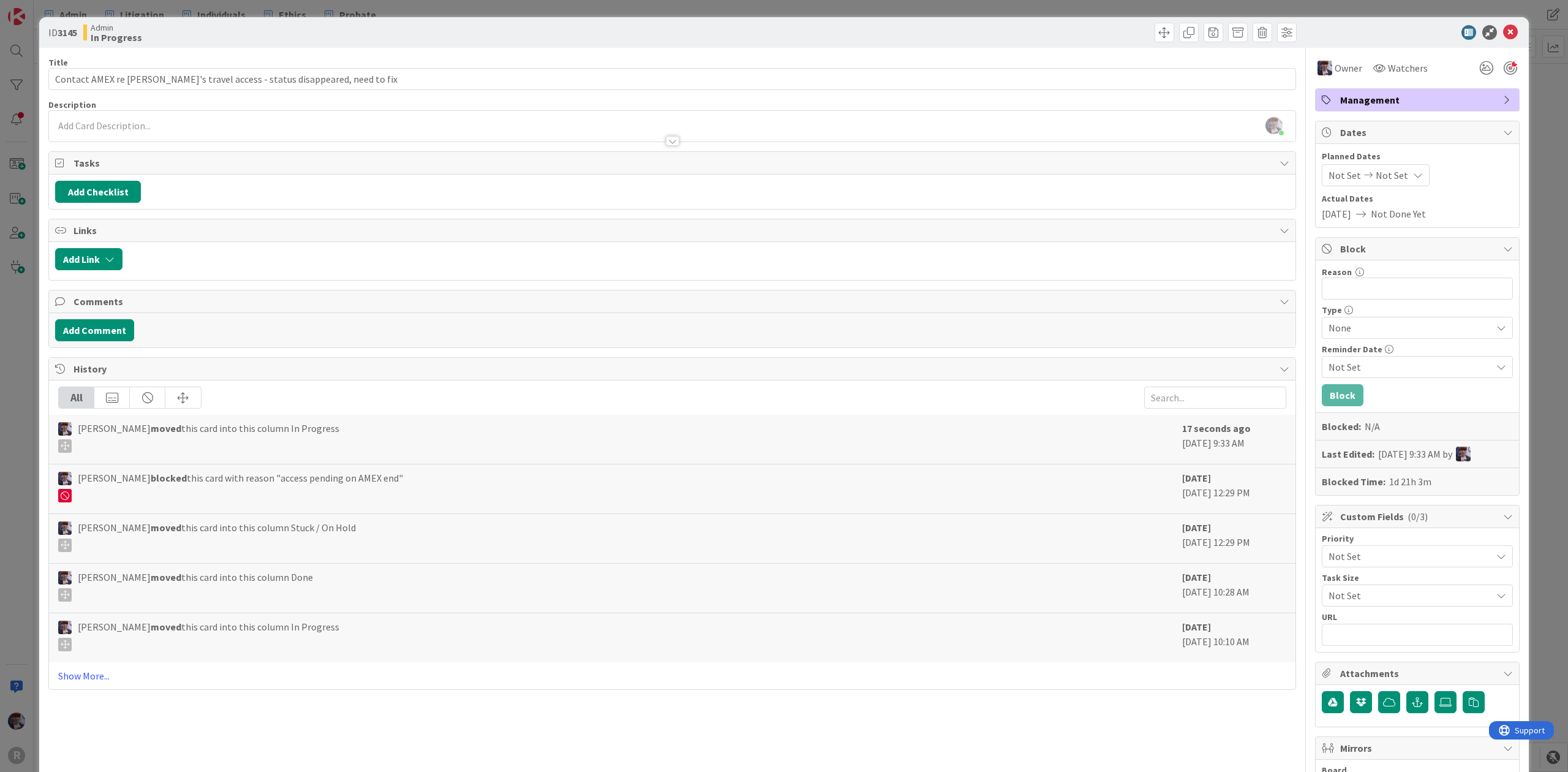
click at [16, 341] on div "ID 3145 Admin In Progress Title 72 / 128 Contact AMEX re Kiara's travel access …" at bounding box center [784, 386] width 1568 height 772
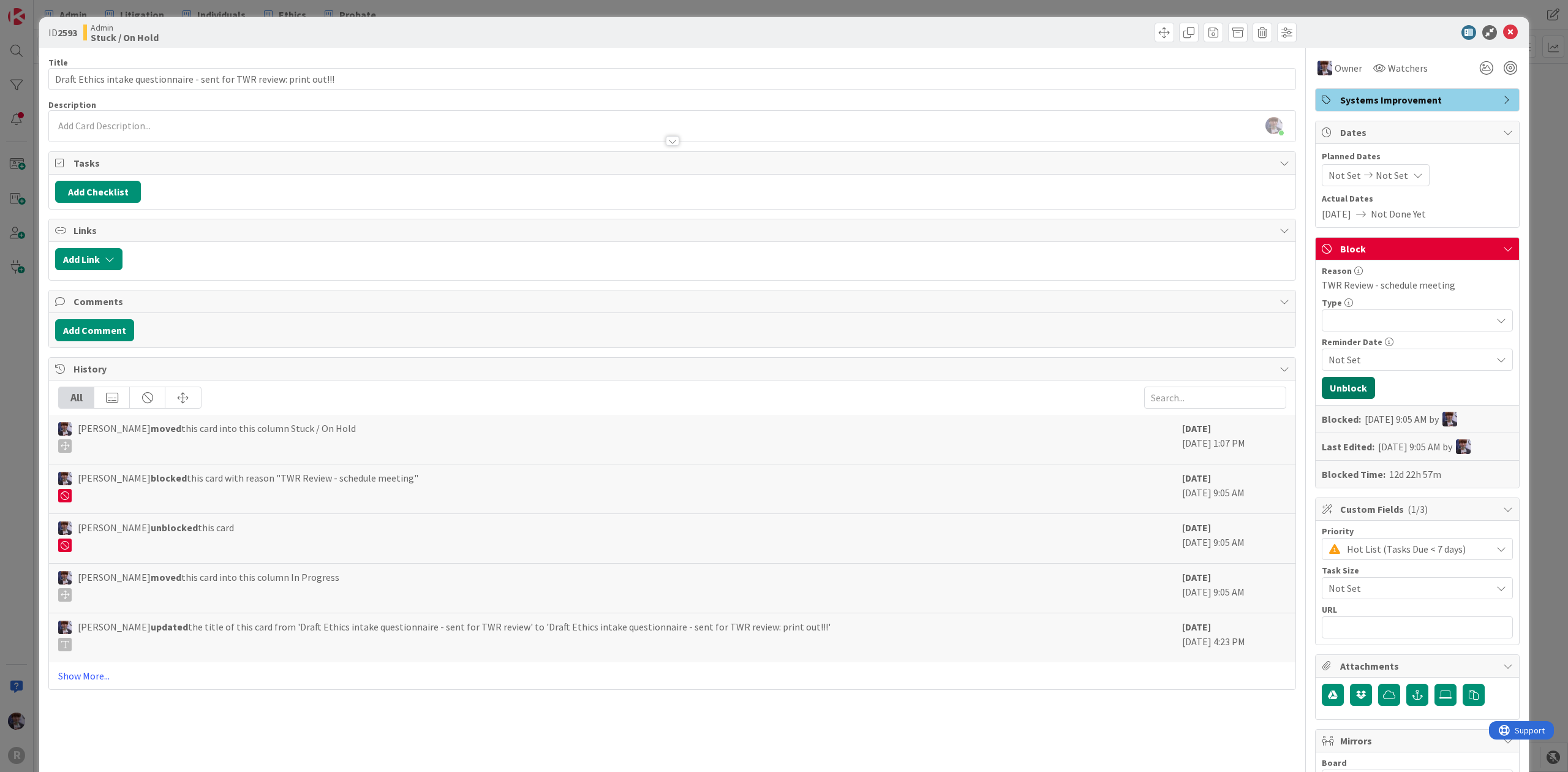
click at [1336, 388] on button "Unblock" at bounding box center [1348, 388] width 53 height 22
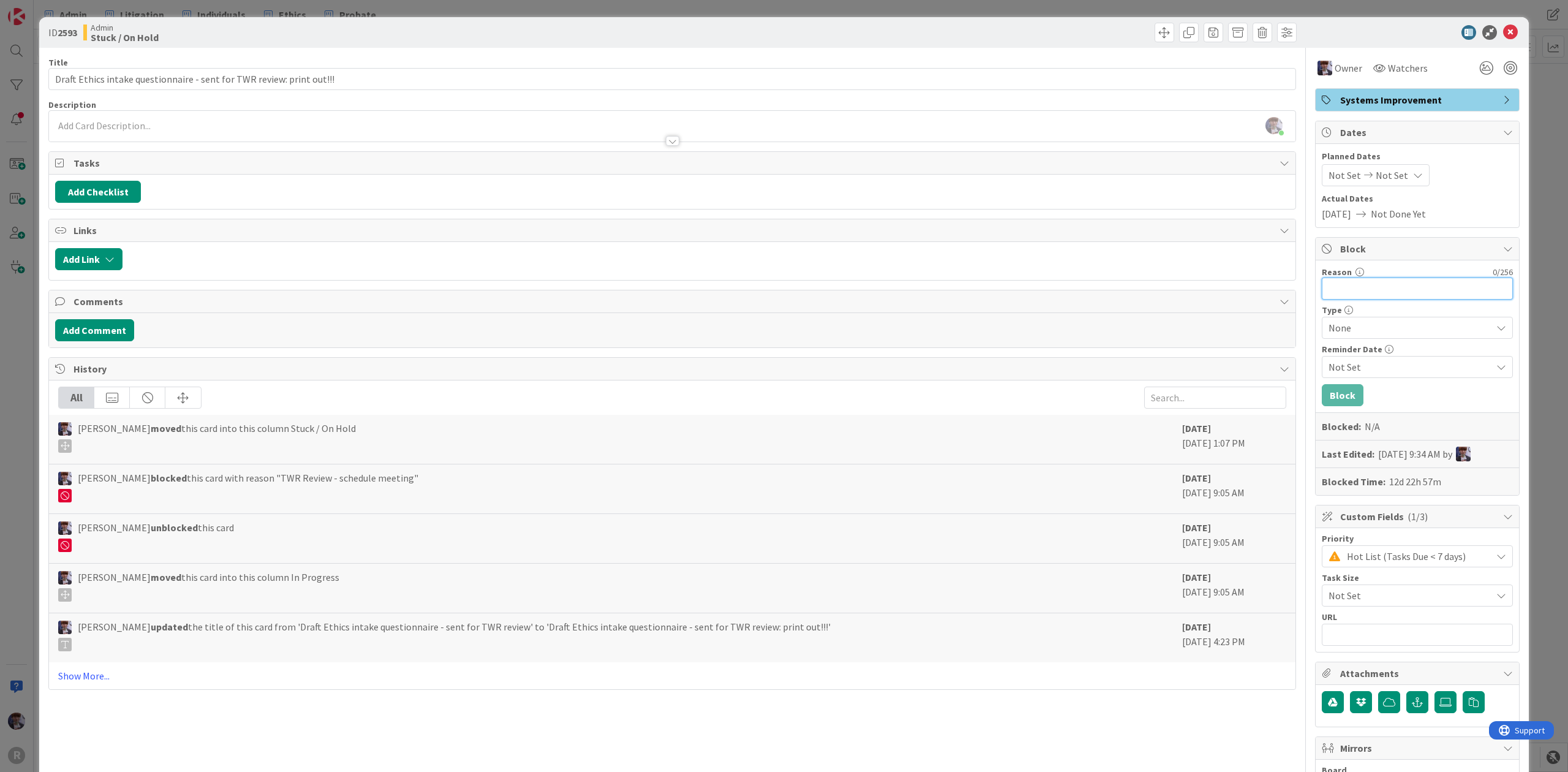
click at [1359, 283] on input "Reason" at bounding box center [1417, 289] width 191 height 22
type input "Review on October 8, 10am"
click at [1326, 400] on button "Block" at bounding box center [1342, 395] width 42 height 22
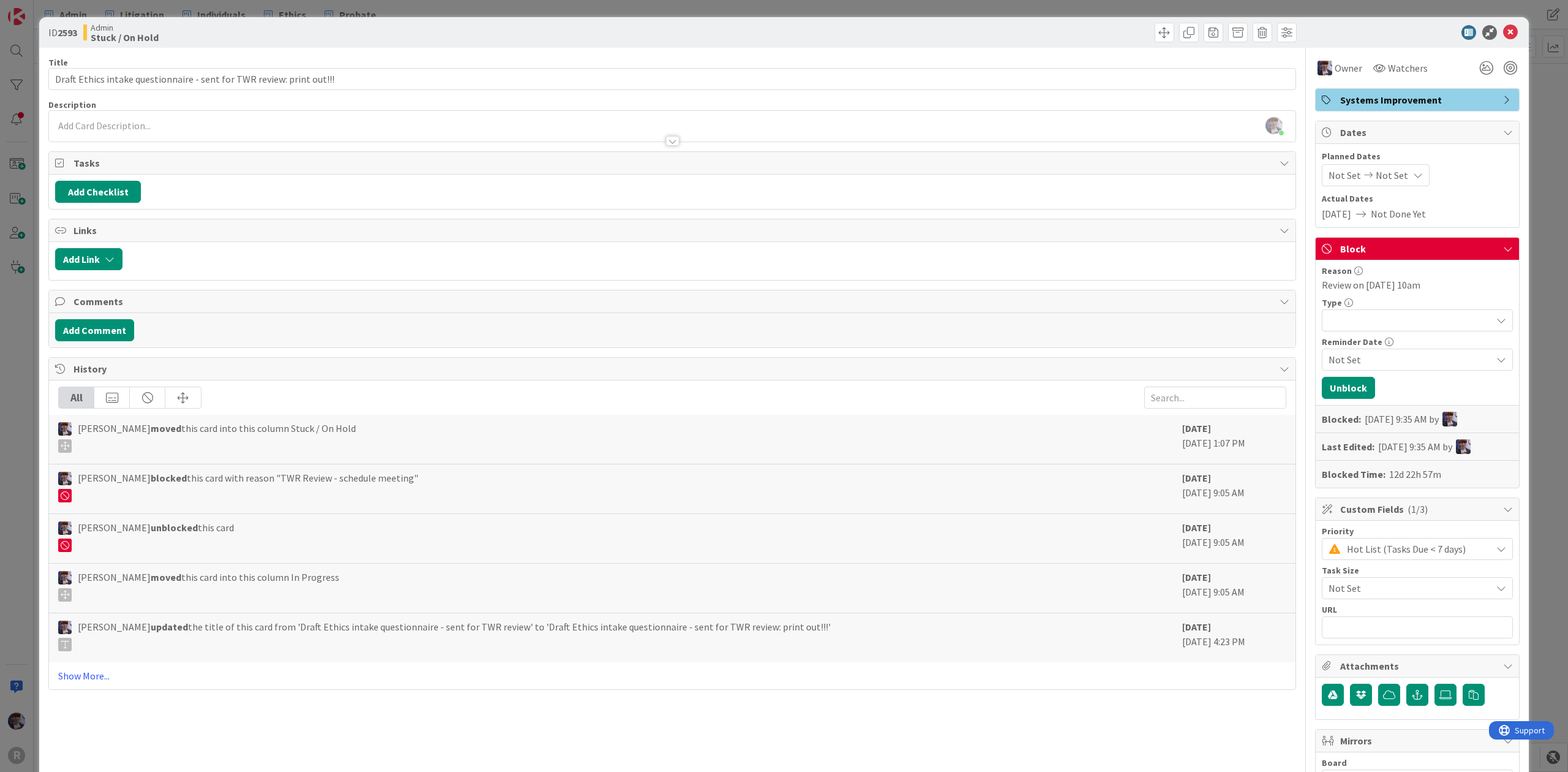
click at [1446, 317] on div at bounding box center [1417, 321] width 191 height 22
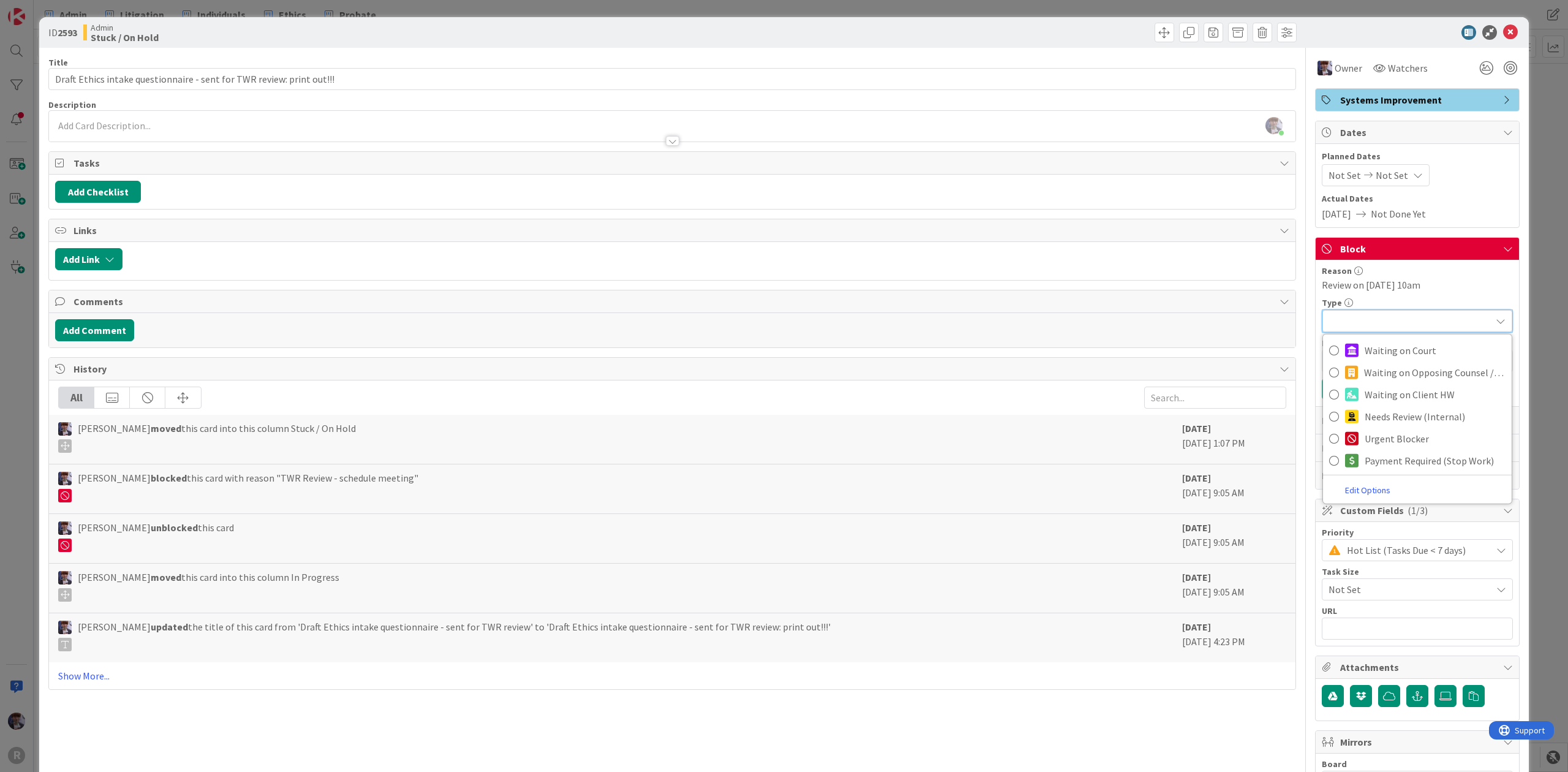
click at [1522, 317] on div "ID 2593 Admin Stuck / On Hold Title 69 / 128 Draft Ethics intake questionnaire …" at bounding box center [784, 386] width 1568 height 772
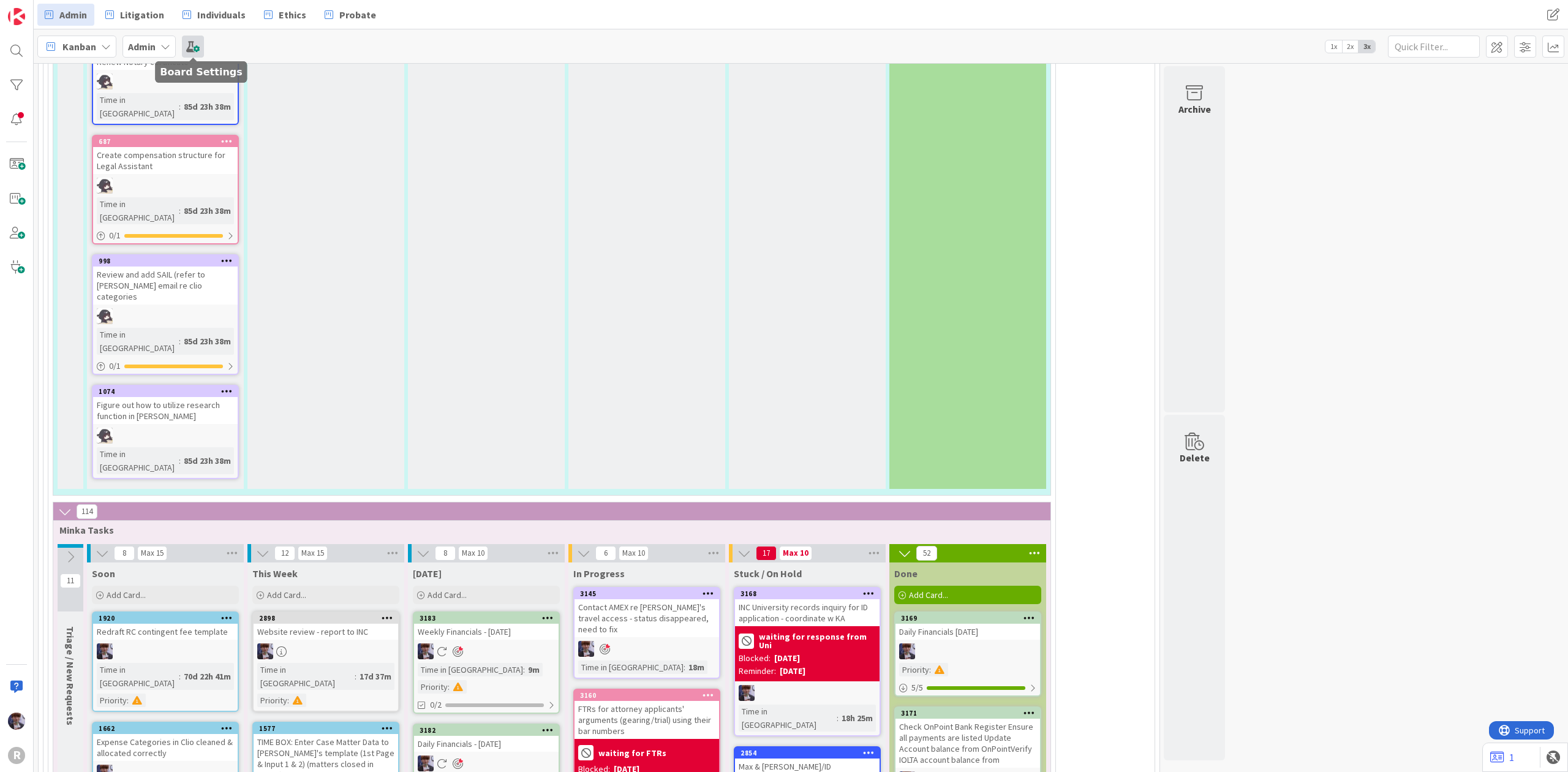
click at [186, 36] on span at bounding box center [193, 47] width 22 height 22
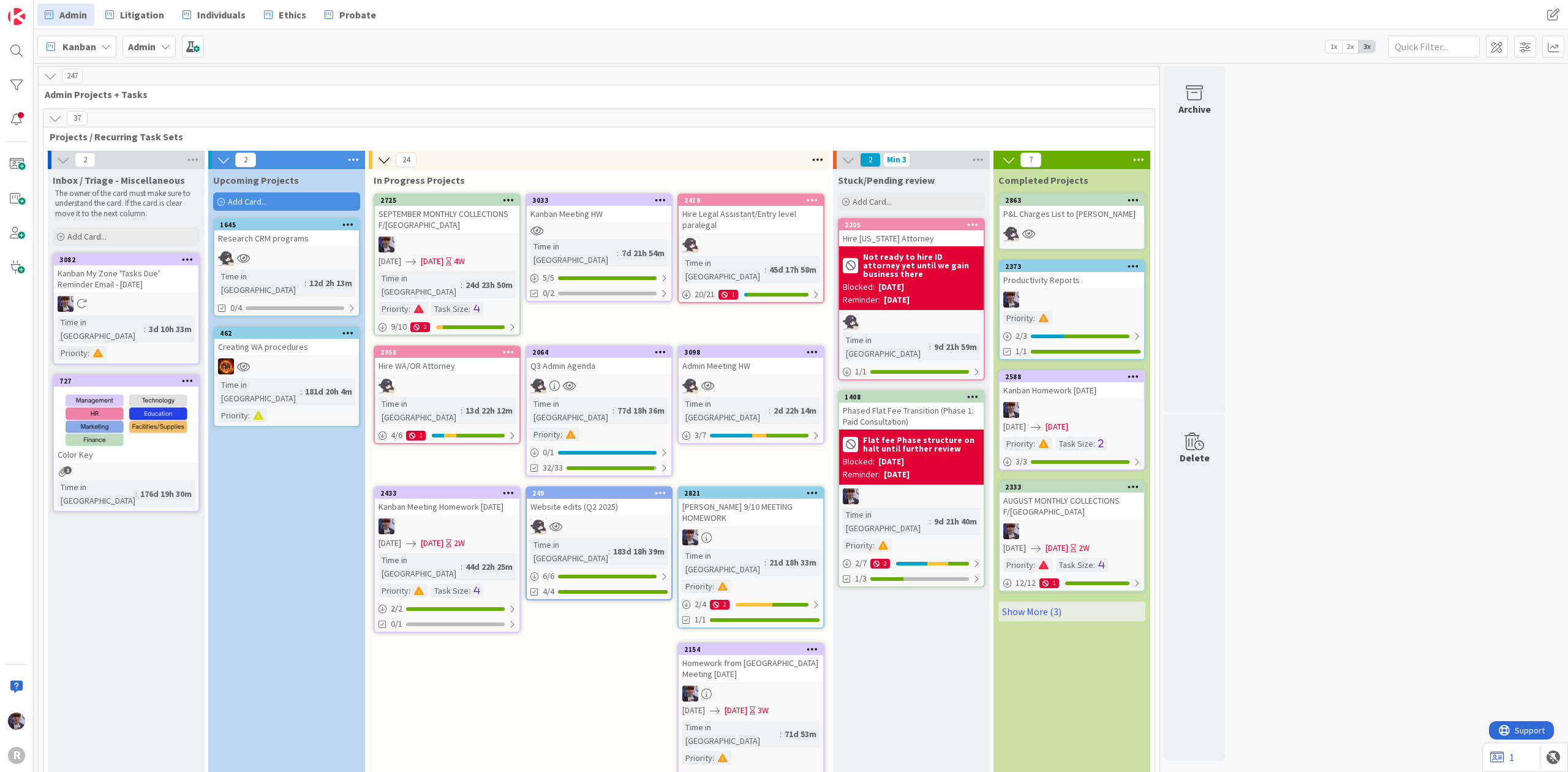
click at [452, 358] on div "Hire WA/OR Attorney" at bounding box center [447, 366] width 144 height 16
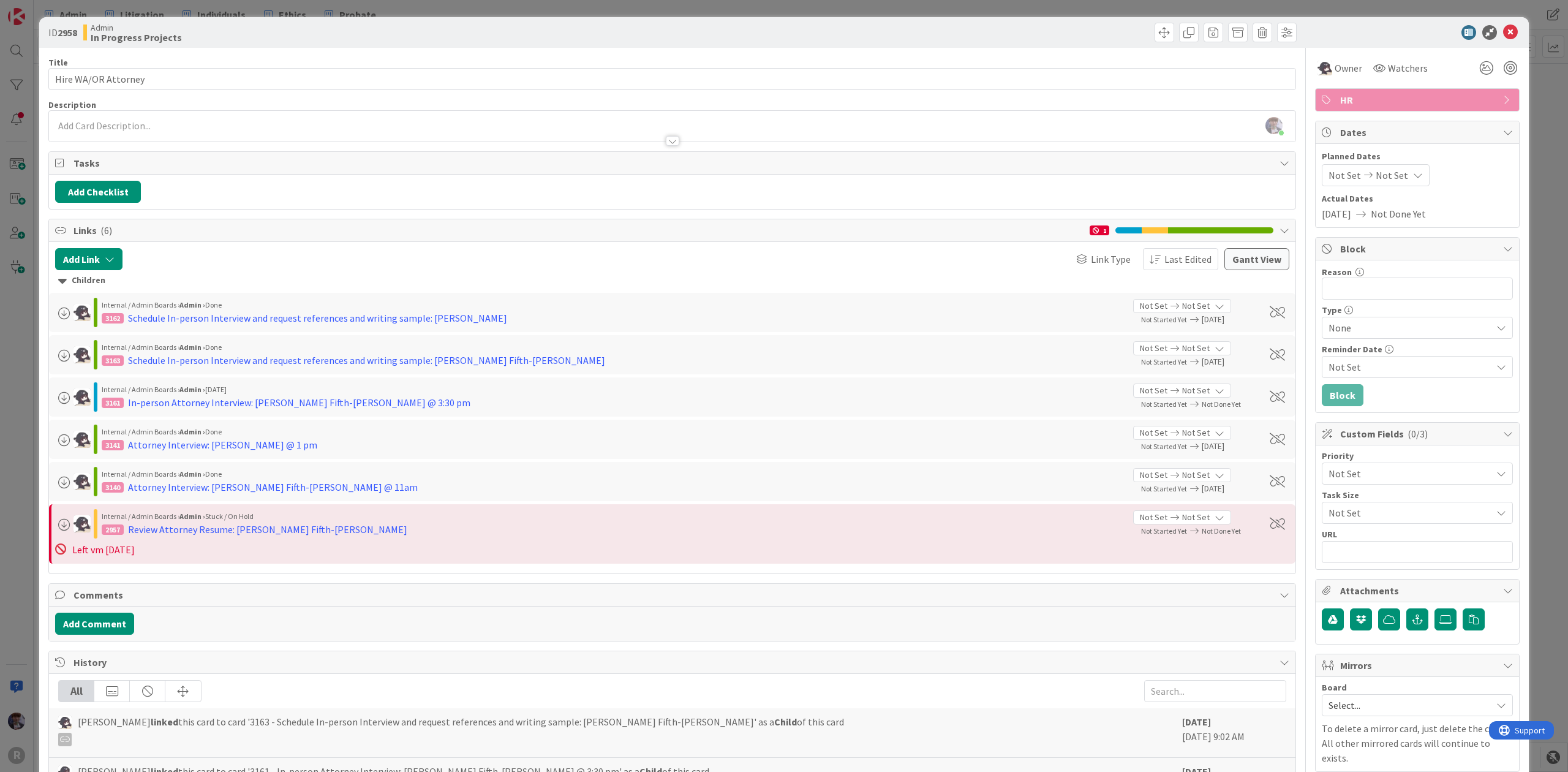
click at [6, 364] on div "ID 2958 Admin In Progress Projects Title 19 / 128 Hire WA/OR Attorney Descripti…" at bounding box center [784, 386] width 1568 height 772
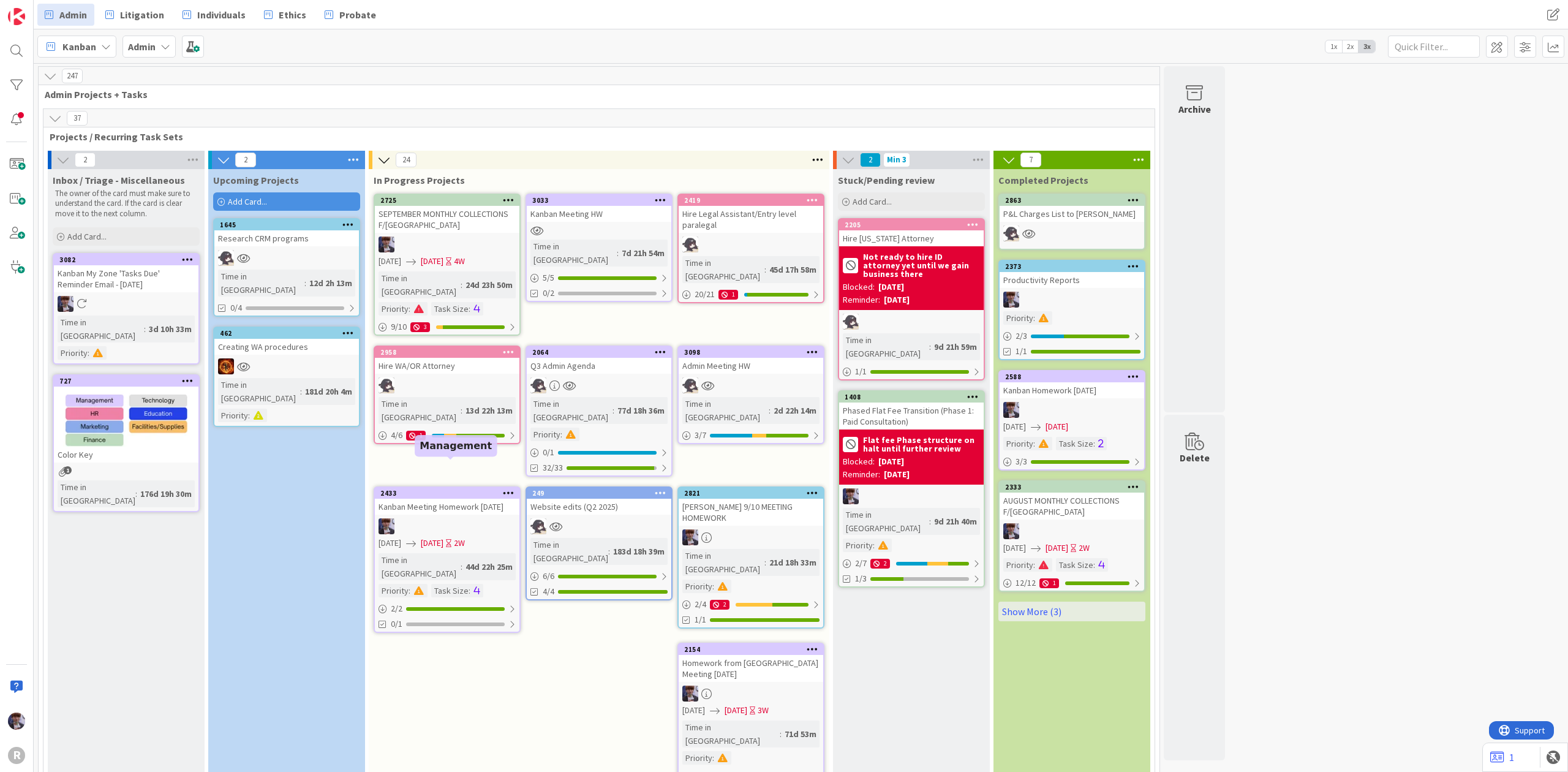
click at [467, 489] on div "2433" at bounding box center [450, 493] width 139 height 8
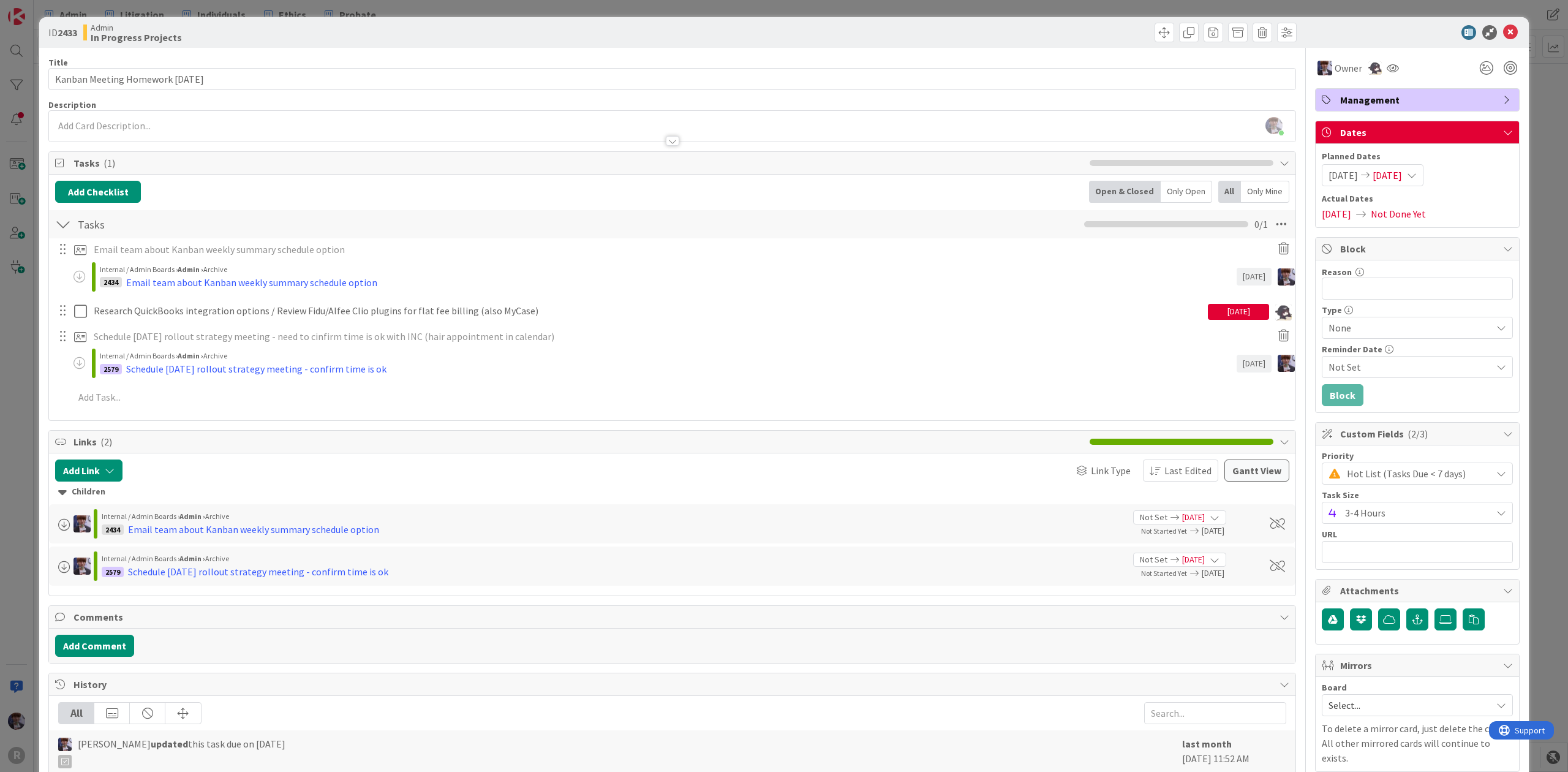
click at [25, 405] on div "ID 2433 Admin In Progress Projects Title 30 / 128 Kanban Meeting Homework Aug 1…" at bounding box center [784, 386] width 1568 height 772
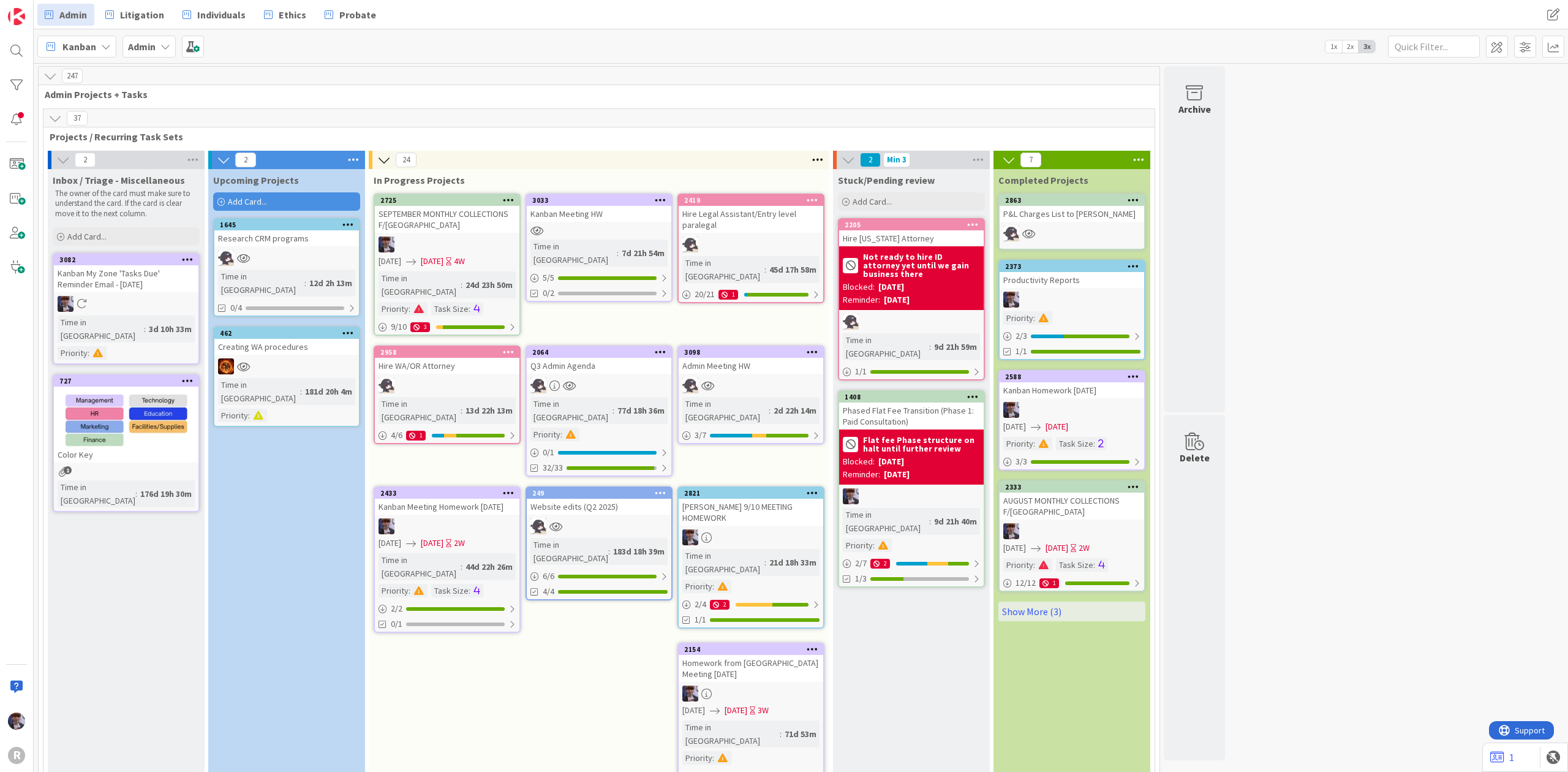
click at [108, 547] on div "Inbox / Triage - Miscellaneous The owner of the card must make sure to understa…" at bounding box center [125, 496] width 157 height 655
